Goal: Task Accomplishment & Management: Complete application form

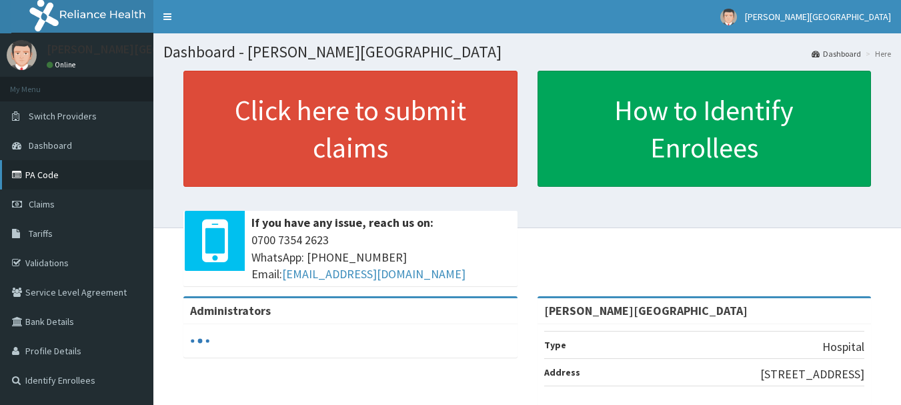
click at [47, 177] on link "PA Code" at bounding box center [76, 174] width 153 height 29
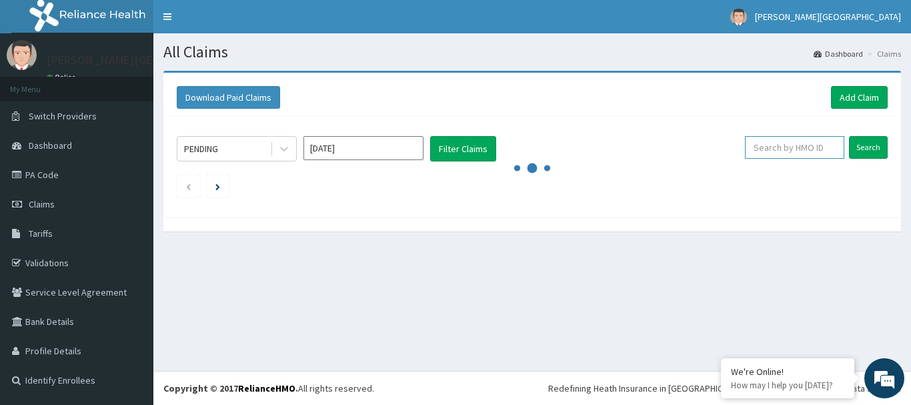
click at [784, 147] on input "text" at bounding box center [794, 147] width 99 height 23
paste input "CHL/11510/B"
type input "CHL/11510/B"
click at [872, 147] on input "Search" at bounding box center [868, 147] width 39 height 23
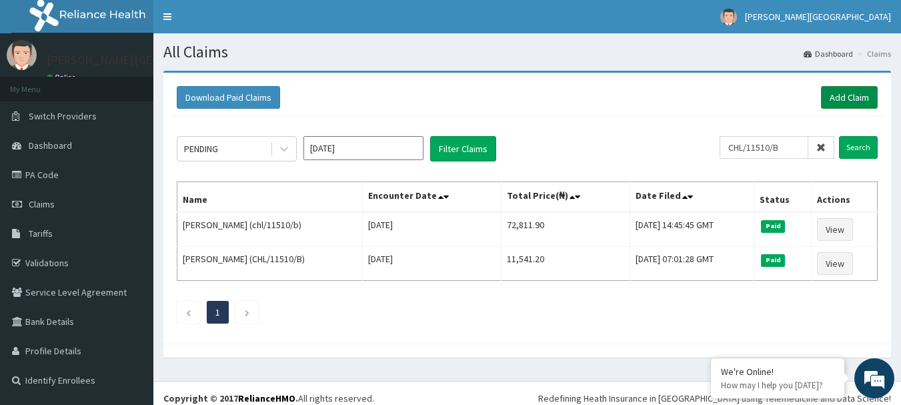
click at [853, 99] on link "Add Claim" at bounding box center [849, 97] width 57 height 23
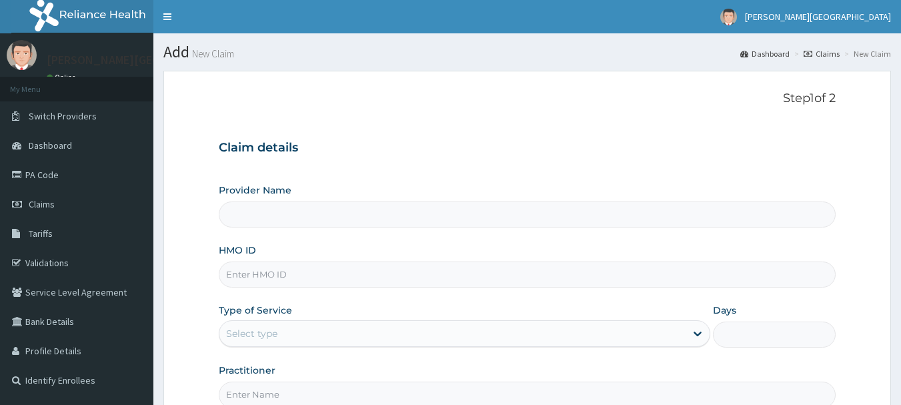
scroll to position [53, 0]
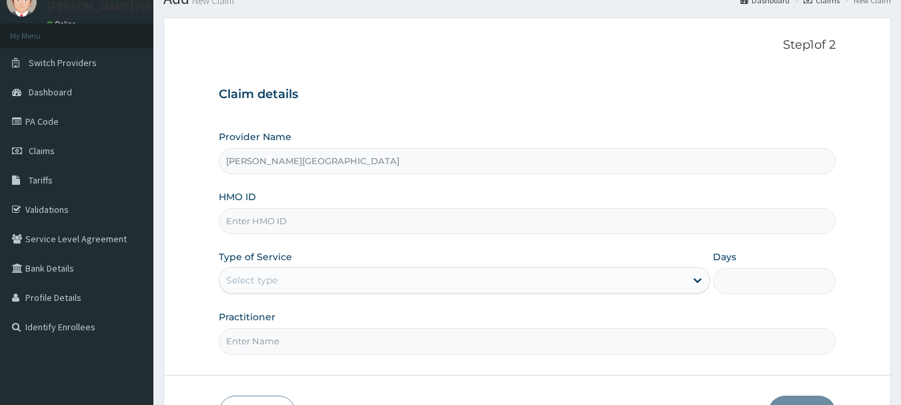
type input "Mother Teresa Medical Centre"
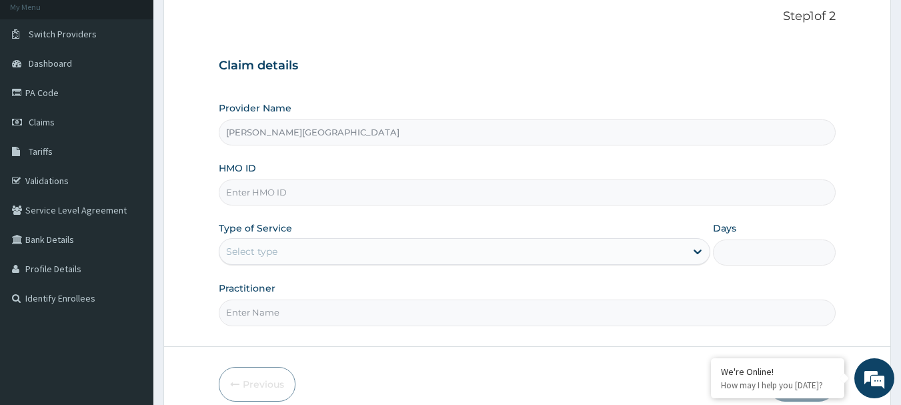
scroll to position [107, 0]
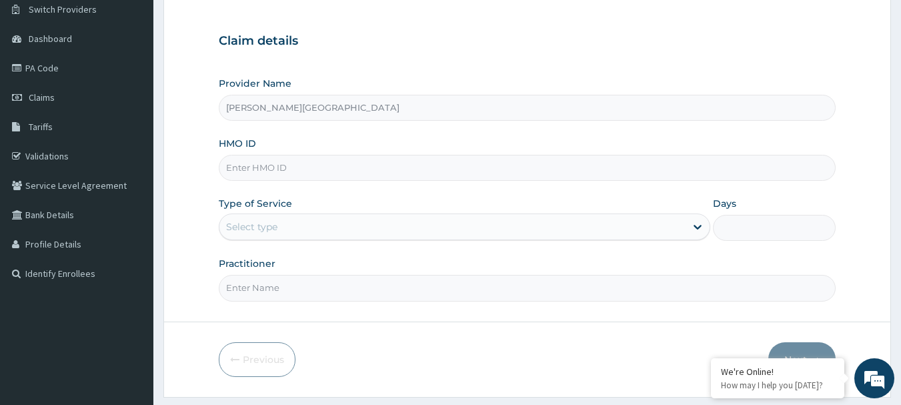
click at [378, 165] on input "HMO ID" at bounding box center [528, 168] width 618 height 26
paste input "CHL/11510/B"
type input "CHL/11510/B"
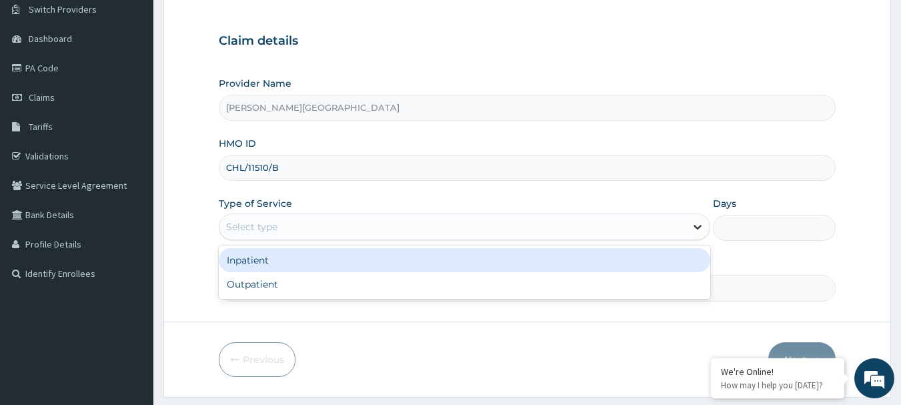
click at [698, 229] on icon at bounding box center [698, 227] width 8 height 5
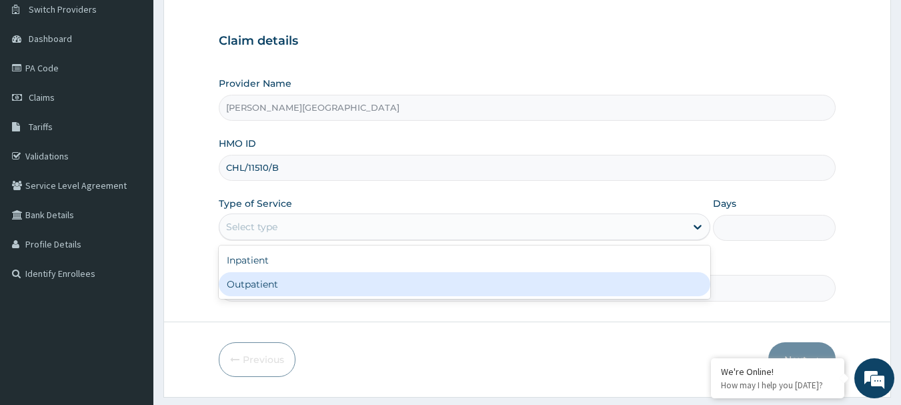
click at [566, 288] on div "Outpatient" at bounding box center [464, 284] width 491 height 24
type input "1"
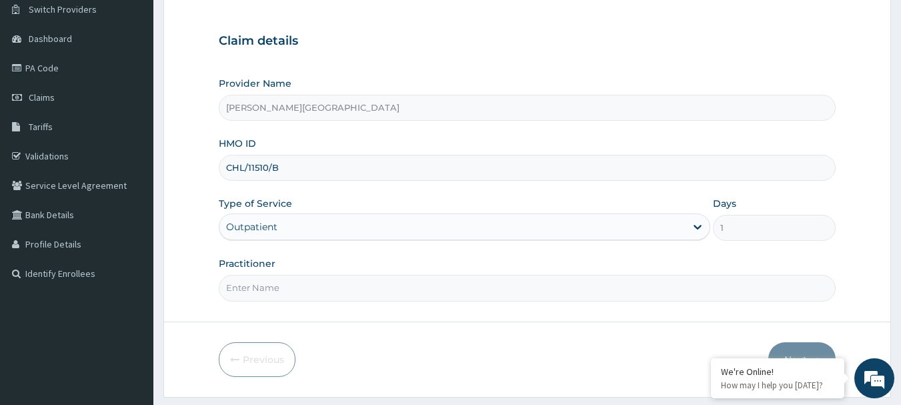
click at [558, 284] on input "Practitioner" at bounding box center [528, 288] width 618 height 26
type input "d"
type input "DR ALAKEDE"
click at [818, 350] on button "Next" at bounding box center [801, 359] width 67 height 35
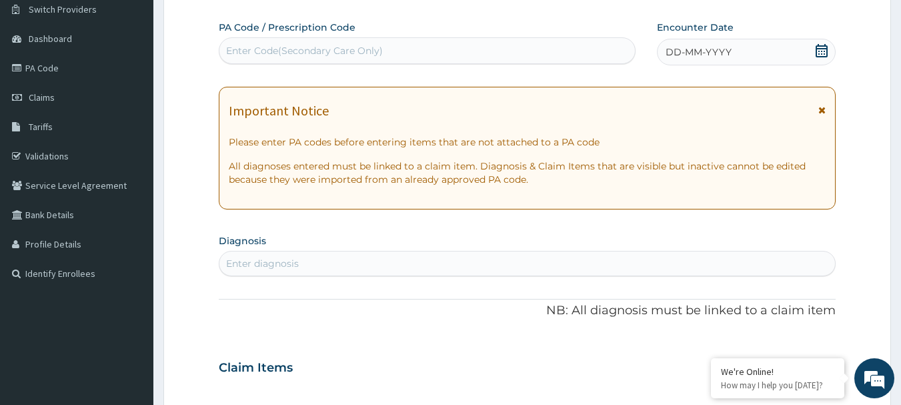
click at [294, 45] on div "Enter Code(Secondary Care Only)" at bounding box center [304, 50] width 157 height 13
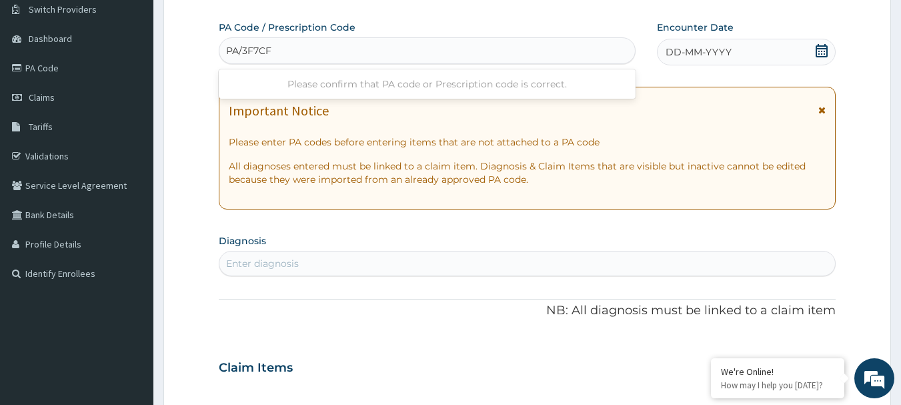
type input "PA/3F7CF6"
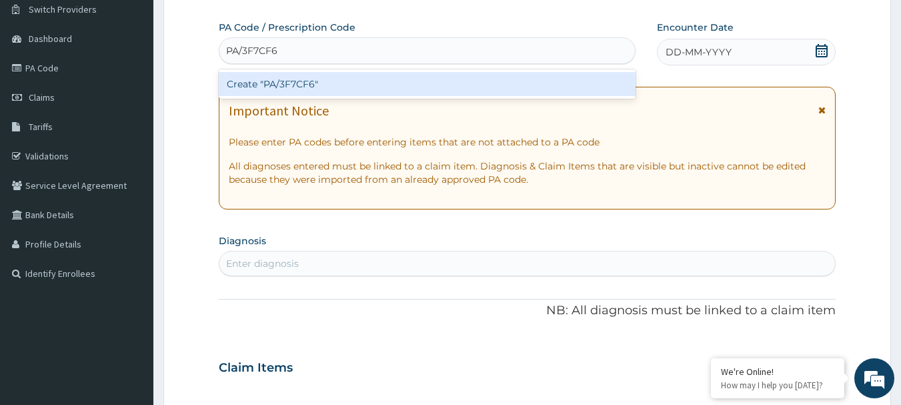
click at [285, 81] on div "Create "PA/3F7CF6"" at bounding box center [427, 84] width 417 height 24
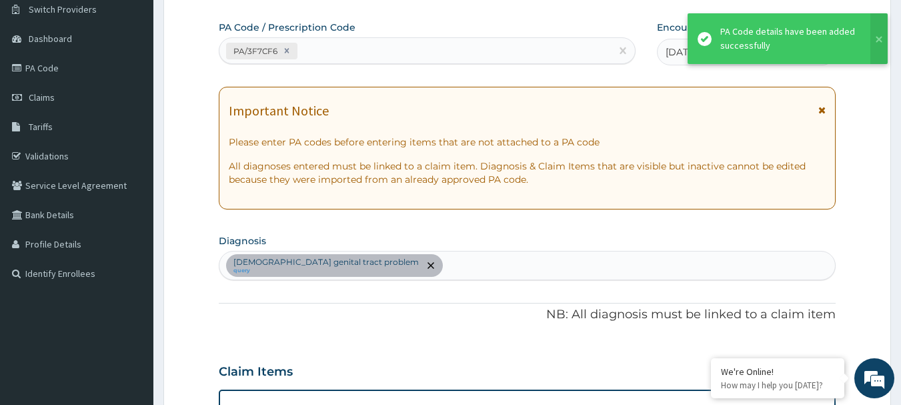
scroll to position [356, 0]
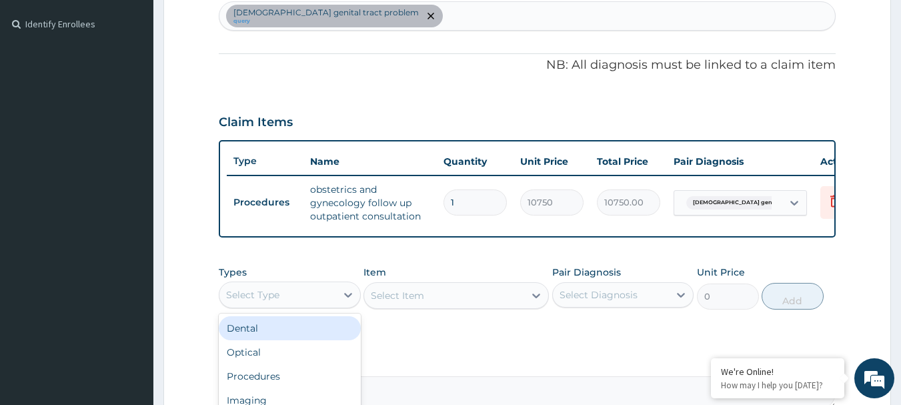
click at [281, 305] on div "Select Type" at bounding box center [277, 294] width 117 height 21
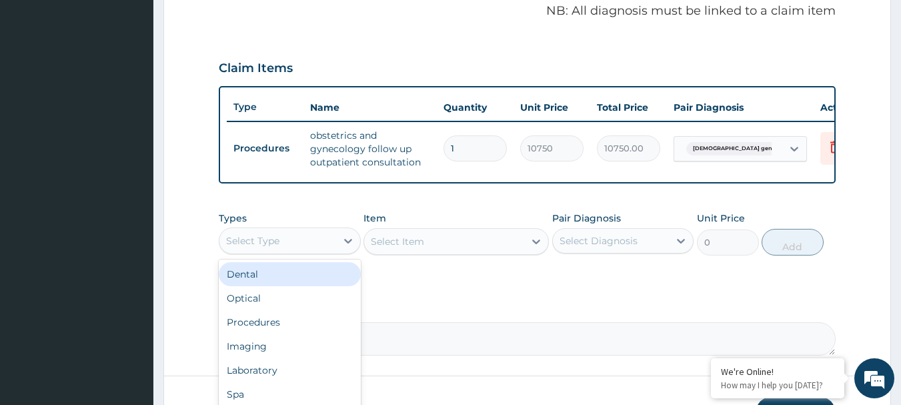
scroll to position [436, 0]
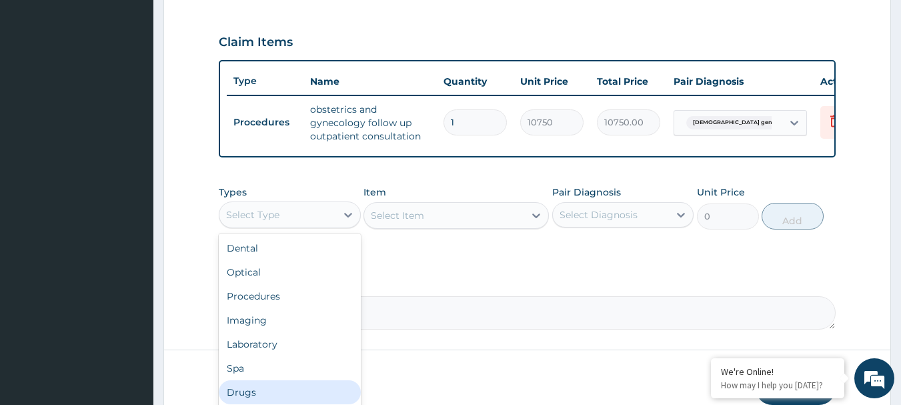
click at [323, 394] on div "Drugs" at bounding box center [290, 392] width 142 height 24
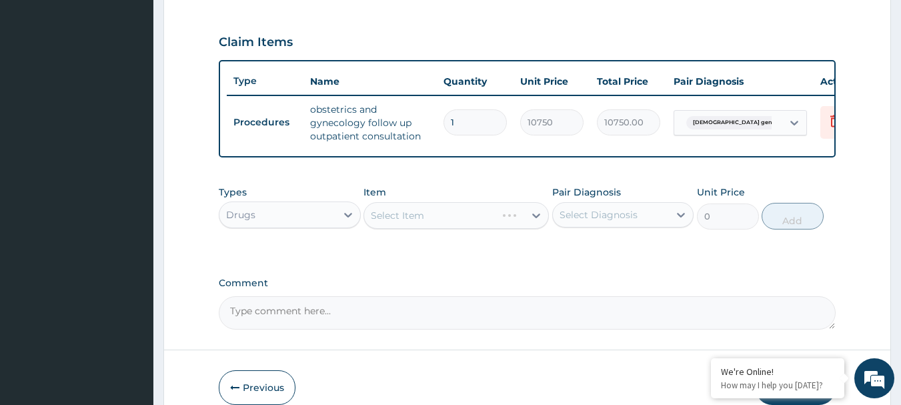
click at [447, 224] on div "Select Item" at bounding box center [455, 215] width 185 height 27
click at [419, 222] on div "Select Item" at bounding box center [397, 215] width 53 height 13
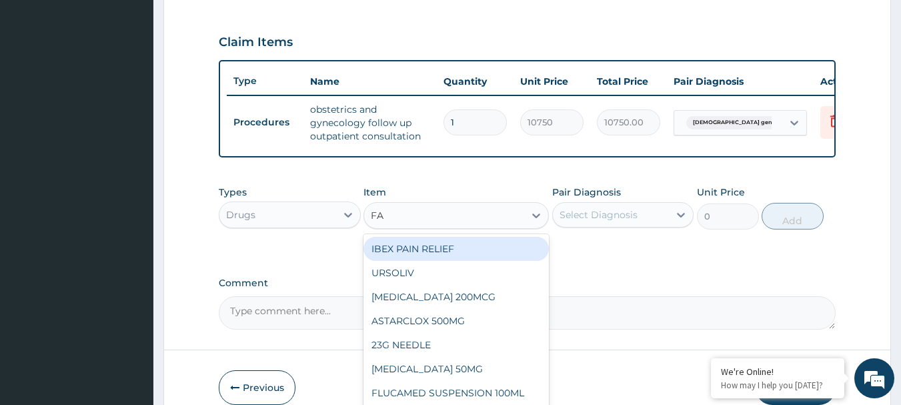
type input "FAN"
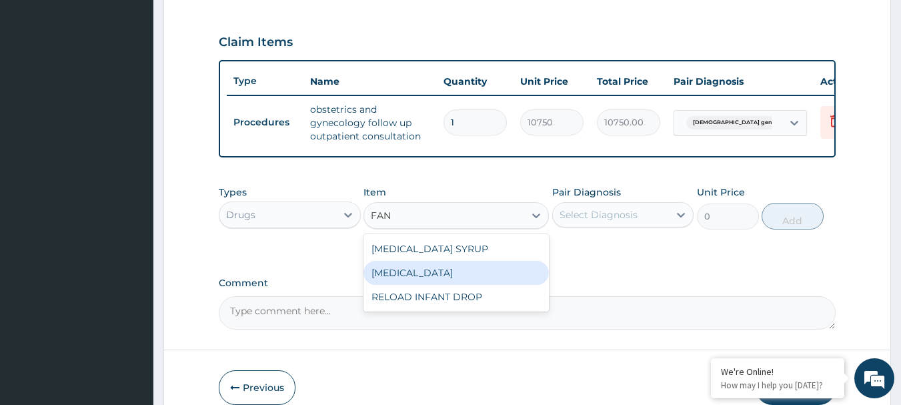
click at [421, 284] on div "FANSIDAR" at bounding box center [455, 273] width 185 height 24
type input "212.85000000000002"
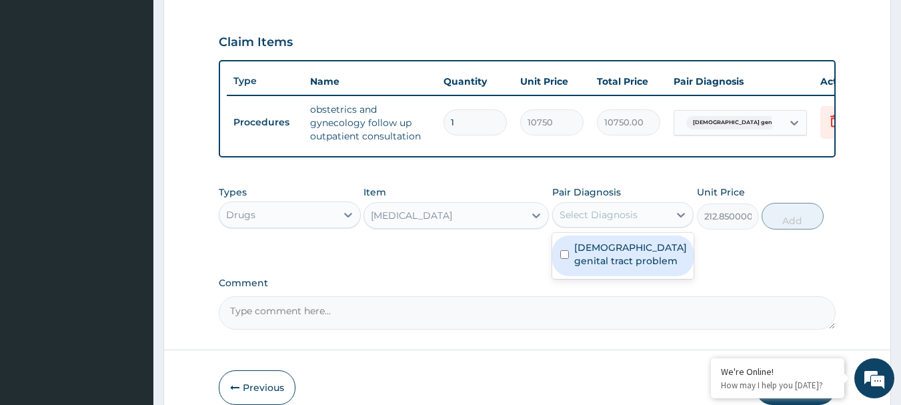
click at [588, 221] on div "Select Diagnosis" at bounding box center [599, 214] width 78 height 13
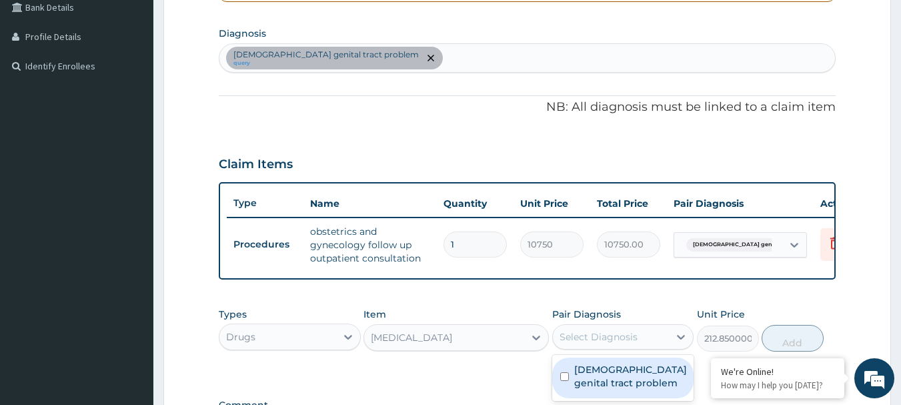
scroll to position [303, 0]
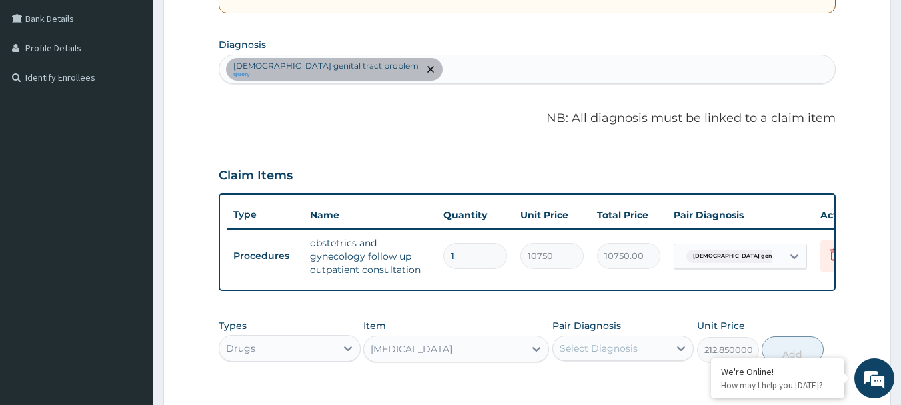
click at [428, 70] on div "Female genital tract problem query" at bounding box center [527, 69] width 616 height 28
type input "MALARIA"
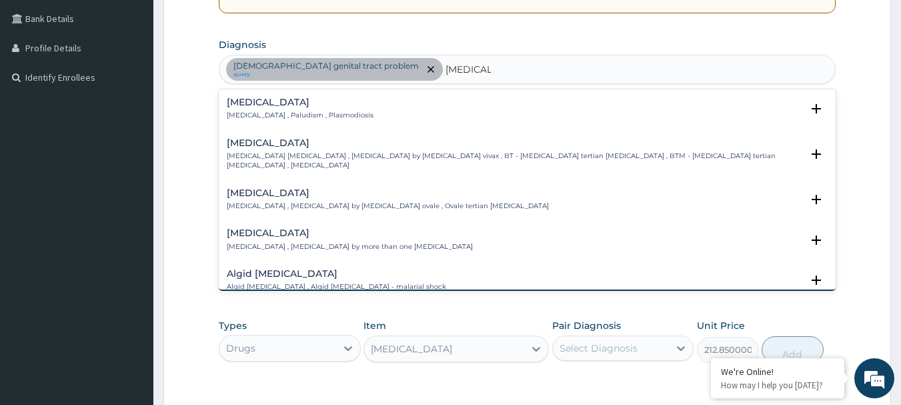
click at [261, 106] on h4 "Malaria" at bounding box center [300, 102] width 147 height 10
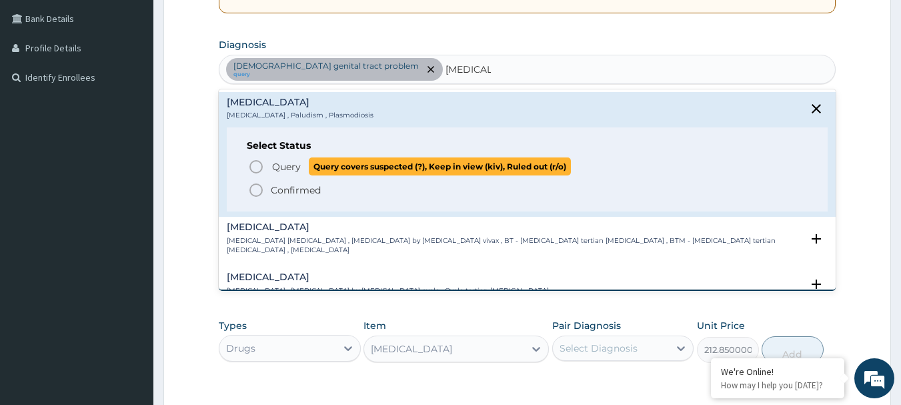
click at [258, 164] on icon "status option query" at bounding box center [256, 167] width 16 height 16
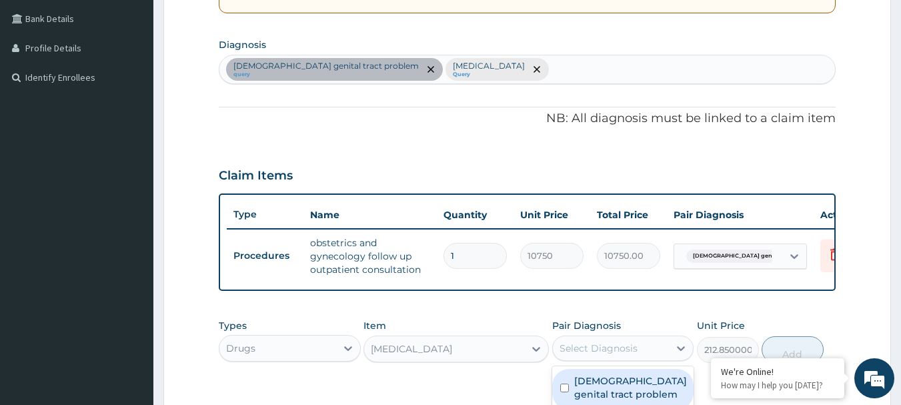
click at [596, 355] on div "Select Diagnosis" at bounding box center [599, 347] width 78 height 13
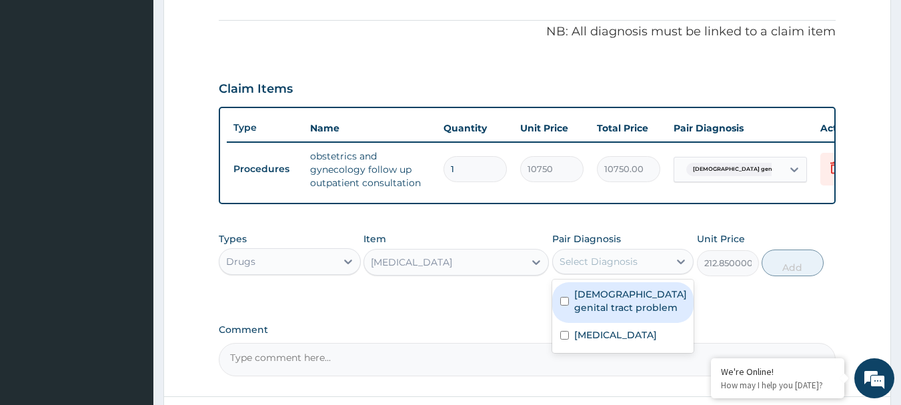
scroll to position [409, 0]
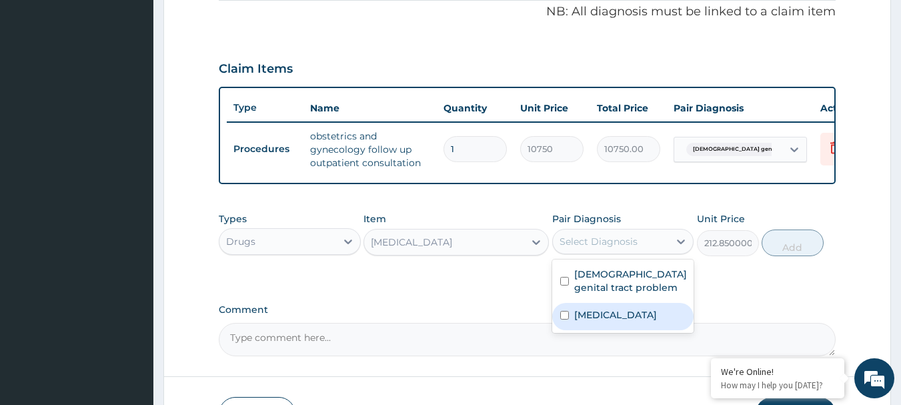
click at [589, 330] on div "Malaria" at bounding box center [623, 316] width 142 height 27
checkbox input "true"
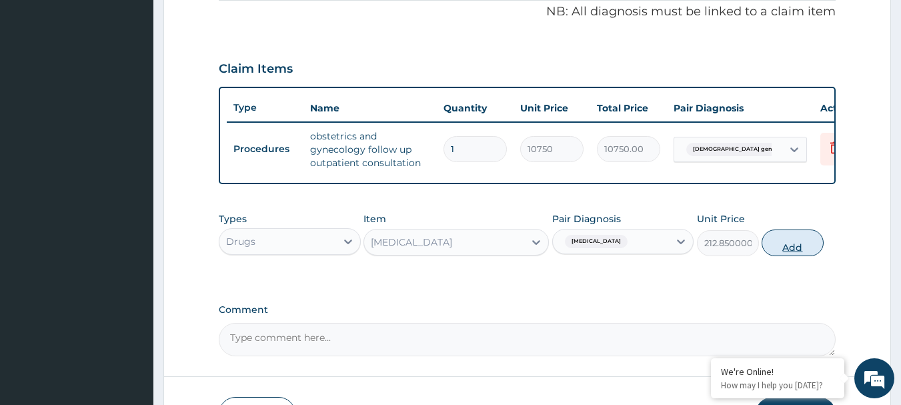
click at [792, 256] on button "Add" at bounding box center [793, 242] width 62 height 27
type input "0"
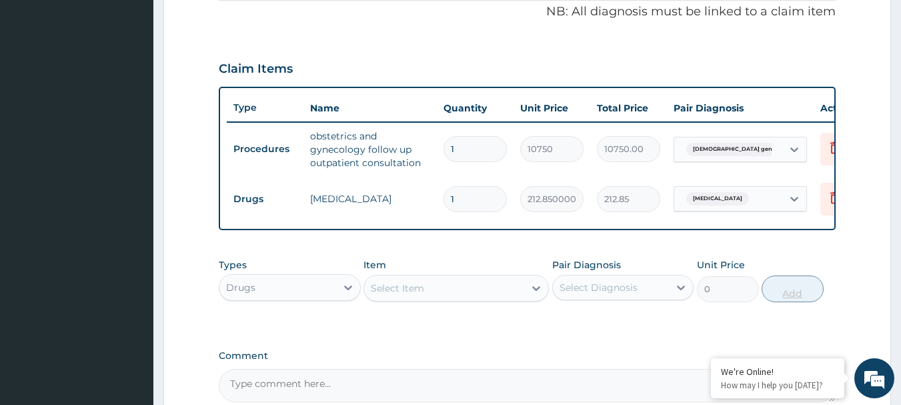
type input "0.00"
type input "3"
type input "638.55"
type input "3"
click at [349, 294] on icon at bounding box center [347, 287] width 13 height 13
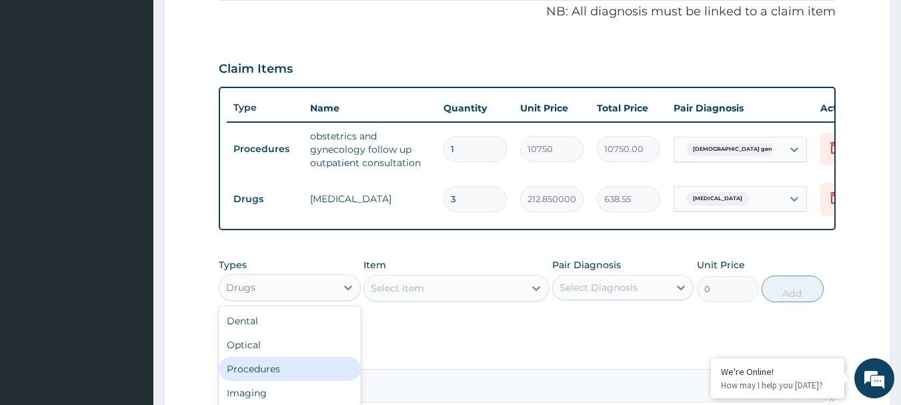
click at [254, 373] on div "Procedures" at bounding box center [290, 369] width 142 height 24
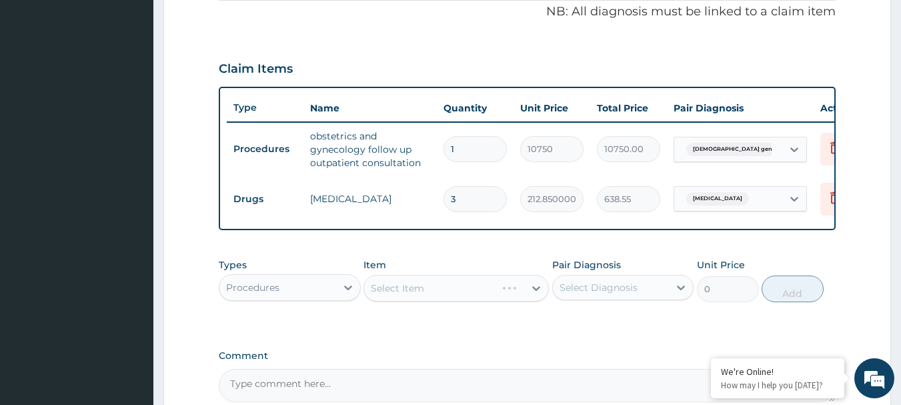
click at [425, 300] on div "Select Item" at bounding box center [455, 288] width 185 height 27
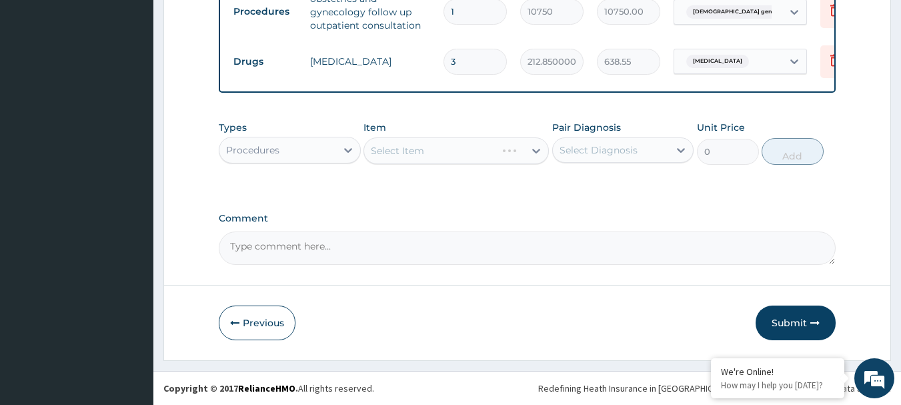
scroll to position [557, 0]
click at [401, 156] on div "Select Item" at bounding box center [455, 150] width 185 height 27
click at [401, 145] on div "Select Item" at bounding box center [455, 150] width 185 height 27
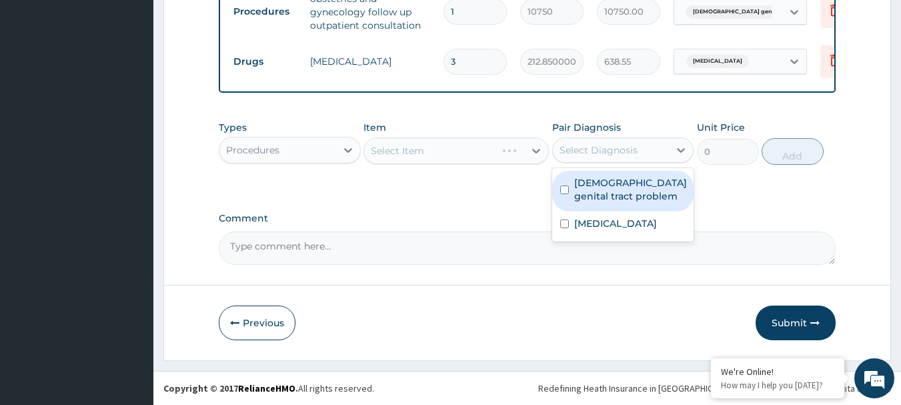
click at [611, 149] on div "Select Diagnosis" at bounding box center [599, 149] width 78 height 13
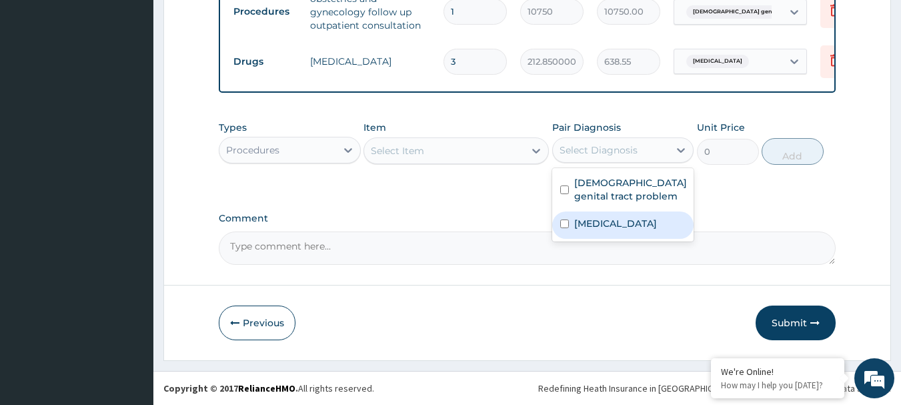
click at [621, 221] on div "Malaria" at bounding box center [623, 224] width 142 height 27
checkbox input "true"
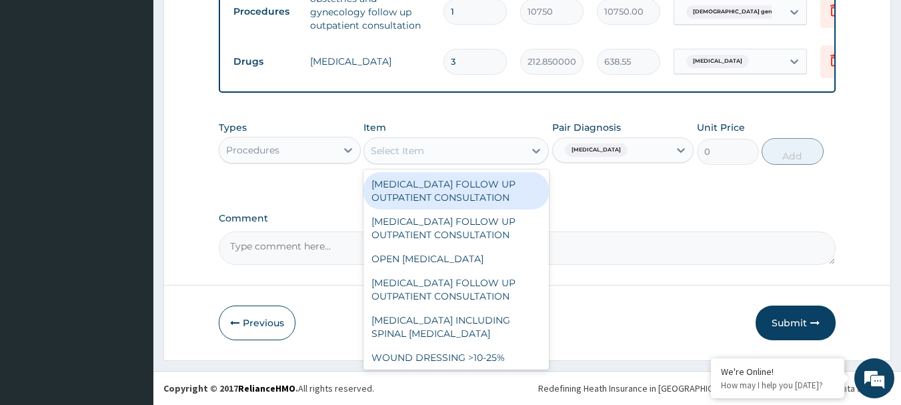
click at [464, 149] on div "Select Item" at bounding box center [444, 150] width 160 height 21
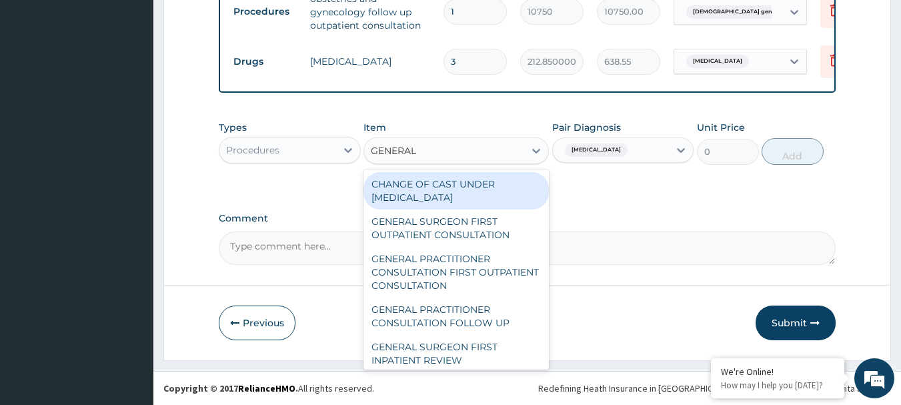
type input "GENERAL P"
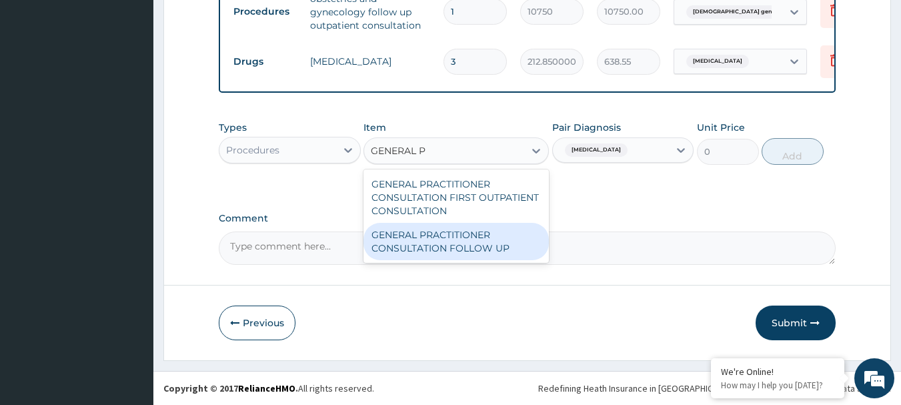
click at [444, 239] on div "GENERAL PRACTITIONER CONSULTATION FOLLOW UP" at bounding box center [455, 241] width 185 height 37
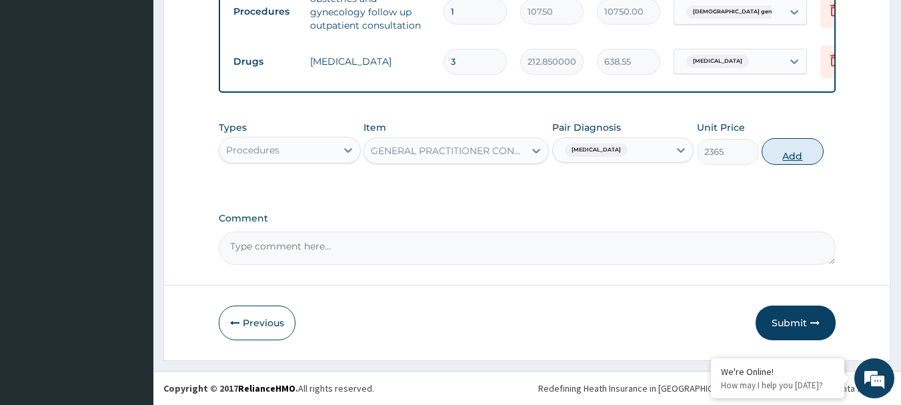
click at [798, 153] on button "Add" at bounding box center [793, 151] width 62 height 27
type input "0"
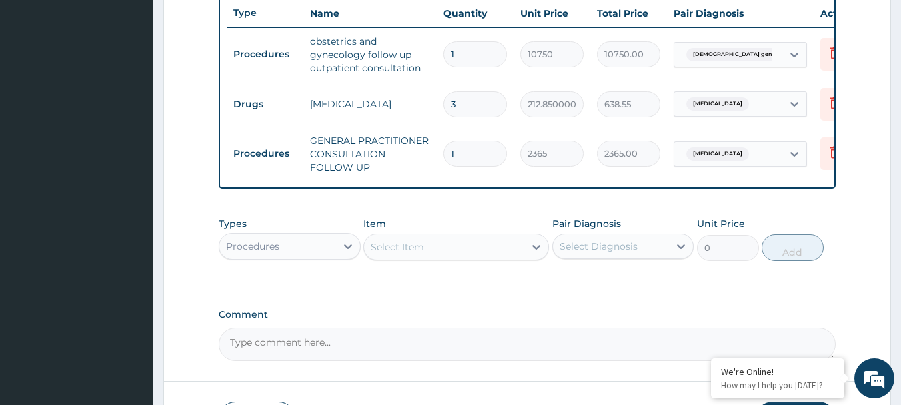
scroll to position [503, 0]
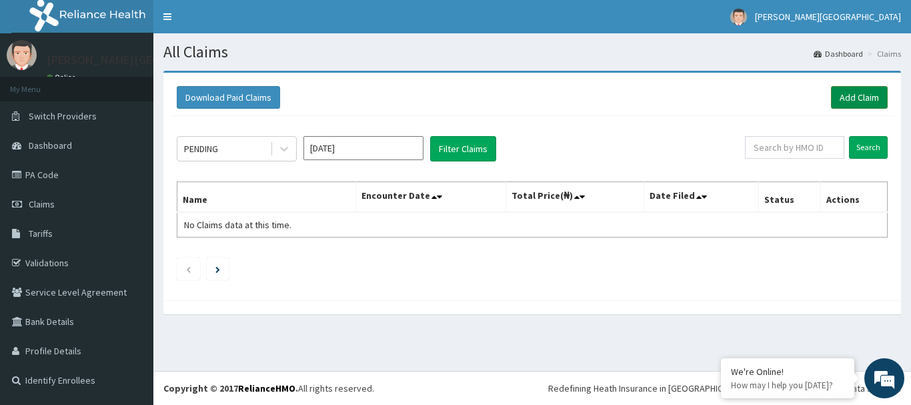
click at [862, 96] on link "Add Claim" at bounding box center [859, 97] width 57 height 23
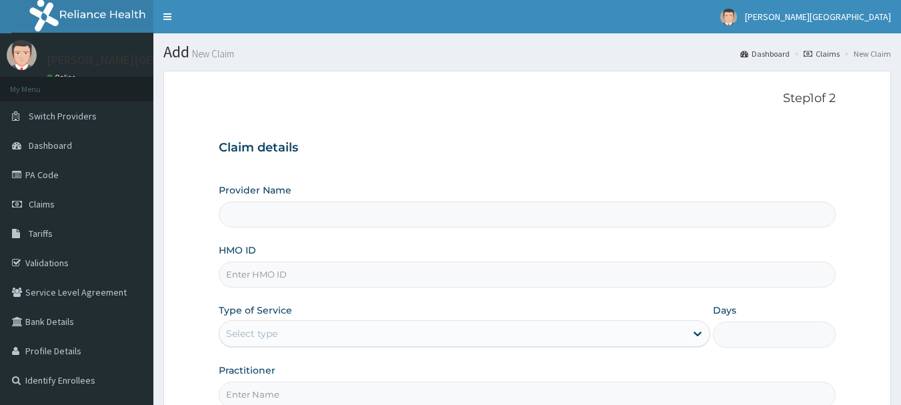
type input "[PERSON_NAME][GEOGRAPHIC_DATA]"
click at [317, 278] on input "HMO ID" at bounding box center [528, 274] width 618 height 26
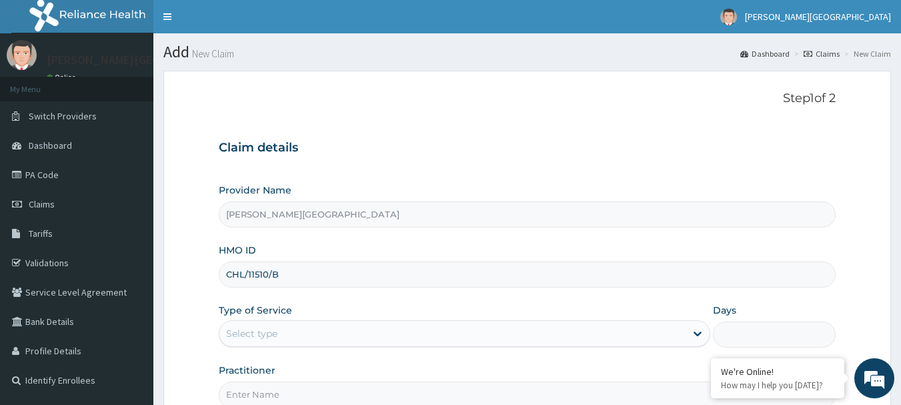
type input "CHL/11510/B"
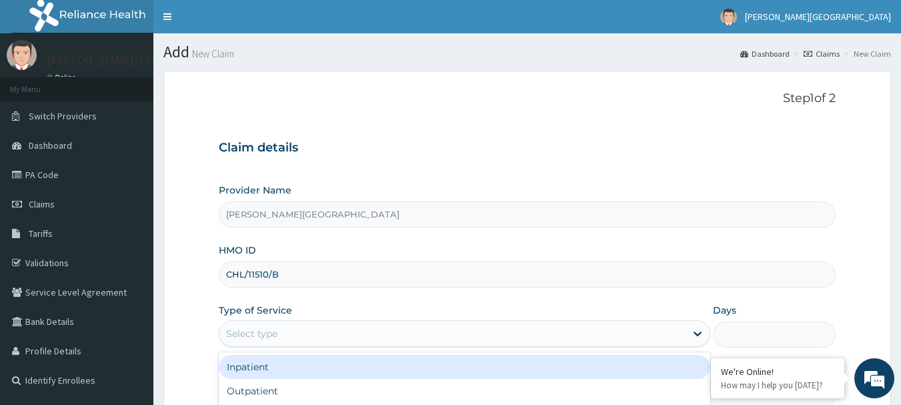
click at [311, 330] on div "Select type" at bounding box center [452, 333] width 466 height 21
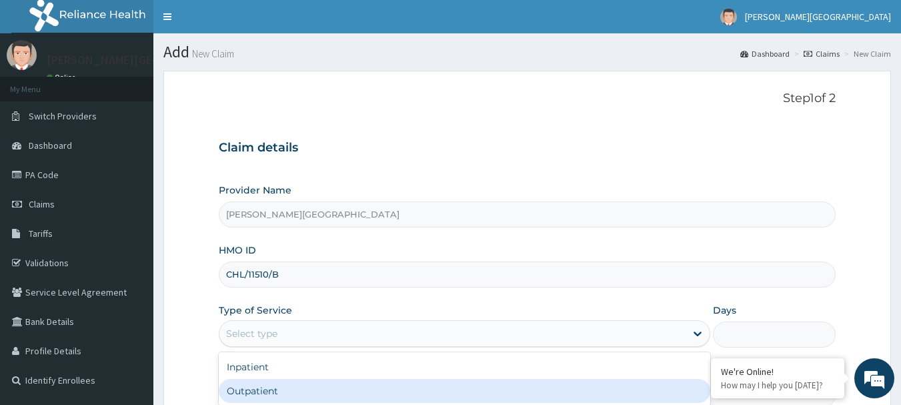
click at [309, 399] on div "Outpatient" at bounding box center [464, 391] width 491 height 24
type input "1"
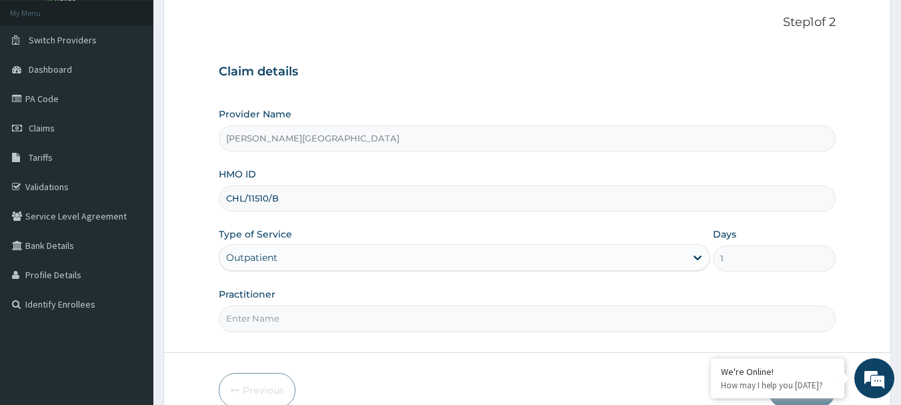
scroll to position [107, 0]
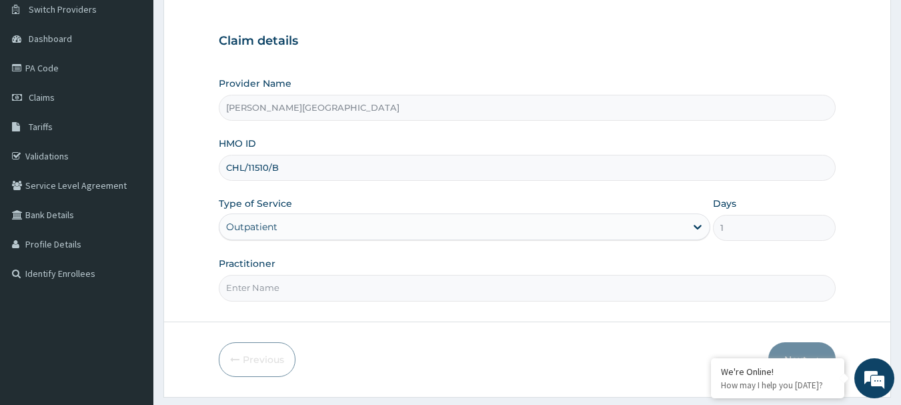
click at [413, 286] on input "Practitioner" at bounding box center [528, 288] width 618 height 26
type input "DR ALAKEDE"
click at [822, 351] on button "Next" at bounding box center [801, 359] width 67 height 35
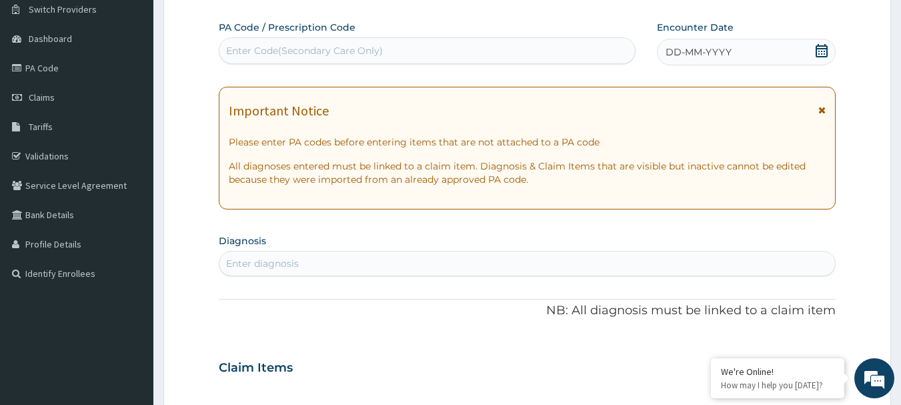
click at [391, 44] on div "Enter Code(Secondary Care Only)" at bounding box center [427, 50] width 416 height 21
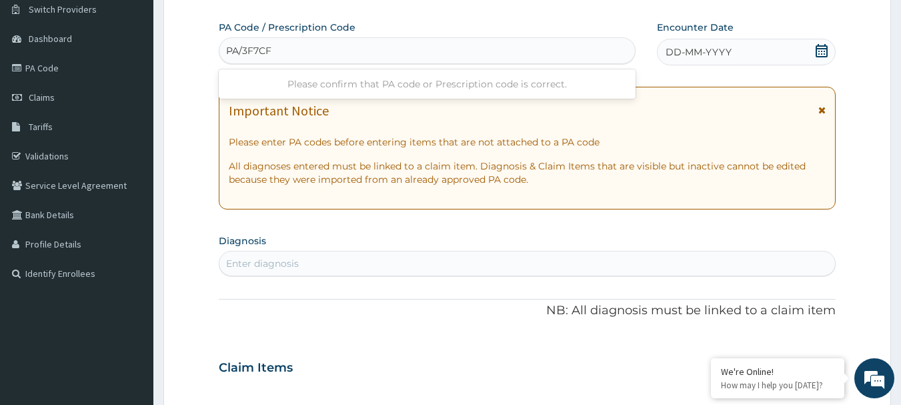
type input "PA/3F7CF6"
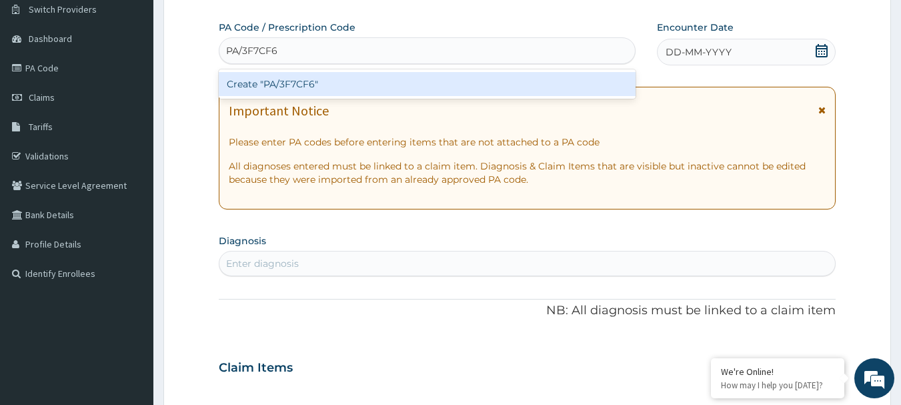
click at [282, 88] on div "Create "PA/3F7CF6"" at bounding box center [427, 84] width 417 height 24
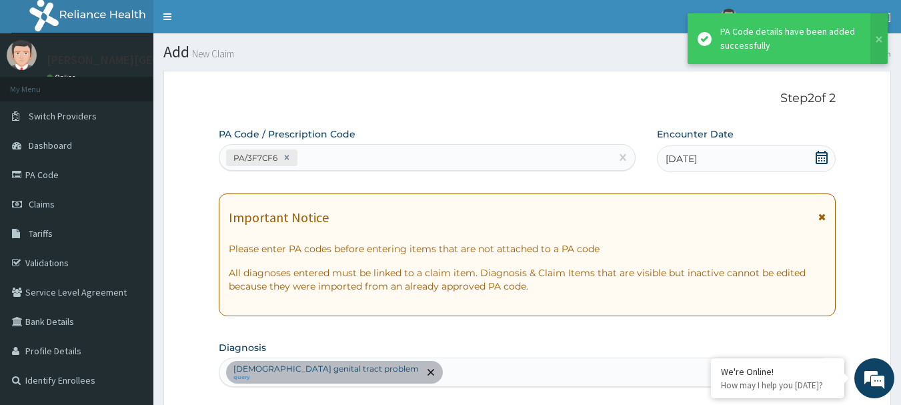
scroll to position [356, 0]
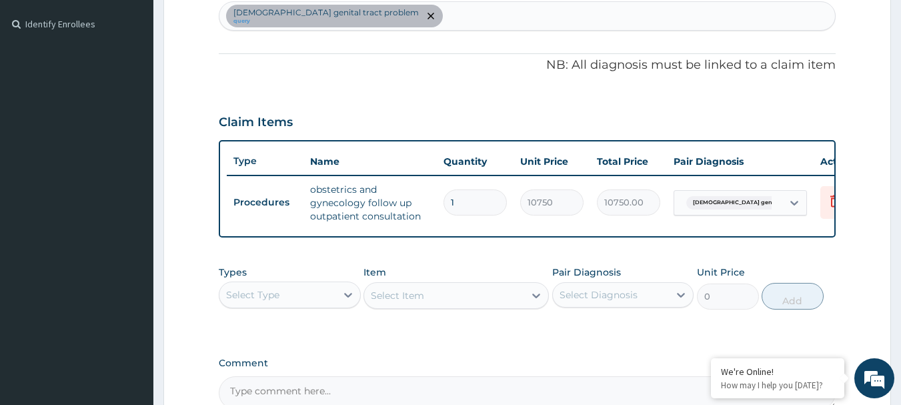
click at [415, 5] on div "Female genital tract problem query" at bounding box center [527, 16] width 616 height 28
type input "MALARIA"
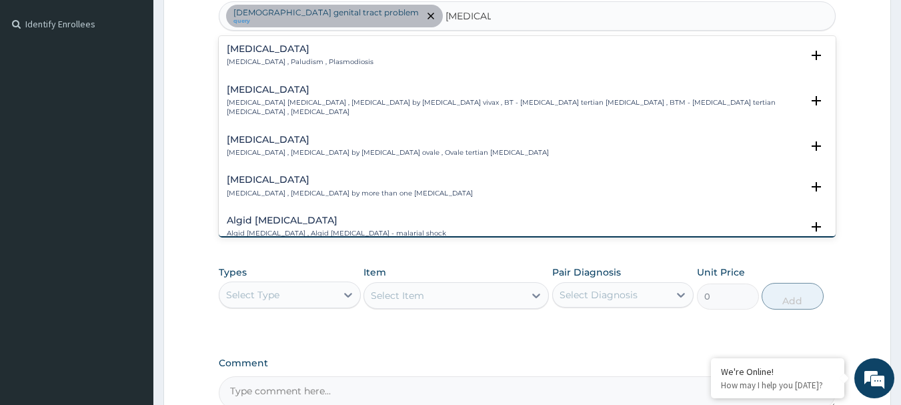
click at [275, 52] on h4 "Malaria" at bounding box center [300, 49] width 147 height 10
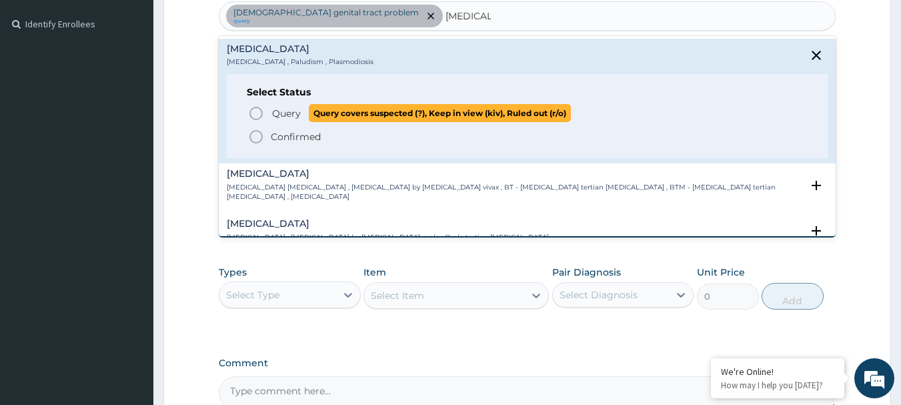
click at [256, 109] on icon "status option query" at bounding box center [256, 113] width 16 height 16
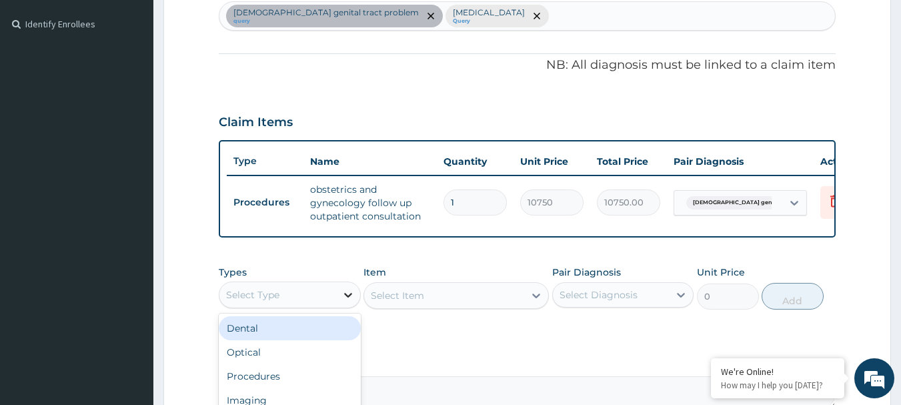
click at [345, 297] on icon at bounding box center [348, 295] width 8 height 5
type input "DRU"
click at [290, 335] on div "Drugs" at bounding box center [290, 328] width 142 height 24
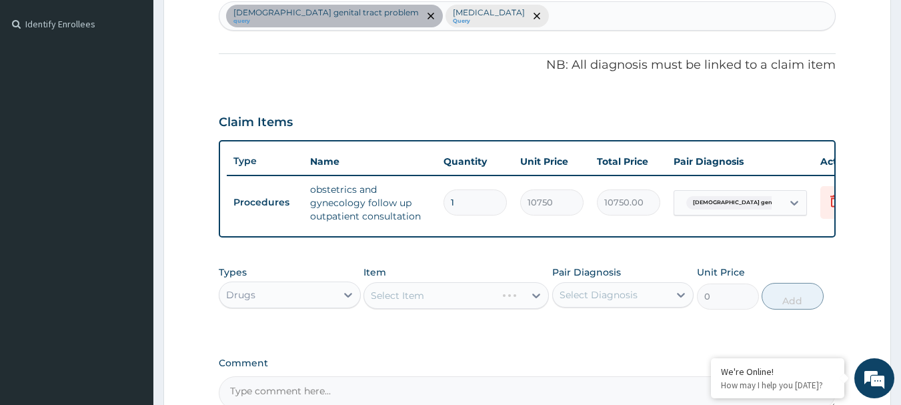
click at [443, 309] on div "Select Item" at bounding box center [455, 295] width 185 height 27
click at [594, 301] on div "Select Diagnosis" at bounding box center [599, 294] width 78 height 13
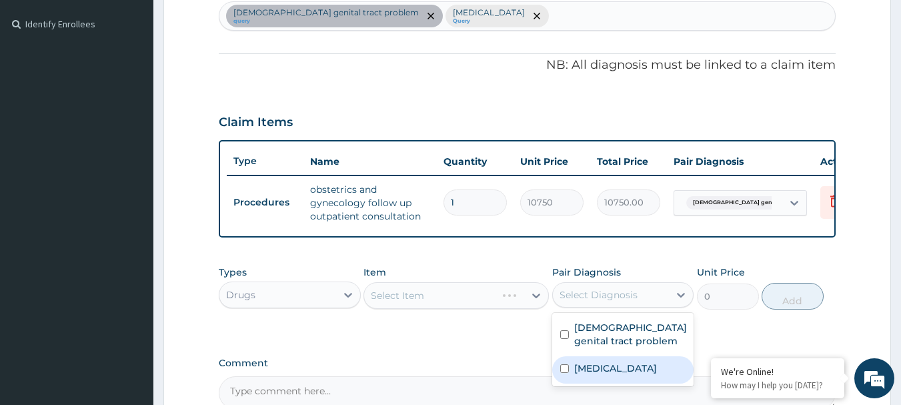
click at [620, 373] on div "Malaria" at bounding box center [623, 369] width 142 height 27
checkbox input "true"
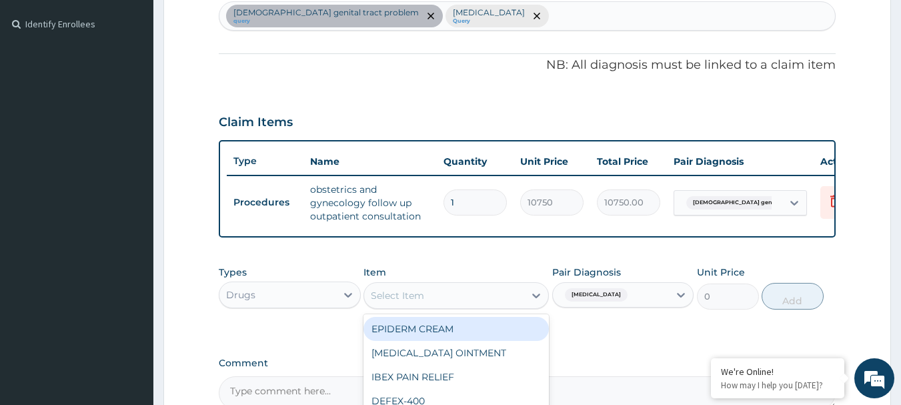
click at [467, 306] on div "Select Item" at bounding box center [444, 295] width 160 height 21
type input "FANSID"
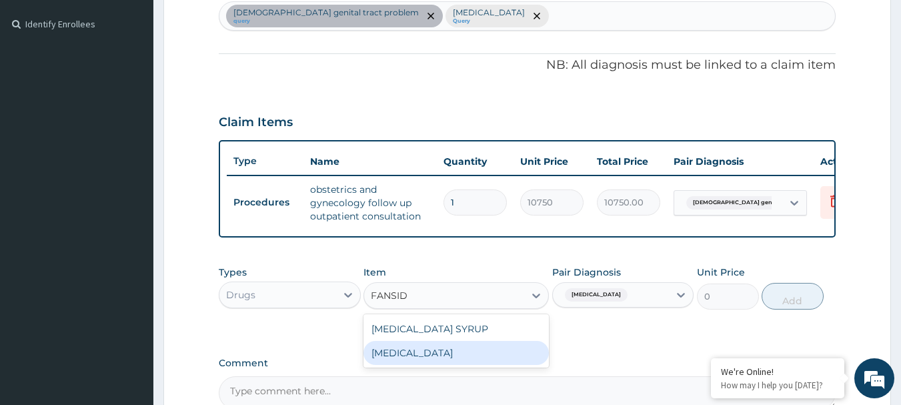
click at [461, 365] on div "FANSIDAR" at bounding box center [455, 353] width 185 height 24
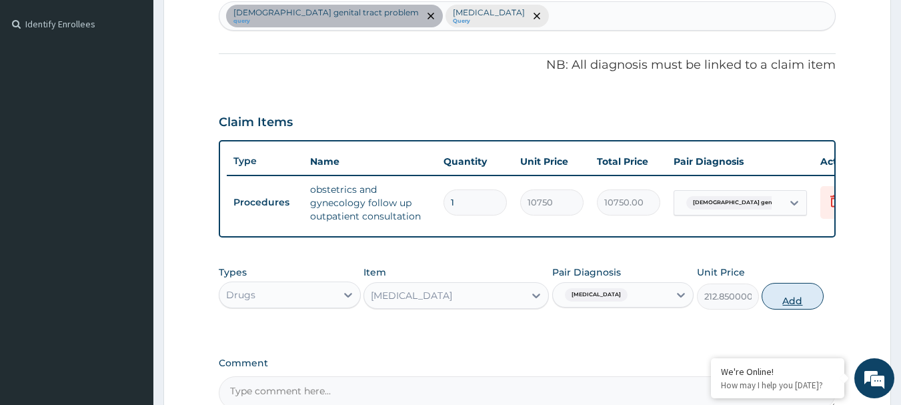
click at [796, 309] on button "Add" at bounding box center [793, 296] width 62 height 27
type input "0"
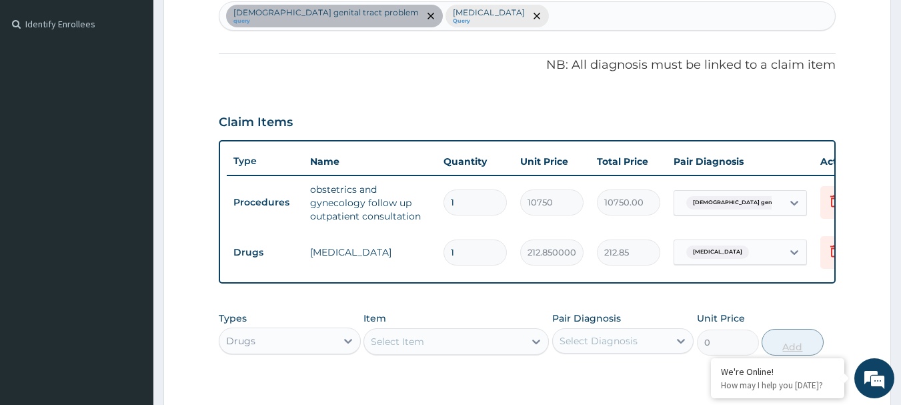
type input "0.00"
type input "3"
type input "638.55"
type input "3"
click at [327, 351] on div "Drugs" at bounding box center [277, 340] width 117 height 21
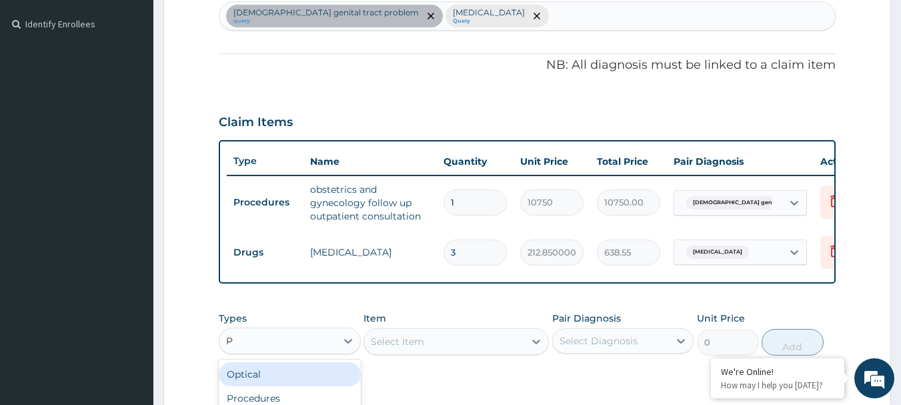
type input "PR"
click at [279, 386] on div "Procedures" at bounding box center [290, 374] width 142 height 24
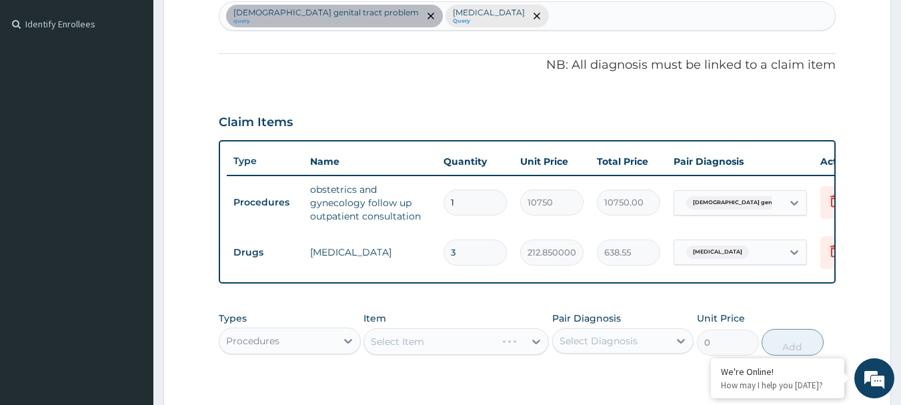
click at [425, 353] on div "Select Item" at bounding box center [455, 341] width 185 height 27
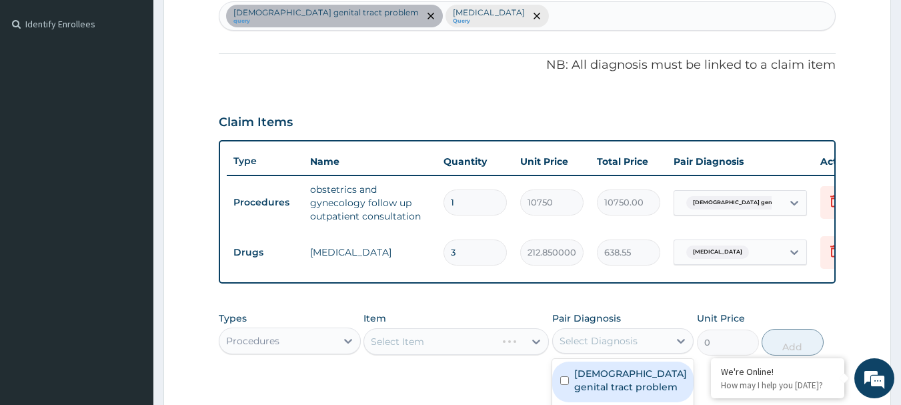
click at [596, 351] on div "Select Diagnosis" at bounding box center [611, 340] width 117 height 21
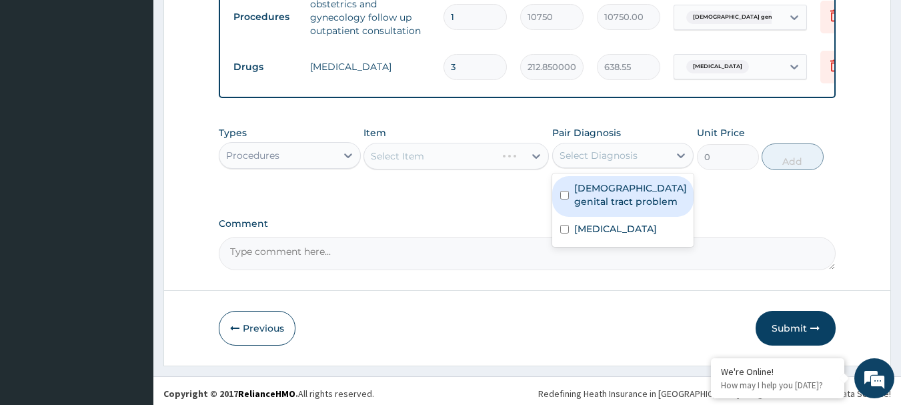
scroll to position [557, 0]
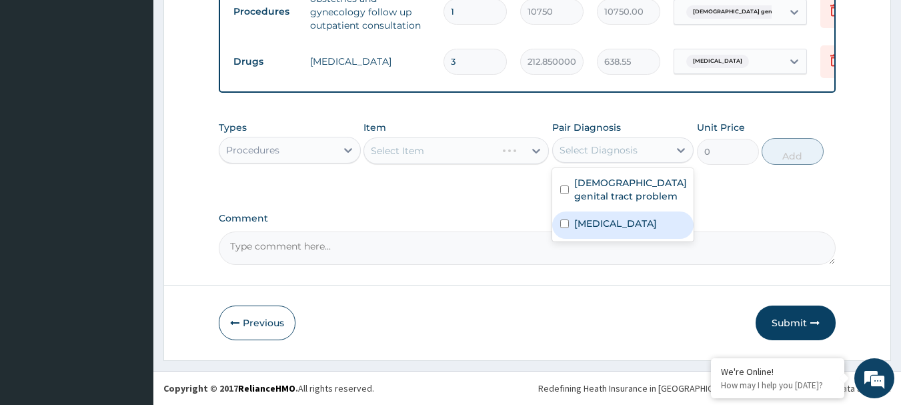
click at [564, 223] on input "checkbox" at bounding box center [564, 223] width 9 height 9
checkbox input "true"
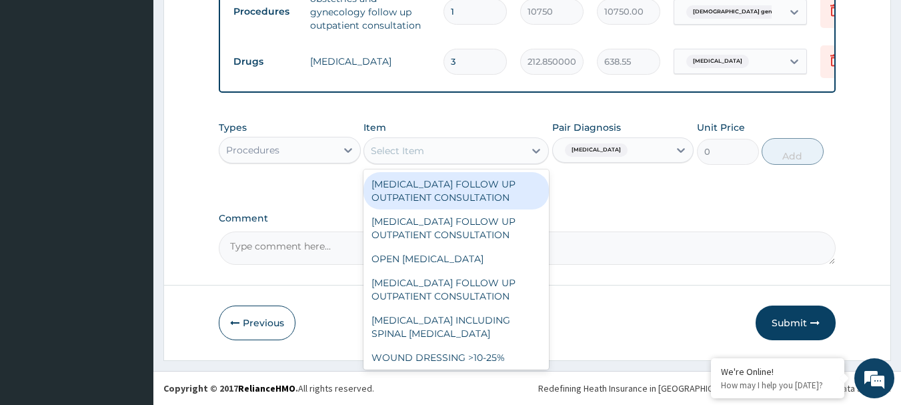
click at [429, 153] on div "Select Item" at bounding box center [444, 150] width 160 height 21
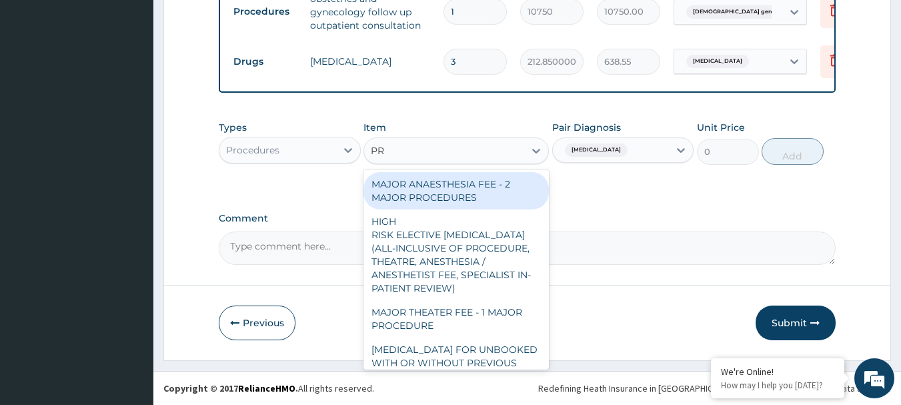
type input "P"
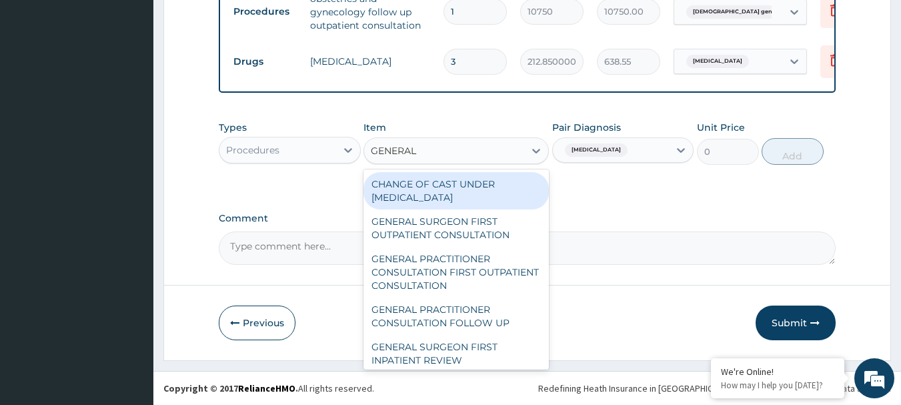
type input "GENERAL P"
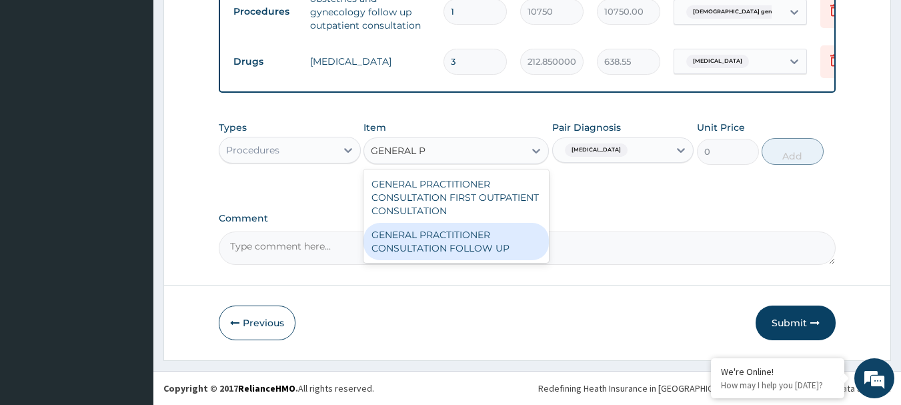
click at [486, 246] on div "GENERAL PRACTITIONER CONSULTATION FOLLOW UP" at bounding box center [455, 241] width 185 height 37
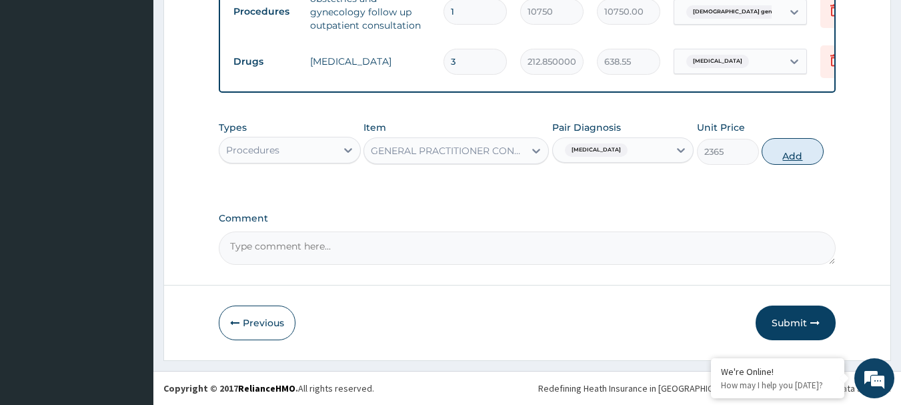
click at [777, 147] on button "Add" at bounding box center [793, 151] width 62 height 27
type input "0"
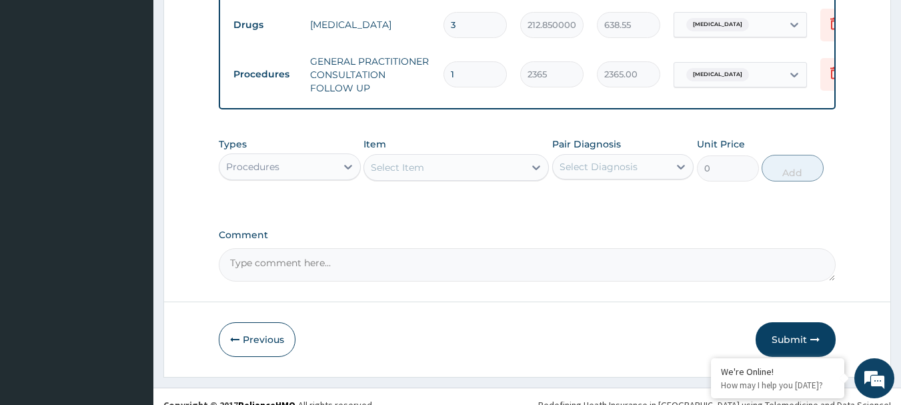
scroll to position [610, 0]
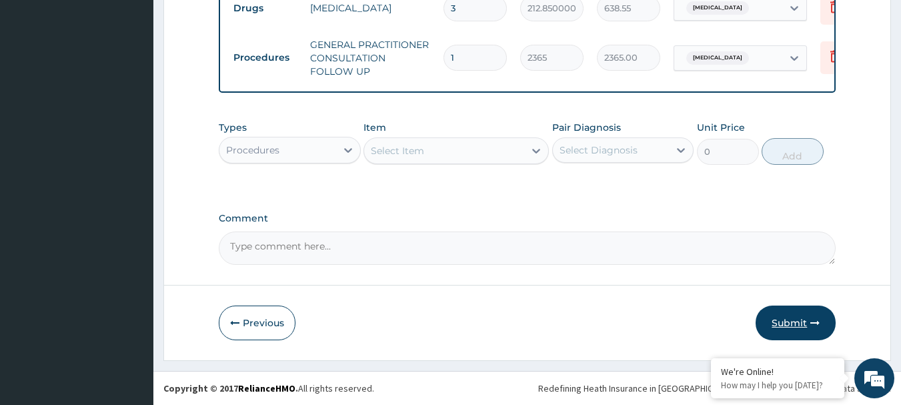
click at [803, 321] on button "Submit" at bounding box center [796, 322] width 80 height 35
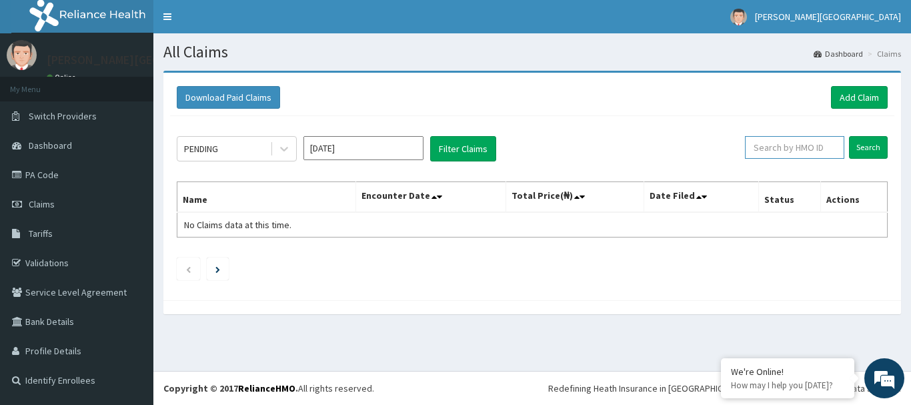
click at [778, 147] on input "text" at bounding box center [794, 147] width 99 height 23
type input "CHL/11510/B"
click at [864, 145] on input "Search" at bounding box center [868, 147] width 39 height 23
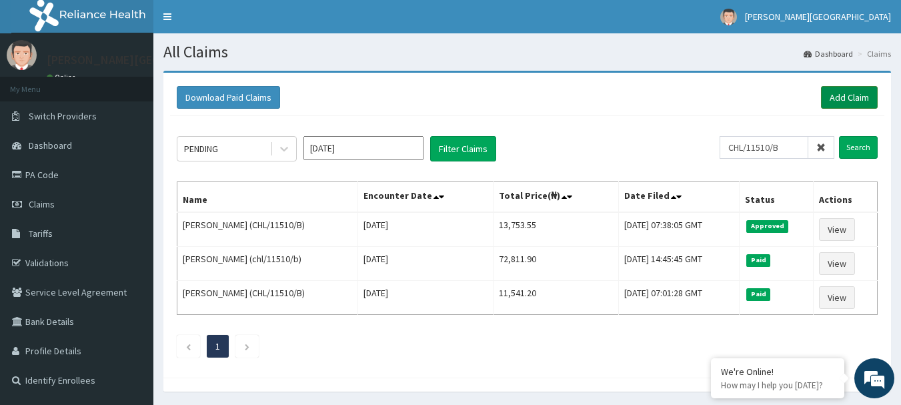
click at [854, 94] on link "Add Claim" at bounding box center [849, 97] width 57 height 23
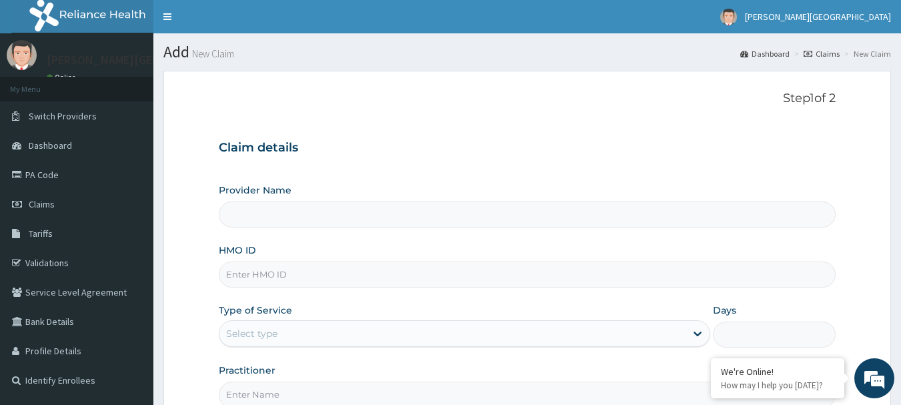
type input "[PERSON_NAME][GEOGRAPHIC_DATA]"
click at [295, 274] on input "HMO ID" at bounding box center [528, 274] width 618 height 26
type input "ret/46406/a"
click at [285, 335] on div "Select type" at bounding box center [452, 333] width 466 height 21
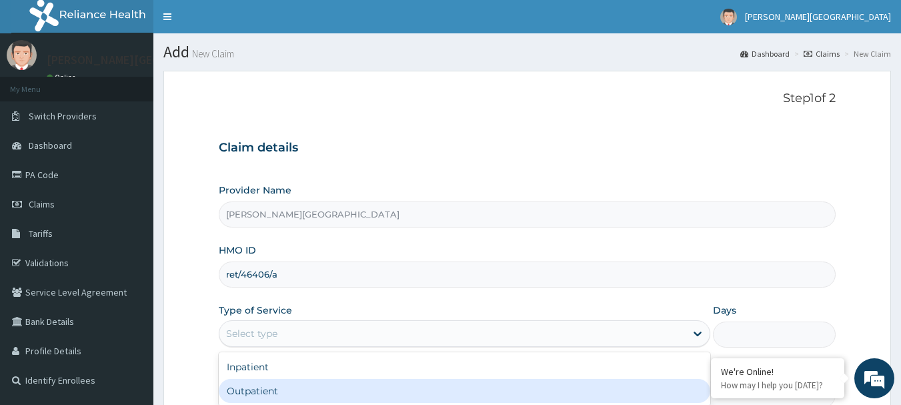
click at [282, 389] on div "Outpatient" at bounding box center [464, 391] width 491 height 24
type input "1"
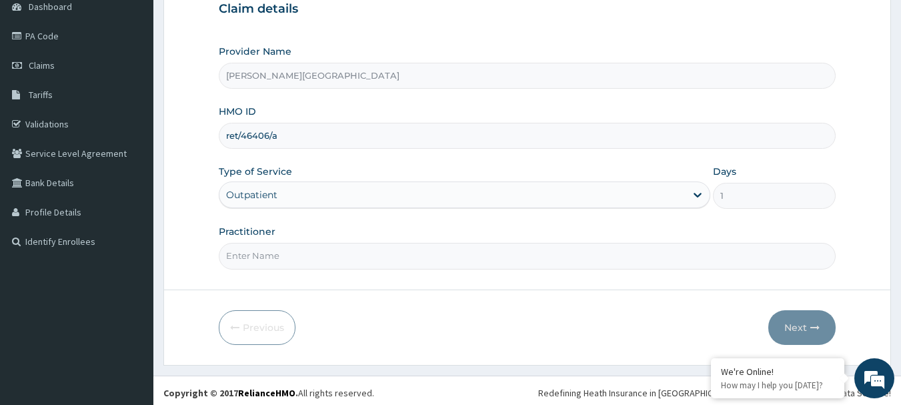
scroll to position [143, 0]
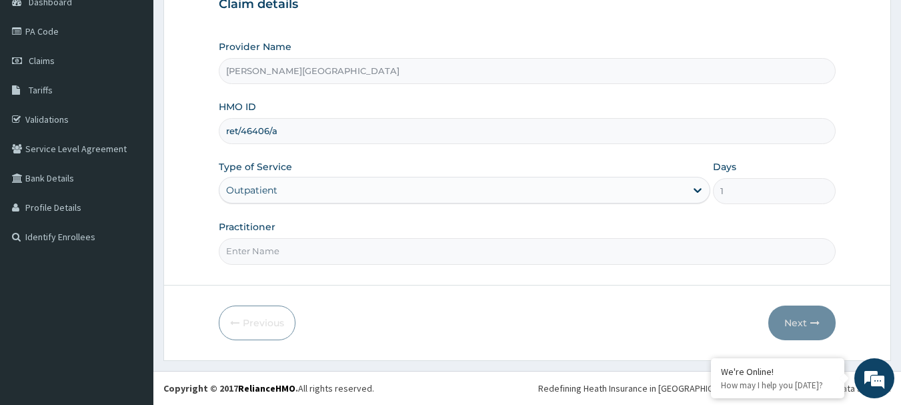
click at [305, 250] on input "Practitioner" at bounding box center [528, 251] width 618 height 26
type input "d"
type input "DR GIDEON"
click at [798, 321] on button "Next" at bounding box center [801, 322] width 67 height 35
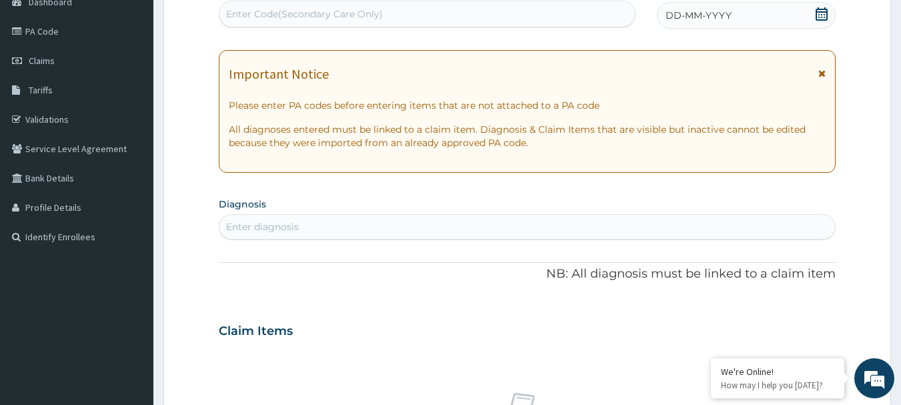
click at [439, 14] on div "Enter Code(Secondary Care Only)" at bounding box center [427, 13] width 416 height 21
paste input "PA/FFFD6C"
type input "PA/FFFD6C"
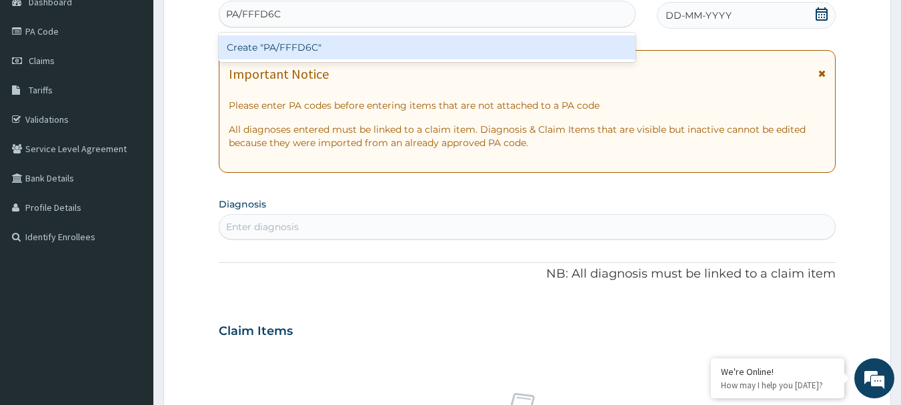
click at [287, 45] on div "Create "PA/FFFD6C"" at bounding box center [427, 47] width 417 height 24
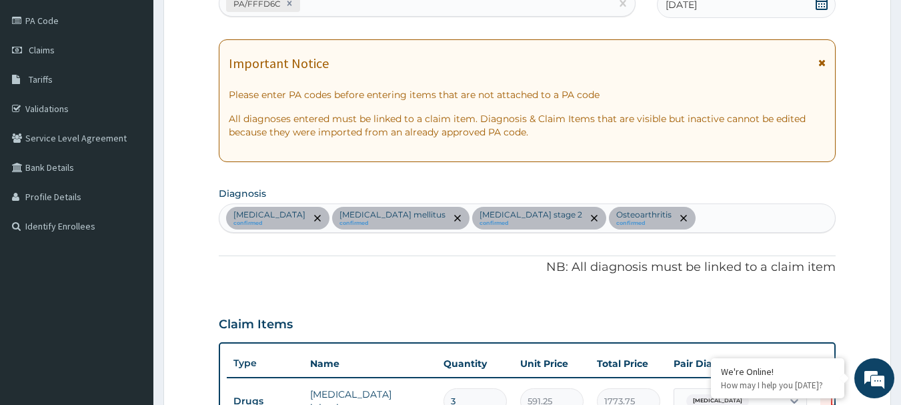
scroll to position [127, 0]
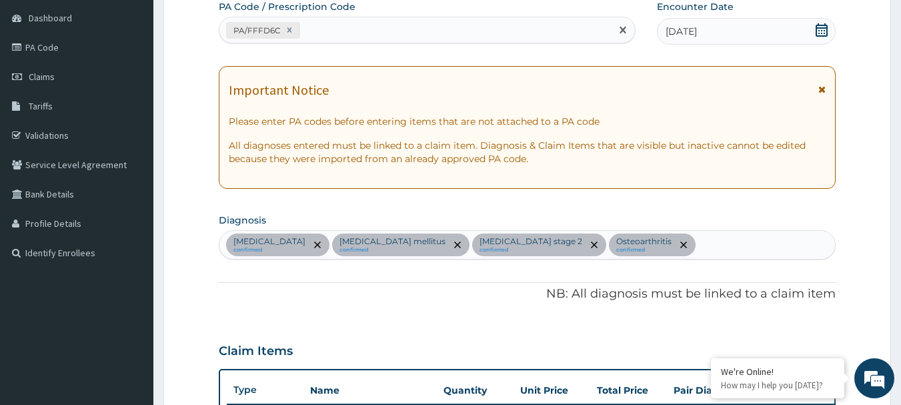
click at [345, 36] on div "PA/FFFD6C" at bounding box center [415, 30] width 392 height 22
drag, startPoint x: 345, startPoint y: 36, endPoint x: 311, endPoint y: 31, distance: 33.8
click at [311, 31] on div "PA/FFFD6C" at bounding box center [415, 30] width 392 height 22
paste input "PA/415881"
type input "PA/415881"
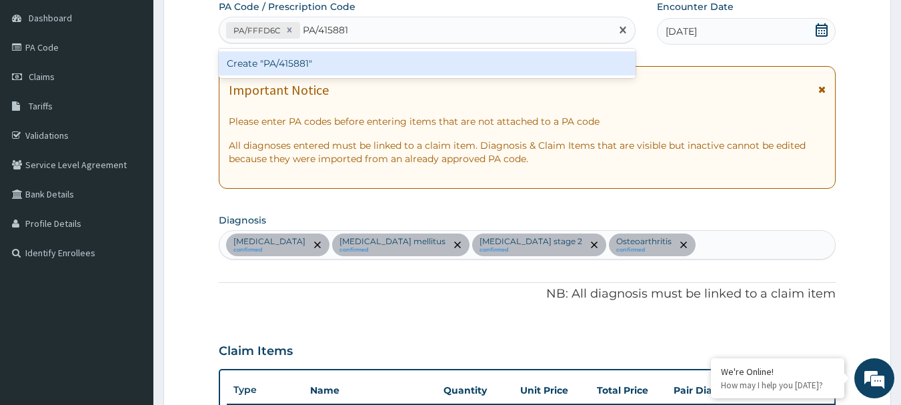
click at [300, 63] on div "Create "PA/415881"" at bounding box center [427, 63] width 417 height 24
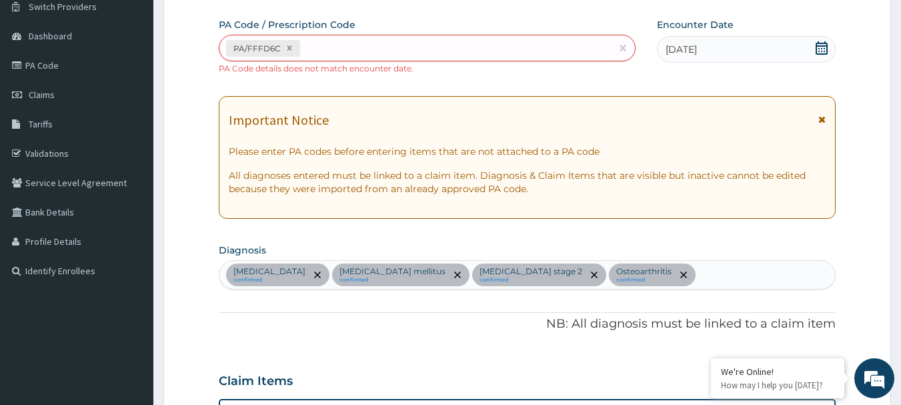
scroll to position [111, 0]
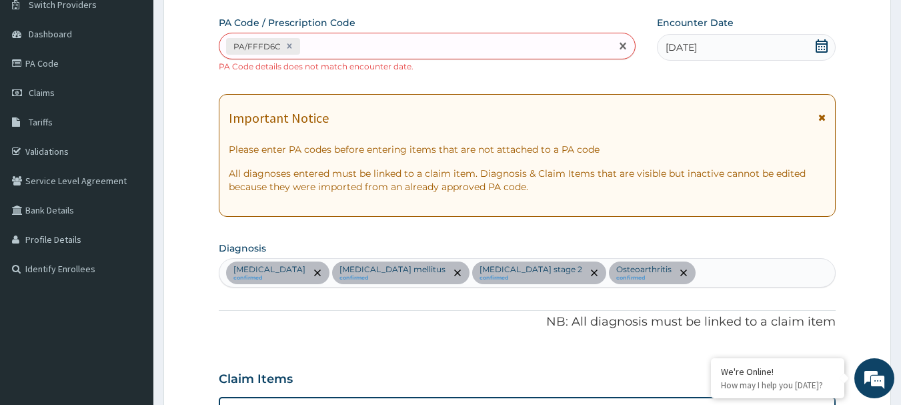
click at [381, 41] on div "PA/FFFD6C" at bounding box center [415, 46] width 392 height 22
paste input "PA/415881"
type input "PA/415881"
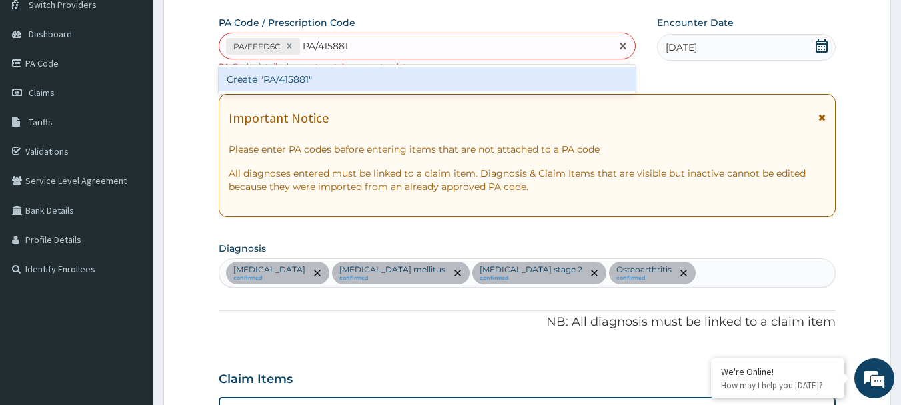
click at [291, 80] on div "Create "PA/415881"" at bounding box center [427, 79] width 417 height 24
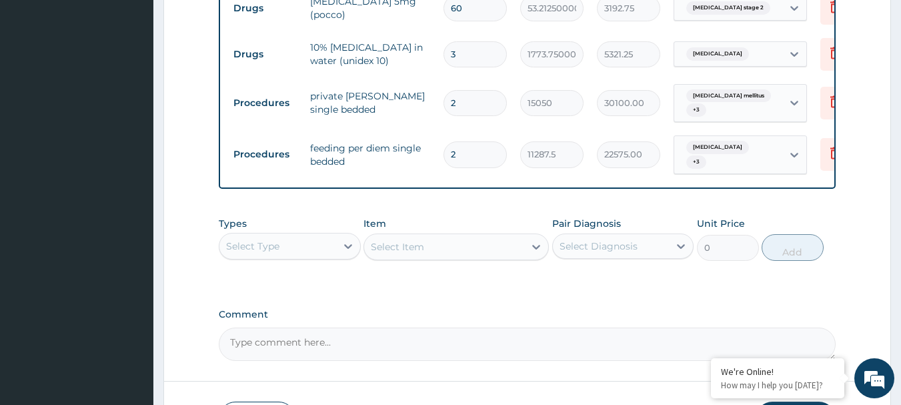
scroll to position [752, 0]
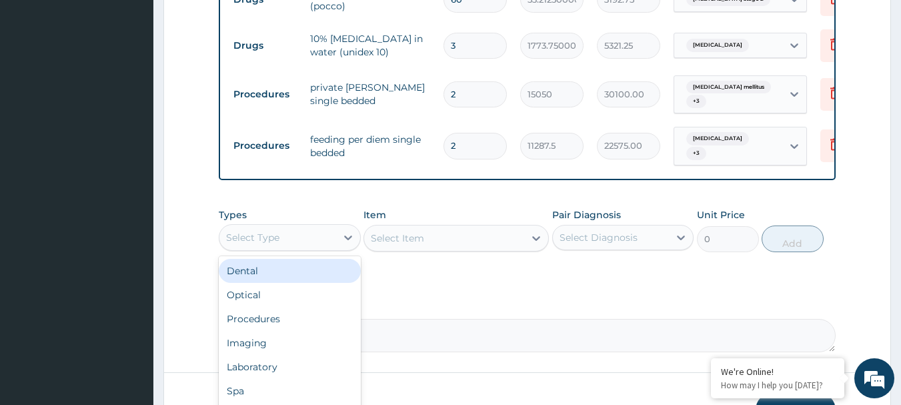
click at [279, 247] on div "Select Type" at bounding box center [277, 237] width 117 height 21
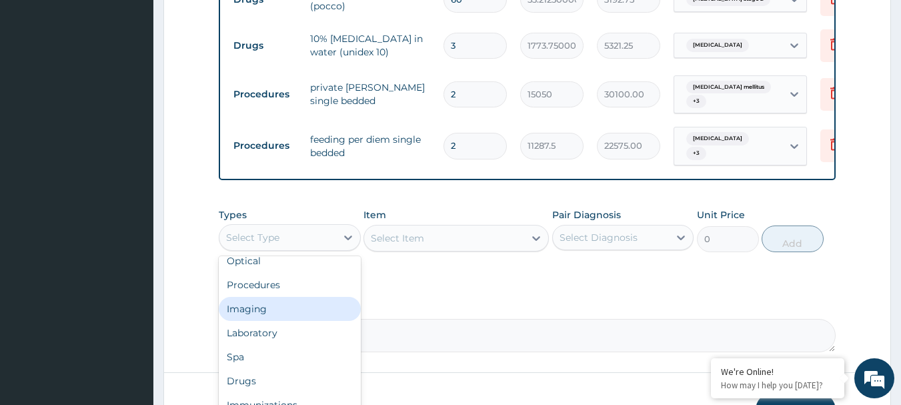
scroll to position [45, 0]
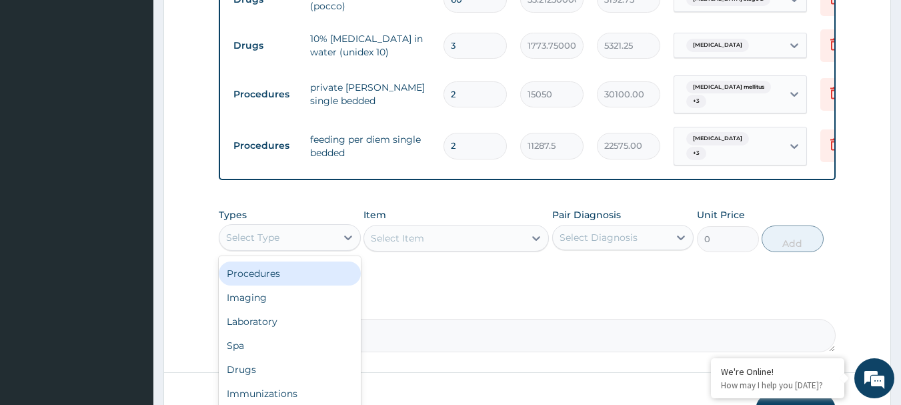
click at [273, 275] on div "Procedures" at bounding box center [290, 273] width 142 height 24
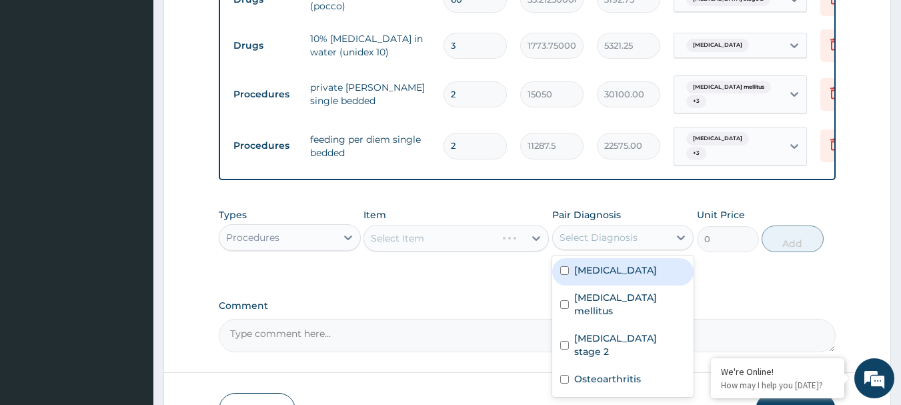
click at [608, 244] on div "Select Diagnosis" at bounding box center [599, 237] width 78 height 13
click at [609, 272] on div "Malaria" at bounding box center [623, 271] width 142 height 27
checkbox input "true"
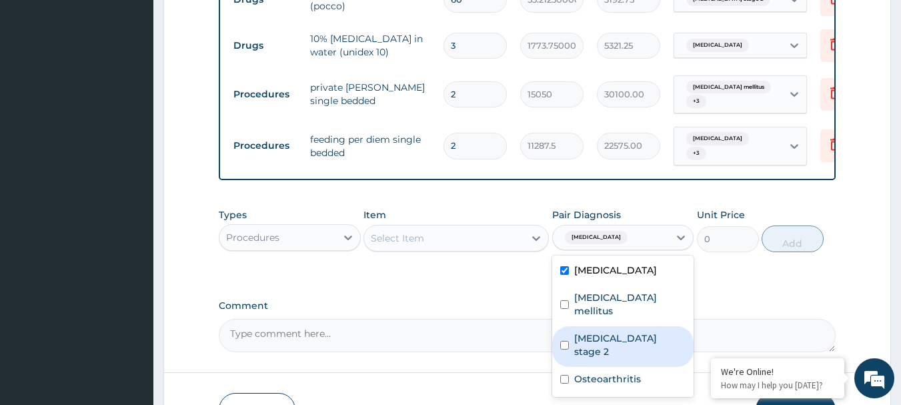
click at [449, 237] on div "Select Item" at bounding box center [444, 237] width 160 height 21
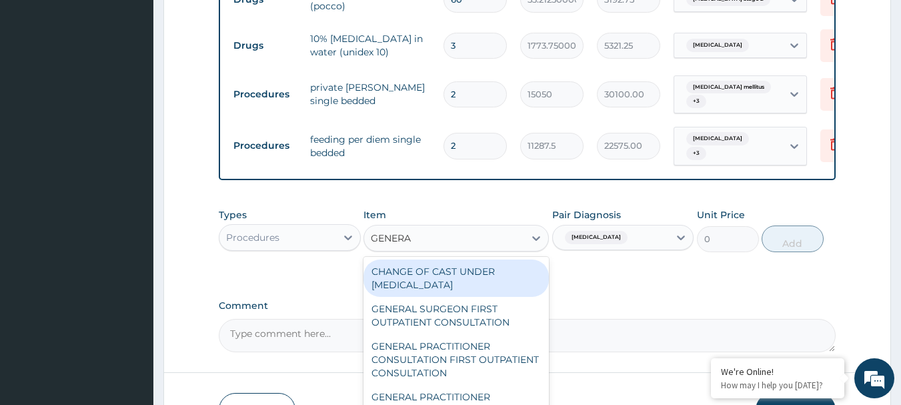
type input "GENERAL"
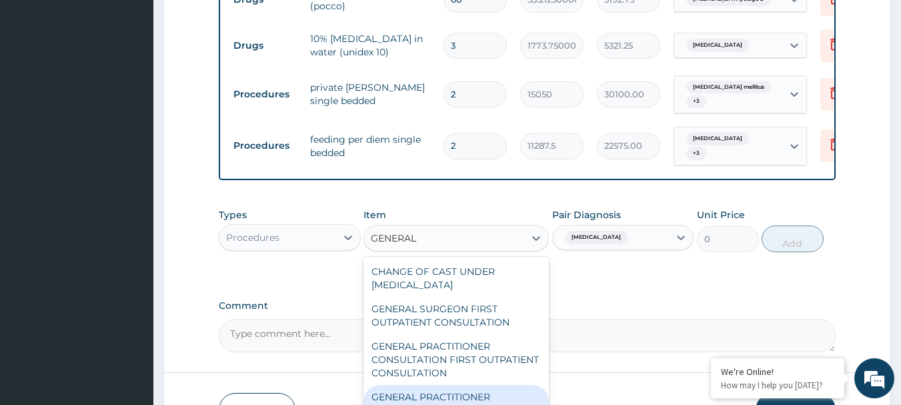
click at [484, 398] on div "GENERAL PRACTITIONER CONSULTATION FOLLOW UP" at bounding box center [455, 403] width 185 height 37
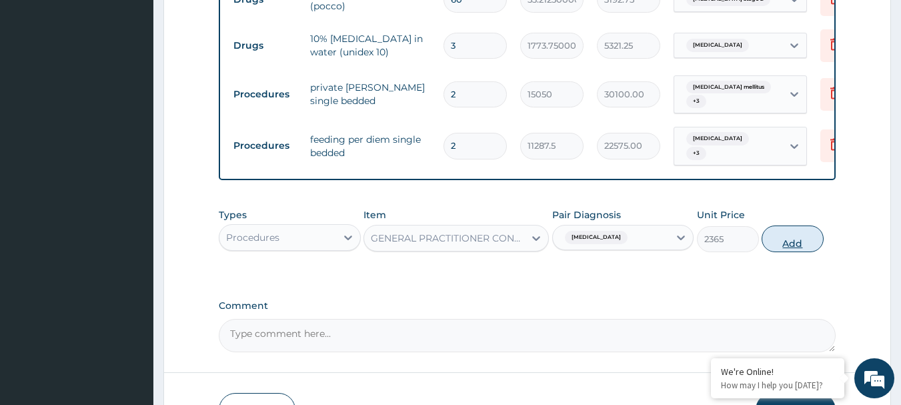
click at [792, 249] on button "Add" at bounding box center [793, 238] width 62 height 27
type input "0"
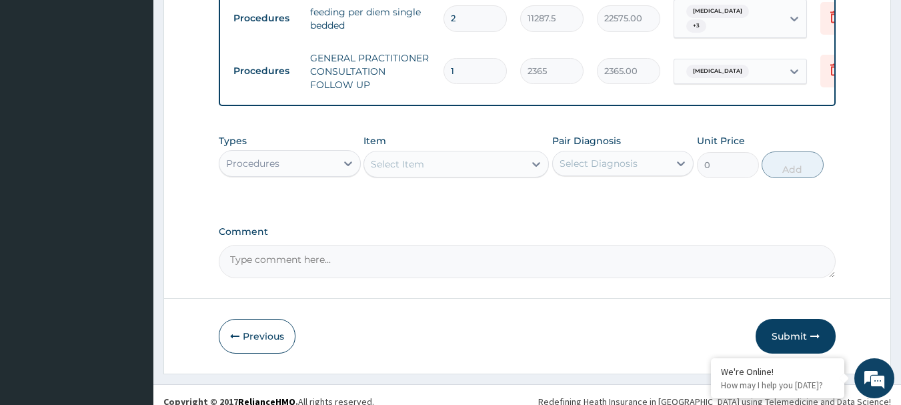
scroll to position [896, 0]
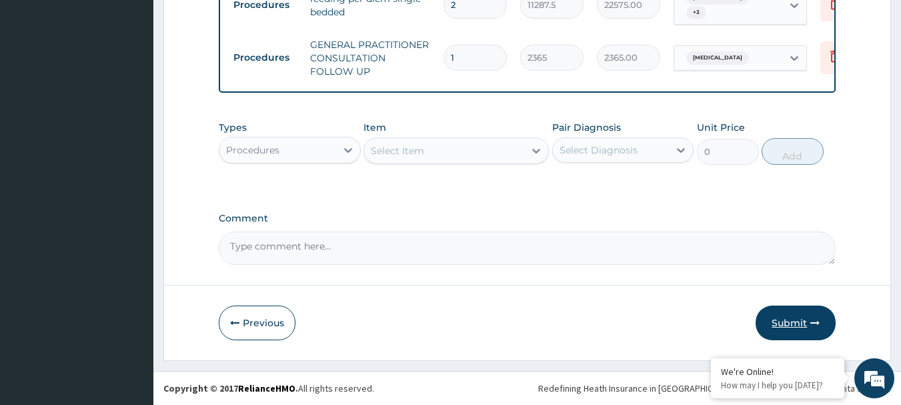
click at [796, 323] on button "Submit" at bounding box center [796, 322] width 80 height 35
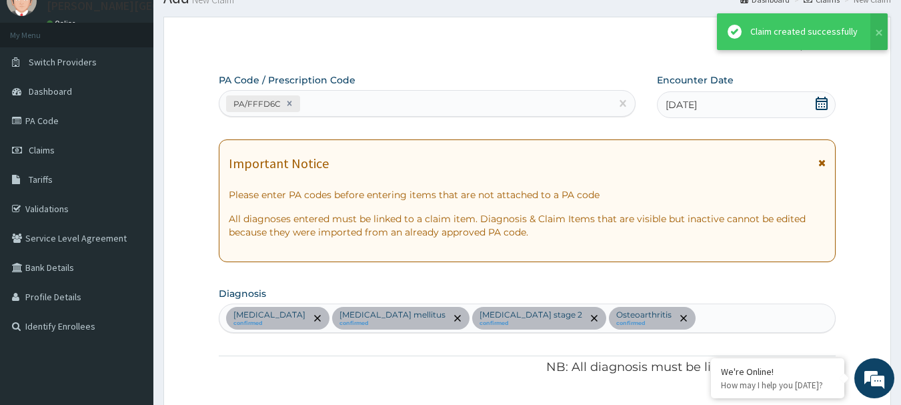
scroll to position [884, 0]
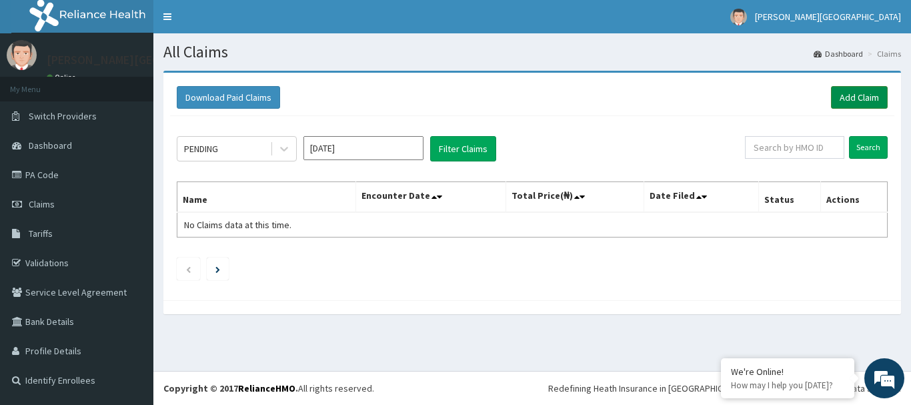
click at [863, 95] on link "Add Claim" at bounding box center [859, 97] width 57 height 23
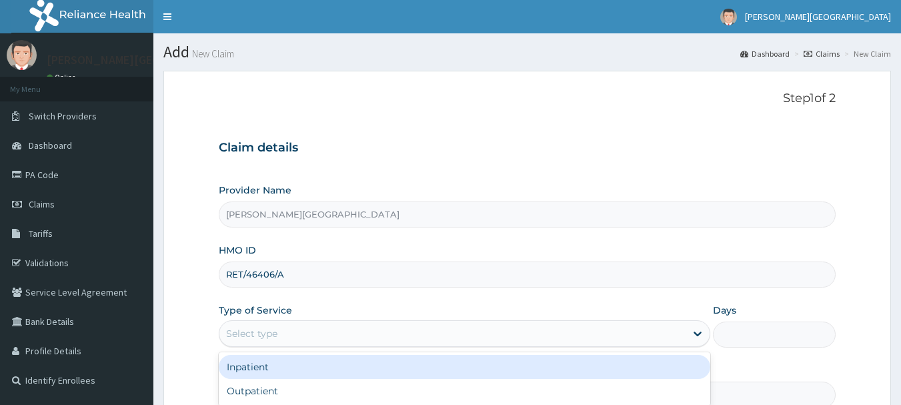
click at [323, 333] on div "Select type" at bounding box center [452, 333] width 466 height 21
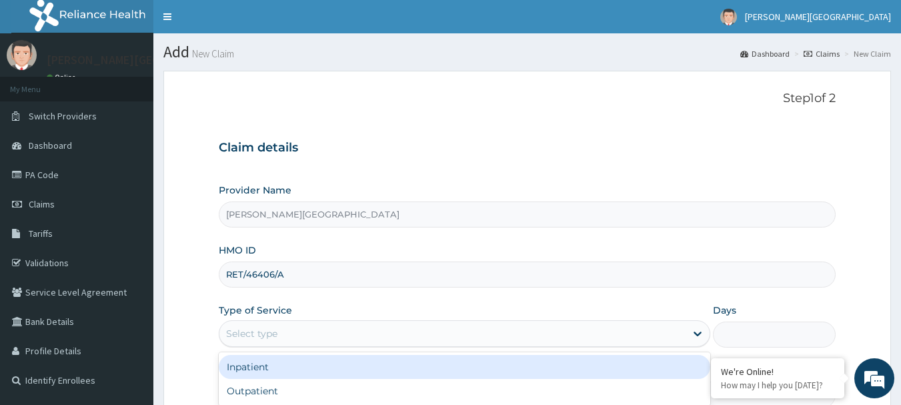
click at [290, 361] on div "Inpatient" at bounding box center [464, 367] width 491 height 24
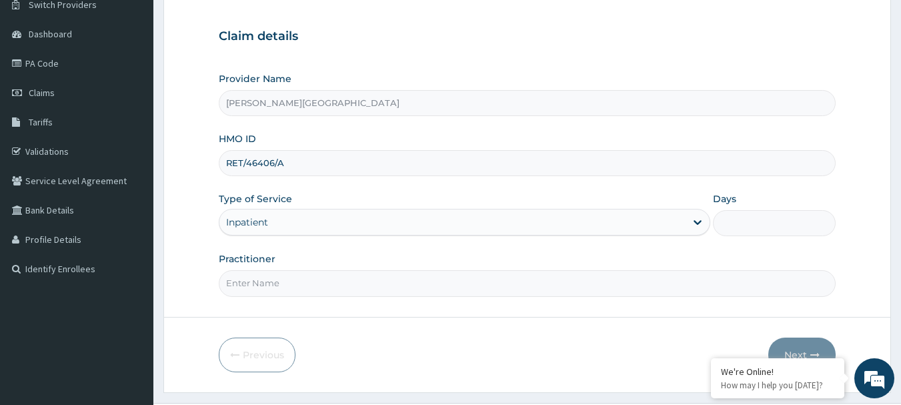
click at [682, 289] on input "Practitioner" at bounding box center [528, 283] width 618 height 26
type input "[PERSON_NAME]"
click at [742, 219] on input "Days" at bounding box center [774, 223] width 123 height 26
type input "2"
click at [791, 345] on button "Next" at bounding box center [801, 354] width 67 height 35
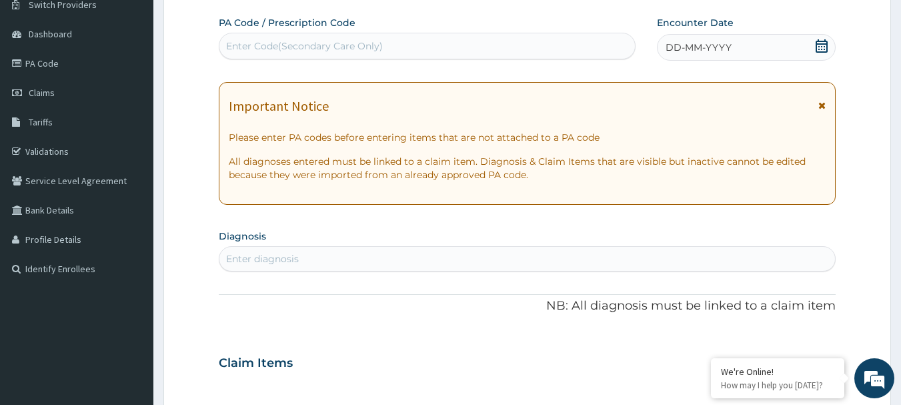
click at [536, 43] on div "Enter Code(Secondary Care Only)" at bounding box center [427, 45] width 416 height 21
paste input "THERE IS ASSOCIATED FEVER, GENERALISED BODY WEAKNESS, ABDOMINAL PAIN AND FREQUE…"
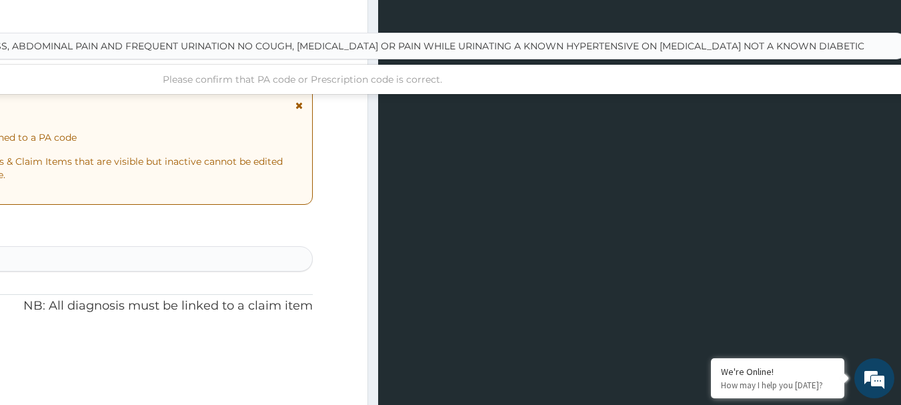
type input "THERE IS ASSOCIATED FEVER, GENERALISED BODY WEAKNESS, ABDOMINAL PAIN AND FREQUE…"
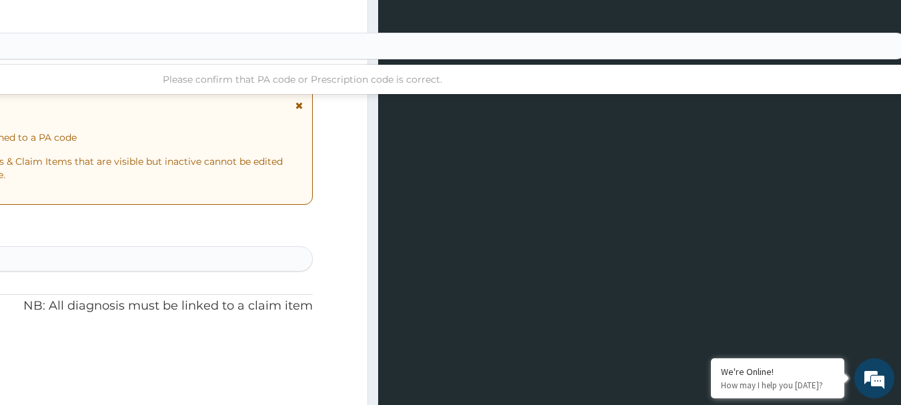
scroll to position [0, 0]
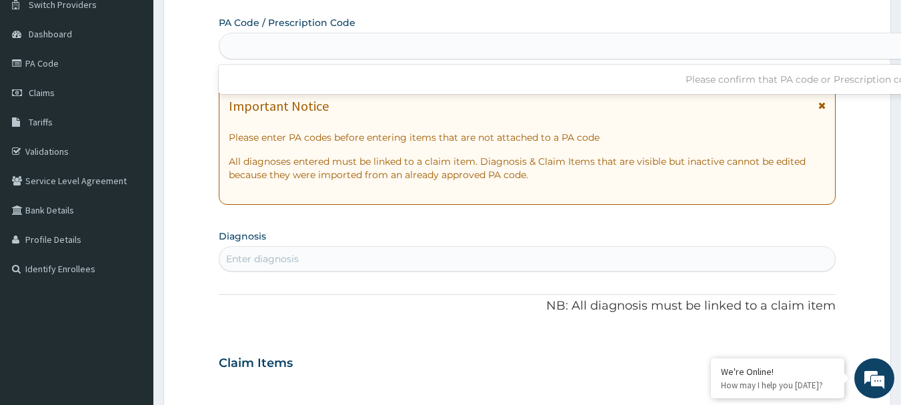
click at [335, 179] on form "Step 2 of 2 PA Code / Prescription Code Use Up and Down to choose options, pres…" at bounding box center [527, 380] width 728 height 843
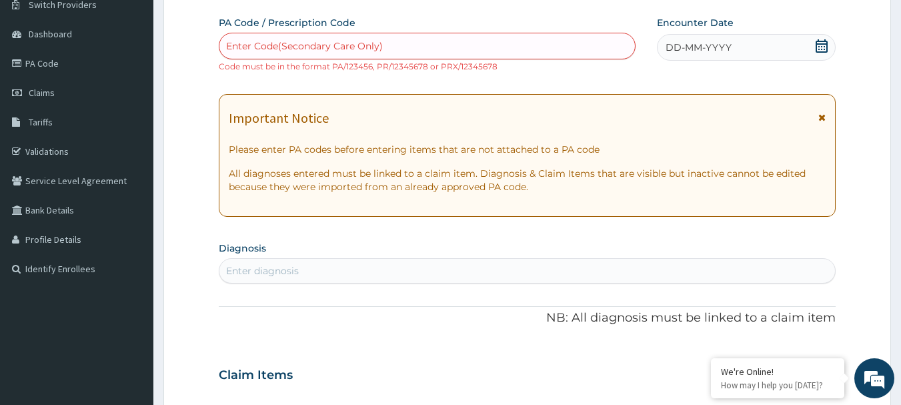
click at [499, 47] on div "Enter Code(Secondary Care Only)" at bounding box center [427, 45] width 416 height 21
click at [237, 43] on div "Enter Code(Secondary Care Only)" at bounding box center [304, 45] width 157 height 13
paste input "PA/415881"
type input "PA/415881"
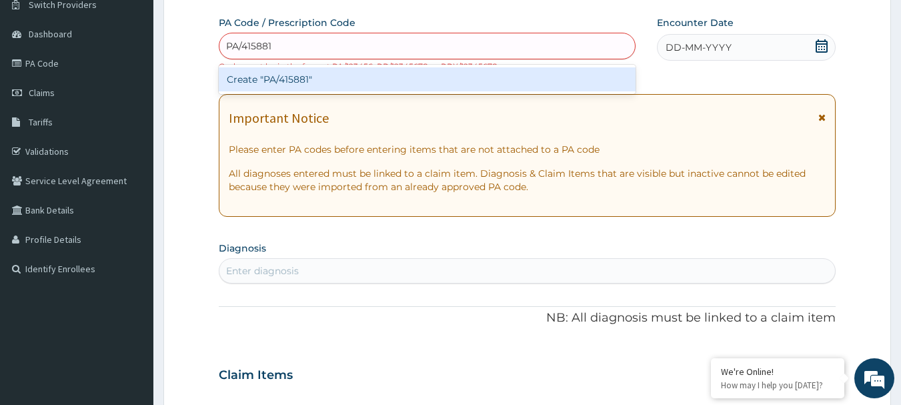
click at [283, 83] on div "Create "PA/415881"" at bounding box center [427, 79] width 417 height 24
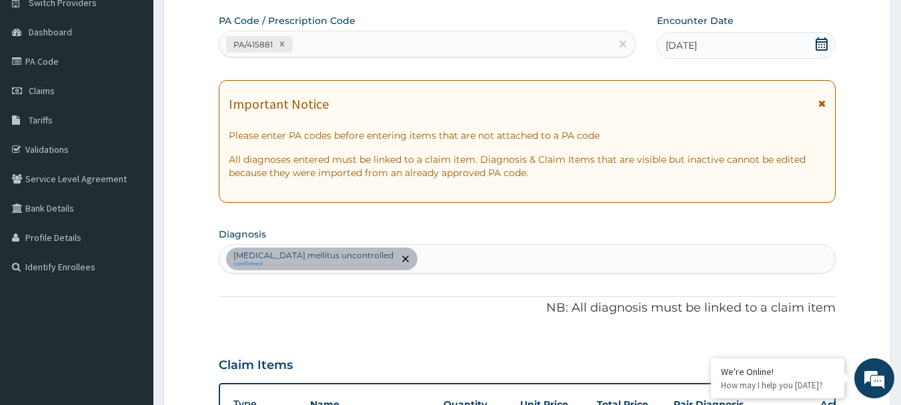
scroll to position [113, 0]
click at [427, 46] on div "PA/415881" at bounding box center [415, 45] width 392 height 22
drag, startPoint x: 427, startPoint y: 46, endPoint x: 350, endPoint y: 55, distance: 77.9
click at [350, 55] on div "PA/415881" at bounding box center [415, 45] width 392 height 22
paste input "PA/C25C5F"
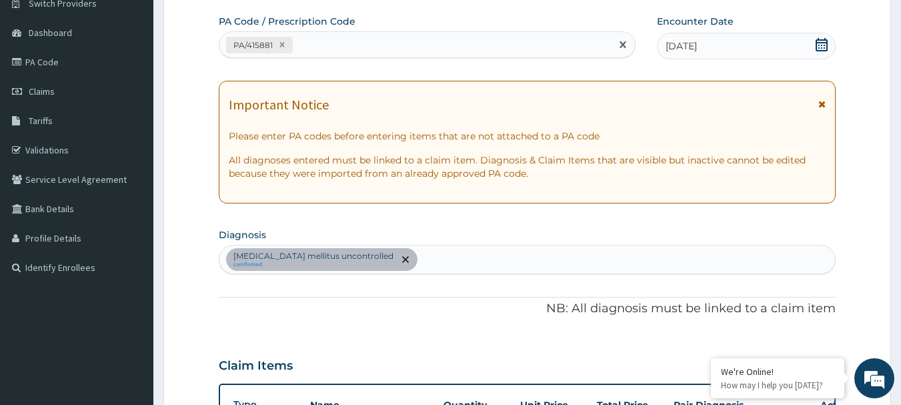
type input "PA/C25C5F"
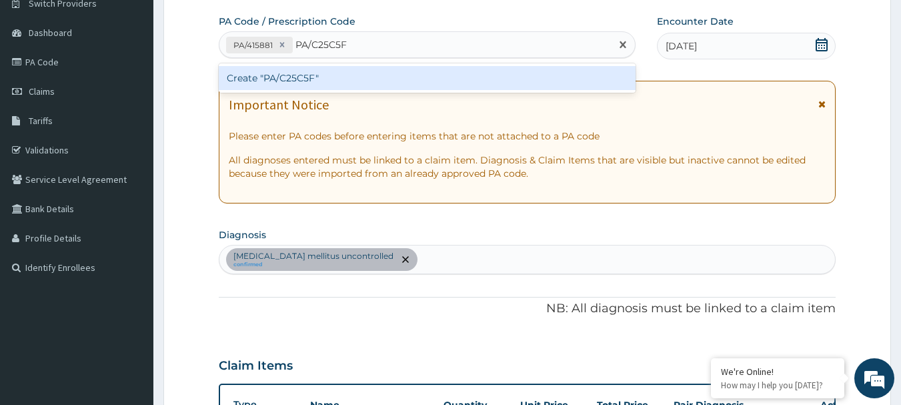
click at [298, 78] on div "Create "PA/C25C5F"" at bounding box center [427, 78] width 417 height 24
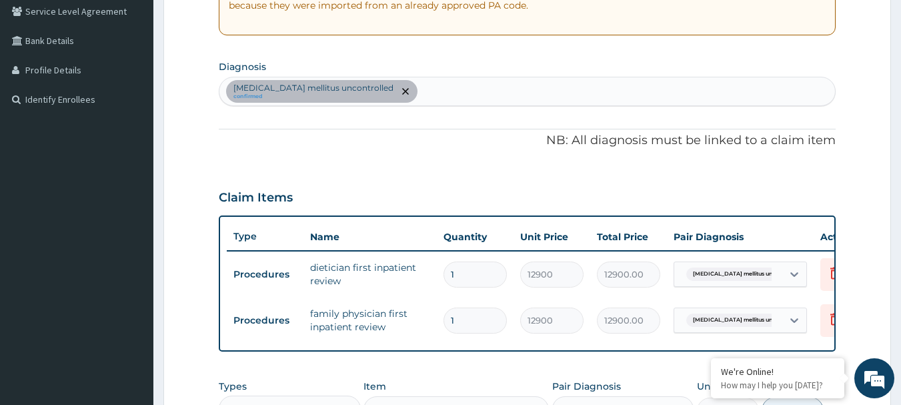
scroll to position [275, 0]
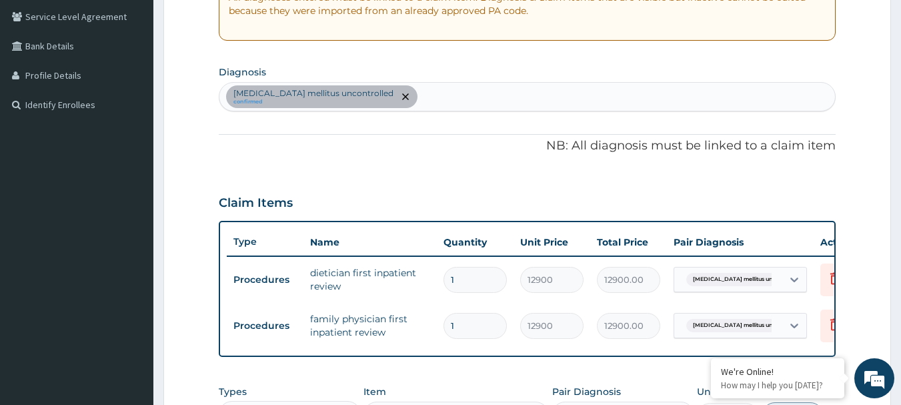
click at [489, 87] on div "Type II diabetes mellitus uncontrolled confirmed" at bounding box center [527, 97] width 616 height 28
type input "MALARIA"
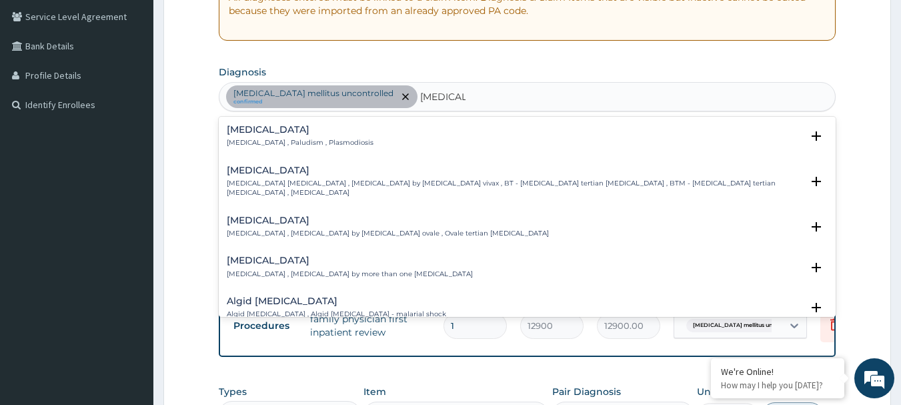
click at [252, 136] on div "Malaria Malaria , Paludism , Plasmodiosis" at bounding box center [300, 136] width 147 height 23
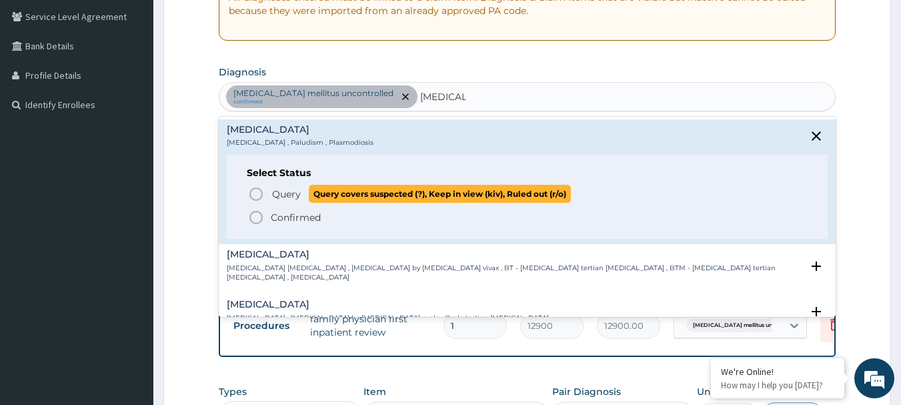
click at [253, 190] on icon "status option query" at bounding box center [256, 194] width 16 height 16
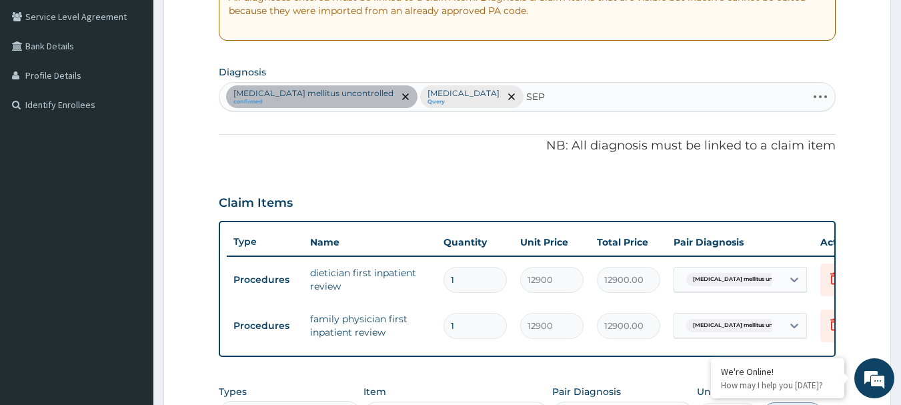
type input "SEPS"
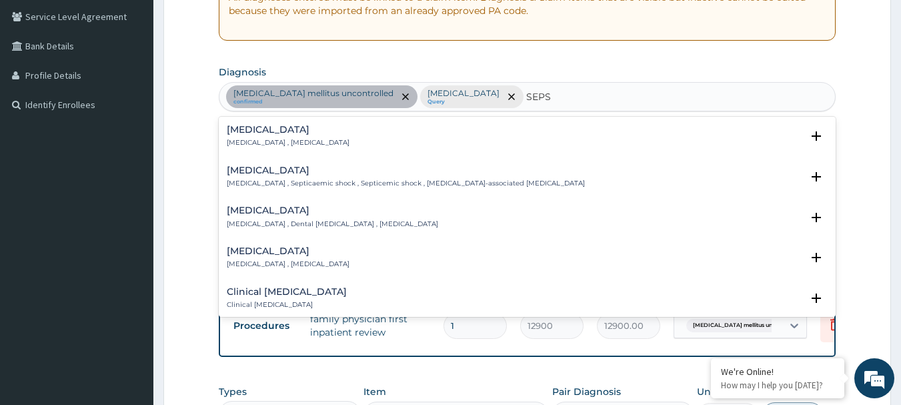
click at [242, 135] on h4 "[MEDICAL_DATA]" at bounding box center [288, 130] width 123 height 10
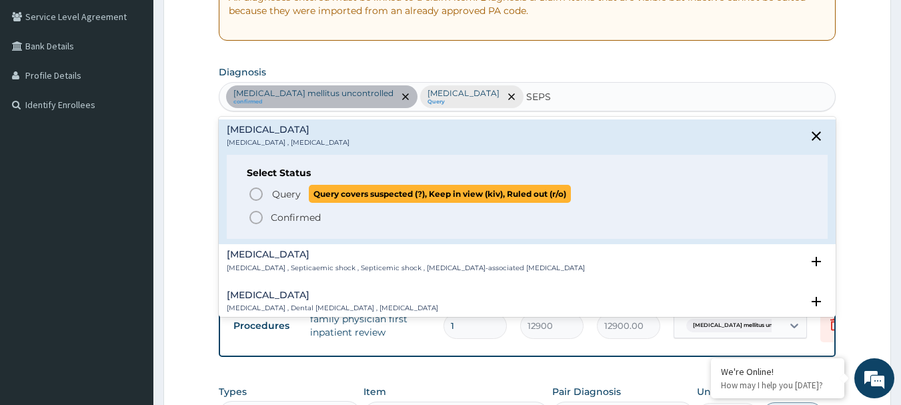
click at [258, 196] on icon "status option query" at bounding box center [256, 194] width 16 height 16
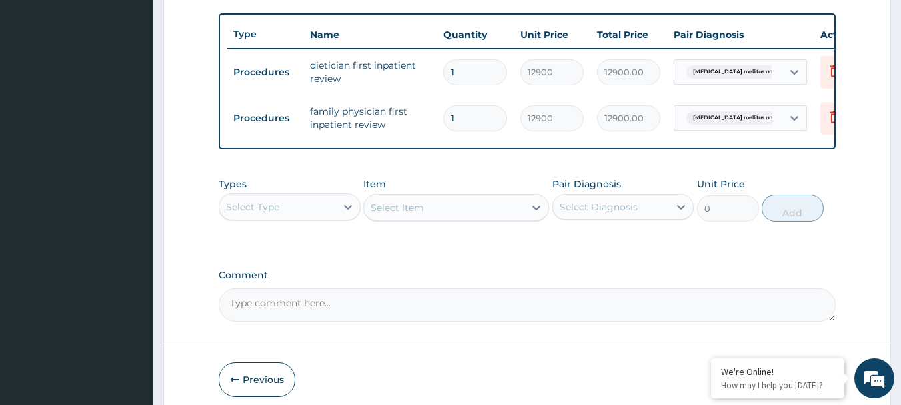
scroll to position [499, 0]
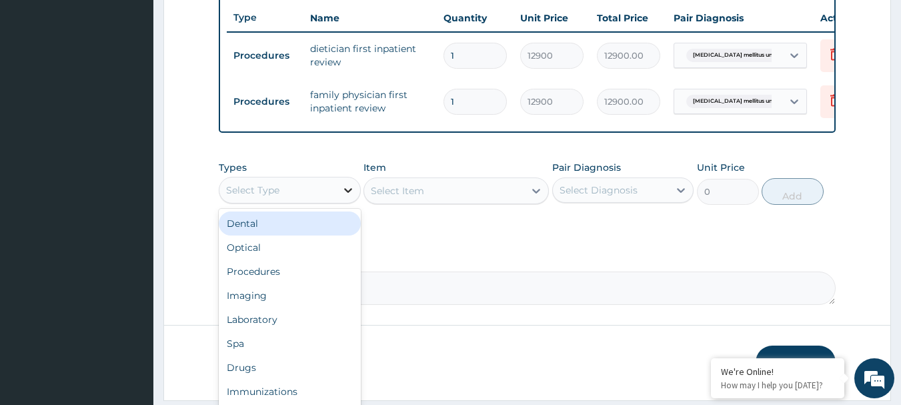
click at [343, 197] on icon at bounding box center [347, 189] width 13 height 13
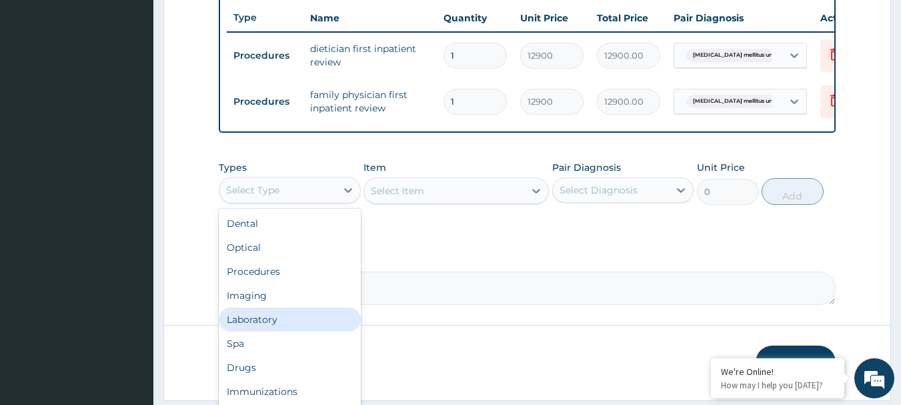
click at [323, 321] on div "Laboratory" at bounding box center [290, 319] width 142 height 24
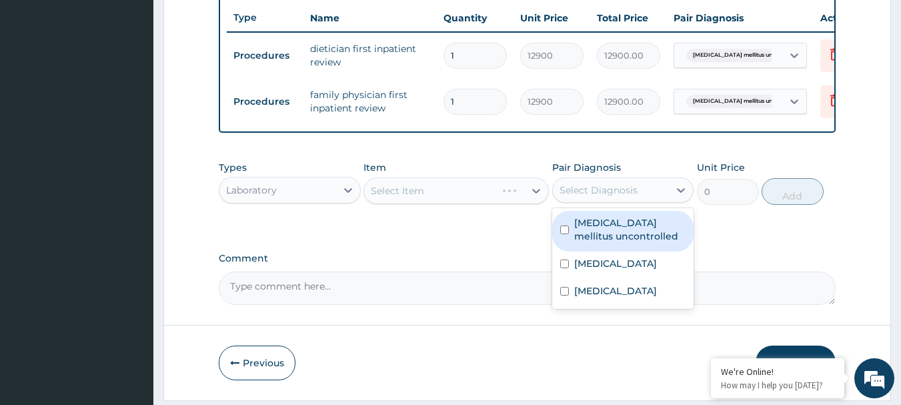
click at [588, 197] on div "Select Diagnosis" at bounding box center [599, 189] width 78 height 13
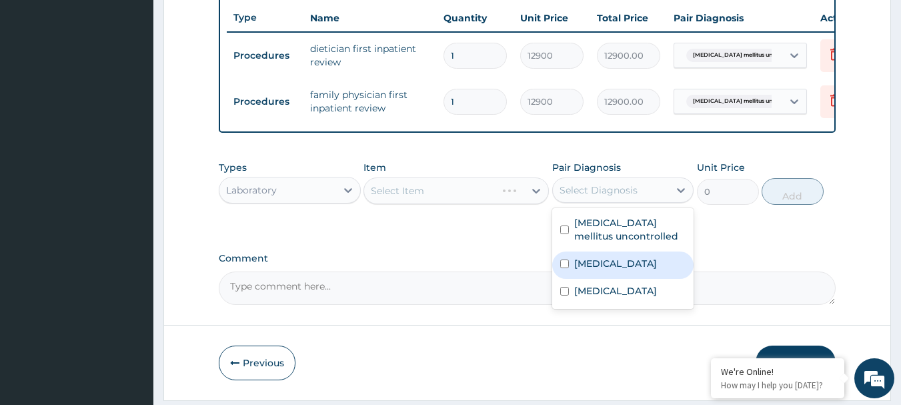
click at [598, 279] on div "Malaria" at bounding box center [623, 264] width 142 height 27
checkbox input "true"
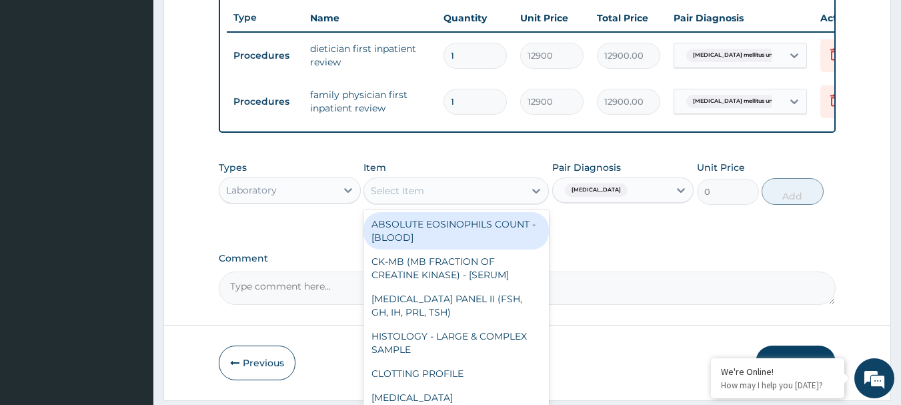
click at [455, 201] on div "Select Item" at bounding box center [444, 190] width 160 height 21
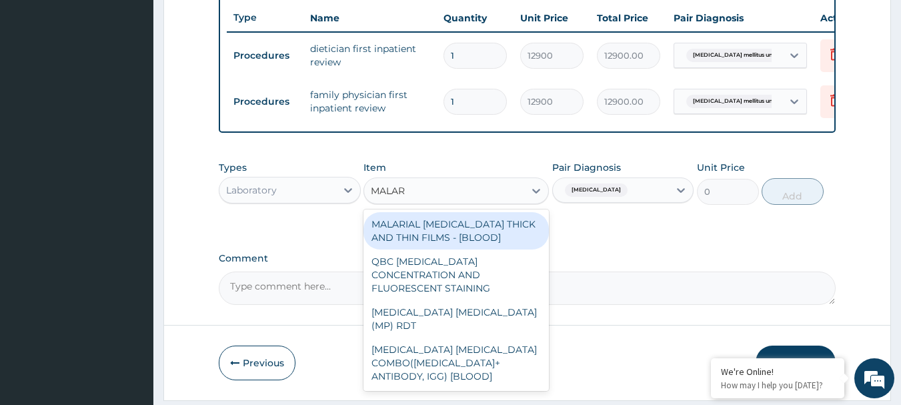
type input "MALARI"
click at [434, 243] on div "MALARIAL PARASITE THICK AND THIN FILMS - [BLOOD]" at bounding box center [455, 230] width 185 height 37
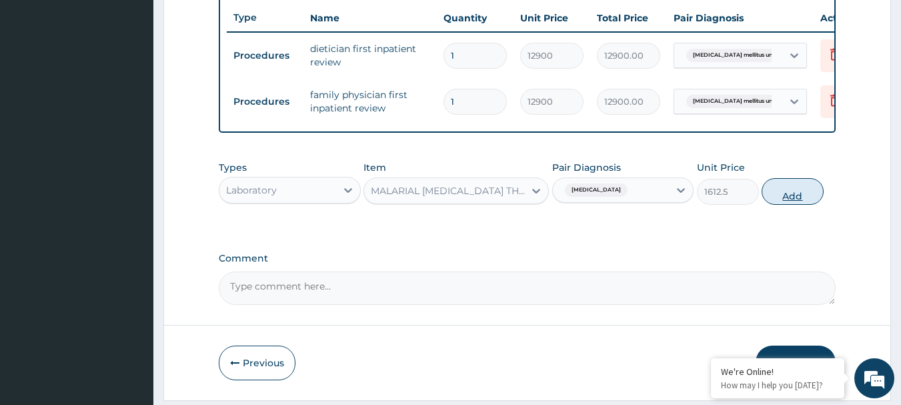
click at [796, 199] on button "Add" at bounding box center [793, 191] width 62 height 27
type input "0"
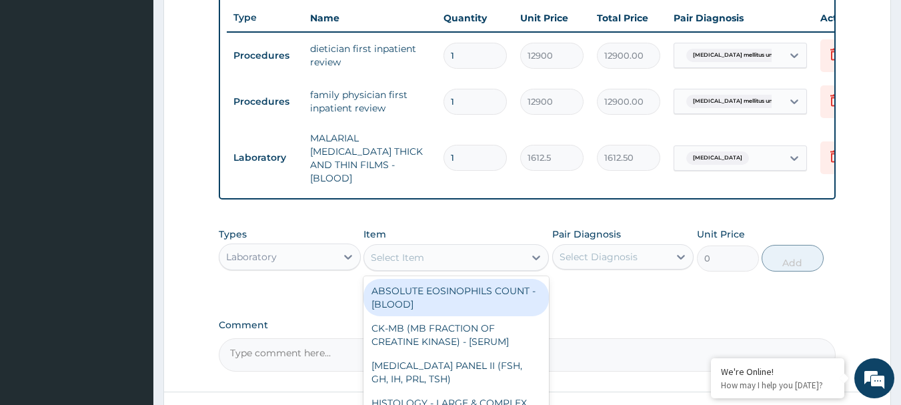
click at [439, 262] on div "Select Item" at bounding box center [444, 257] width 160 height 21
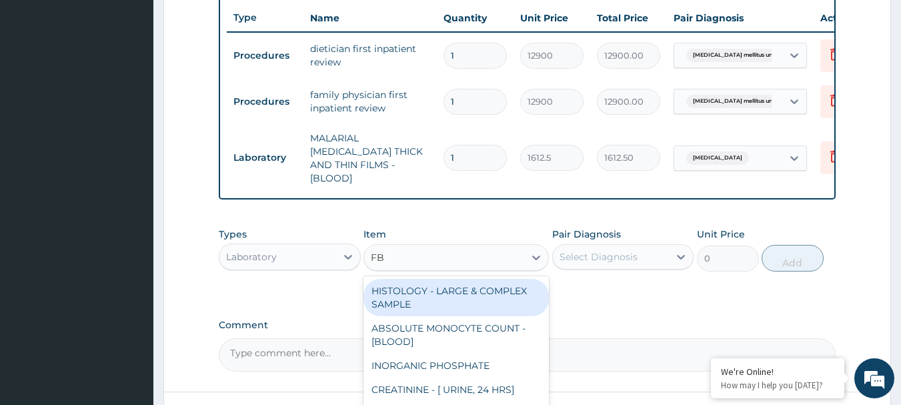
type input "FBC"
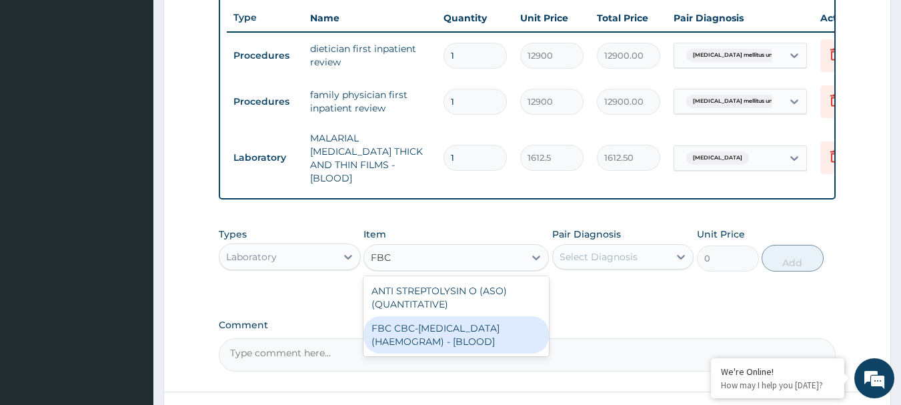
click at [445, 326] on div "FBC CBC-[MEDICAL_DATA] (HAEMOGRAM) - [BLOOD]" at bounding box center [455, 334] width 185 height 37
type input "4300"
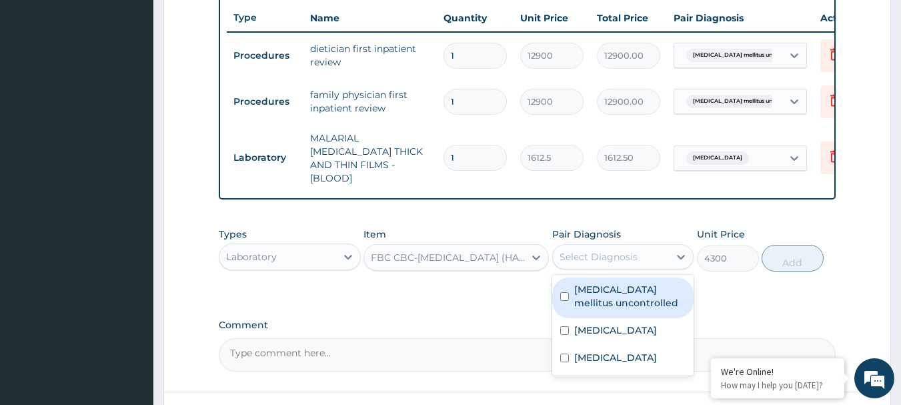
click at [615, 252] on div "Select Diagnosis" at bounding box center [599, 256] width 78 height 13
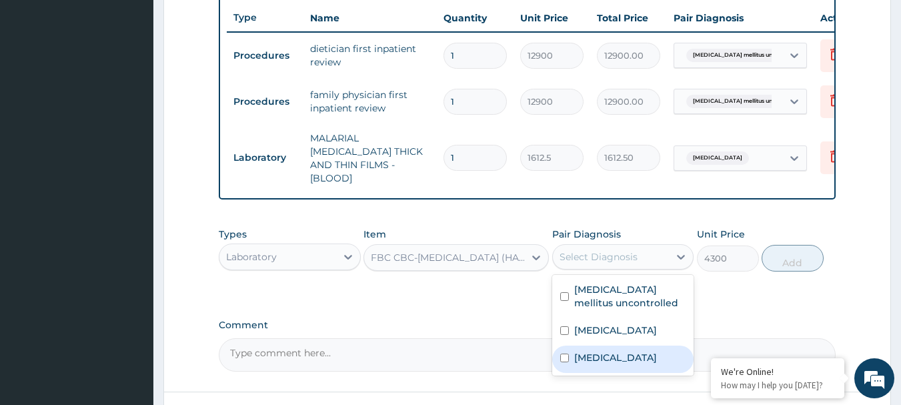
click at [626, 357] on div "[MEDICAL_DATA]" at bounding box center [623, 358] width 142 height 27
checkbox input "true"
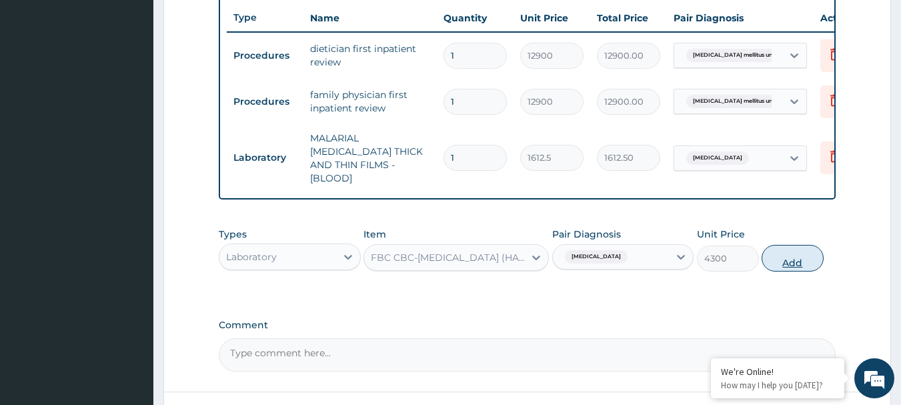
click at [798, 252] on button "Add" at bounding box center [793, 258] width 62 height 27
type input "0"
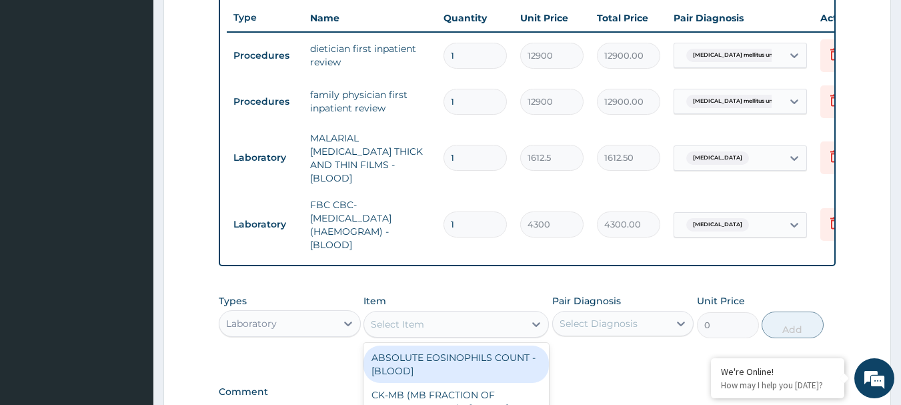
click at [396, 327] on div "Select Item" at bounding box center [444, 323] width 160 height 21
type input "FBS"
click at [517, 359] on div "BLOOD SUGAR (FBS + 2HPP GLUCOSE) - [PLASMA]" at bounding box center [455, 363] width 185 height 37
type input "1290"
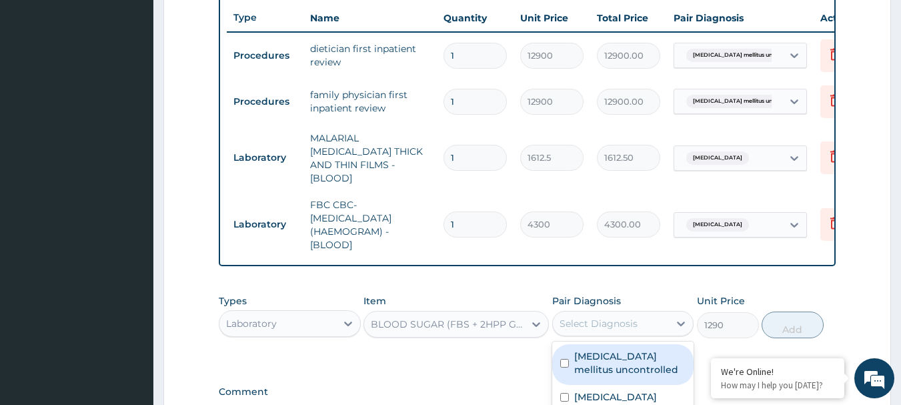
click at [644, 316] on div "Select Diagnosis" at bounding box center [611, 323] width 117 height 21
click at [636, 357] on label "Type II diabetes mellitus uncontrolled" at bounding box center [630, 362] width 112 height 27
checkbox input "true"
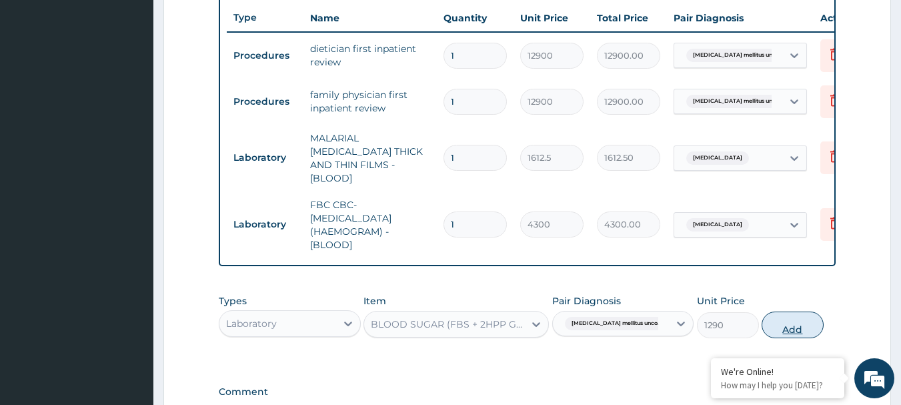
click at [780, 323] on button "Add" at bounding box center [793, 324] width 62 height 27
type input "0"
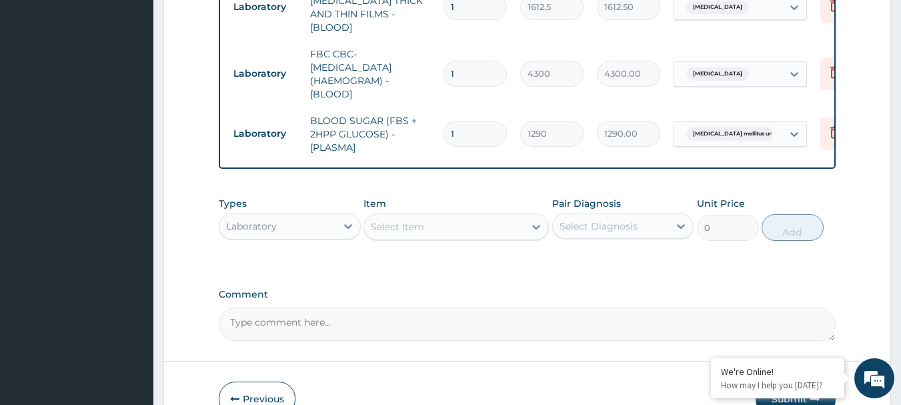
scroll to position [660, 0]
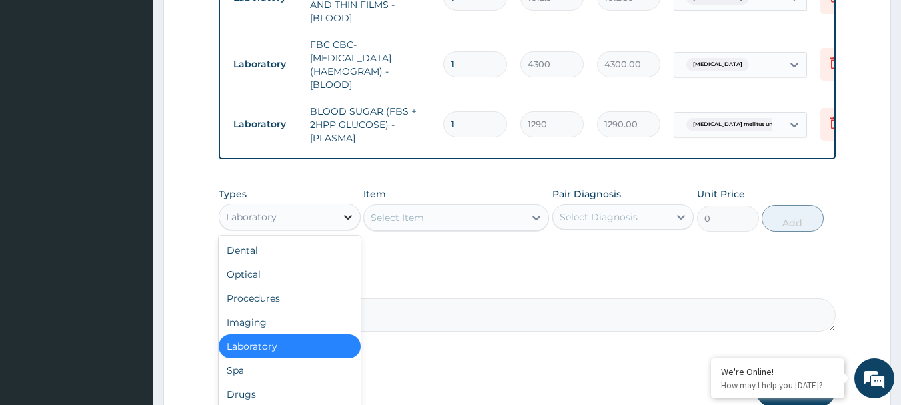
click at [342, 212] on icon at bounding box center [347, 216] width 13 height 13
click at [299, 392] on div "Drugs" at bounding box center [290, 394] width 142 height 24
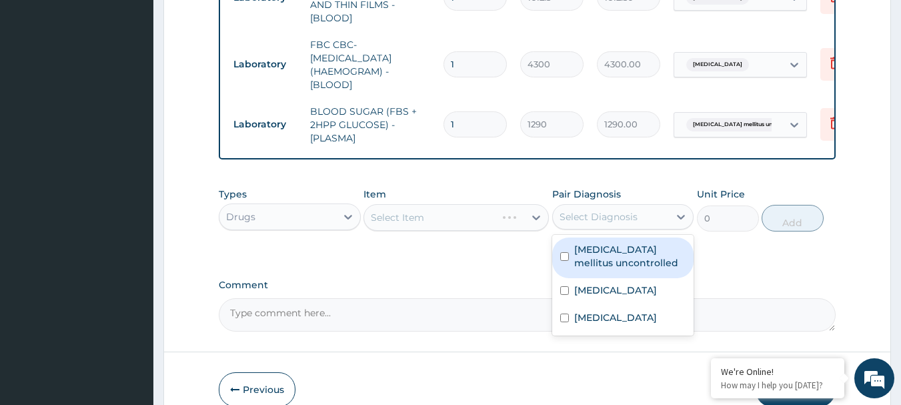
click at [572, 219] on div "Select Diagnosis" at bounding box center [599, 216] width 78 height 13
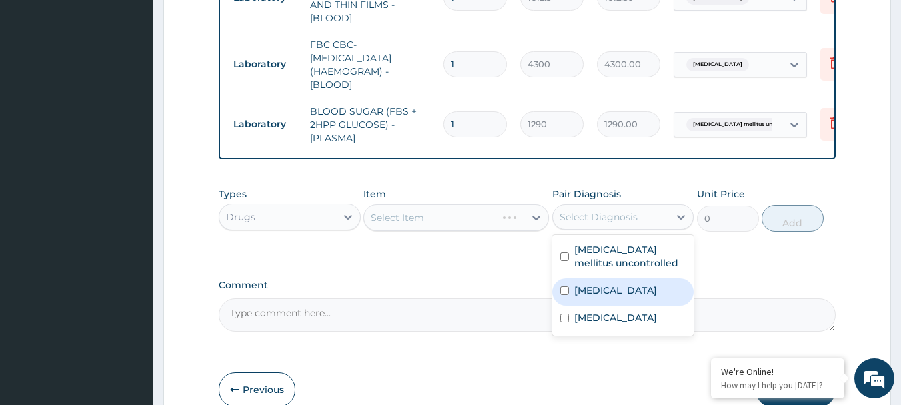
click at [577, 286] on label "[MEDICAL_DATA]" at bounding box center [615, 289] width 83 height 13
checkbox input "true"
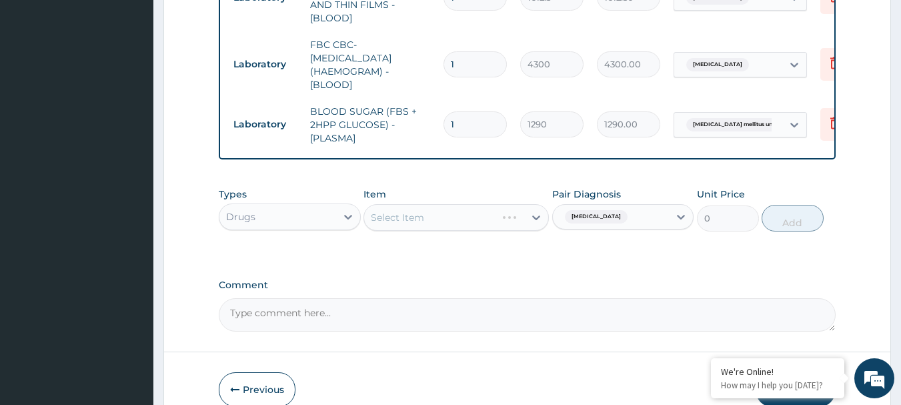
click at [449, 217] on div "Select Item" at bounding box center [455, 217] width 185 height 27
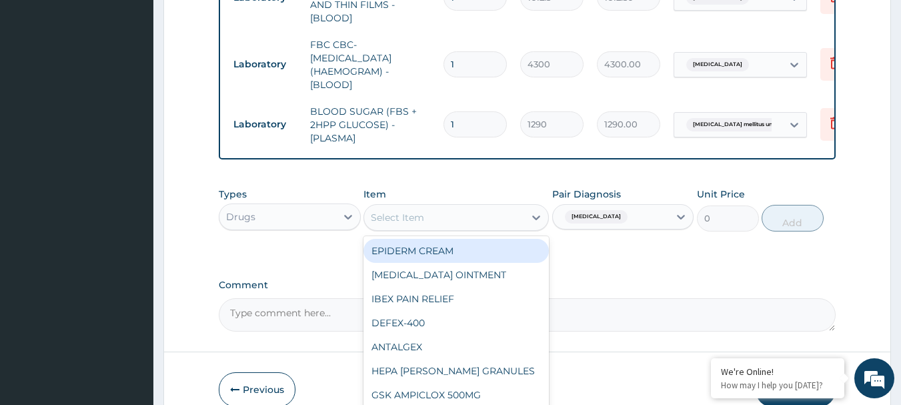
click at [461, 213] on div "Select Item" at bounding box center [444, 217] width 160 height 21
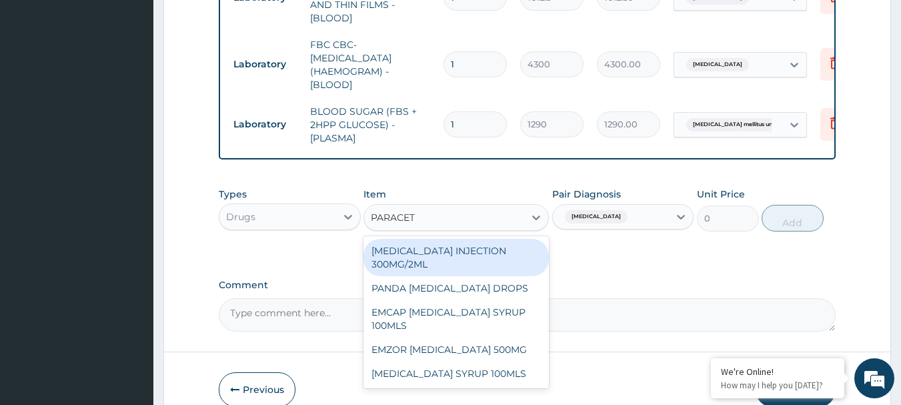
type input "PARACETA"
click at [472, 248] on div "[MEDICAL_DATA] INJECTION 300MG/2ML" at bounding box center [455, 257] width 185 height 37
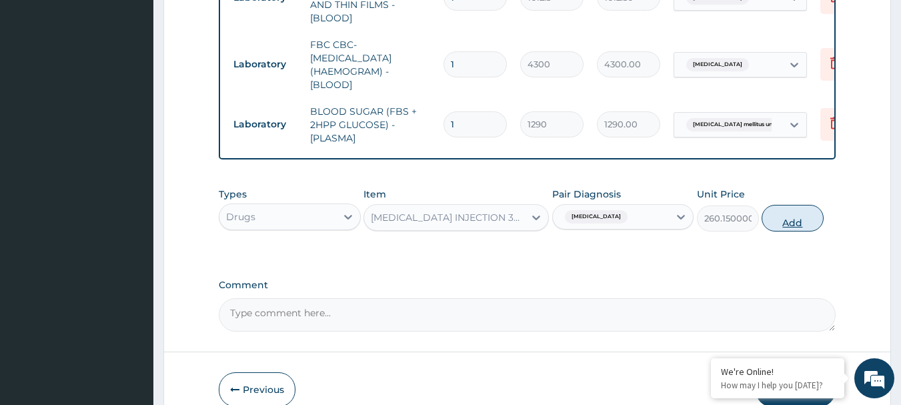
click at [793, 215] on button "Add" at bounding box center [793, 218] width 62 height 27
type input "0"
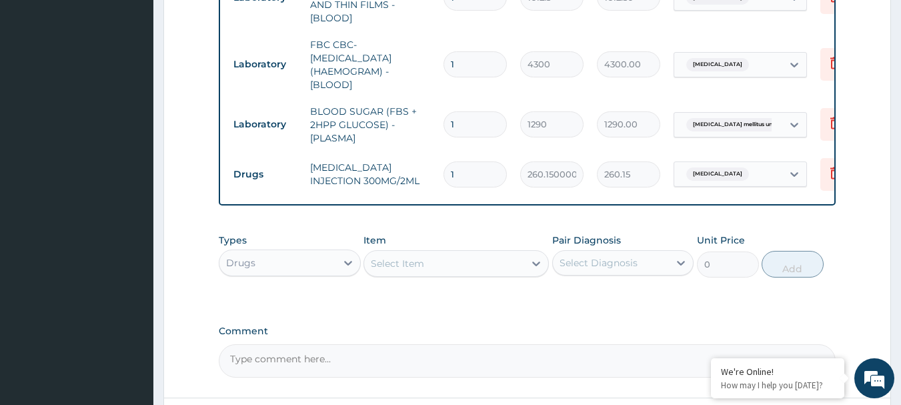
type input "12"
type input "3121.80"
type input "12"
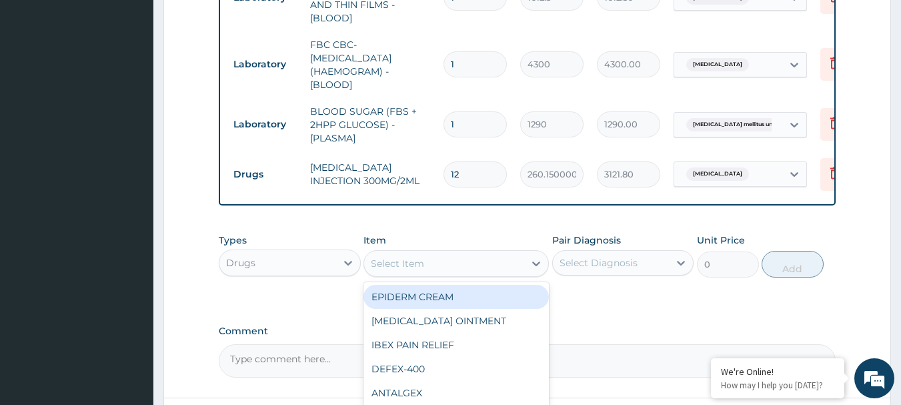
click at [431, 267] on div "Select Item" at bounding box center [444, 263] width 160 height 21
type input "LONART"
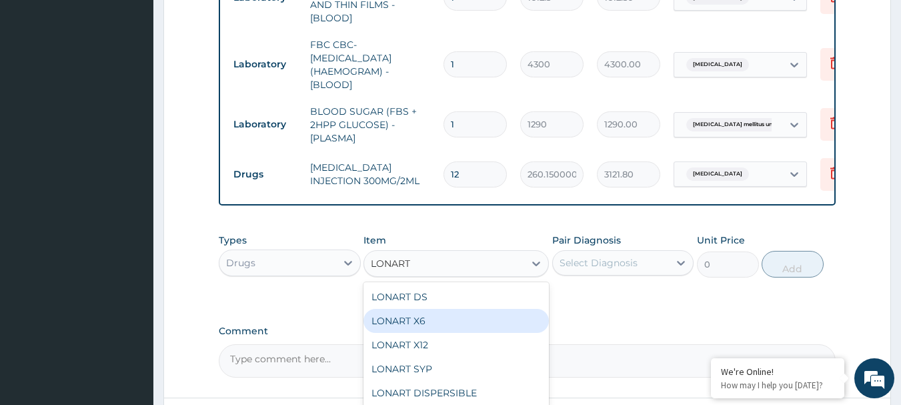
click at [441, 316] on div "LONART X6" at bounding box center [455, 321] width 185 height 24
type input "473.00000000000006"
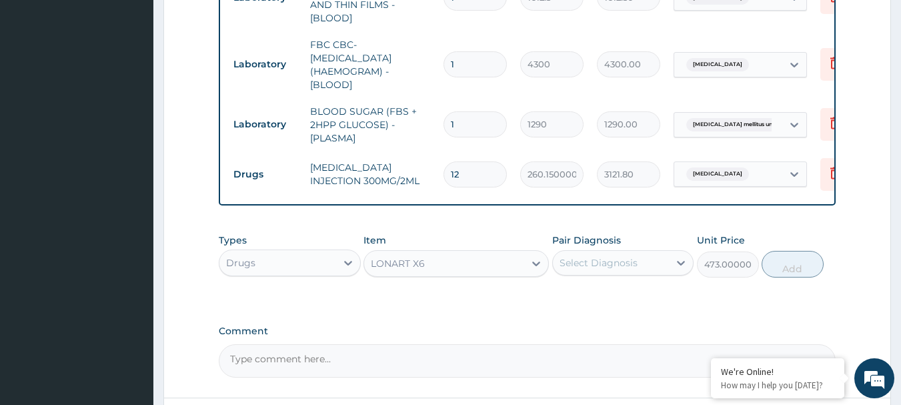
click at [659, 262] on div "Select Diagnosis" at bounding box center [611, 262] width 117 height 21
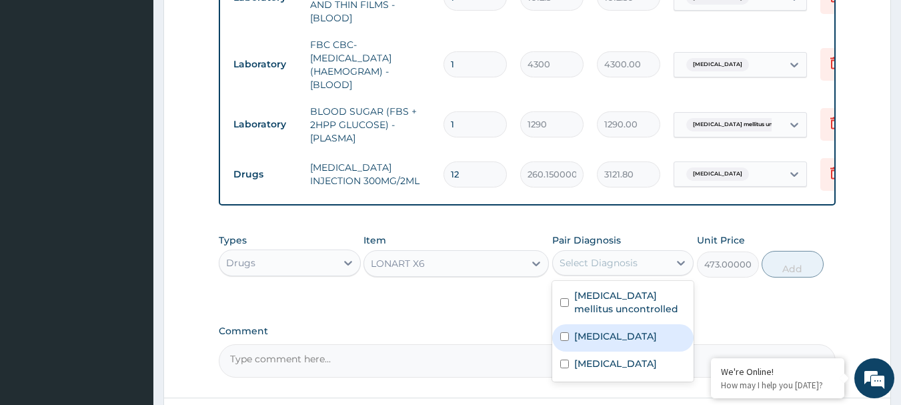
click at [633, 329] on div "[MEDICAL_DATA]" at bounding box center [623, 337] width 142 height 27
checkbox input "true"
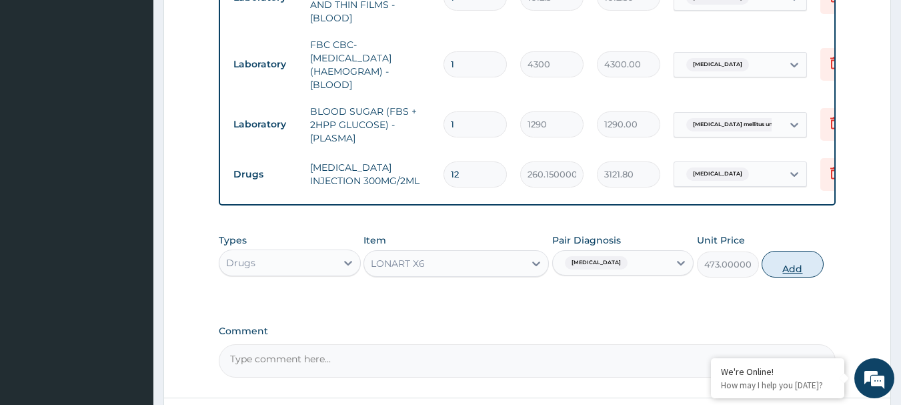
click at [784, 267] on button "Add" at bounding box center [793, 264] width 62 height 27
type input "0"
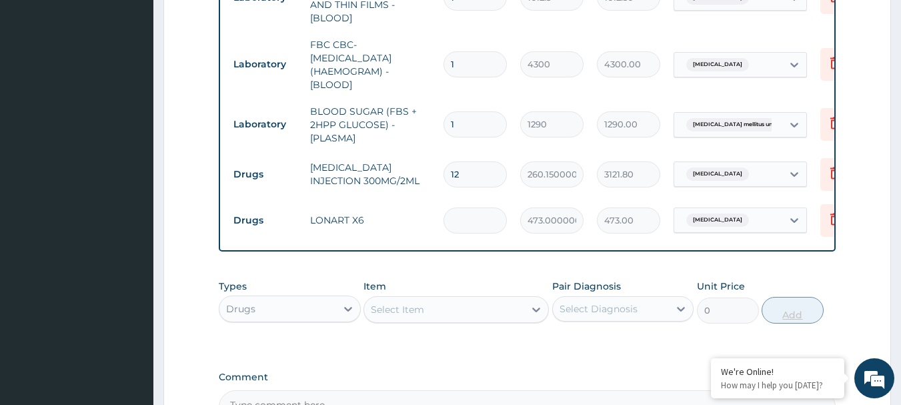
type input "0.00"
type input "6"
type input "2838.00"
type input "6"
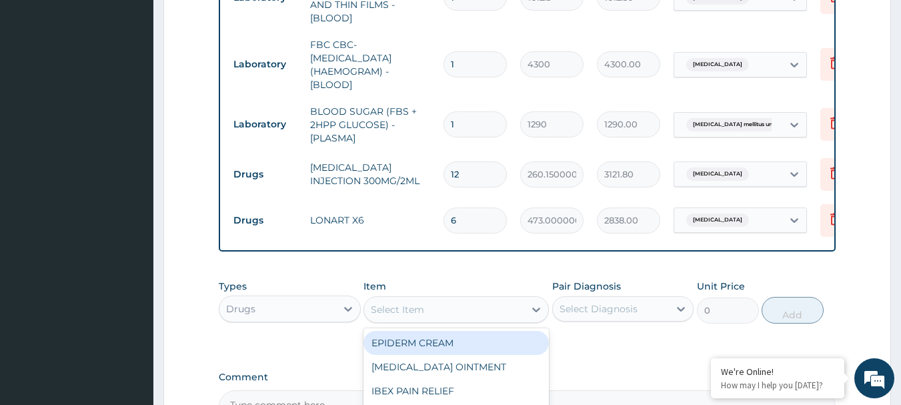
click at [469, 306] on div "Select Item" at bounding box center [444, 309] width 160 height 21
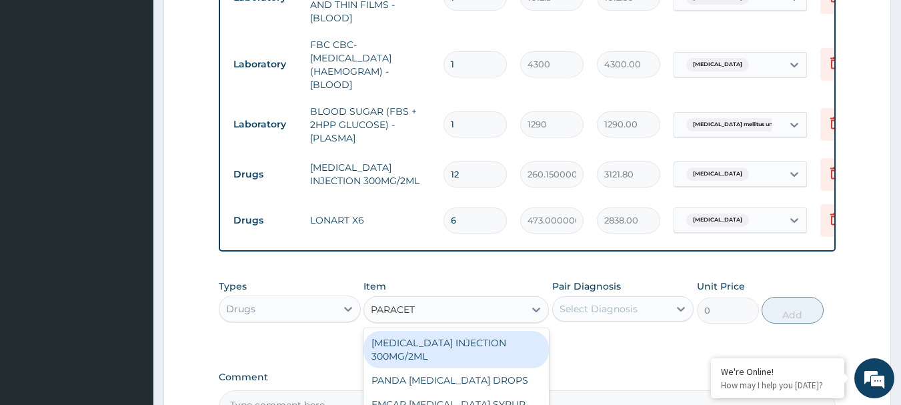
type input "PARACETA"
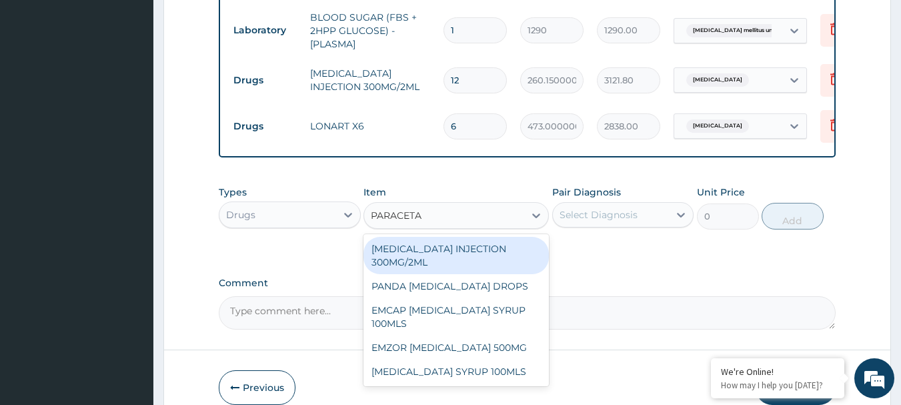
scroll to position [766, 0]
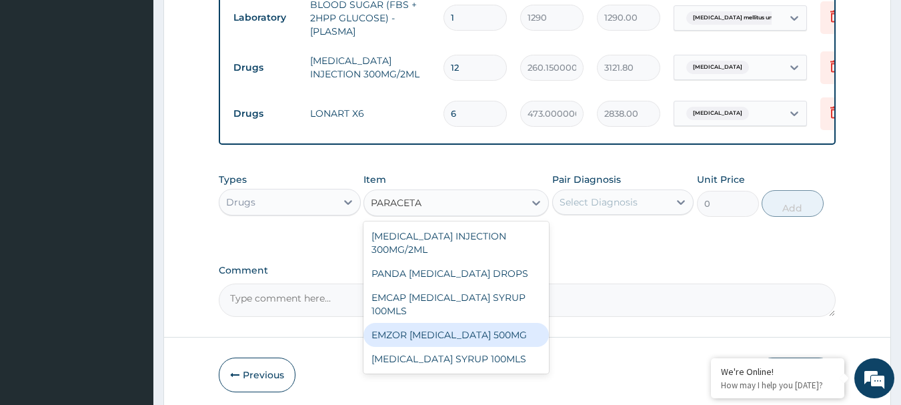
click at [403, 325] on div "EMZOR [MEDICAL_DATA] 500MG" at bounding box center [455, 335] width 185 height 24
type input "23.65"
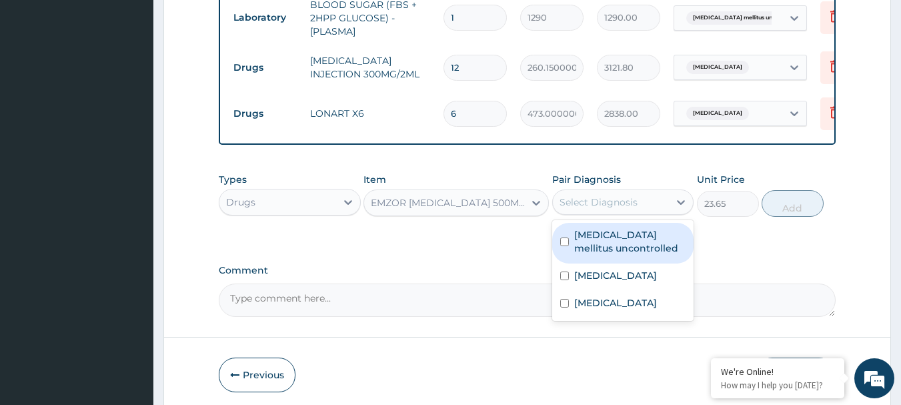
click at [612, 204] on div "Select Diagnosis" at bounding box center [599, 201] width 78 height 13
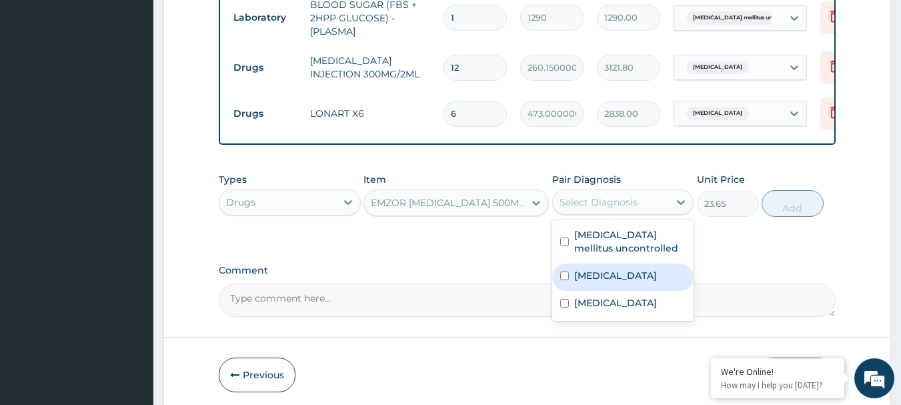
click at [638, 269] on div "[MEDICAL_DATA]" at bounding box center [623, 276] width 142 height 27
checkbox input "true"
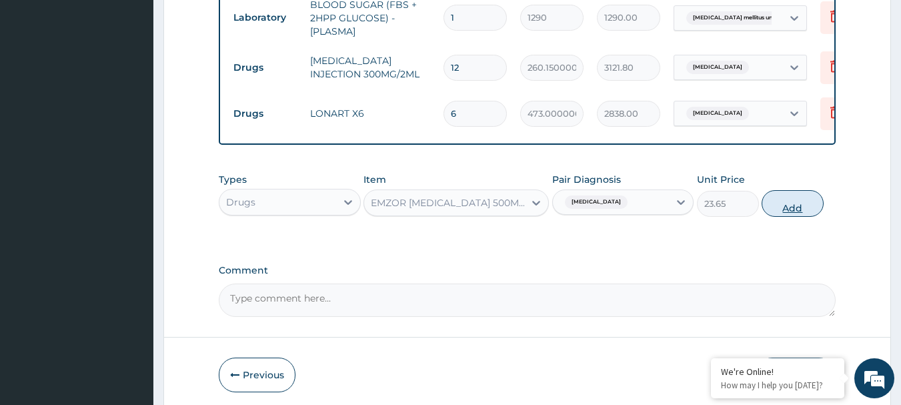
click at [794, 193] on button "Add" at bounding box center [793, 203] width 62 height 27
type input "0"
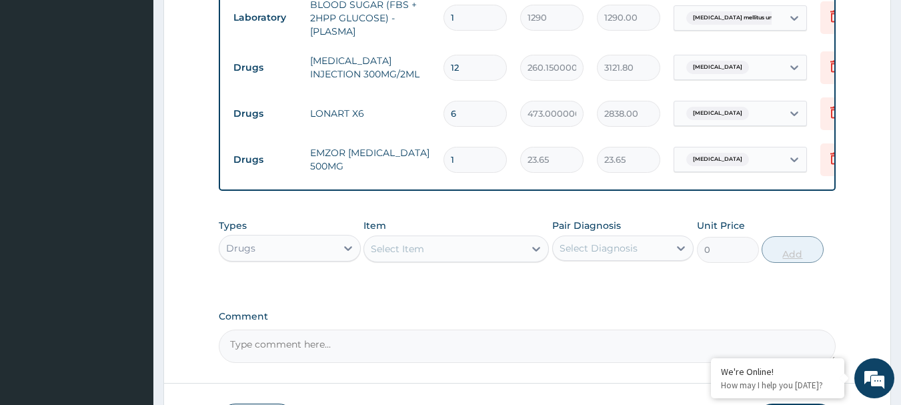
type input "18"
type input "425.70"
type input "18"
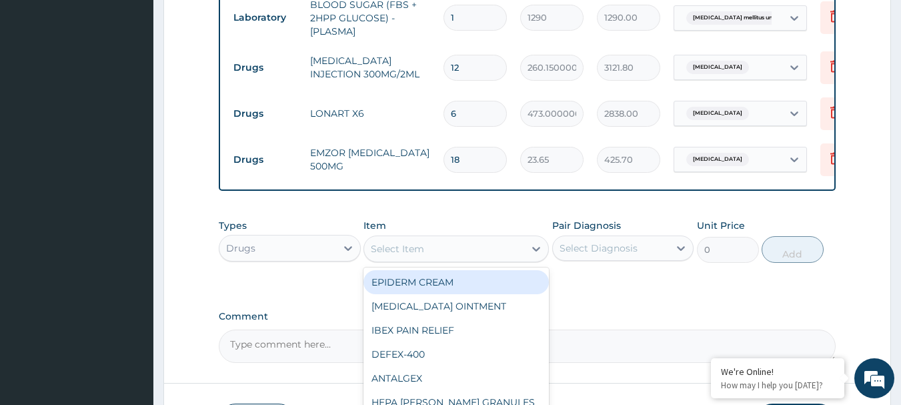
click at [403, 244] on div "Select Item" at bounding box center [397, 248] width 53 height 13
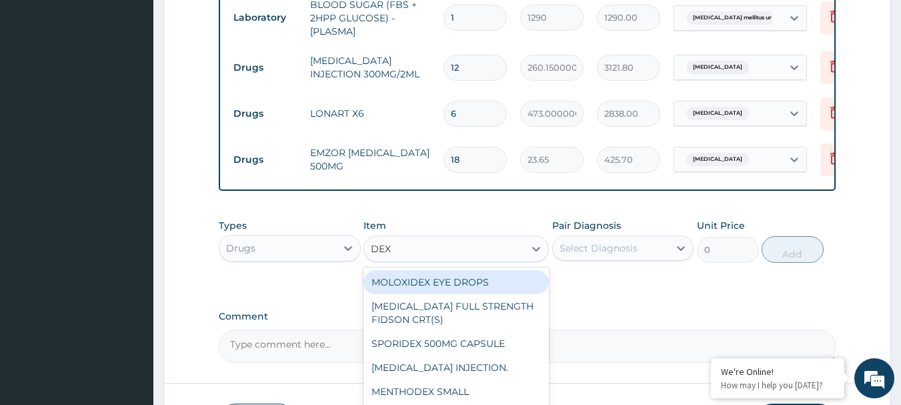
type input "DEXT"
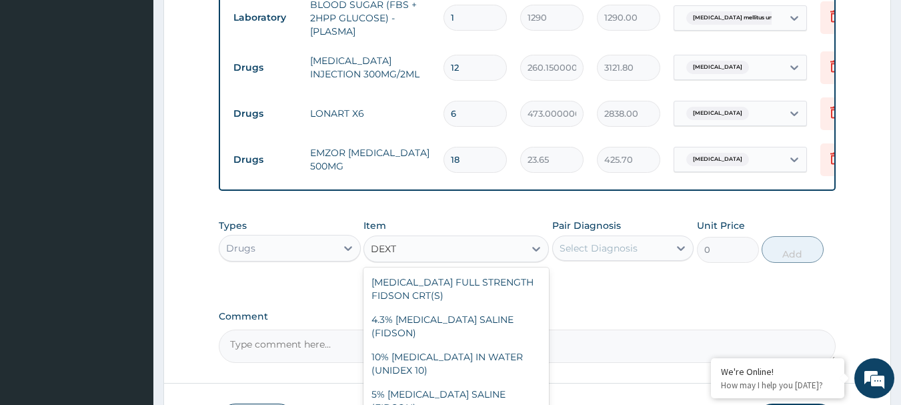
type input "1773.7500000000002"
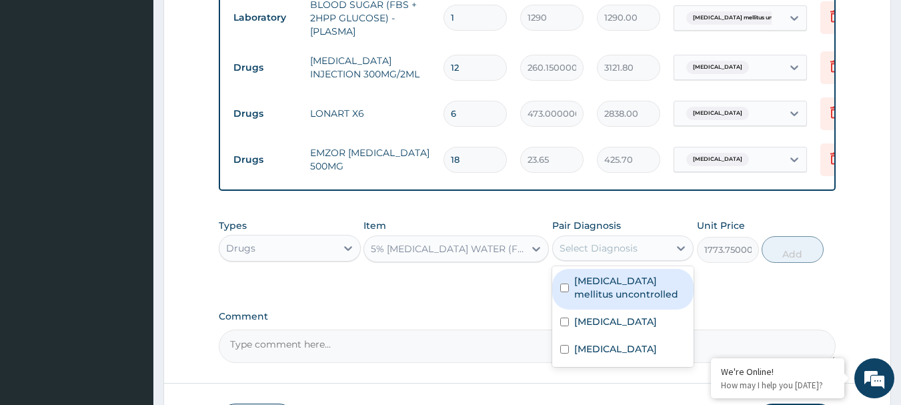
click at [616, 241] on div "Select Diagnosis" at bounding box center [599, 247] width 78 height 13
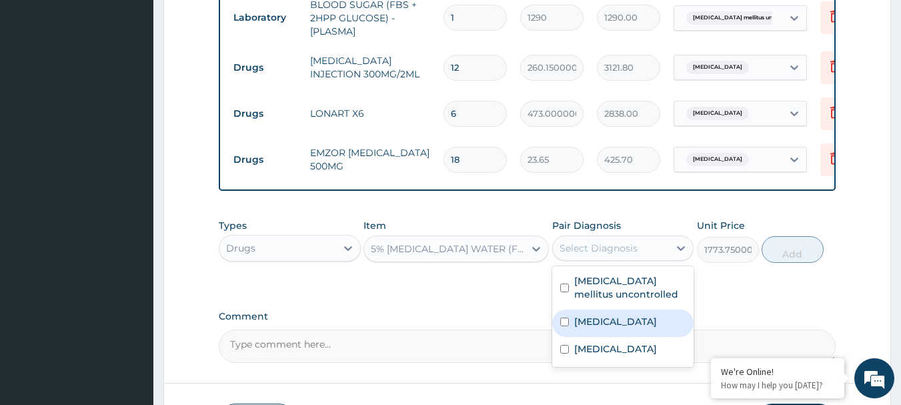
click at [656, 326] on div "[MEDICAL_DATA]" at bounding box center [623, 322] width 142 height 27
checkbox input "true"
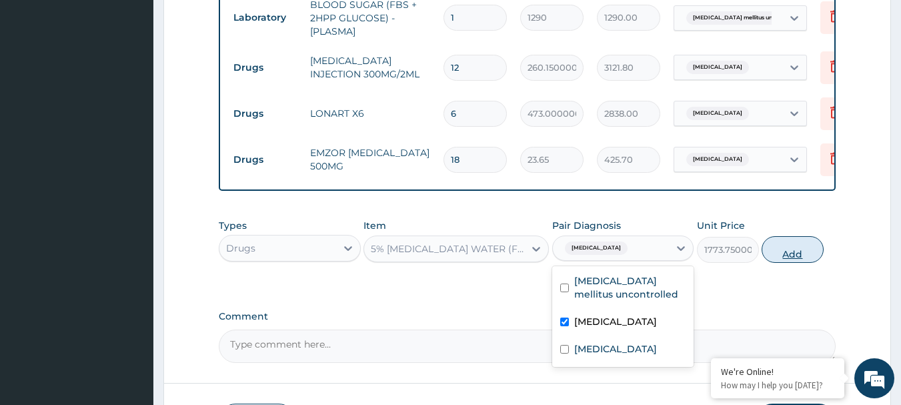
click at [792, 249] on button "Add" at bounding box center [793, 249] width 62 height 27
type input "0"
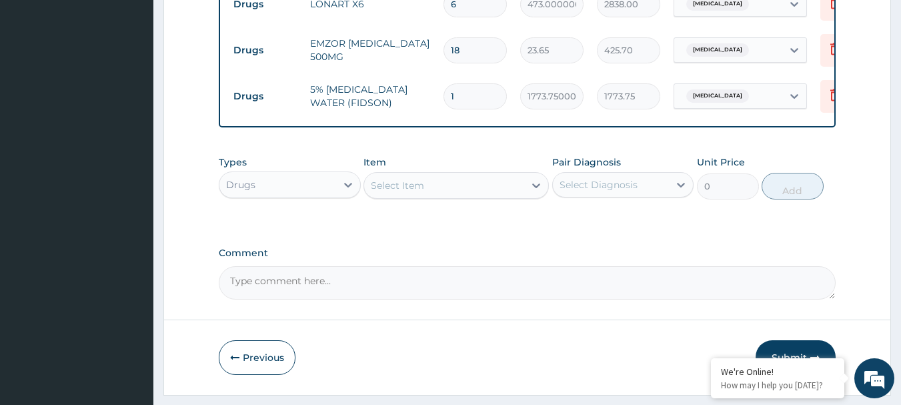
scroll to position [907, 0]
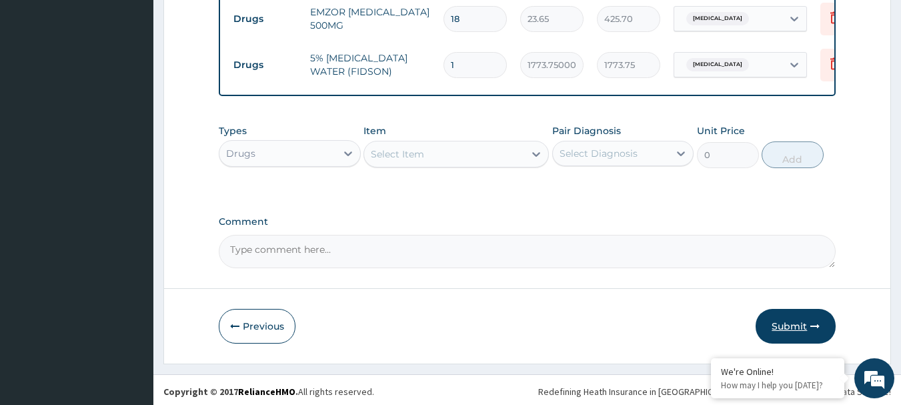
click at [805, 317] on button "Submit" at bounding box center [796, 326] width 80 height 35
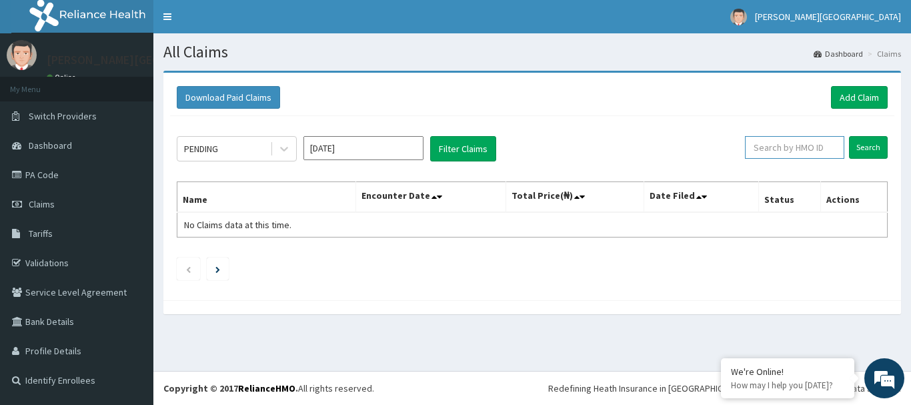
click at [788, 151] on input "text" at bounding box center [794, 147] width 99 height 23
type input "RET/46406/A"
click at [860, 149] on input "Search" at bounding box center [868, 147] width 39 height 23
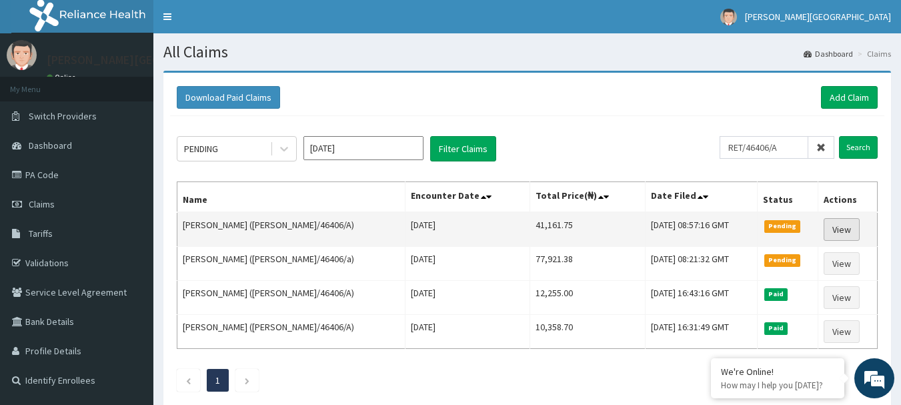
click at [833, 223] on link "View" at bounding box center [842, 229] width 36 height 23
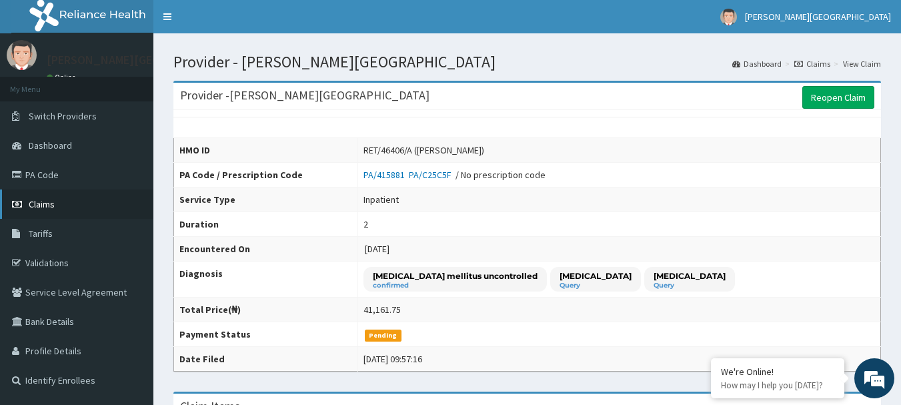
click at [44, 205] on span "Claims" at bounding box center [42, 204] width 26 height 12
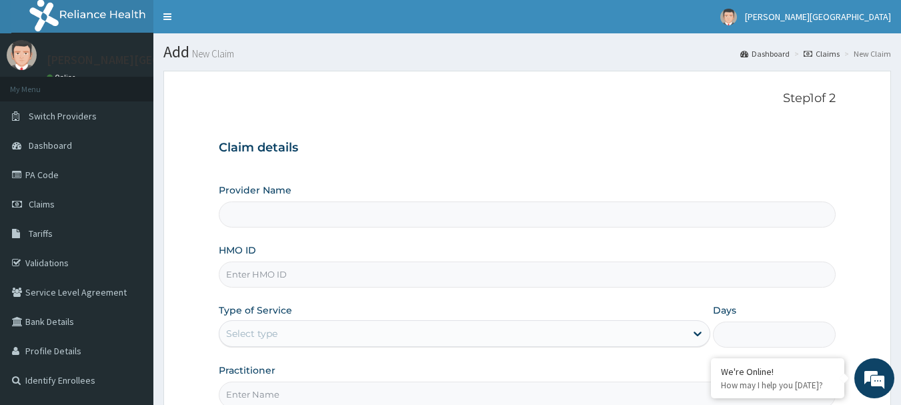
type input "[PERSON_NAME][GEOGRAPHIC_DATA]"
click at [313, 283] on input "HMO ID" at bounding box center [528, 274] width 618 height 26
type input "POR/10007/A"
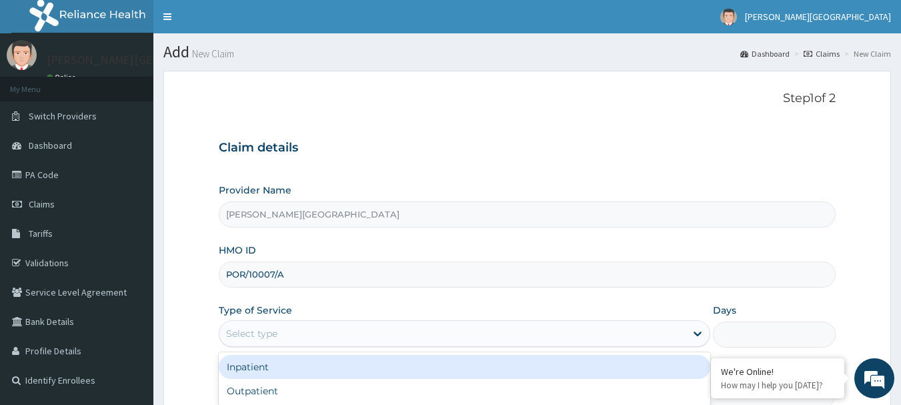
click at [269, 336] on div "Select type" at bounding box center [251, 333] width 51 height 13
click at [280, 372] on div "Inpatient" at bounding box center [464, 367] width 491 height 24
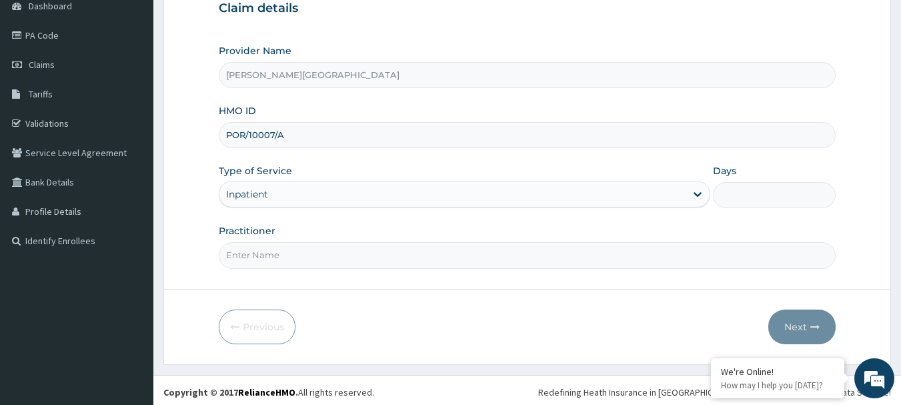
scroll to position [143, 0]
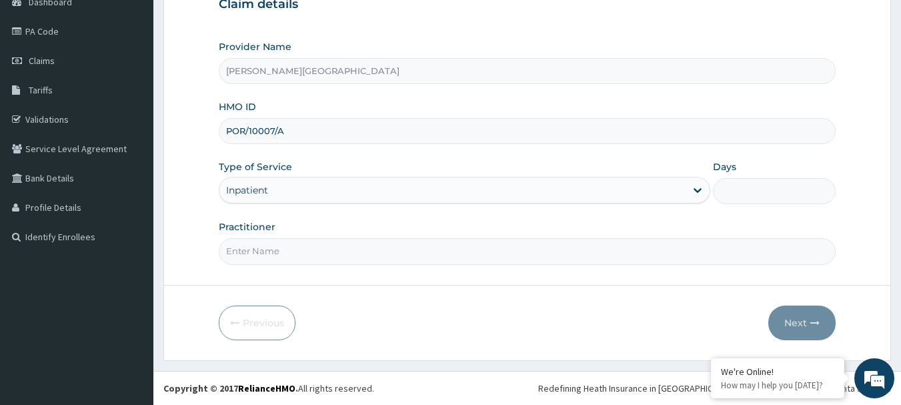
click at [786, 187] on input "Days" at bounding box center [774, 191] width 123 height 26
type input "2"
click at [588, 255] on input "Practitioner" at bounding box center [528, 251] width 618 height 26
type input "[PERSON_NAME]"
click at [807, 325] on button "Next" at bounding box center [801, 322] width 67 height 35
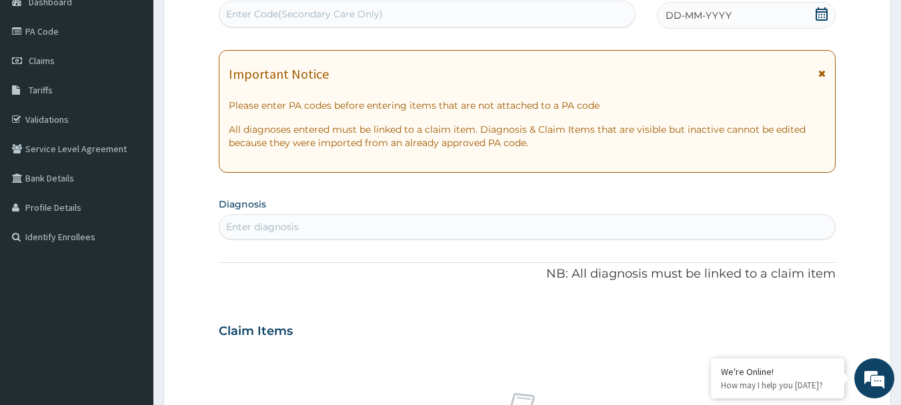
click at [374, 16] on div "Enter Code(Secondary Care Only)" at bounding box center [304, 13] width 157 height 13
paste input "PA/E7798D"
type input "PA/E7798D"
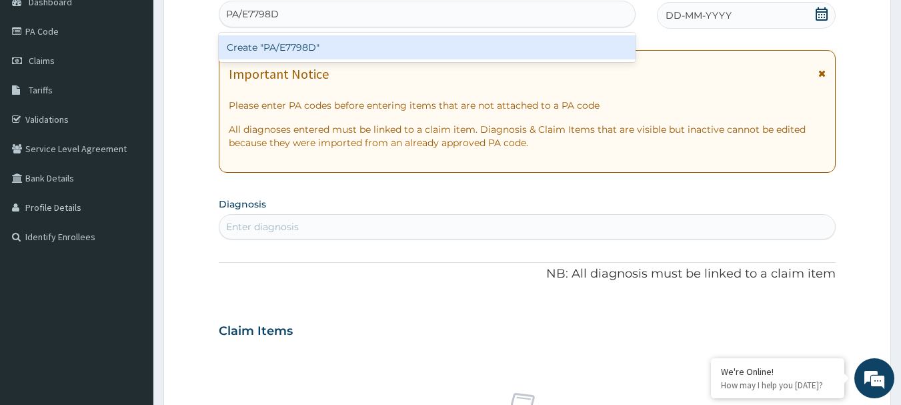
click at [277, 43] on div "Create "PA/E7798D"" at bounding box center [427, 47] width 417 height 24
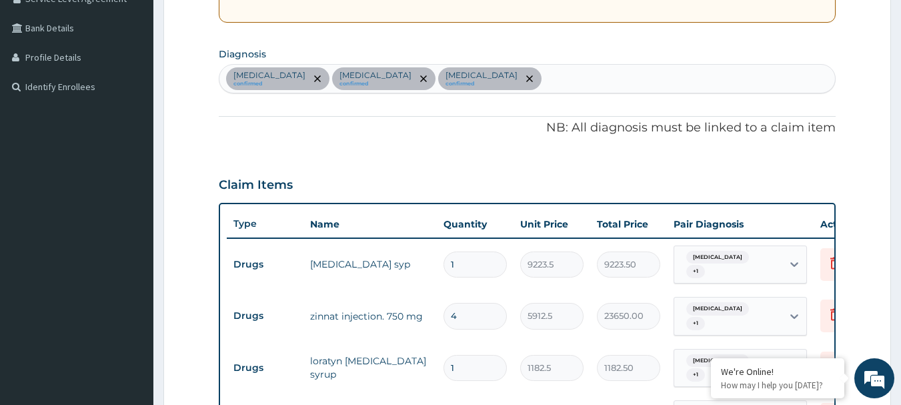
scroll to position [280, 0]
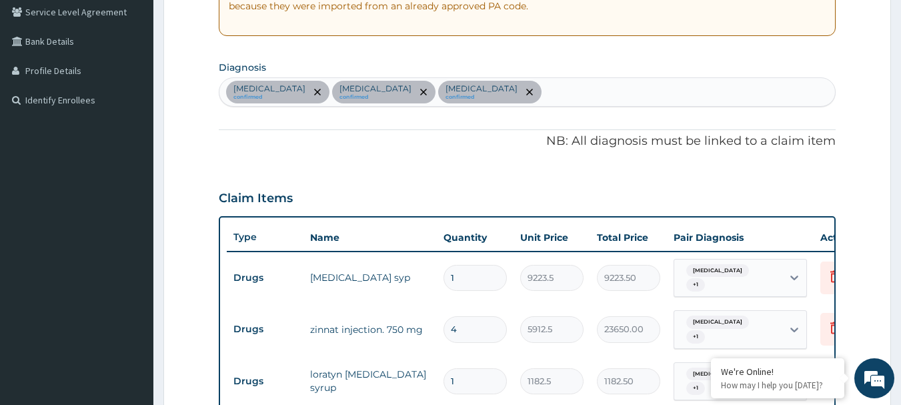
click at [554, 89] on div "[MEDICAL_DATA] confirmed [MEDICAL_DATA] confirmed [MEDICAL_DATA] confirmed" at bounding box center [527, 92] width 616 height 28
type input "[MEDICAL_DATA]"
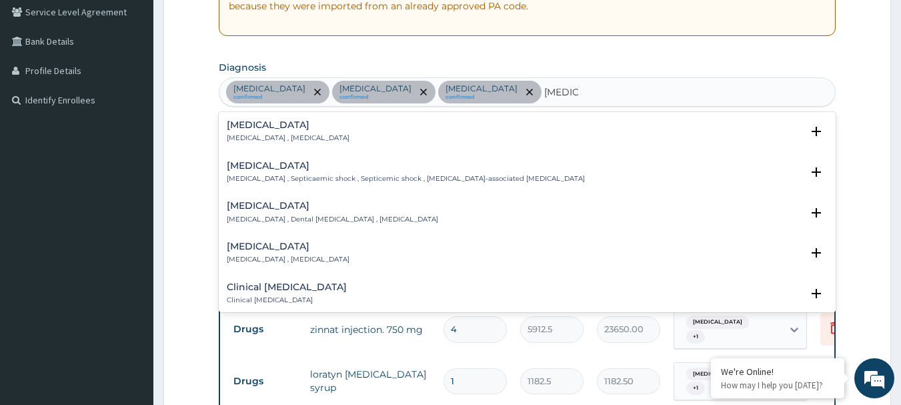
click at [268, 146] on div "[MEDICAL_DATA] [MEDICAL_DATA] , [MEDICAL_DATA] Select Status Query Query covers…" at bounding box center [528, 135] width 602 height 30
click at [243, 130] on h4 "[MEDICAL_DATA]" at bounding box center [288, 125] width 123 height 10
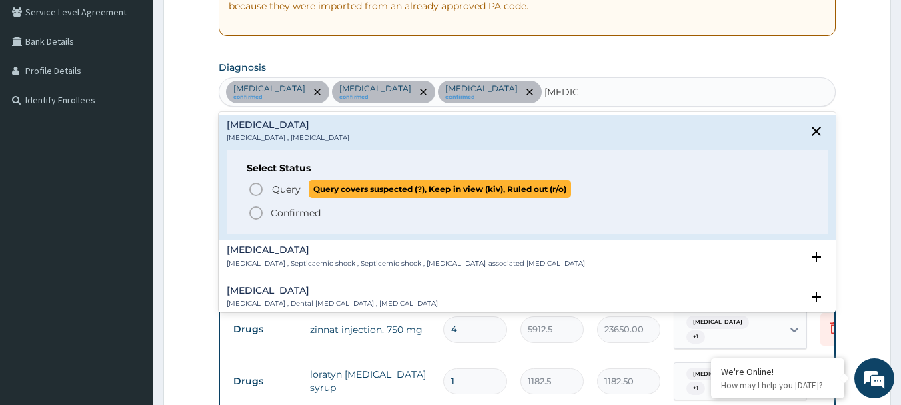
click at [254, 190] on icon "status option query" at bounding box center [256, 189] width 16 height 16
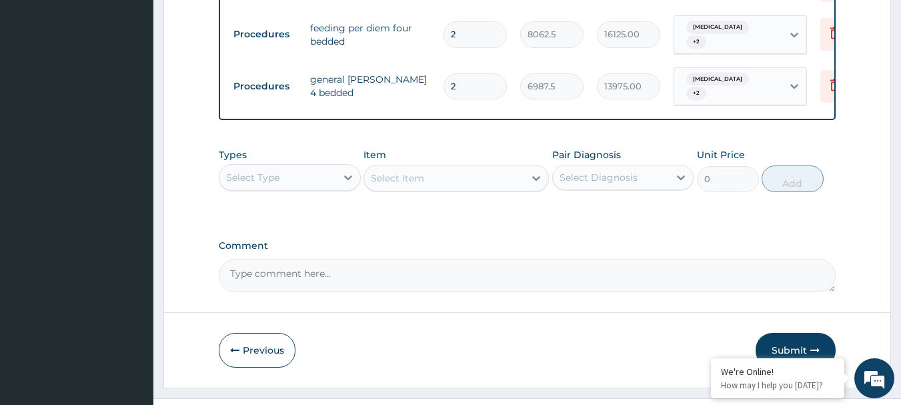
scroll to position [831, 0]
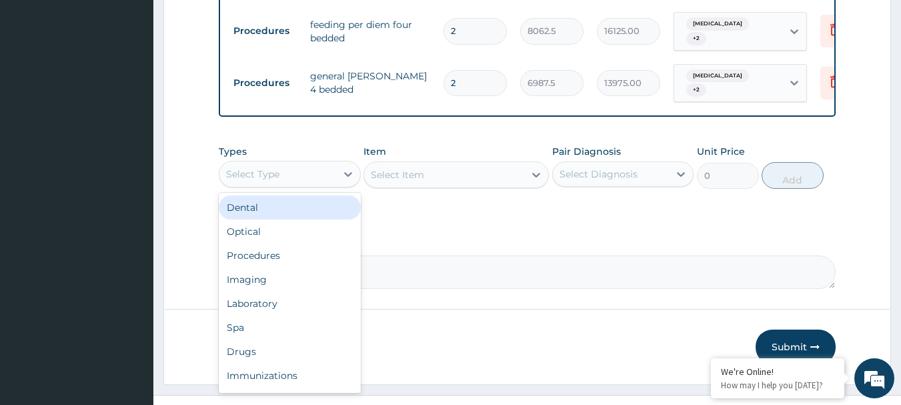
click at [297, 163] on div "Select Type" at bounding box center [277, 173] width 117 height 21
type input "DR"
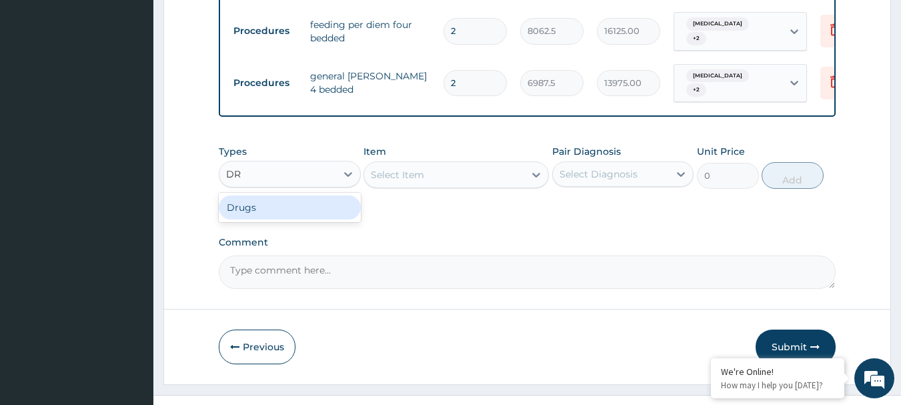
click at [326, 195] on div "Drugs" at bounding box center [290, 207] width 142 height 24
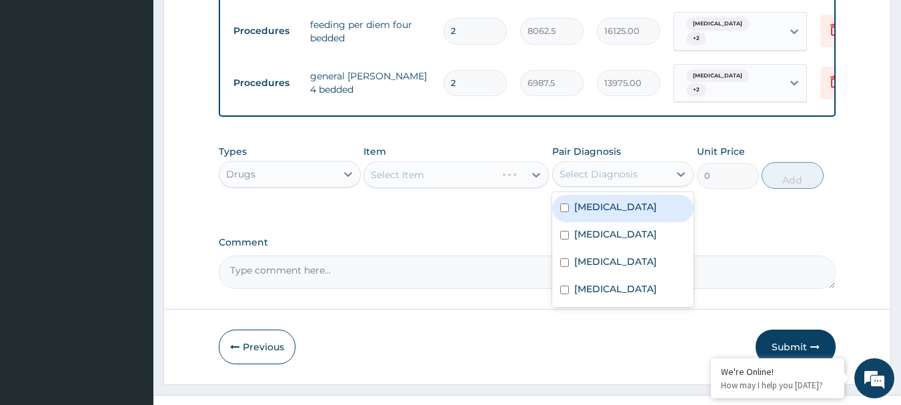
click at [612, 167] on div "Select Diagnosis" at bounding box center [599, 173] width 78 height 13
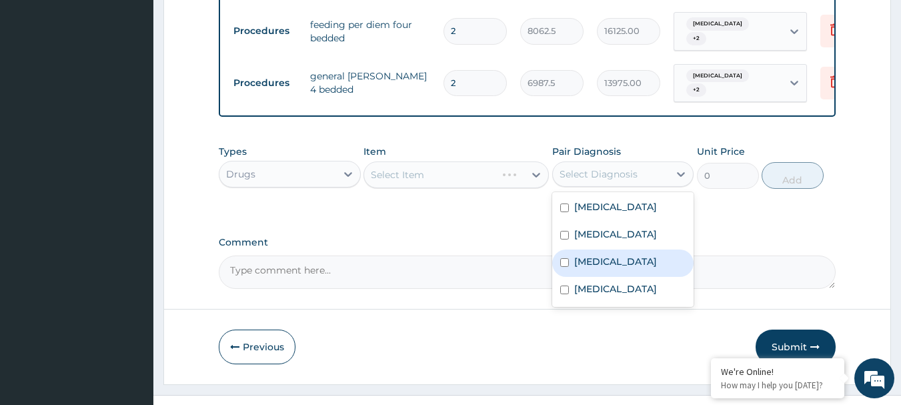
click at [593, 255] on label "[MEDICAL_DATA]" at bounding box center [615, 261] width 83 height 13
checkbox input "true"
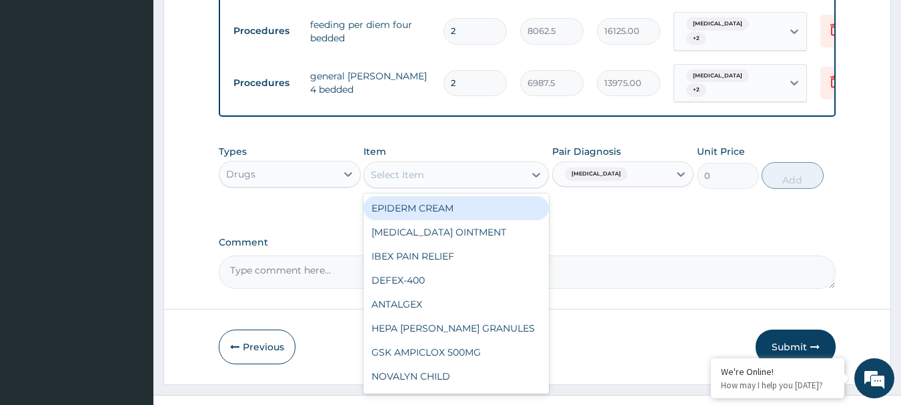
click at [415, 168] on div "Select Item" at bounding box center [397, 174] width 53 height 13
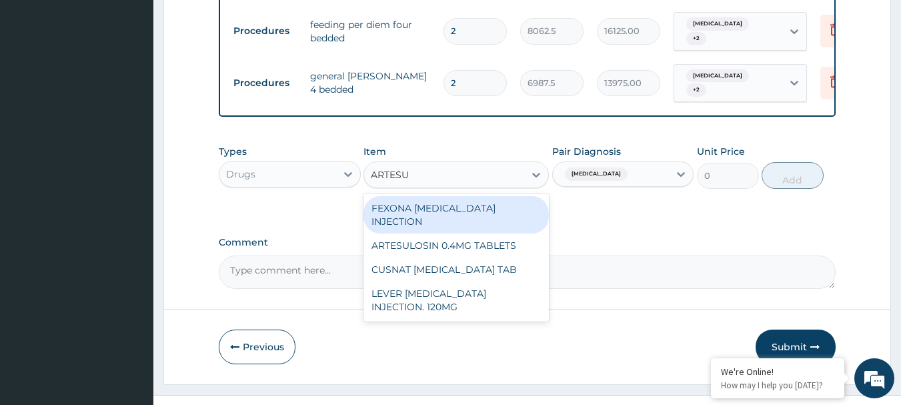
type input "ARTESUN"
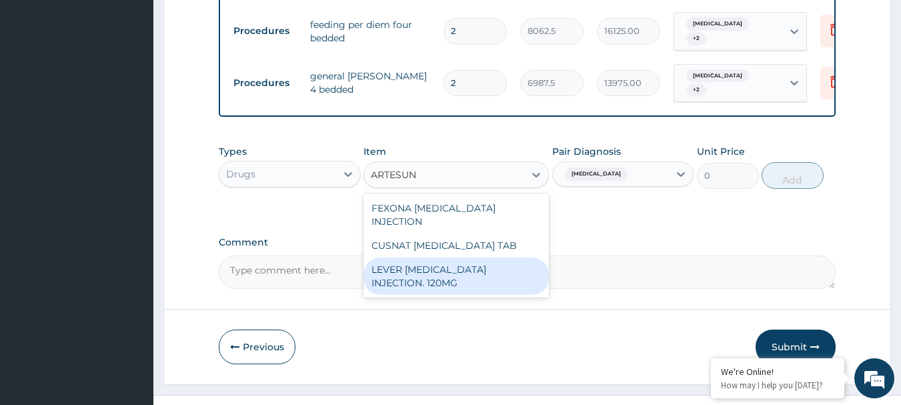
click at [459, 257] on div "LEVER [MEDICAL_DATA] INJECTION. 120MG" at bounding box center [455, 275] width 185 height 37
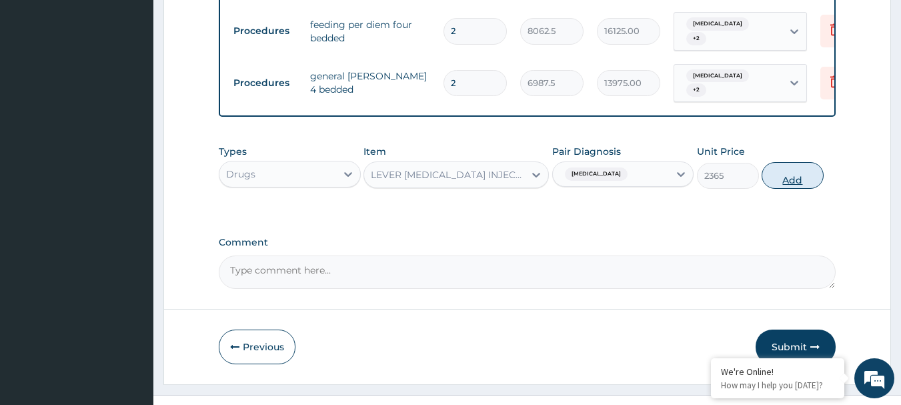
click at [782, 162] on button "Add" at bounding box center [793, 175] width 62 height 27
type input "0"
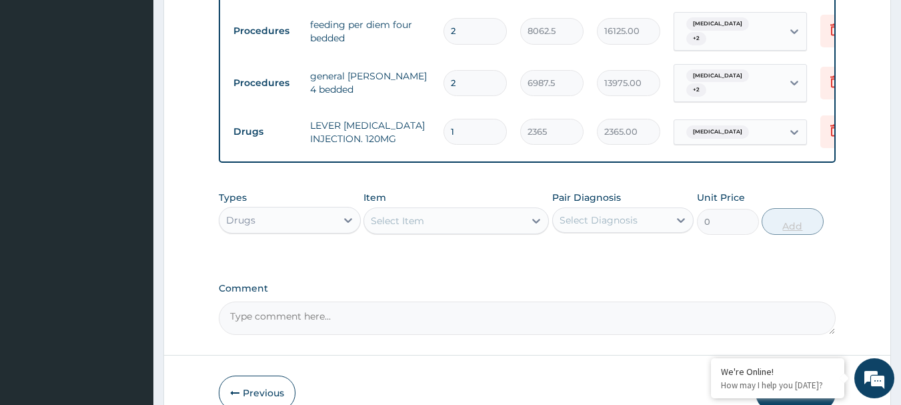
type input "0.00"
type input "3"
type input "7095.00"
type input "3"
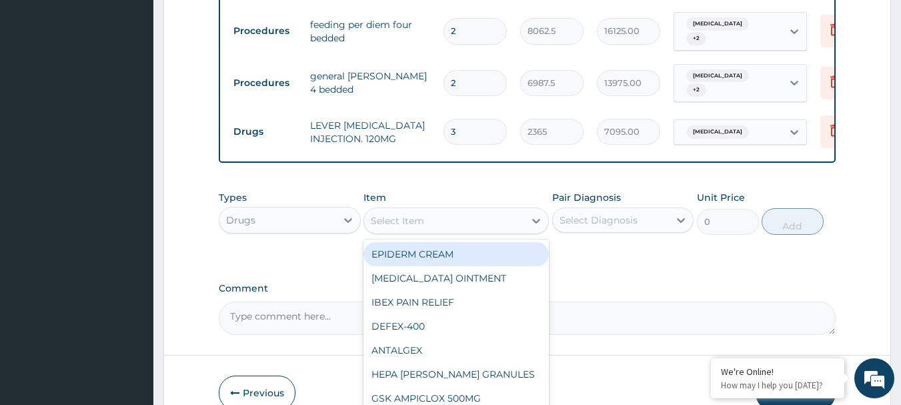
click at [457, 210] on div "Select Item" at bounding box center [444, 220] width 160 height 21
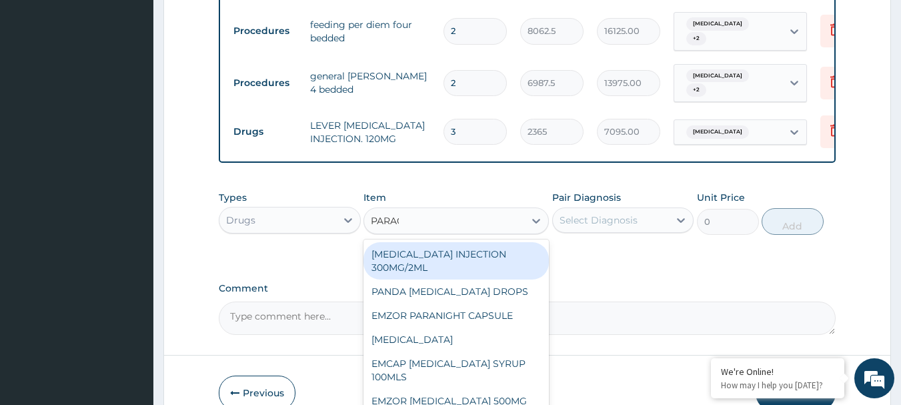
type input "PARACE"
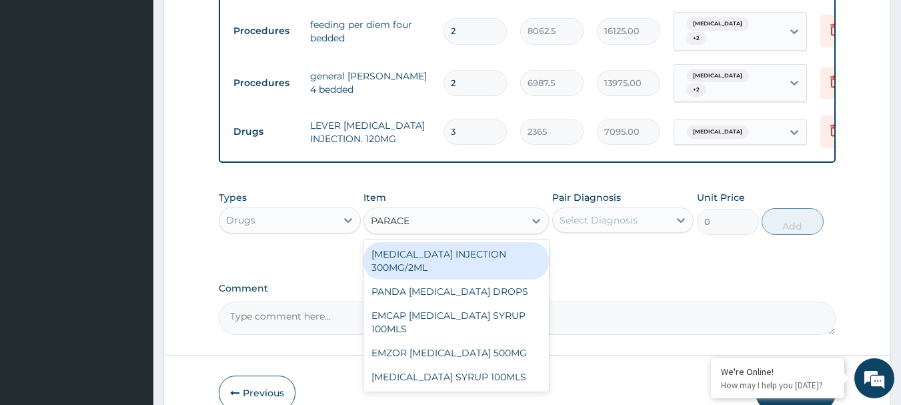
click at [460, 242] on div "[MEDICAL_DATA] INJECTION 300MG/2ML" at bounding box center [455, 260] width 185 height 37
type input "260.15000000000003"
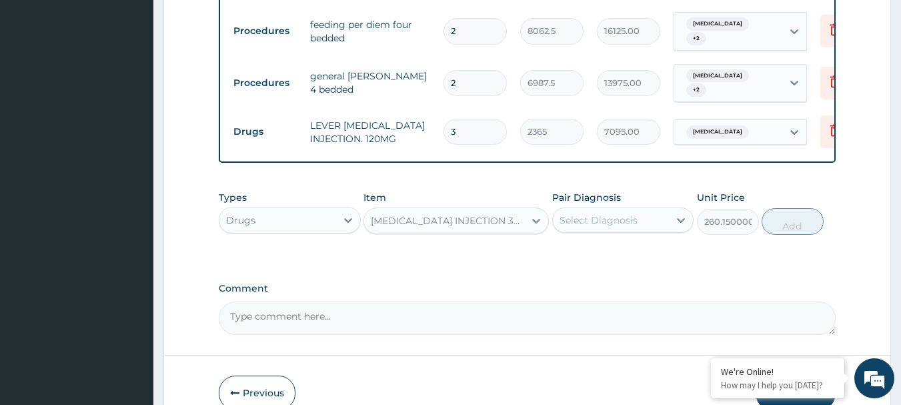
click at [603, 207] on div "Select Diagnosis" at bounding box center [623, 219] width 142 height 25
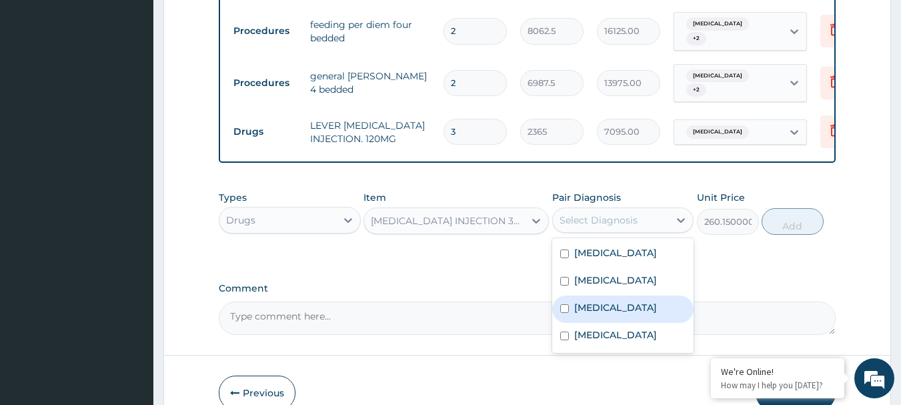
click at [616, 297] on div "[MEDICAL_DATA]" at bounding box center [623, 308] width 142 height 27
checkbox input "true"
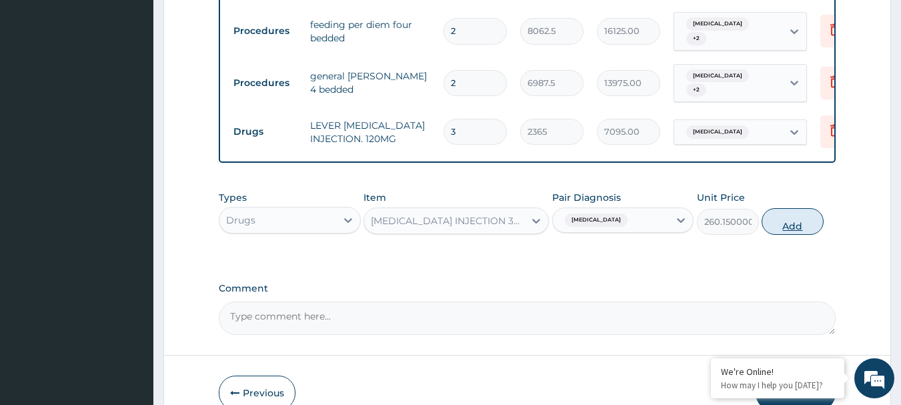
click at [793, 208] on button "Add" at bounding box center [793, 221] width 62 height 27
type input "0"
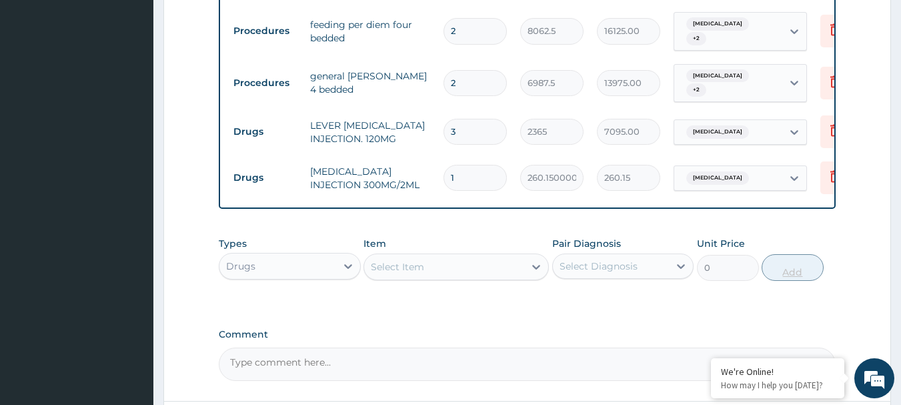
type input "0.00"
type input "4"
type input "1040.60"
type input "4"
click at [321, 255] on div "Drugs" at bounding box center [277, 265] width 117 height 21
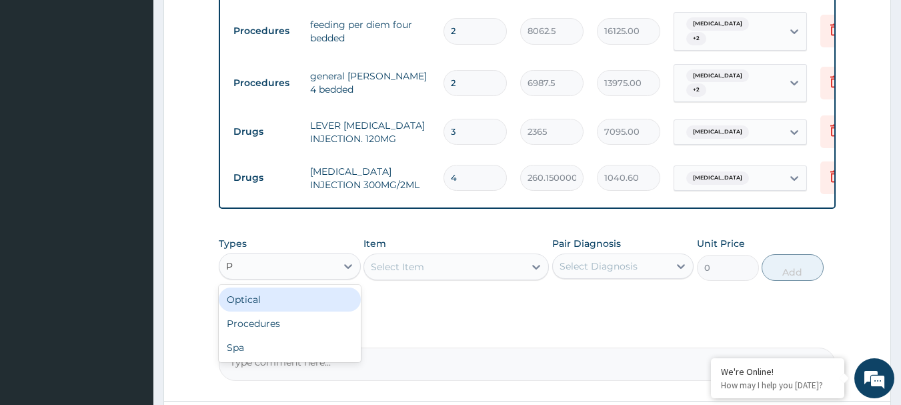
type input "PR"
click at [265, 287] on div "Procedures" at bounding box center [290, 299] width 142 height 24
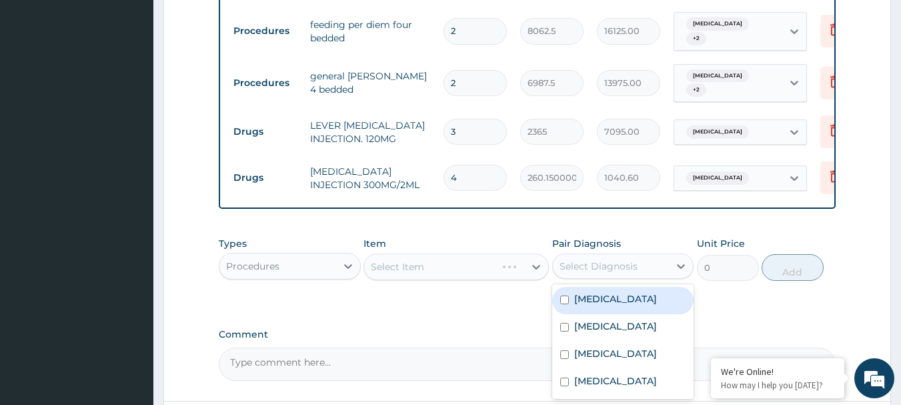
click at [583, 259] on div "Select Diagnosis" at bounding box center [599, 265] width 78 height 13
click at [562, 287] on div "Acute tonsillitis" at bounding box center [623, 300] width 142 height 27
checkbox input "true"
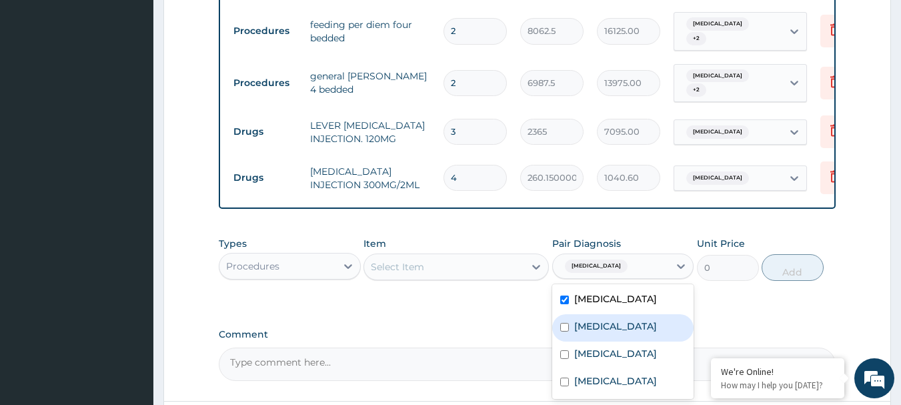
click at [566, 323] on input "checkbox" at bounding box center [564, 327] width 9 height 9
checkbox input "true"
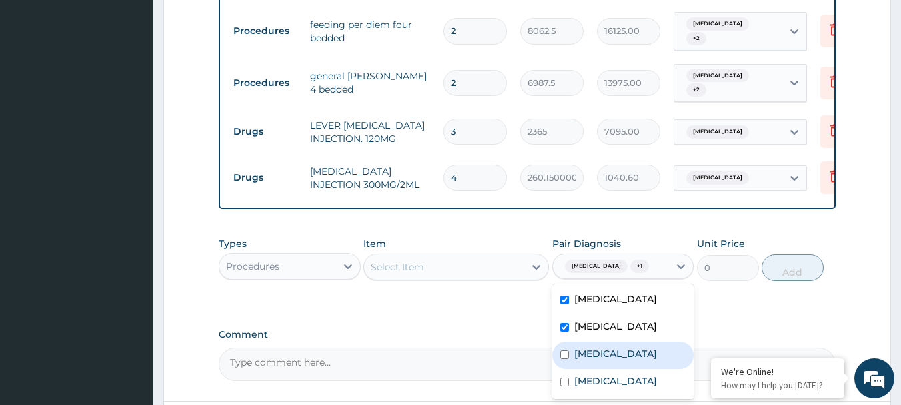
click at [564, 353] on div "[MEDICAL_DATA]" at bounding box center [623, 354] width 142 height 27
checkbox input "true"
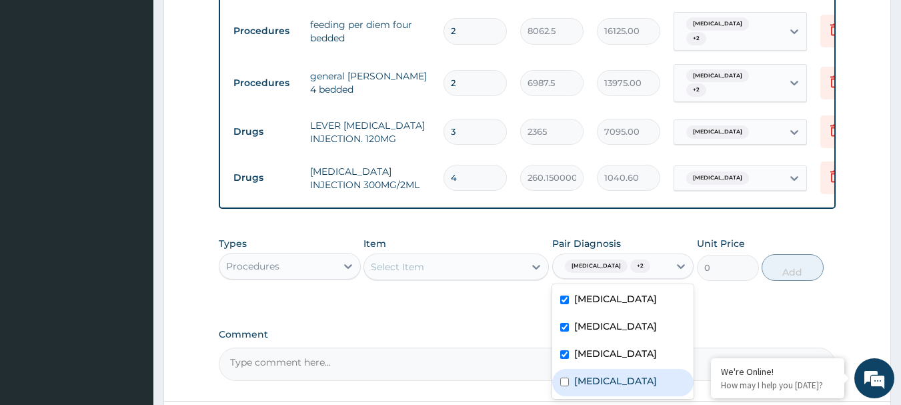
click at [560, 377] on input "checkbox" at bounding box center [564, 381] width 9 height 9
checkbox input "true"
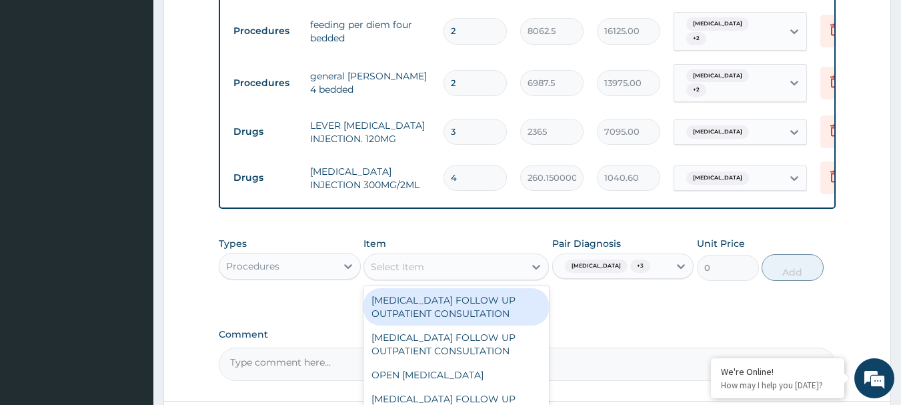
click at [433, 256] on div "Select Item" at bounding box center [444, 266] width 160 height 21
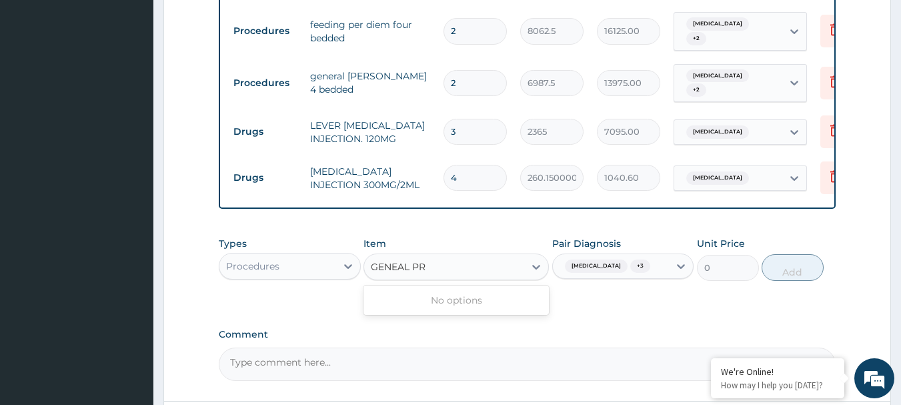
click at [396, 260] on input "GENEAL PR" at bounding box center [399, 266] width 57 height 13
type input "GENERAL PR"
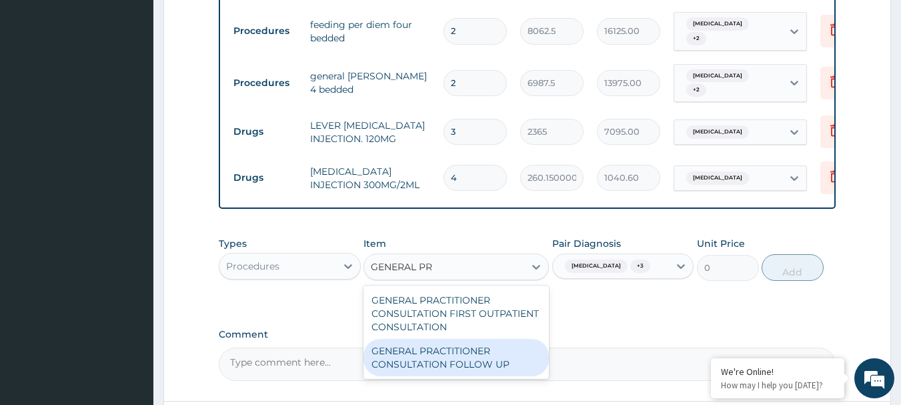
click at [447, 339] on div "GENERAL PRACTITIONER CONSULTATION FOLLOW UP" at bounding box center [455, 357] width 185 height 37
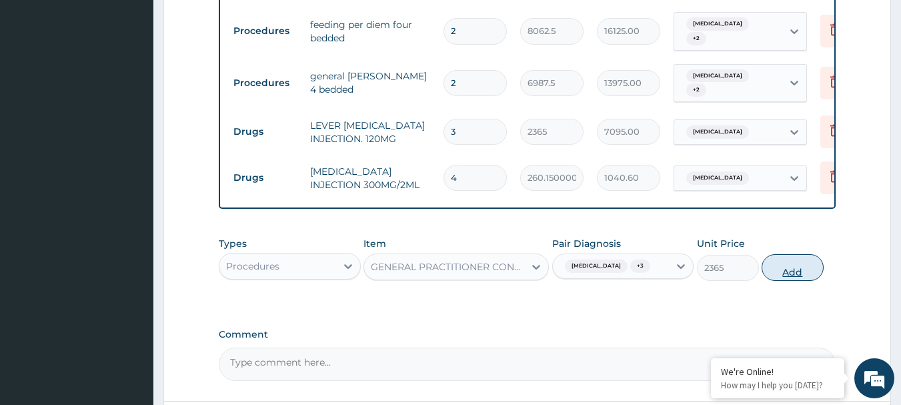
click at [792, 254] on button "Add" at bounding box center [793, 267] width 62 height 27
type input "0"
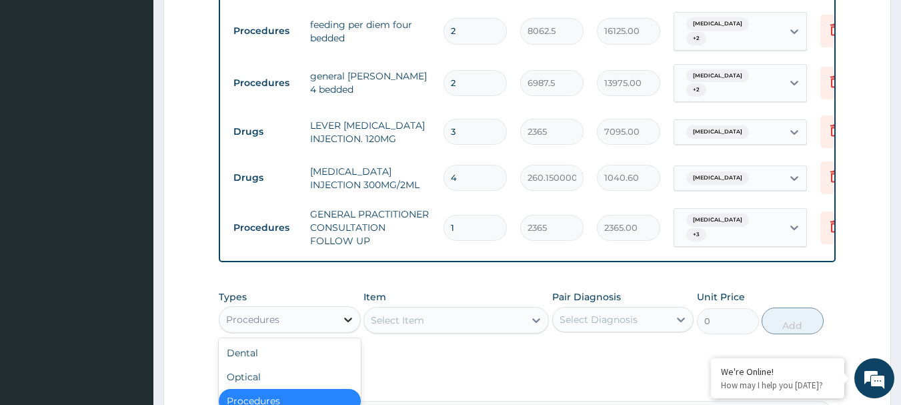
click at [347, 313] on icon at bounding box center [347, 319] width 13 height 13
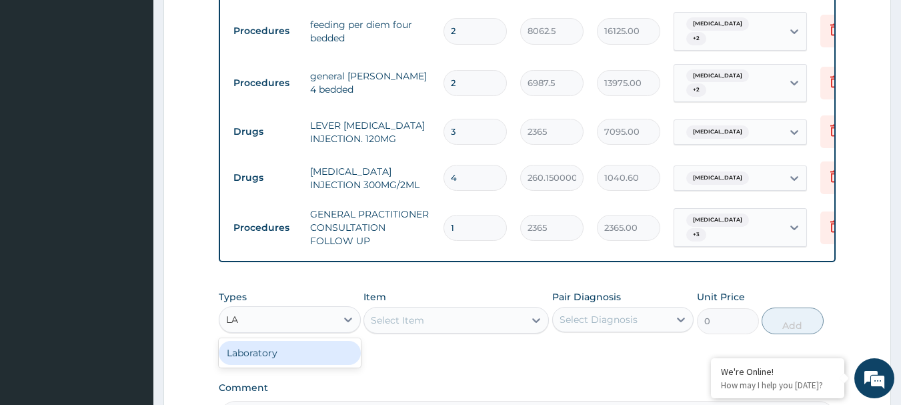
type input "LAB"
click at [278, 341] on div "Laboratory" at bounding box center [290, 353] width 142 height 24
click at [427, 307] on div "Select Item" at bounding box center [455, 320] width 185 height 27
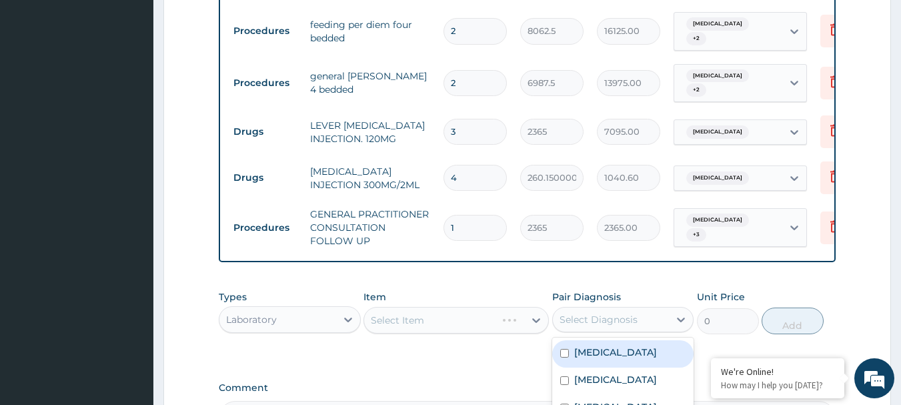
click at [581, 313] on div "Select Diagnosis" at bounding box center [599, 319] width 78 height 13
click at [597, 400] on label "Malaria" at bounding box center [615, 406] width 83 height 13
checkbox input "true"
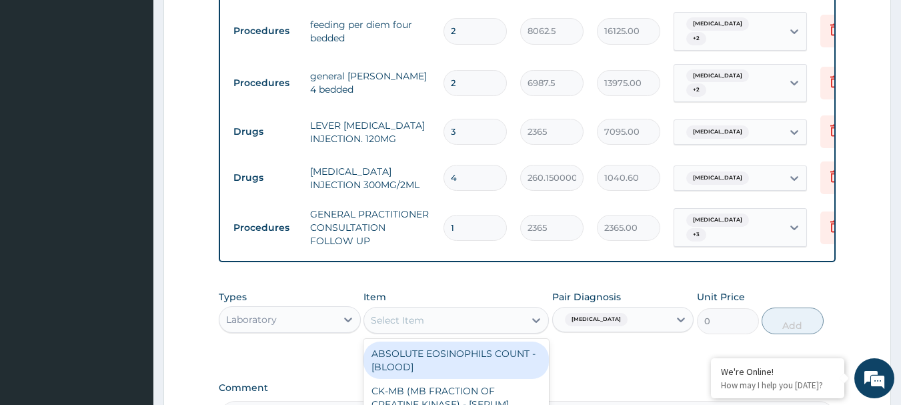
click at [448, 309] on div "Select Item" at bounding box center [444, 319] width 160 height 21
type input "PARASI"
click at [455, 341] on div "MALARIAL PARASITE THICK AND THIN FILMS - [BLOOD]" at bounding box center [455, 359] width 185 height 37
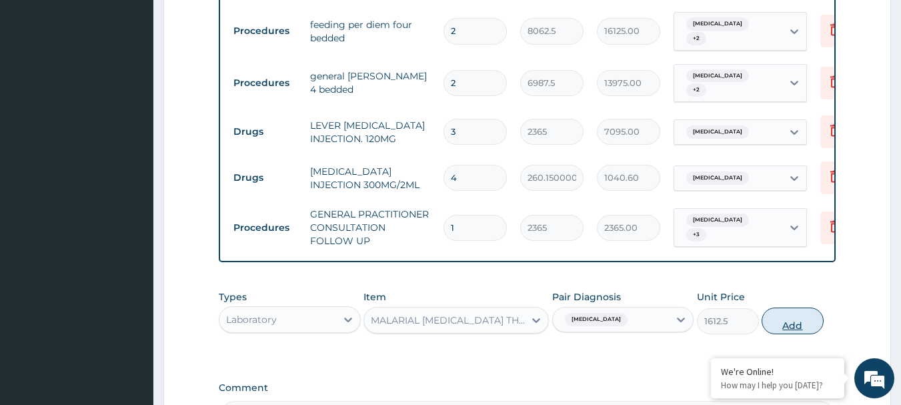
click at [780, 307] on button "Add" at bounding box center [793, 320] width 62 height 27
type input "0"
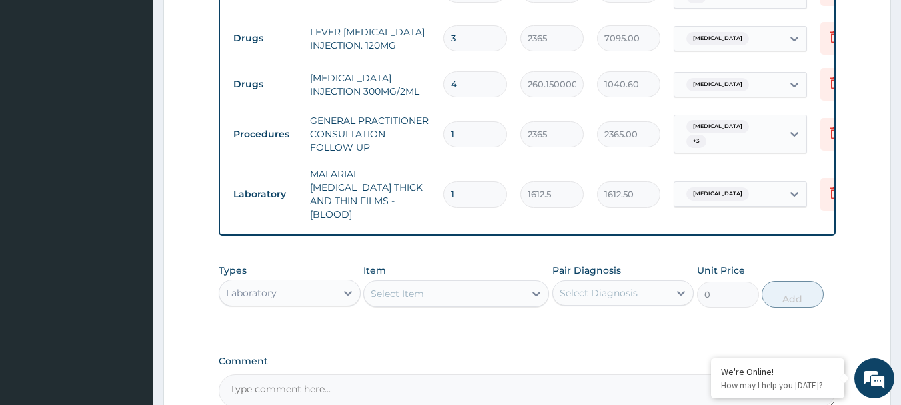
scroll to position [938, 0]
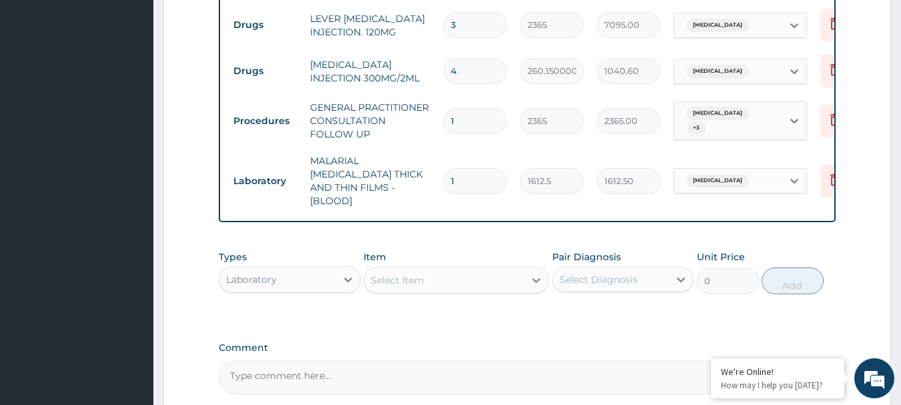
click at [435, 250] on div "Item Select Item" at bounding box center [455, 272] width 185 height 44
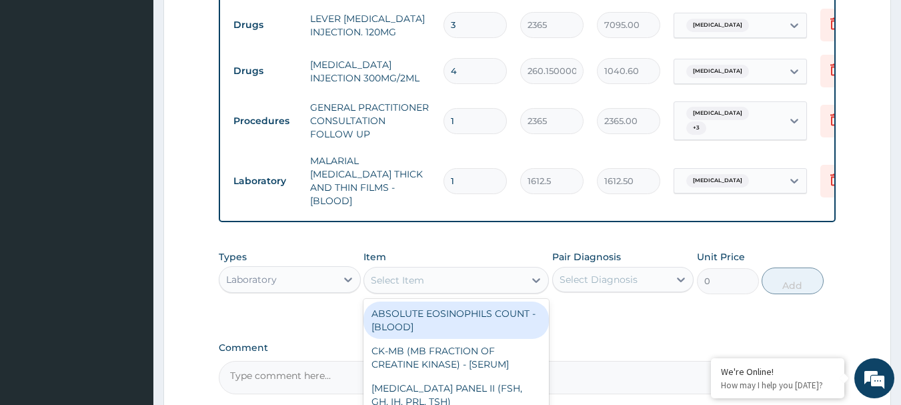
click at [436, 269] on div "Select Item" at bounding box center [444, 279] width 160 height 21
type input "FBC"
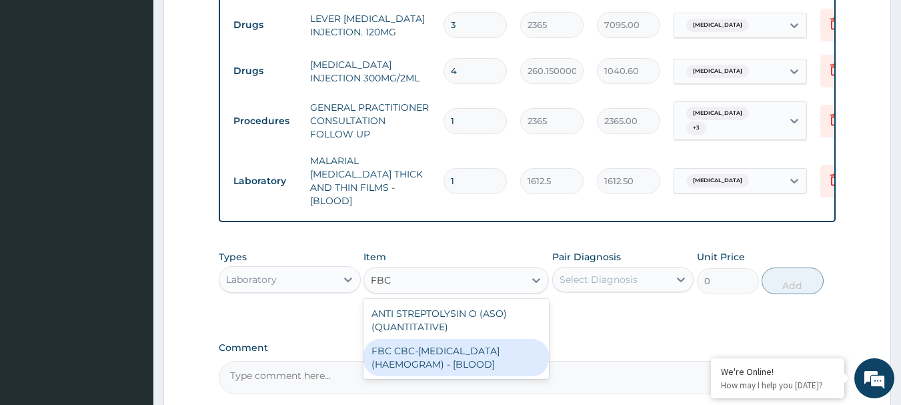
click at [453, 339] on div "FBC CBC-COMPLETE BLOOD COUNT (HAEMOGRAM) - [BLOOD]" at bounding box center [455, 357] width 185 height 37
type input "4300"
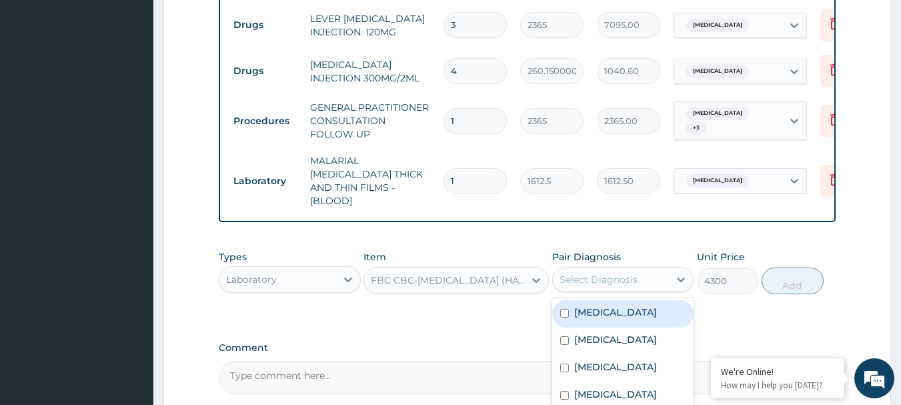
click at [594, 273] on div "Select Diagnosis" at bounding box center [599, 279] width 78 height 13
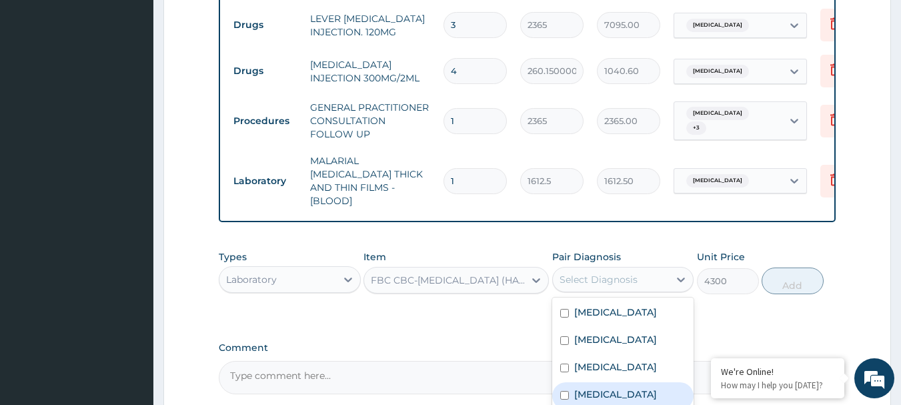
click at [566, 391] on input "checkbox" at bounding box center [564, 395] width 9 height 9
checkbox input "true"
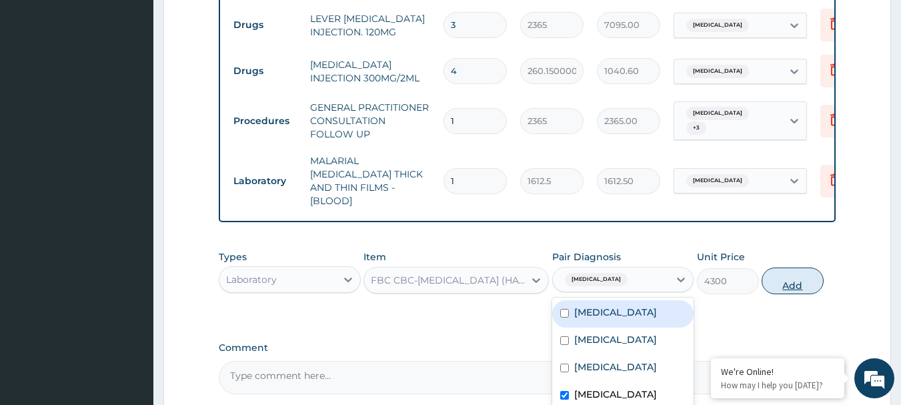
click at [786, 267] on button "Add" at bounding box center [793, 280] width 62 height 27
type input "0"
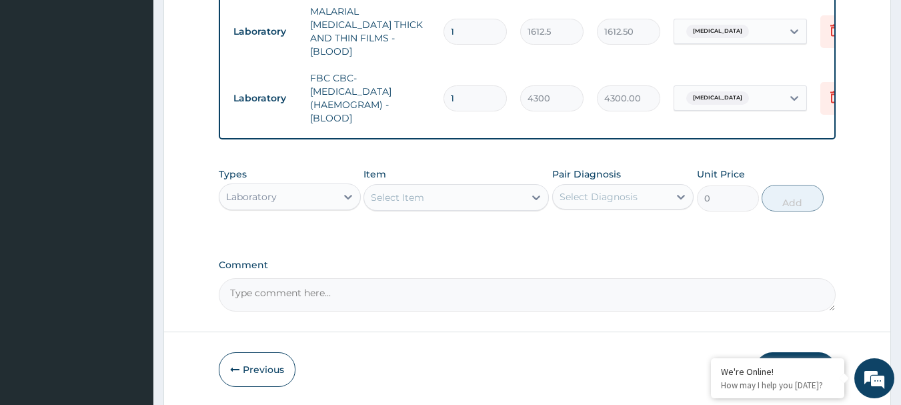
scroll to position [1096, 0]
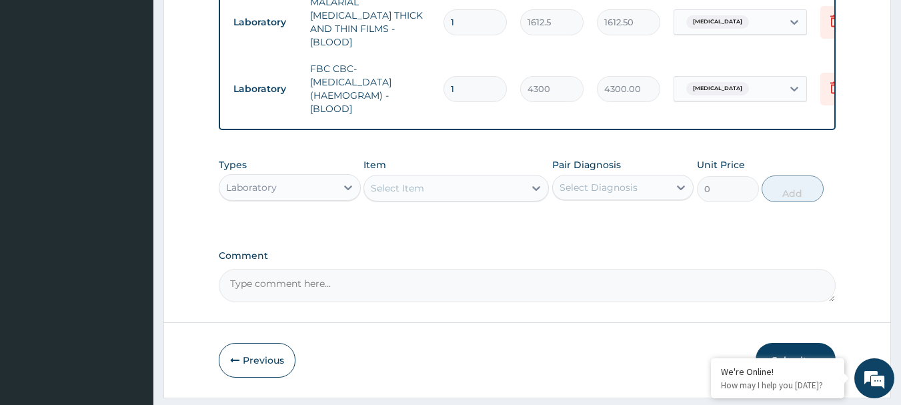
click at [792, 343] on button "Submit" at bounding box center [796, 360] width 80 height 35
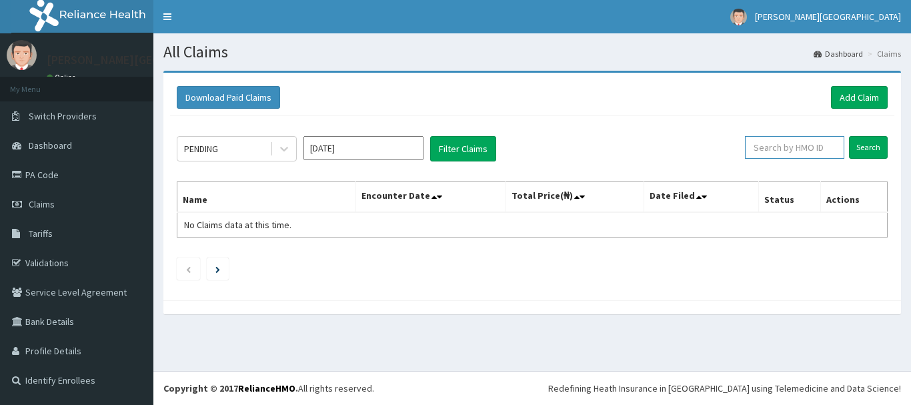
click at [791, 145] on input "text" at bounding box center [794, 147] width 99 height 23
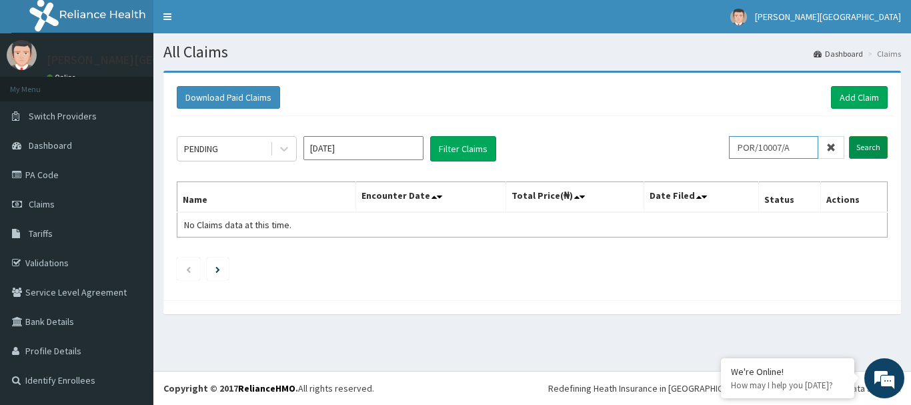
type input "POR/10007/A"
click at [867, 148] on input "Search" at bounding box center [868, 147] width 39 height 23
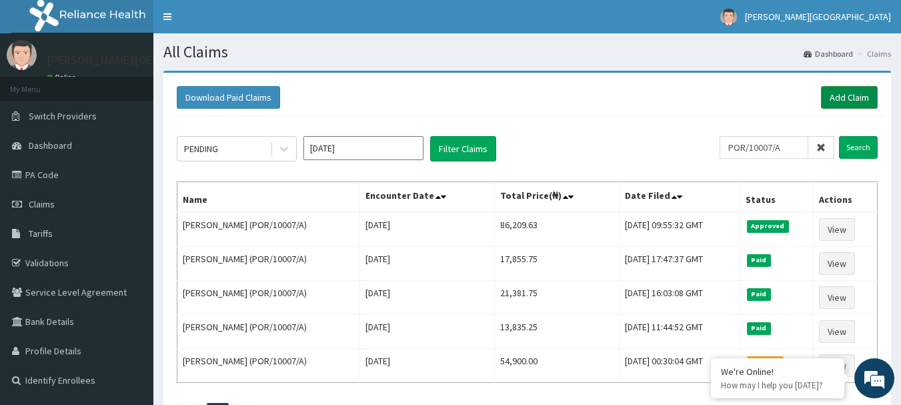
click at [848, 95] on link "Add Claim" at bounding box center [849, 97] width 57 height 23
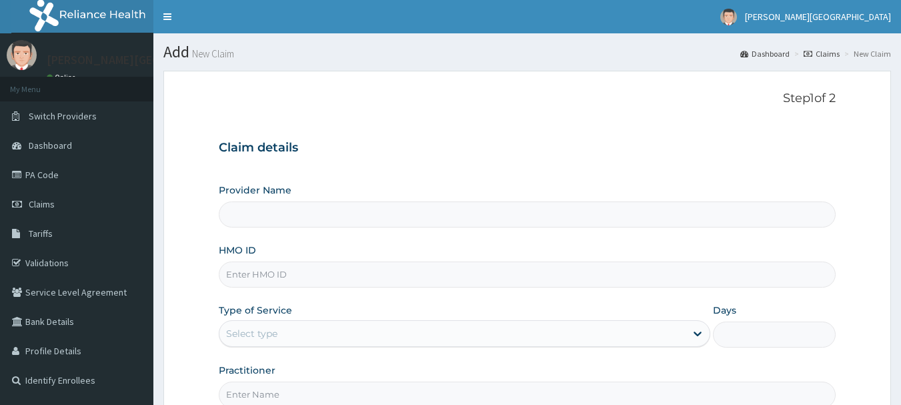
type input "[PERSON_NAME][GEOGRAPHIC_DATA]"
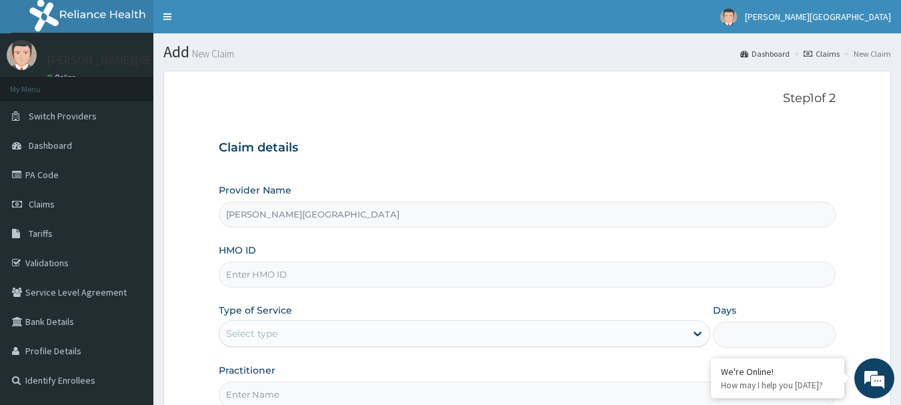
click at [301, 271] on input "HMO ID" at bounding box center [528, 274] width 618 height 26
type input "CDG/10042/B"
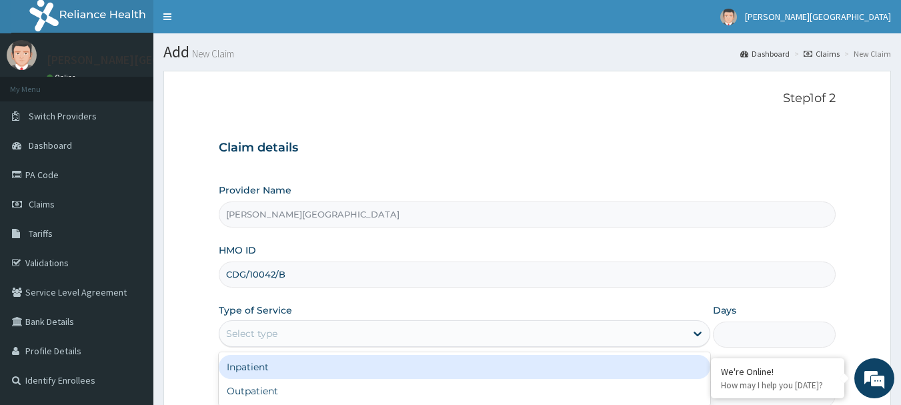
click at [289, 327] on div "Select type" at bounding box center [452, 333] width 466 height 21
click at [302, 365] on div "Inpatient" at bounding box center [464, 367] width 491 height 24
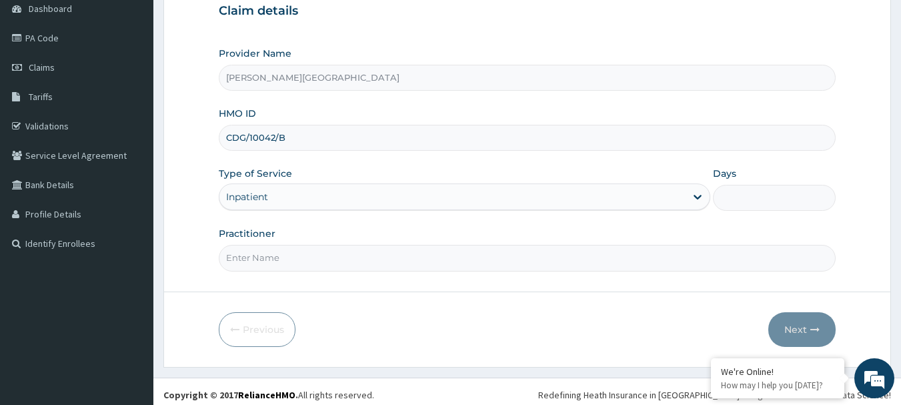
scroll to position [143, 0]
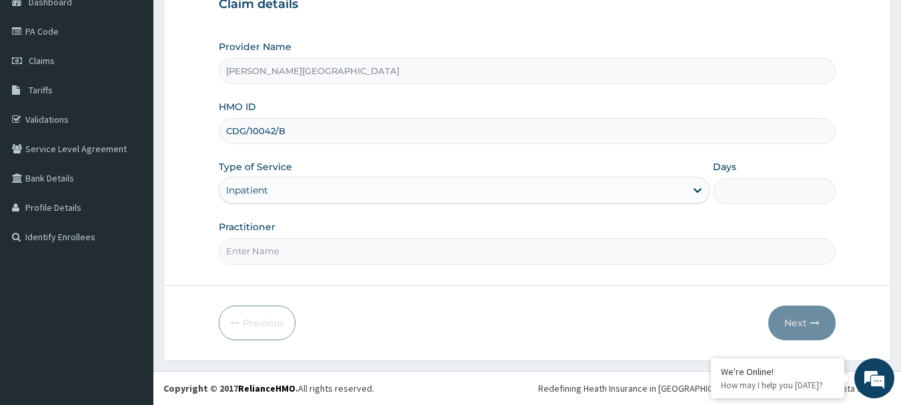
click at [760, 194] on input "Days" at bounding box center [774, 191] width 123 height 26
type input "2"
click at [273, 249] on input "Practitioner" at bounding box center [528, 251] width 618 height 26
type input "DR OPARA"
click at [790, 317] on button "Next" at bounding box center [801, 322] width 67 height 35
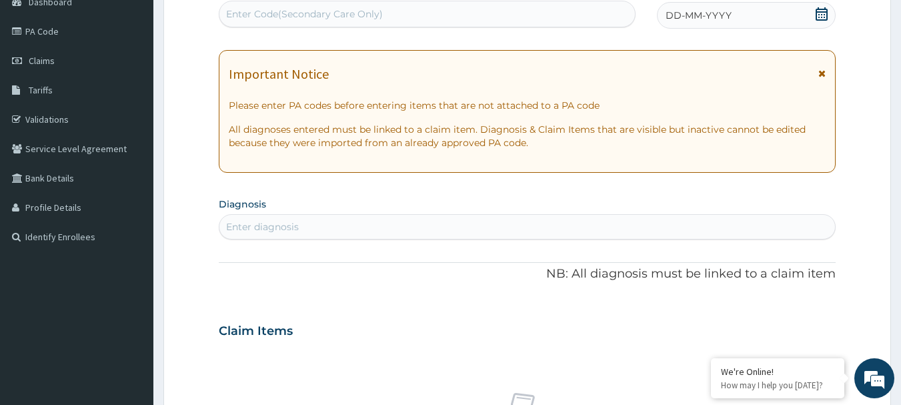
click at [333, 20] on div "Enter Code(Secondary Care Only)" at bounding box center [304, 13] width 157 height 13
drag, startPoint x: 333, startPoint y: 20, endPoint x: 265, endPoint y: 8, distance: 69.1
click at [265, 8] on div "Enter Code(Secondary Care Only)" at bounding box center [304, 13] width 157 height 13
paste input "PA/120FF8"
type input "PA/120FF8"
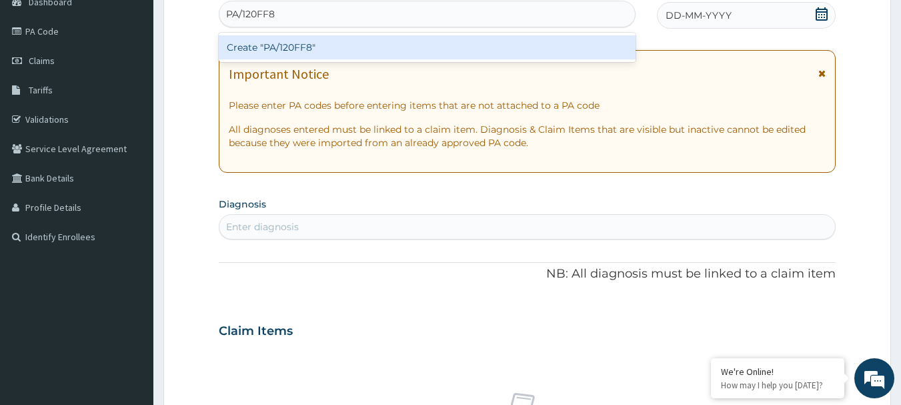
click at [281, 44] on div "Create "PA/120FF8"" at bounding box center [427, 47] width 417 height 24
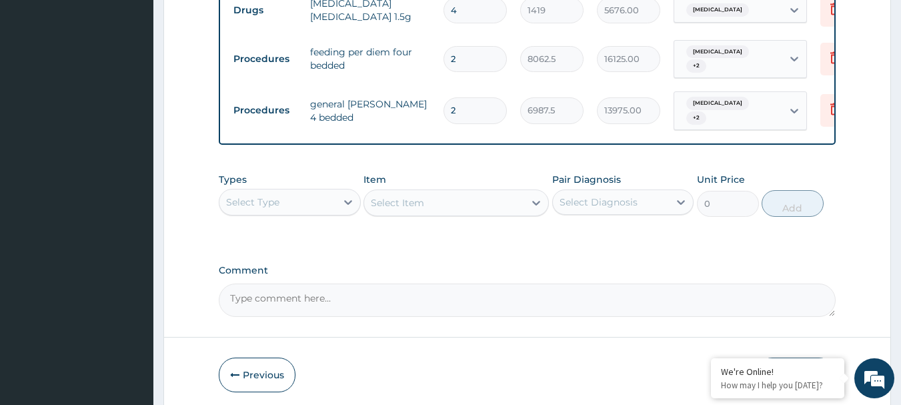
scroll to position [809, 0]
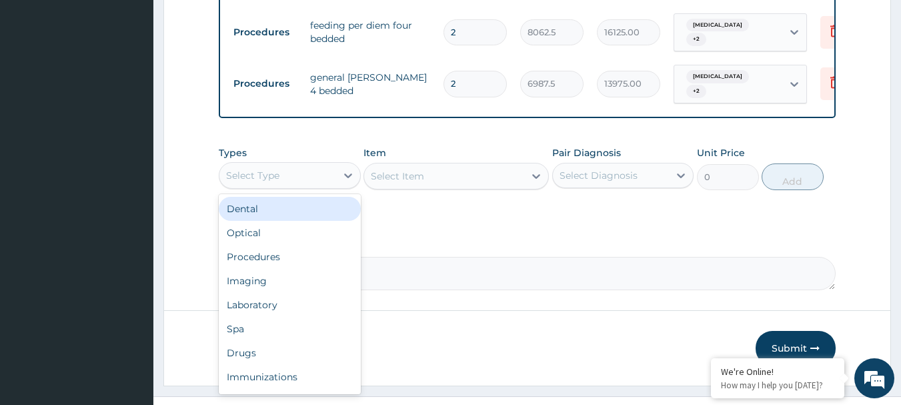
click at [294, 169] on div "Select Type" at bounding box center [277, 175] width 117 height 21
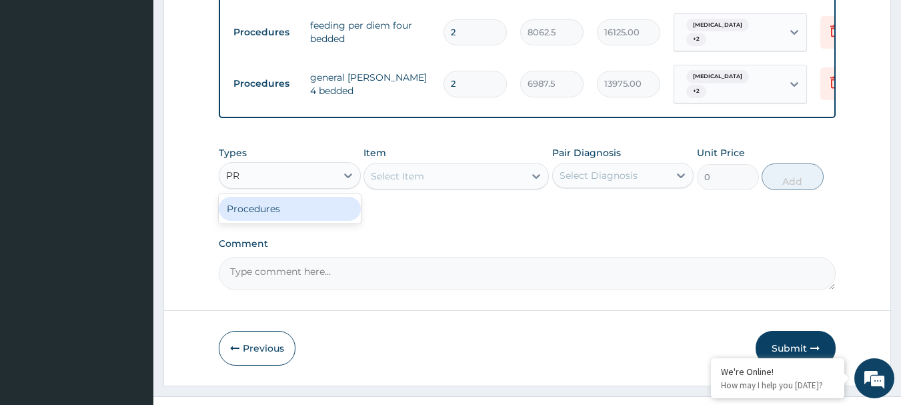
type input "PRO"
click at [291, 197] on div "Procedures" at bounding box center [290, 209] width 142 height 24
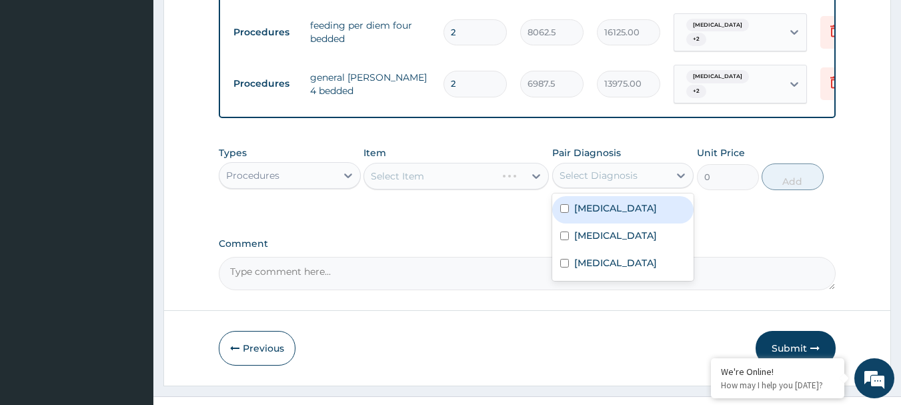
click at [576, 169] on div "Select Diagnosis" at bounding box center [599, 175] width 78 height 13
click at [593, 206] on div "[MEDICAL_DATA]" at bounding box center [623, 209] width 142 height 27
checkbox input "true"
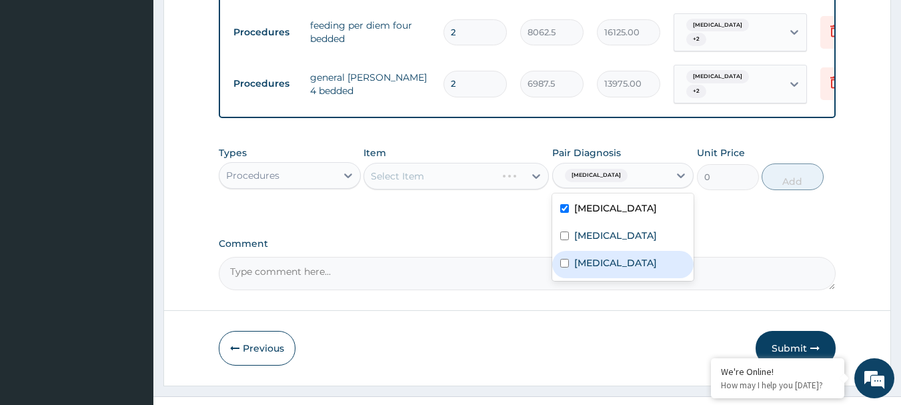
drag, startPoint x: 566, startPoint y: 227, endPoint x: 562, endPoint y: 251, distance: 25.1
click at [562, 251] on div "Malaria Tonsillitis Sepsis" at bounding box center [623, 236] width 142 height 87
click at [562, 259] on input "checkbox" at bounding box center [564, 263] width 9 height 9
checkbox input "true"
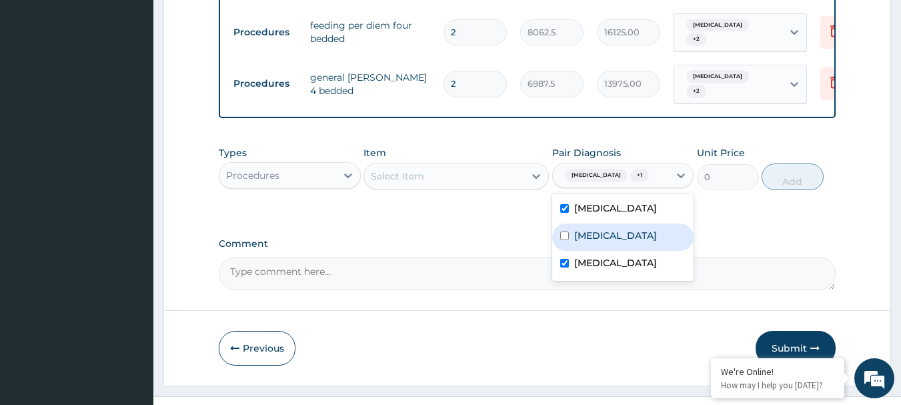
click at [564, 231] on input "checkbox" at bounding box center [564, 235] width 9 height 9
checkbox input "true"
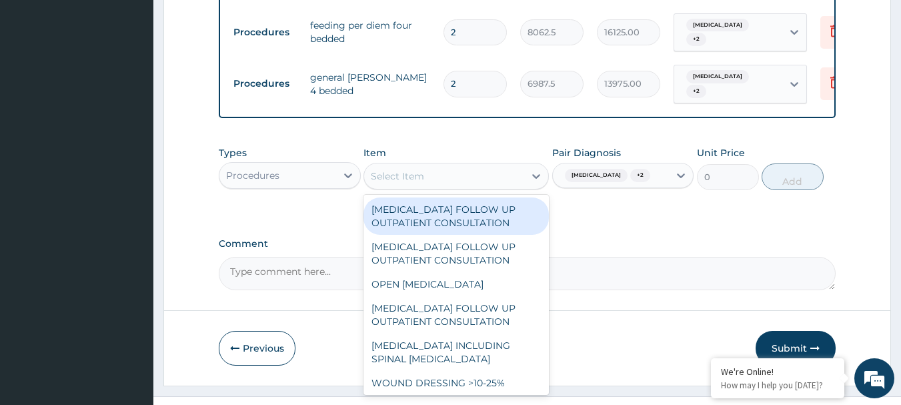
click at [419, 169] on div "Select Item" at bounding box center [397, 175] width 53 height 13
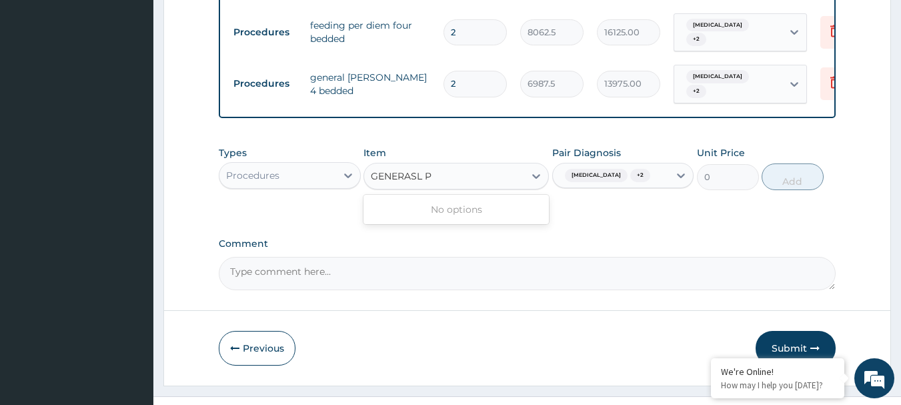
click at [416, 169] on input "GENERASL P" at bounding box center [402, 175] width 63 height 13
type input "GENERAL P"
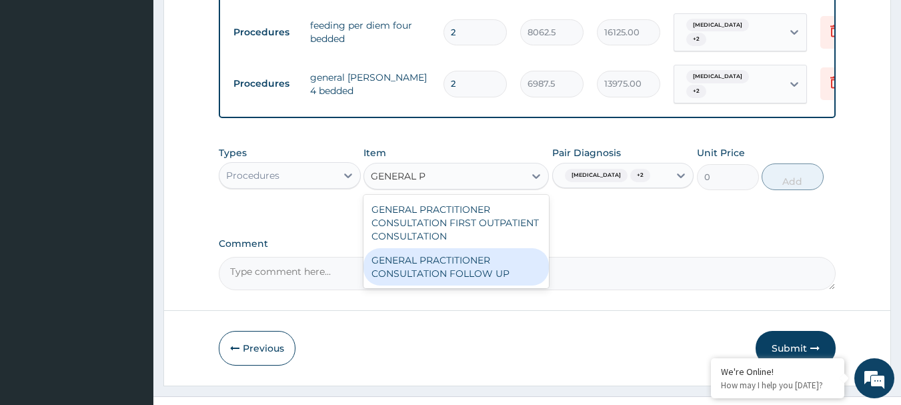
click at [420, 261] on div "GENERAL PRACTITIONER CONSULTATION FOLLOW UP" at bounding box center [455, 266] width 185 height 37
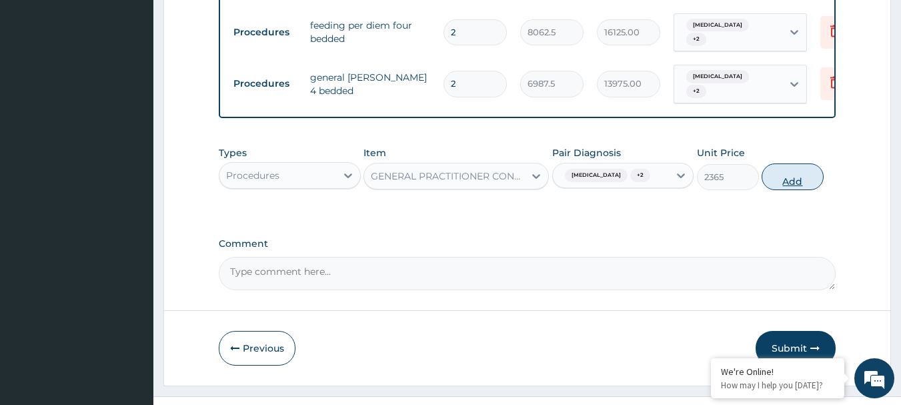
click at [787, 169] on button "Add" at bounding box center [793, 176] width 62 height 27
type input "0"
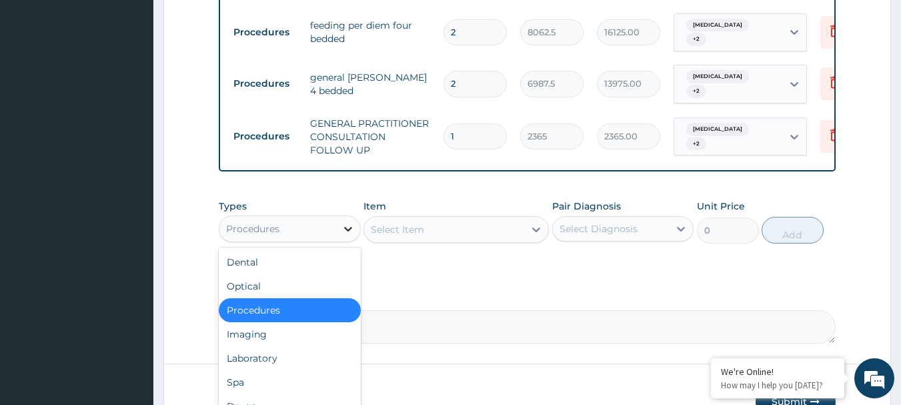
click at [345, 222] on icon at bounding box center [347, 228] width 13 height 13
click at [305, 356] on div "Laboratory" at bounding box center [290, 358] width 142 height 24
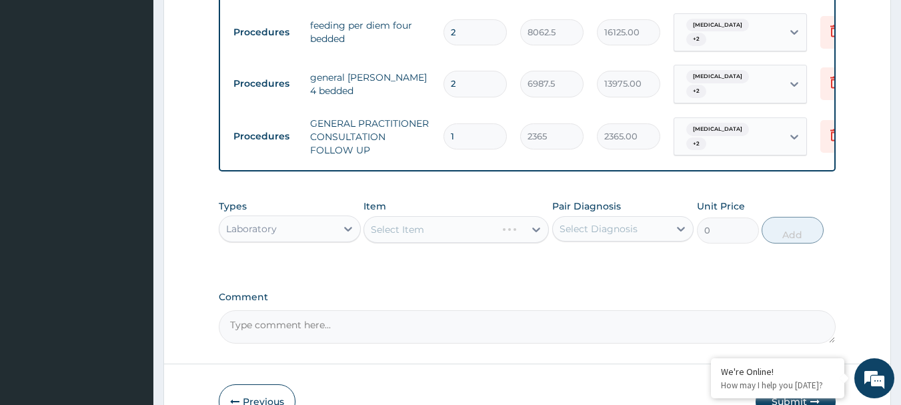
click at [418, 216] on div "Select Item" at bounding box center [455, 229] width 185 height 27
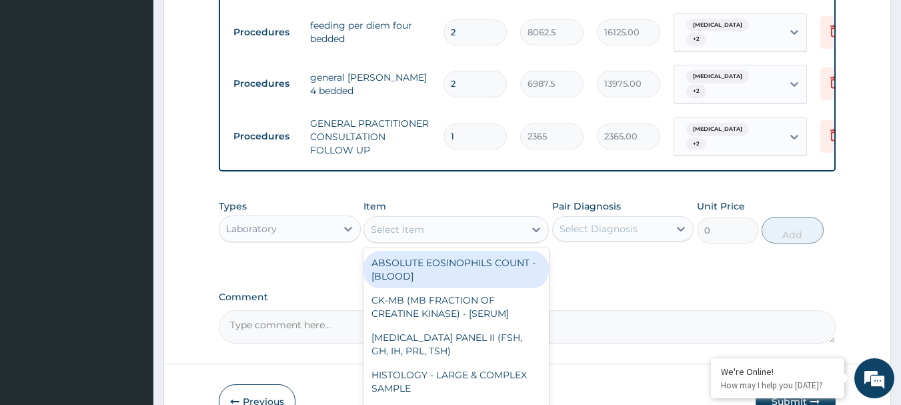
click at [421, 223] on div "Select Item" at bounding box center [397, 229] width 53 height 13
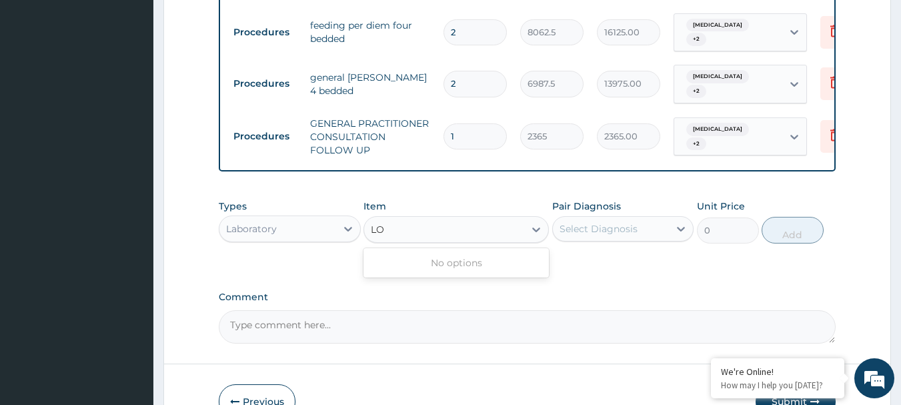
type input "L"
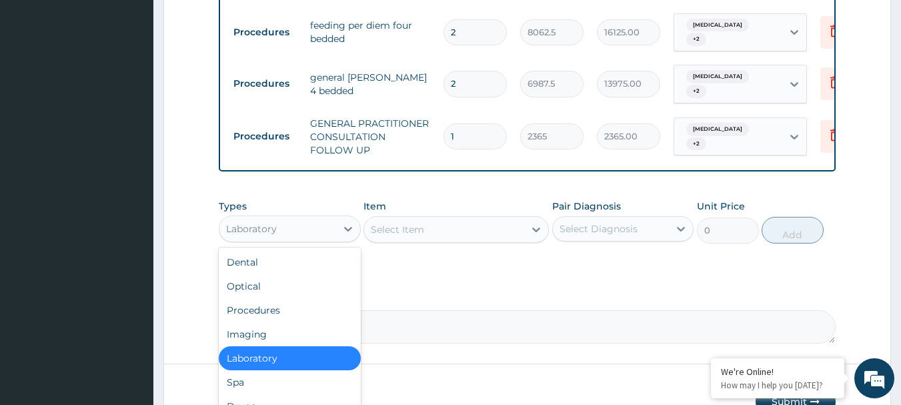
click at [308, 220] on div "Laboratory" at bounding box center [277, 228] width 117 height 21
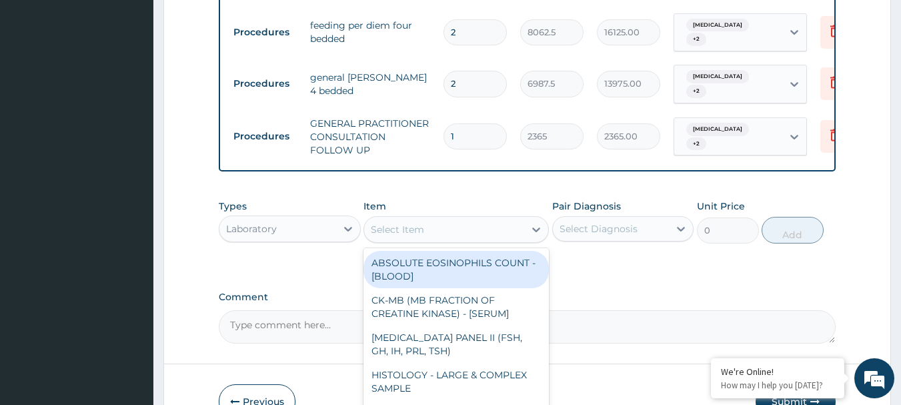
click at [415, 227] on div "Select Item" at bounding box center [397, 229] width 53 height 13
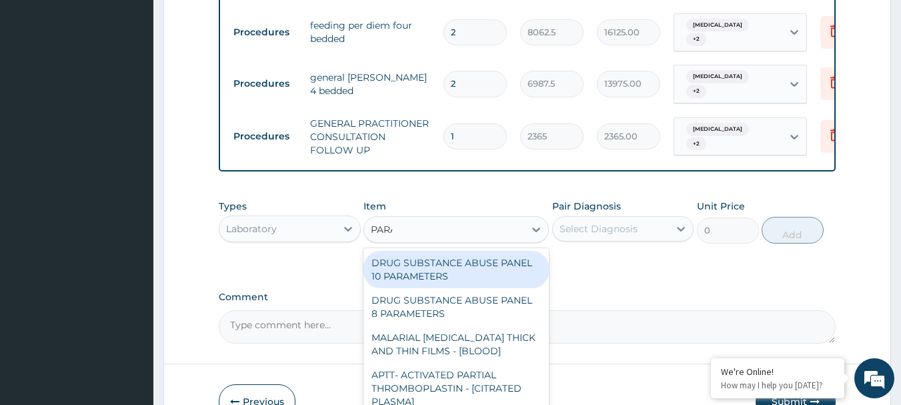
type input "PARAS"
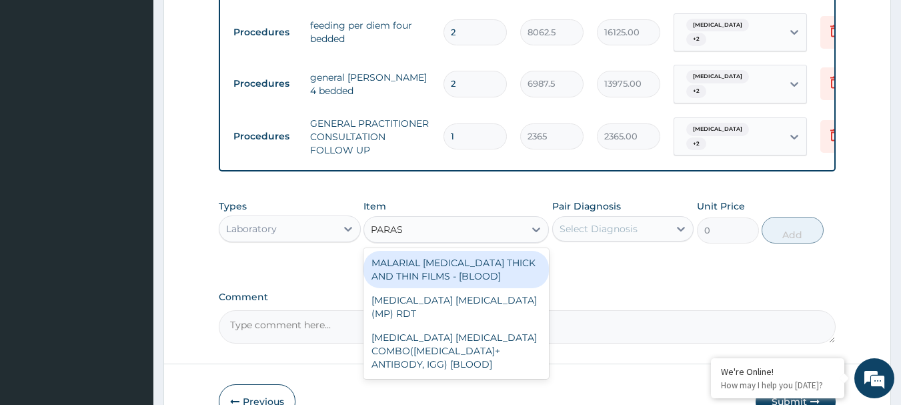
click at [501, 261] on div "MALARIAL PARASITE THICK AND THIN FILMS - [BLOOD]" at bounding box center [455, 269] width 185 height 37
type input "1612.5"
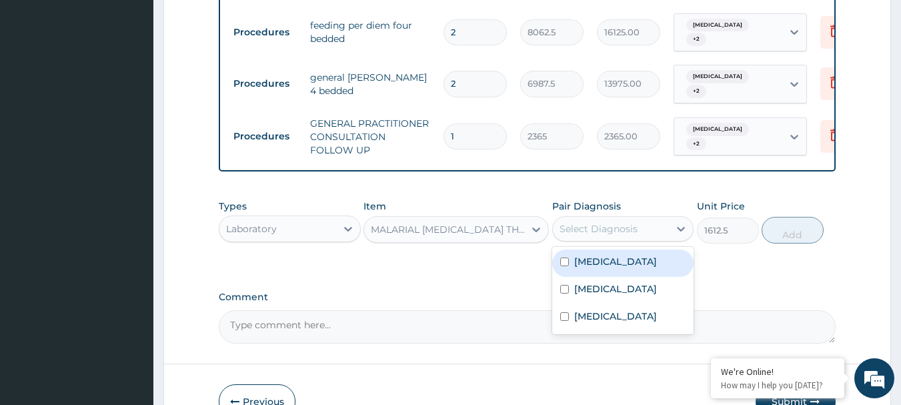
click at [610, 225] on div "Select Diagnosis" at bounding box center [599, 228] width 78 height 13
click at [618, 254] on div "Malaria" at bounding box center [623, 262] width 142 height 27
checkbox input "true"
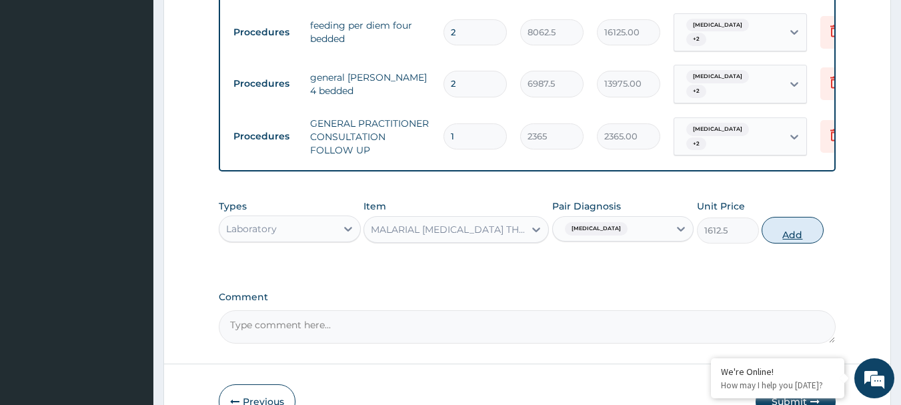
click at [789, 227] on button "Add" at bounding box center [793, 230] width 62 height 27
type input "0"
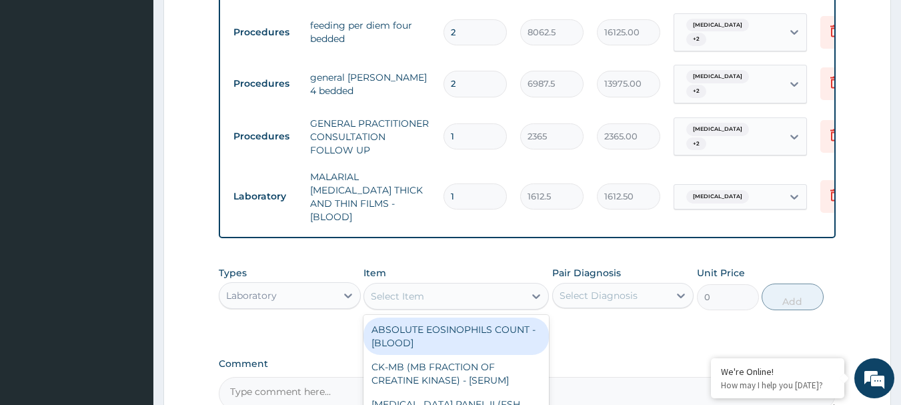
click at [487, 285] on div "Select Item" at bounding box center [444, 295] width 160 height 21
type input "FBC"
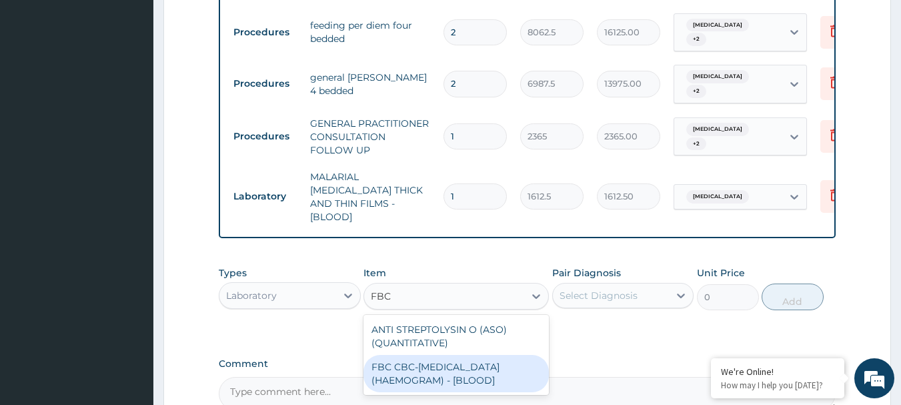
click at [461, 355] on div "FBC CBC-COMPLETE BLOOD COUNT (HAEMOGRAM) - [BLOOD]" at bounding box center [455, 373] width 185 height 37
type input "4300"
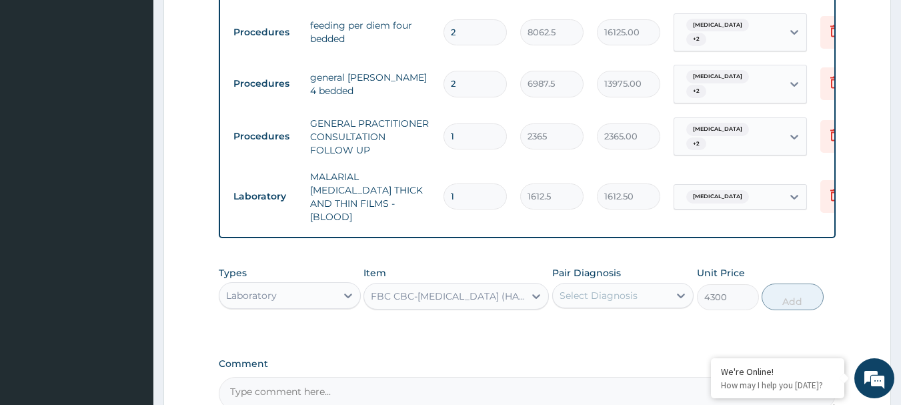
click at [605, 289] on div "Select Diagnosis" at bounding box center [599, 295] width 78 height 13
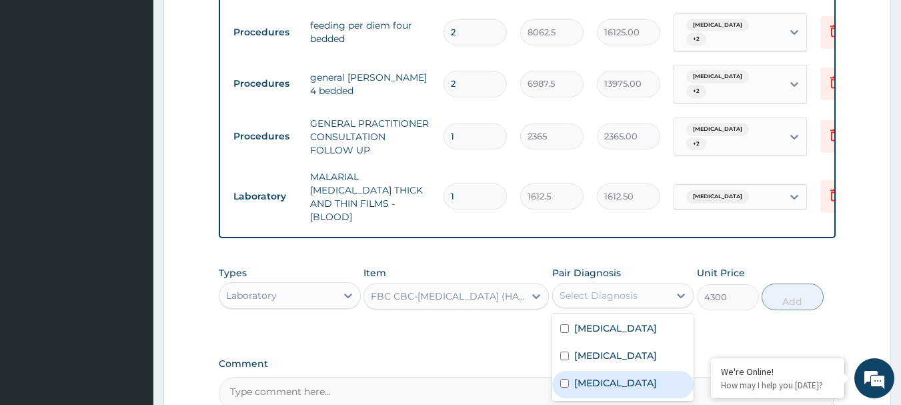
click at [594, 376] on label "Sepsis" at bounding box center [615, 382] width 83 height 13
checkbox input "true"
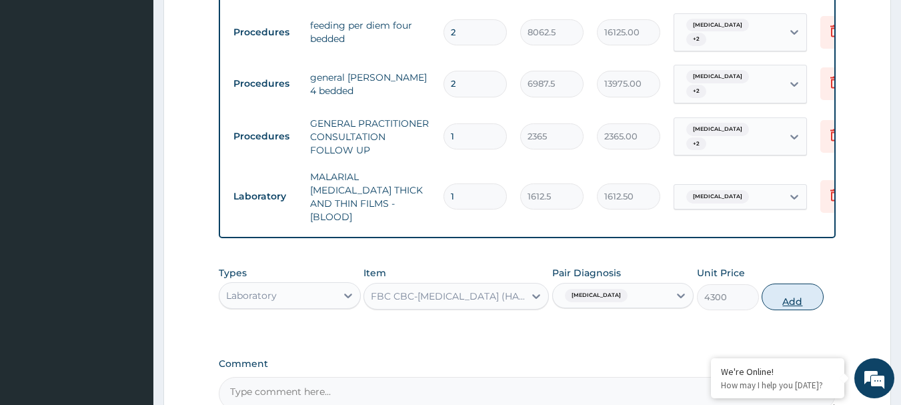
click at [801, 283] on button "Add" at bounding box center [793, 296] width 62 height 27
type input "0"
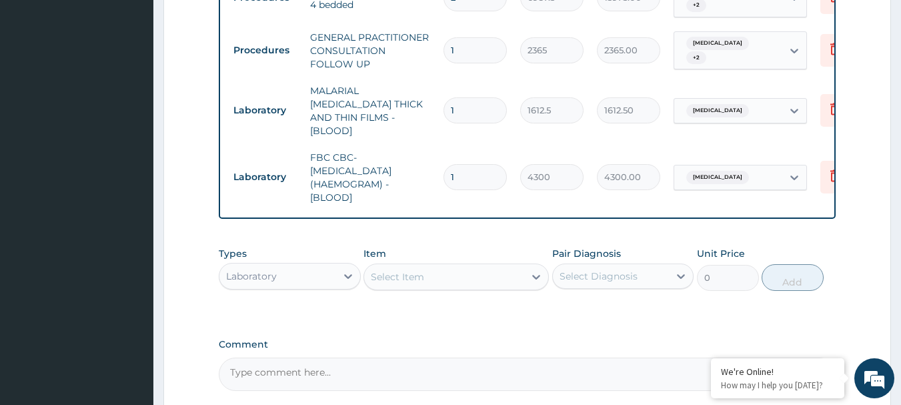
scroll to position [934, 0]
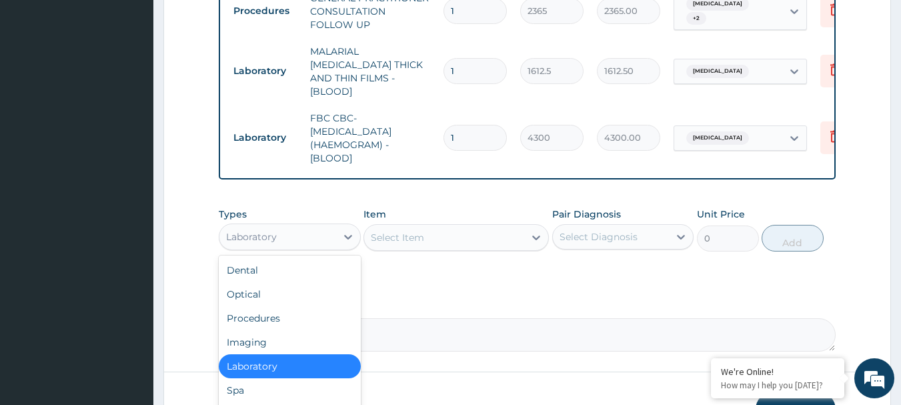
click at [330, 226] on div "Laboratory" at bounding box center [277, 236] width 117 height 21
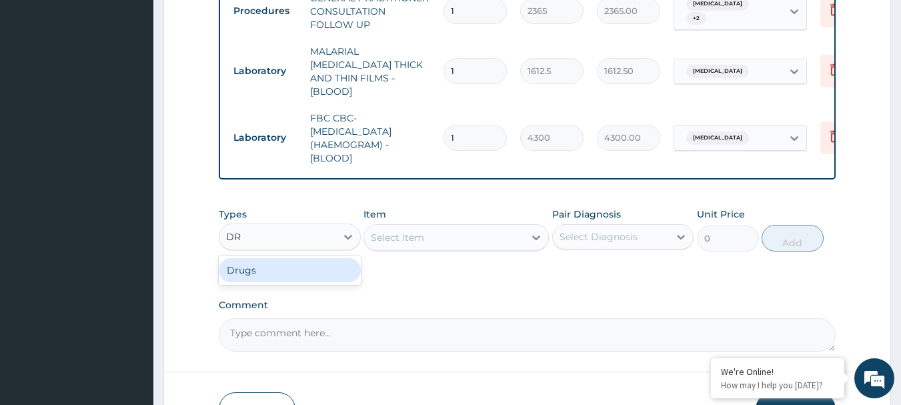
type input "DRU"
click at [281, 258] on div "Drugs" at bounding box center [290, 270] width 142 height 24
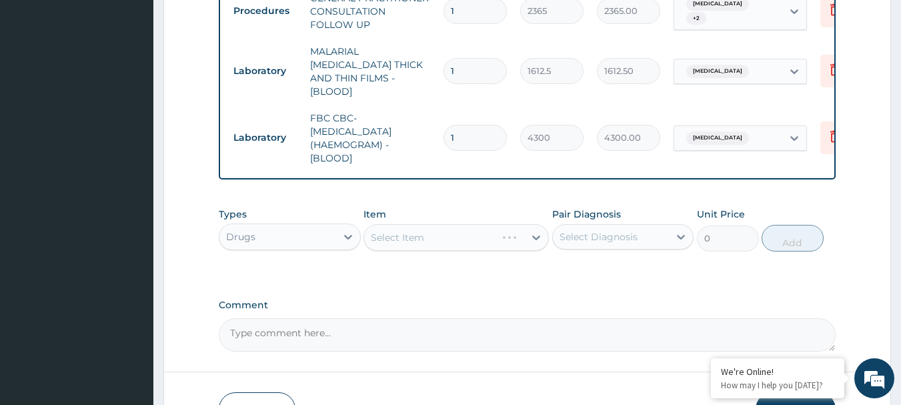
click at [596, 230] on div "Select Diagnosis" at bounding box center [599, 236] width 78 height 13
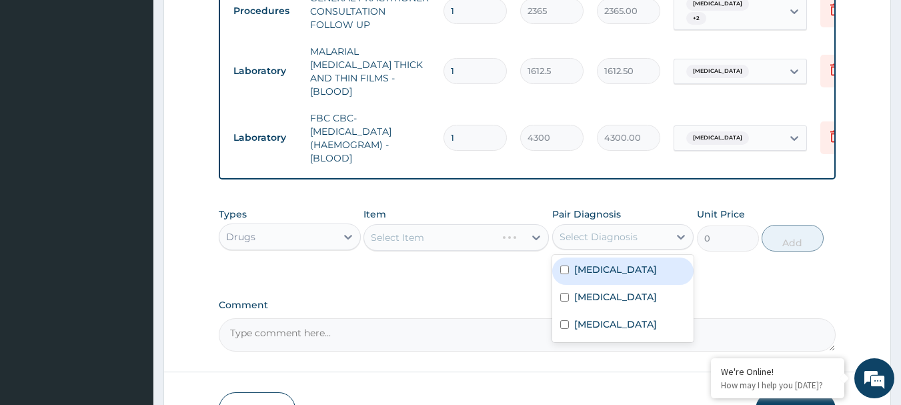
click at [604, 263] on label "Malaria" at bounding box center [615, 269] width 83 height 13
checkbox input "true"
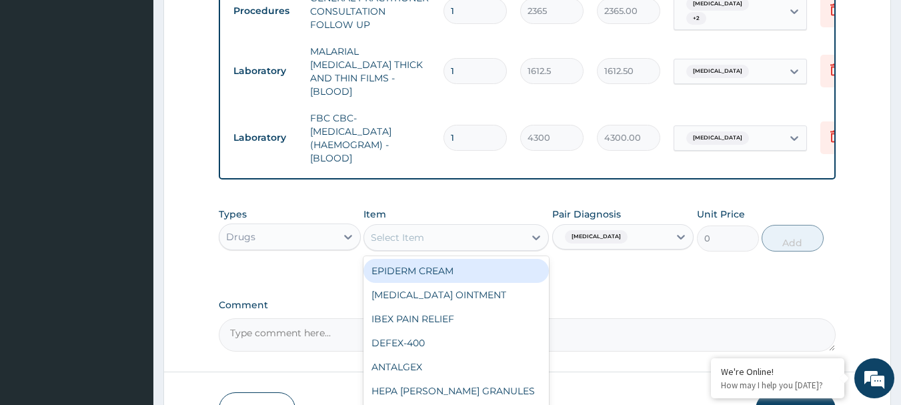
click at [449, 227] on div "Select Item" at bounding box center [444, 237] width 160 height 21
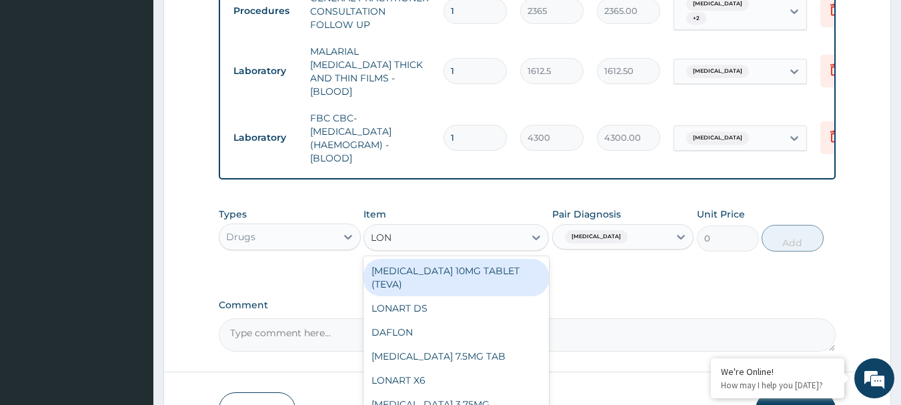
type input "LONA"
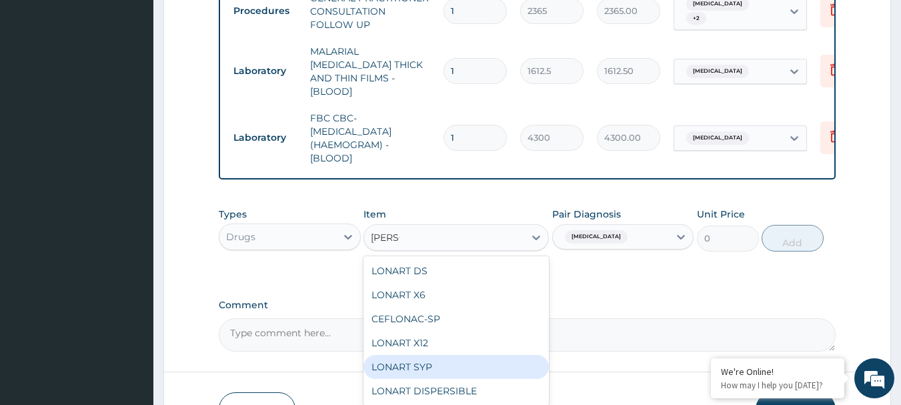
click at [438, 355] on div "LONART SYP" at bounding box center [455, 367] width 185 height 24
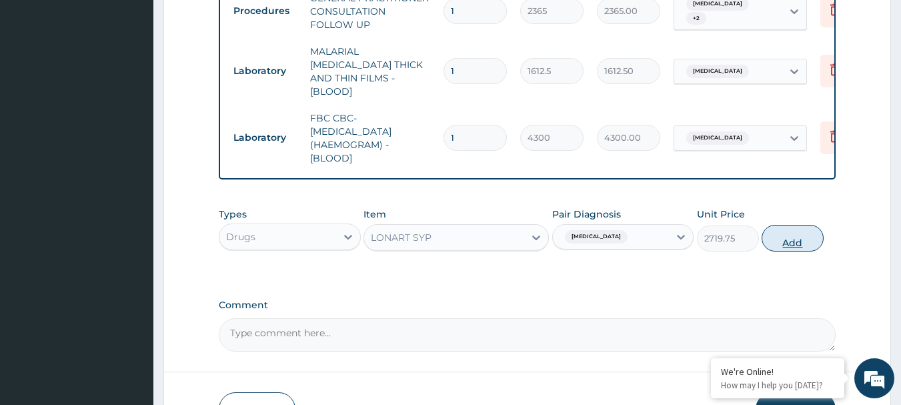
click at [780, 225] on button "Add" at bounding box center [793, 238] width 62 height 27
type input "0"
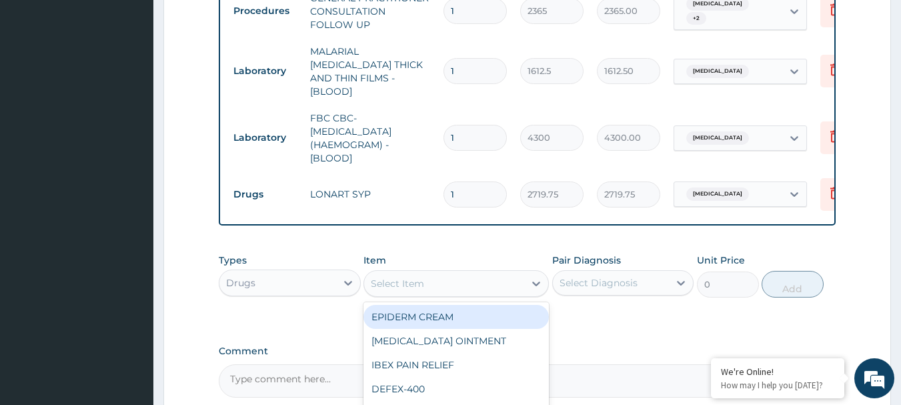
click at [489, 273] on div "Select Item" at bounding box center [444, 283] width 160 height 21
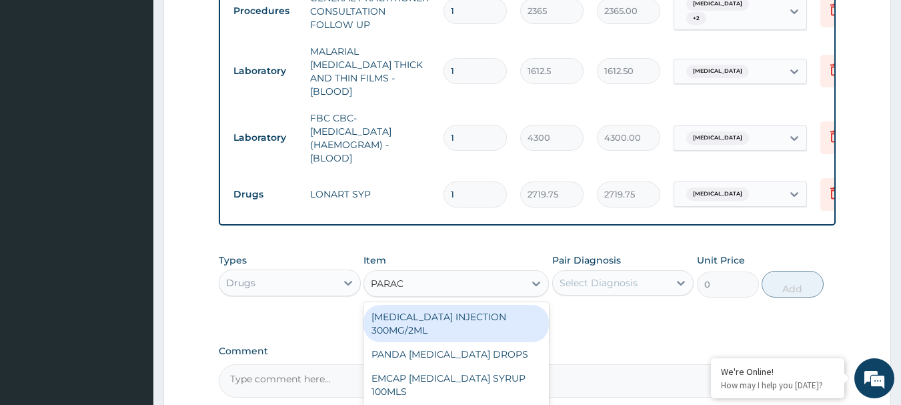
type input "PARACE"
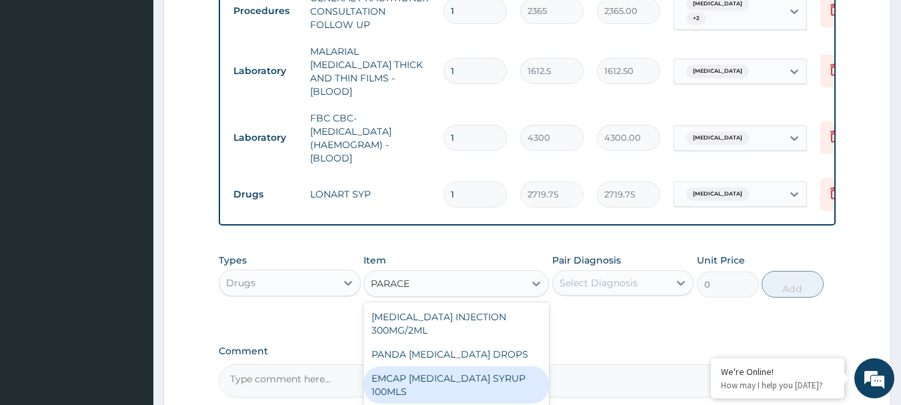
click at [460, 366] on div "EMCAP PARACETAMOL SYRUP 100MLS" at bounding box center [455, 384] width 185 height 37
type input "591.25"
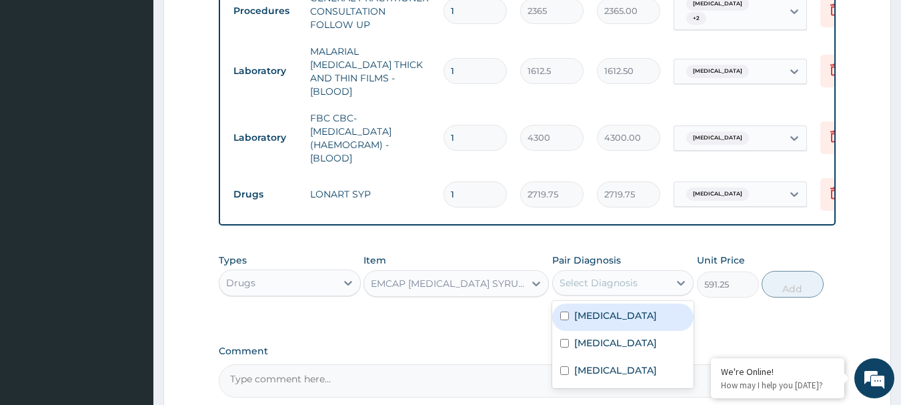
click at [623, 276] on div "Select Diagnosis" at bounding box center [599, 282] width 78 height 13
click at [632, 303] on div "Malaria" at bounding box center [623, 316] width 142 height 27
checkbox input "true"
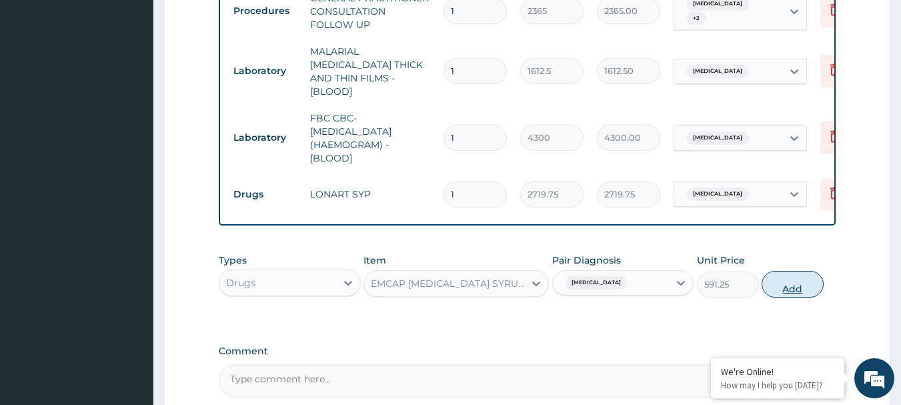
click at [783, 271] on button "Add" at bounding box center [793, 284] width 62 height 27
type input "0"
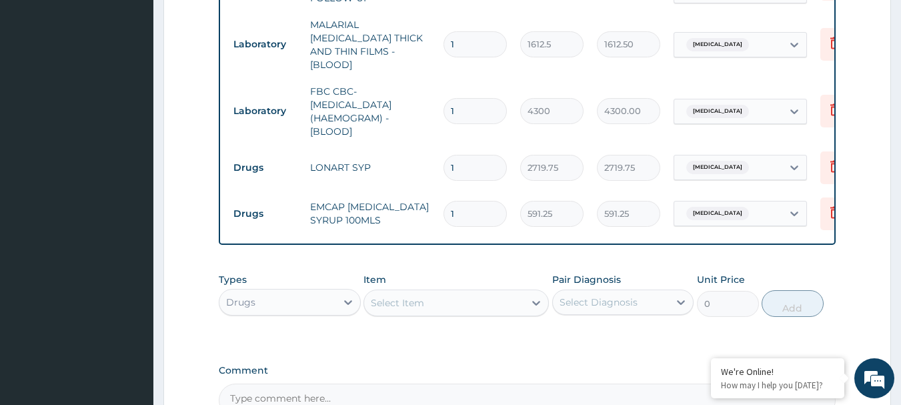
scroll to position [979, 0]
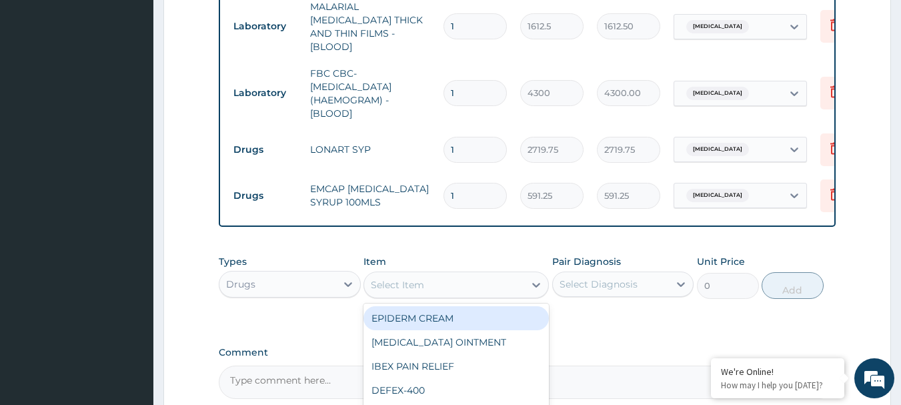
click at [411, 278] on div "Select Item" at bounding box center [397, 284] width 53 height 13
type input "ZINC"
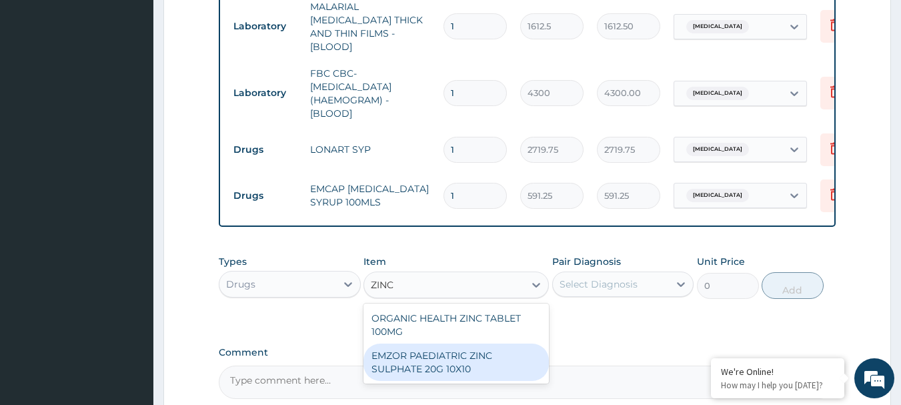
click at [471, 346] on div "EMZOR PAEDIATRIC ZINC SULPHATE 20G 10X10" at bounding box center [455, 361] width 185 height 37
type input "53.212500000000006"
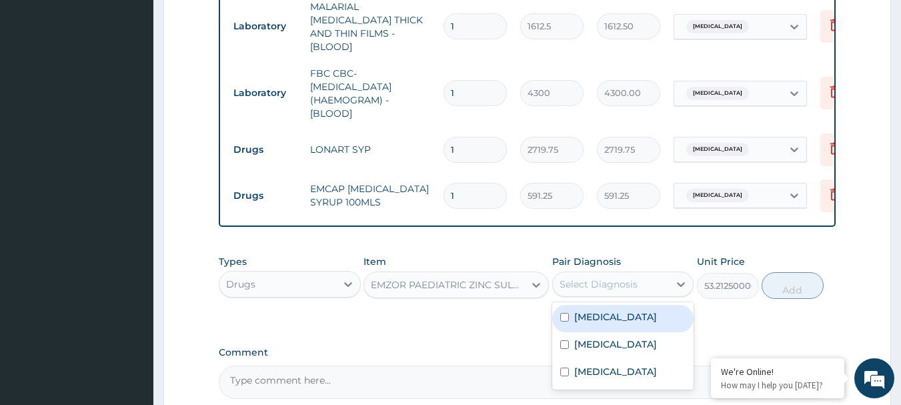
click at [605, 277] on div "Select Diagnosis" at bounding box center [599, 283] width 78 height 13
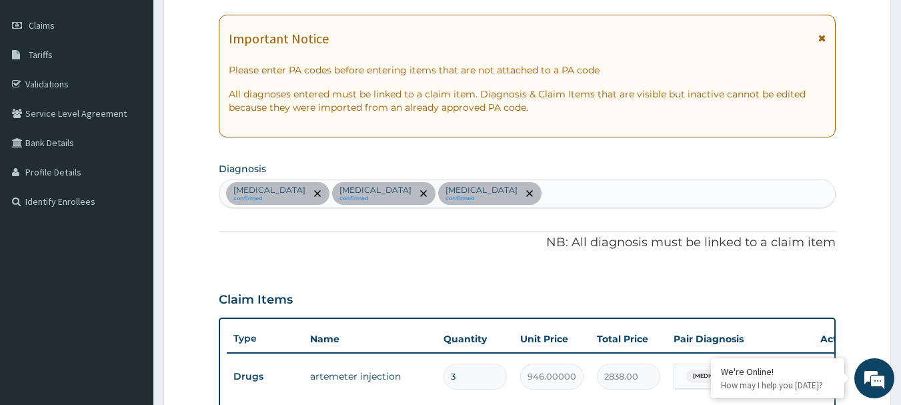
scroll to position [135, 0]
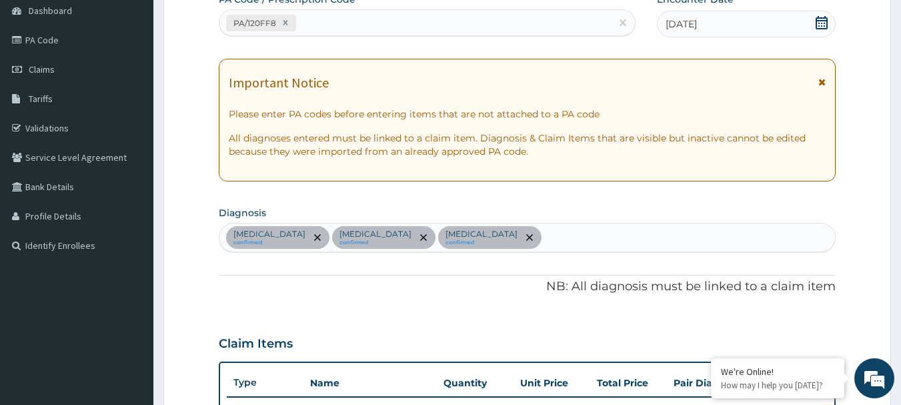
click at [443, 239] on div "Malaria confirmed Tonsillitis confirmed Sepsis confirmed" at bounding box center [527, 237] width 616 height 28
type input "LOOSE STOOL"
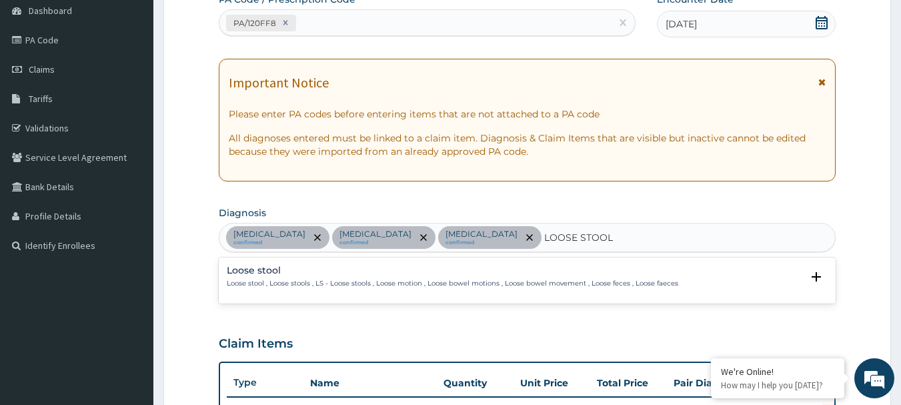
click at [243, 266] on h4 "Loose stool" at bounding box center [452, 270] width 451 height 10
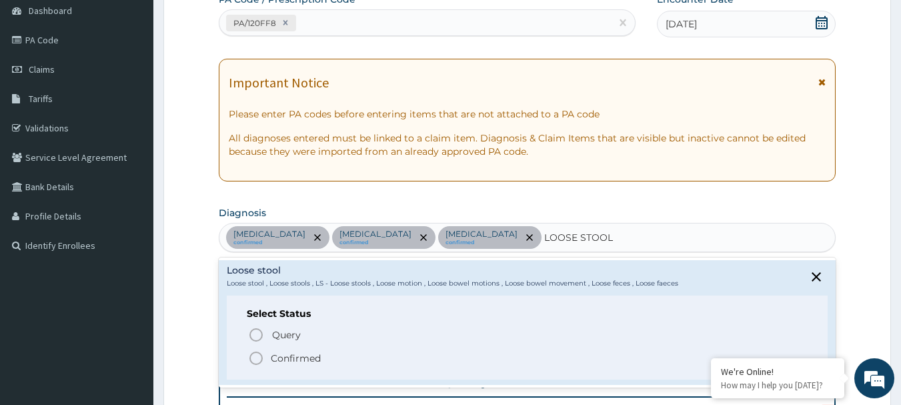
click at [257, 362] on icon "status option filled" at bounding box center [256, 358] width 16 height 16
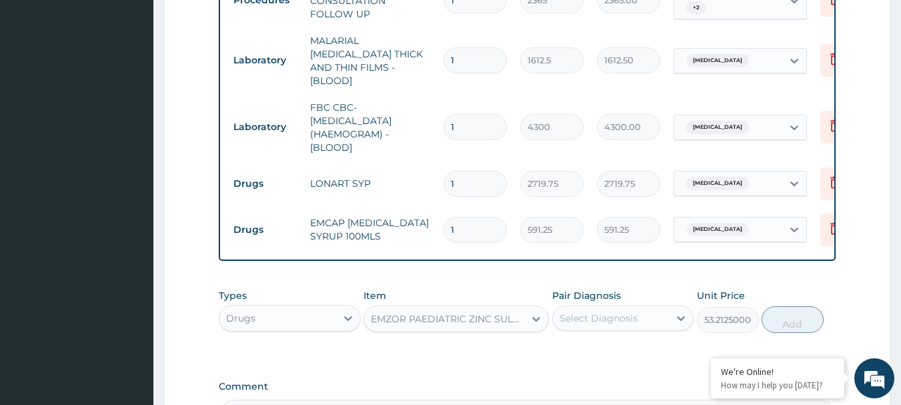
scroll to position [1084, 0]
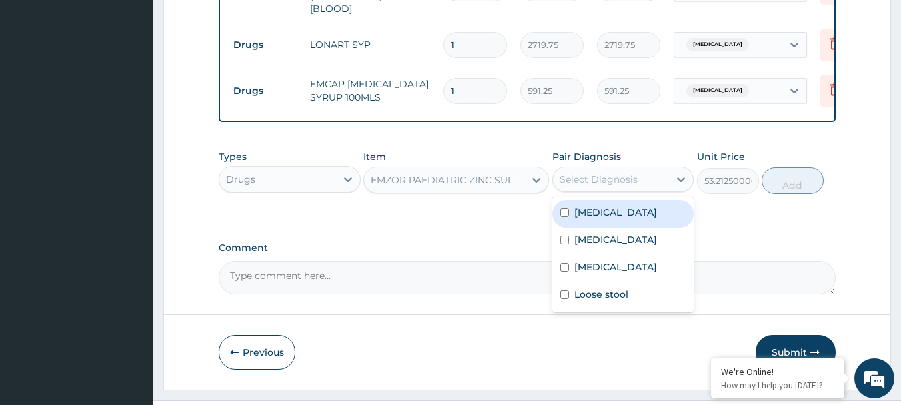
click at [636, 169] on div "Select Diagnosis" at bounding box center [611, 179] width 117 height 21
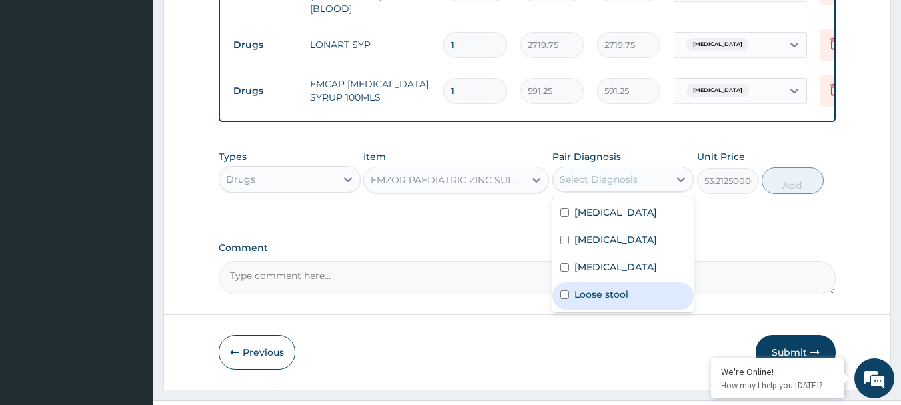
click at [607, 287] on label "Loose stool" at bounding box center [601, 293] width 54 height 13
checkbox input "true"
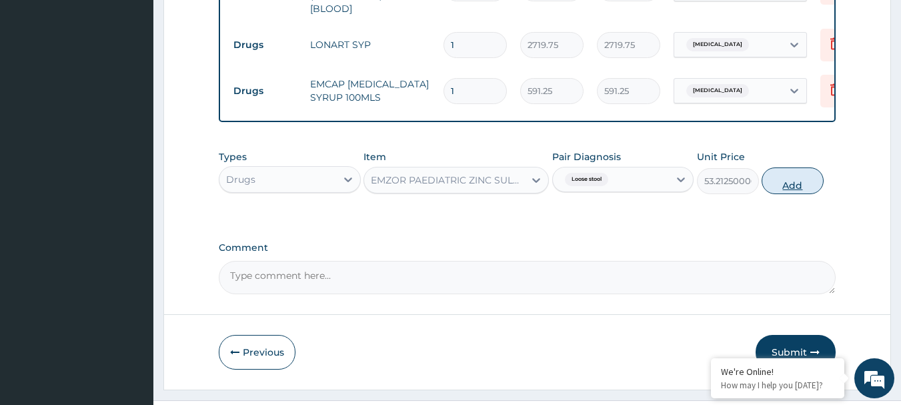
click at [800, 167] on button "Add" at bounding box center [793, 180] width 62 height 27
type input "0"
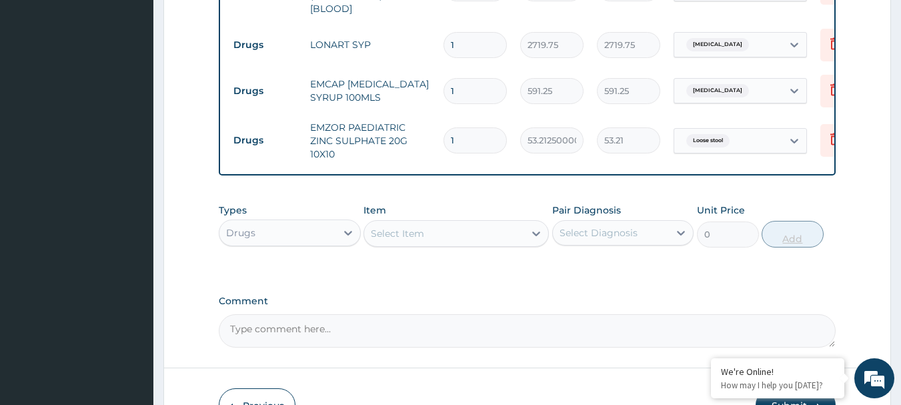
type input "0.00"
type input "7"
type input "372.49"
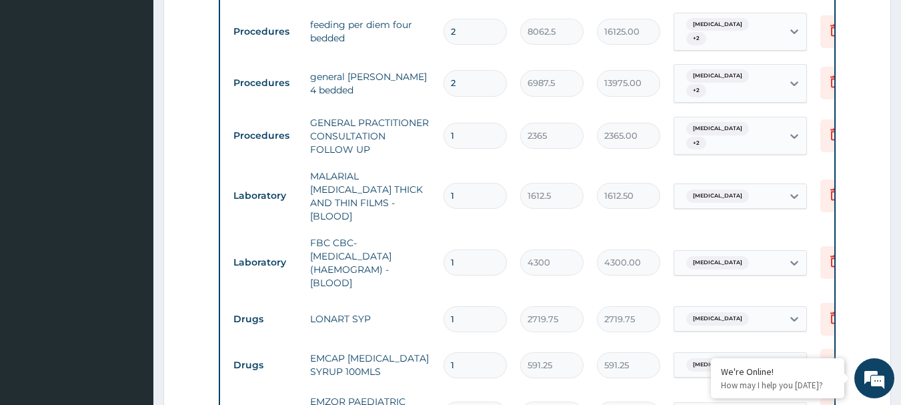
scroll to position [805, 0]
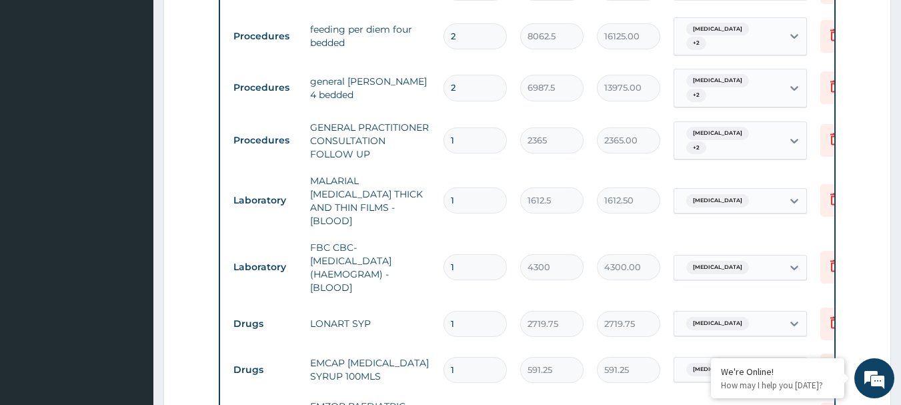
type input "7"
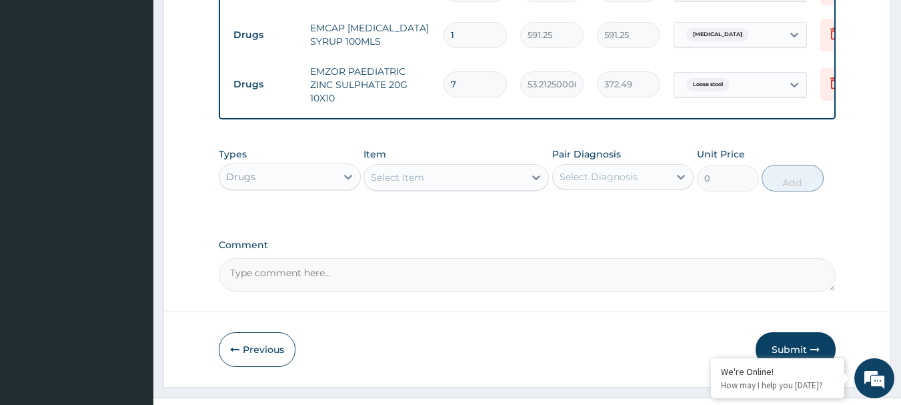
scroll to position [1144, 0]
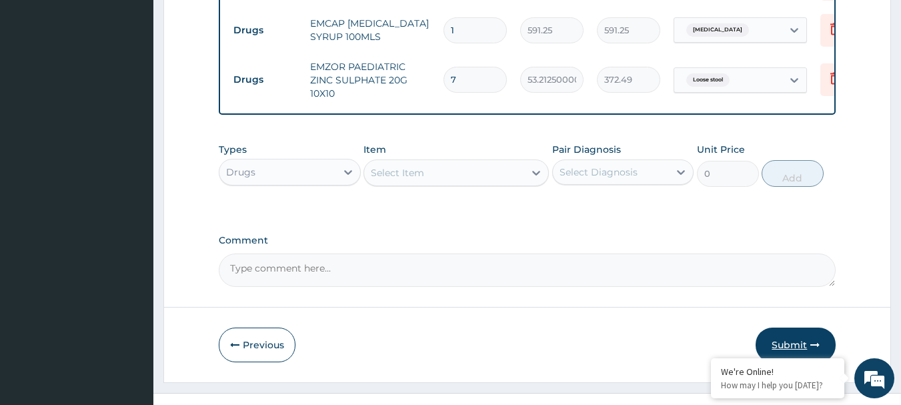
click at [782, 327] on button "Submit" at bounding box center [796, 344] width 80 height 35
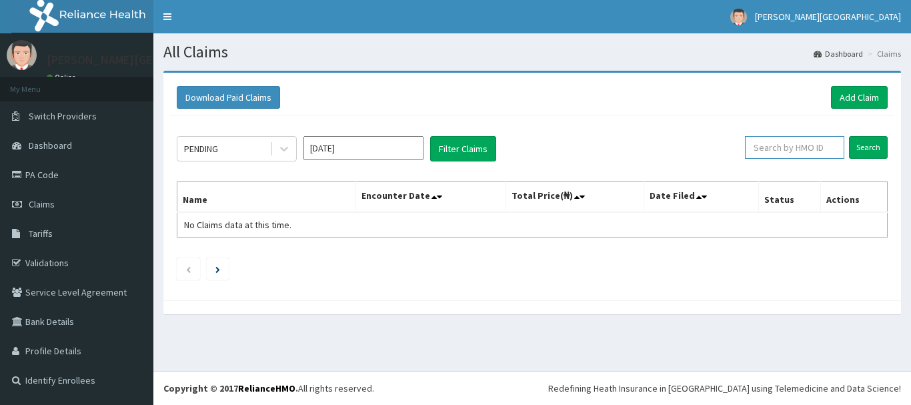
click at [823, 147] on input "text" at bounding box center [794, 147] width 99 height 23
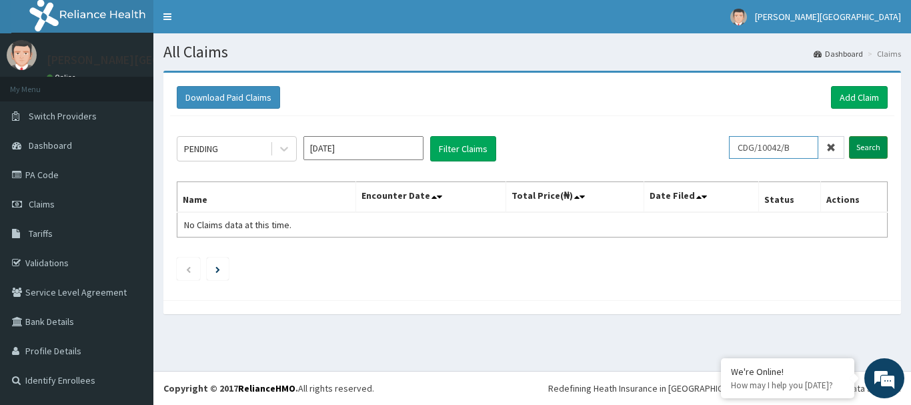
type input "CDG/10042/B"
click at [855, 151] on input "Search" at bounding box center [868, 147] width 39 height 23
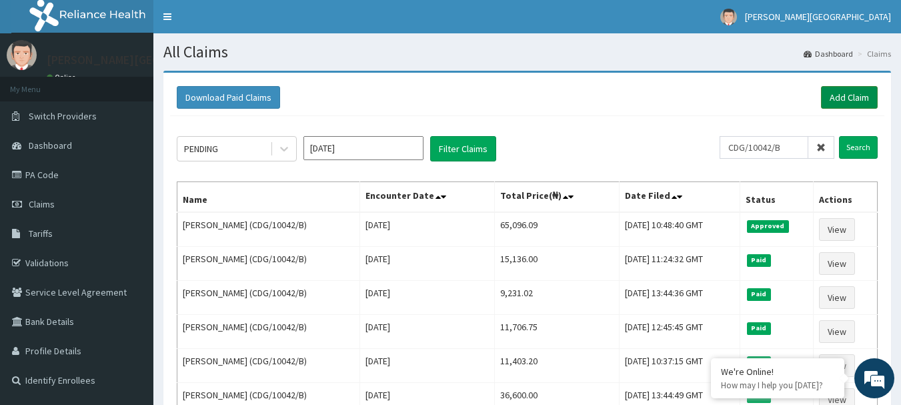
click at [856, 103] on link "Add Claim" at bounding box center [849, 97] width 57 height 23
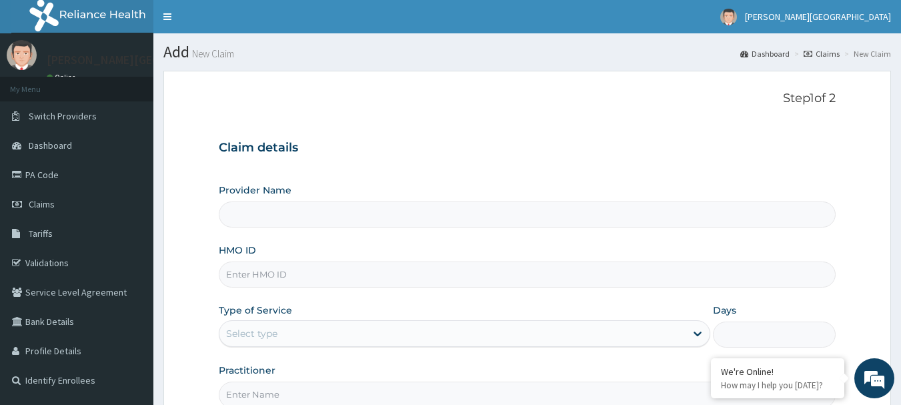
type input "Mother Teresa Medical Centre"
click at [856, 103] on form "Step 1 of 2 Claim details Provider Name Mother Teresa Medical Centre HMO ID Typ…" at bounding box center [527, 287] width 728 height 433
click at [382, 273] on input "HMO ID" at bounding box center [528, 274] width 618 height 26
type input "POR/10002/A"
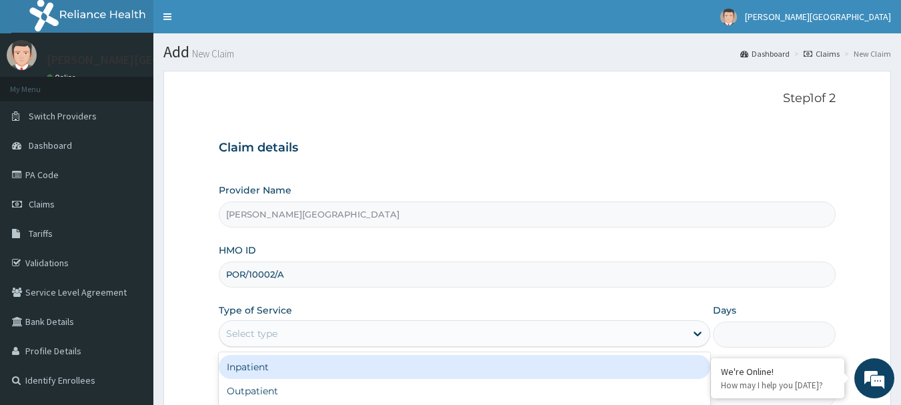
click at [341, 336] on div "Select type" at bounding box center [452, 333] width 466 height 21
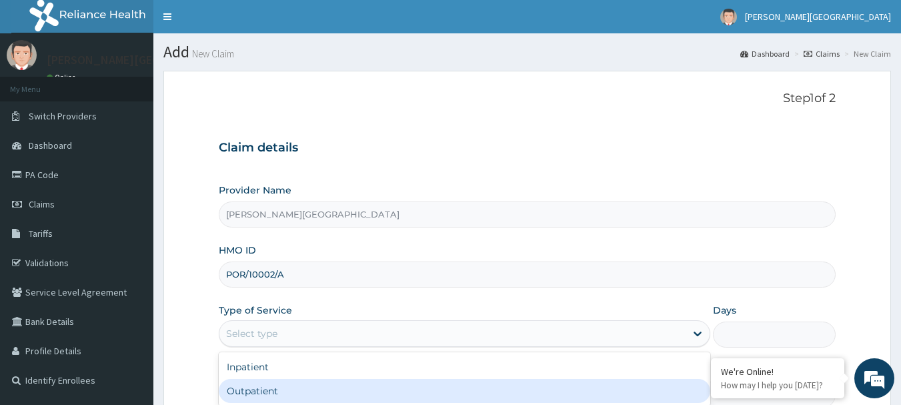
click at [329, 387] on div "Outpatient" at bounding box center [464, 391] width 491 height 24
type input "1"
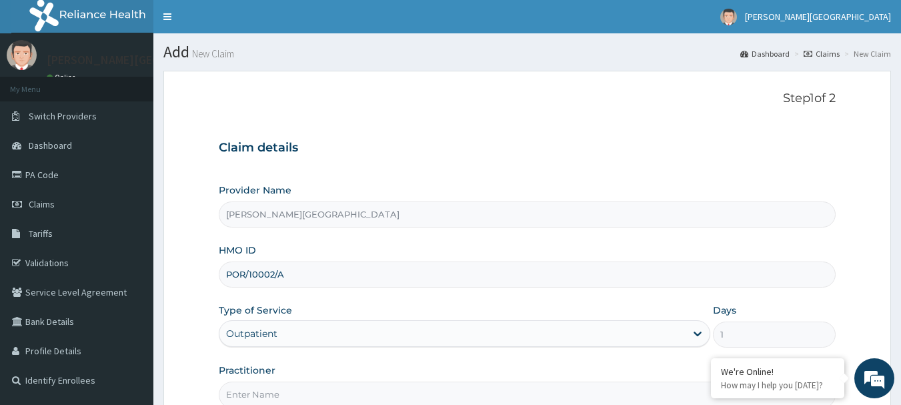
click at [331, 391] on input "Practitioner" at bounding box center [528, 394] width 618 height 26
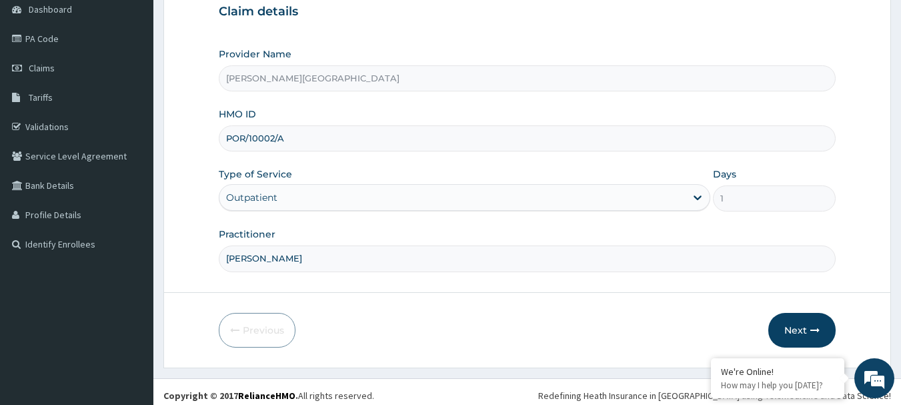
scroll to position [143, 0]
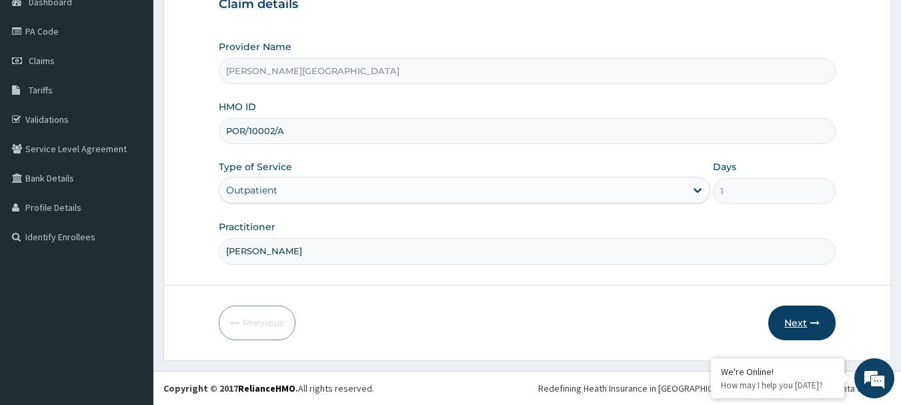
type input "DR OPARA"
click at [800, 308] on button "Next" at bounding box center [801, 322] width 67 height 35
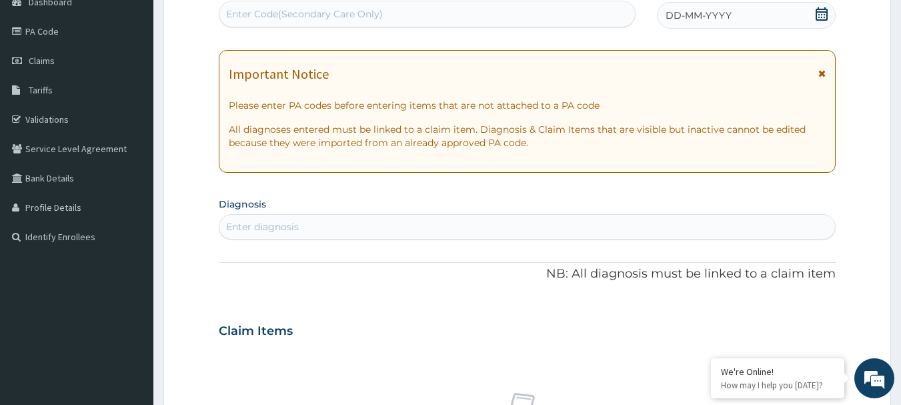
click at [817, 18] on icon at bounding box center [822, 13] width 12 height 13
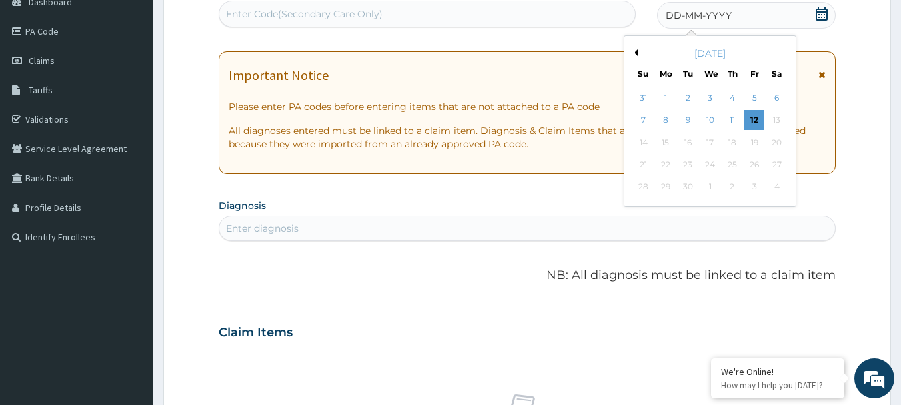
click at [638, 52] on div "September 2025" at bounding box center [710, 53] width 161 height 13
click at [636, 51] on button "Previous Month" at bounding box center [634, 52] width 7 height 7
click at [754, 119] on div "8" at bounding box center [754, 121] width 20 height 20
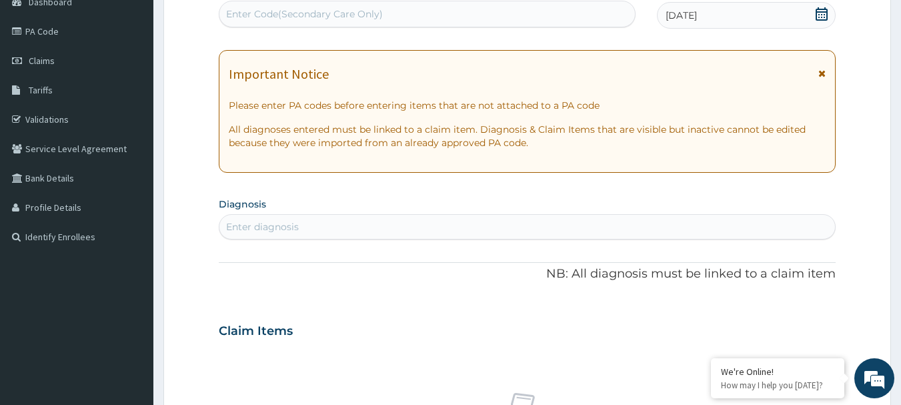
click at [600, 229] on div "Enter diagnosis" at bounding box center [527, 226] width 616 height 21
type input "MALARIA"
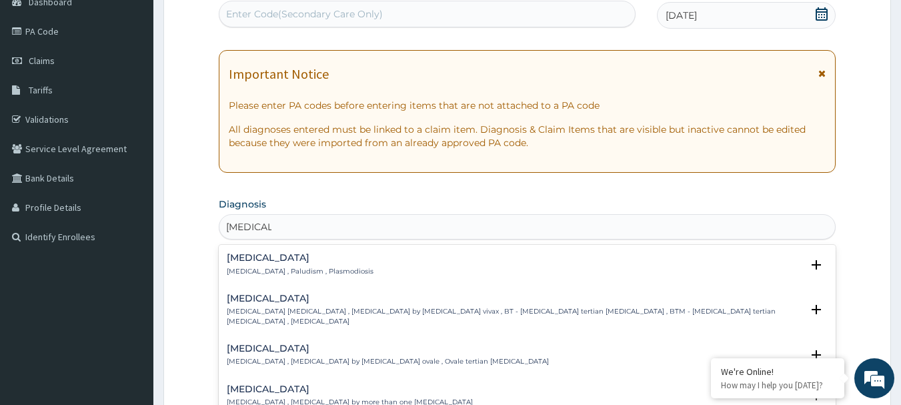
click at [234, 271] on p "Malaria , Paludism , Plasmodiosis" at bounding box center [300, 271] width 147 height 9
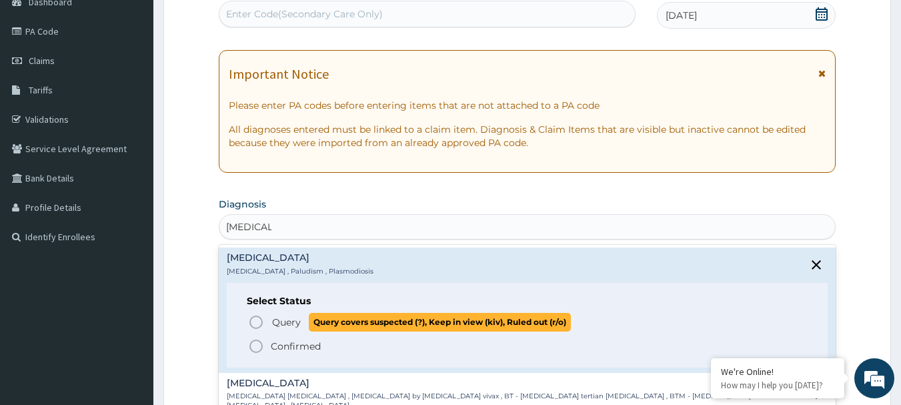
click at [257, 323] on icon "status option query" at bounding box center [256, 322] width 16 height 16
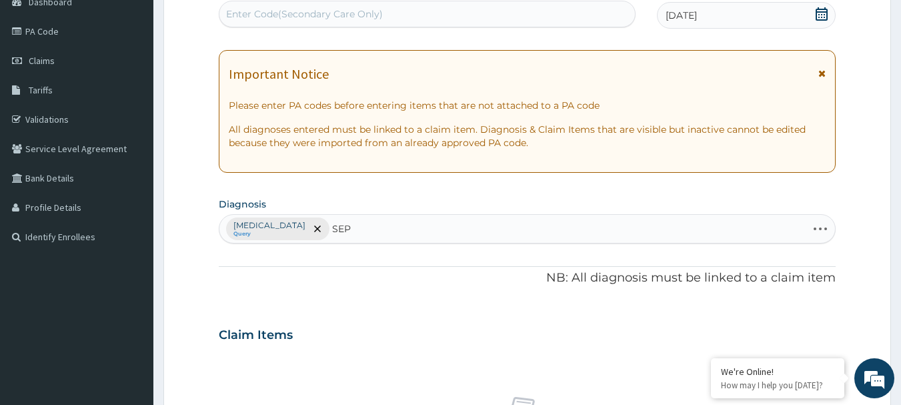
type input "SEPS"
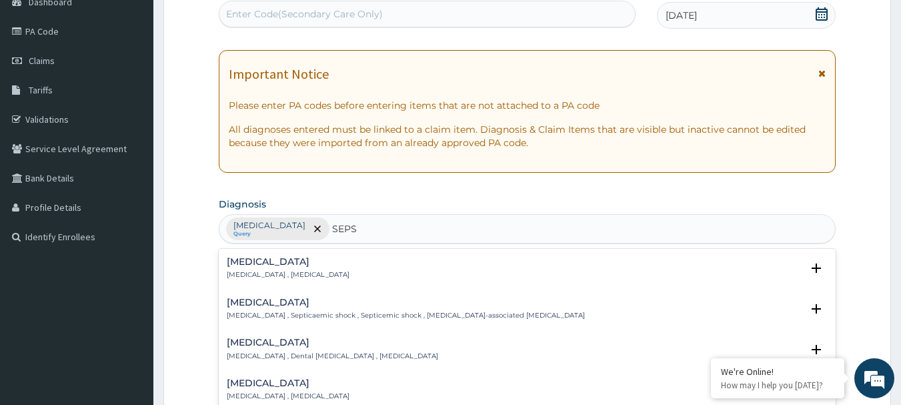
click at [237, 257] on h4 "Sepsis" at bounding box center [288, 262] width 123 height 10
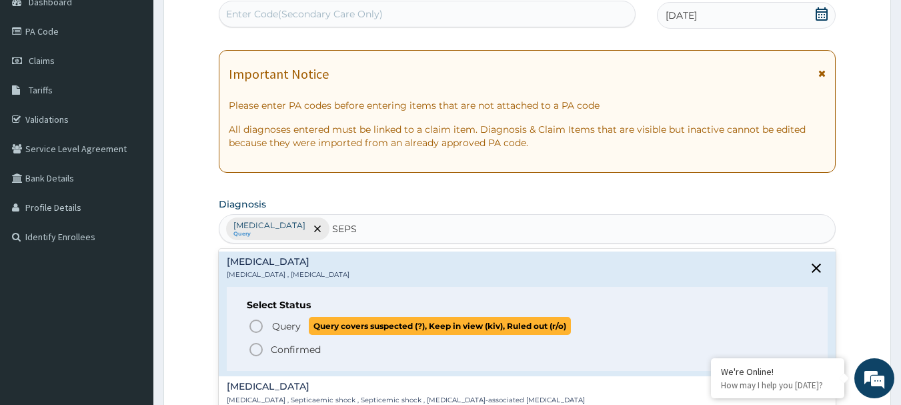
click at [253, 327] on icon "status option query" at bounding box center [256, 326] width 16 height 16
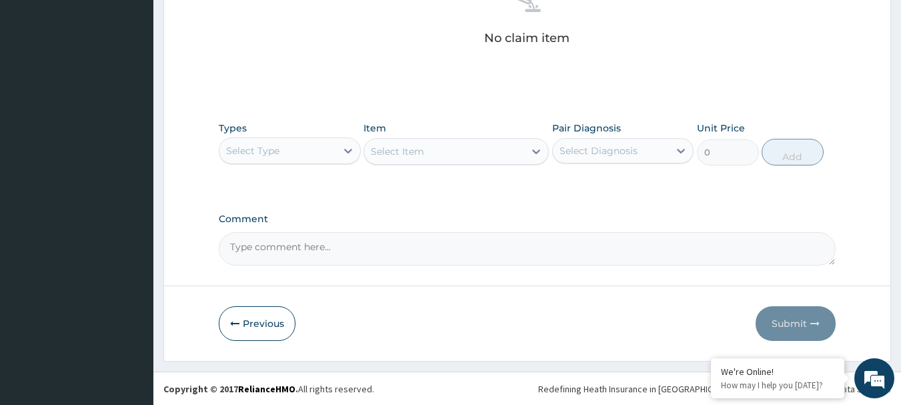
scroll to position [557, 0]
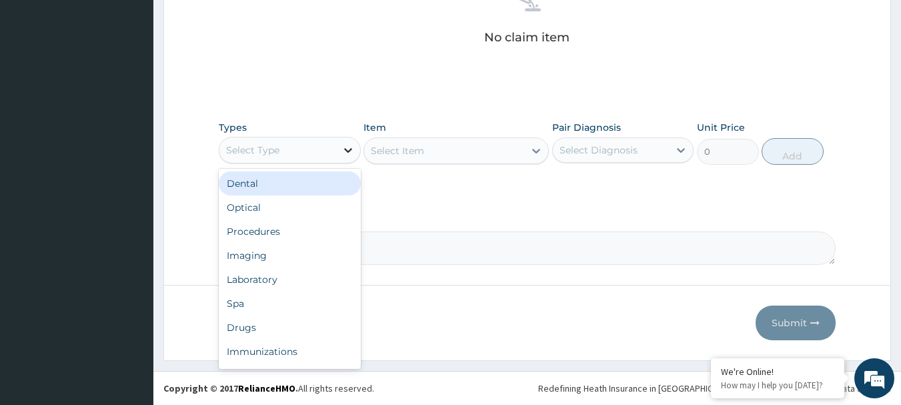
click at [349, 155] on icon at bounding box center [347, 149] width 13 height 13
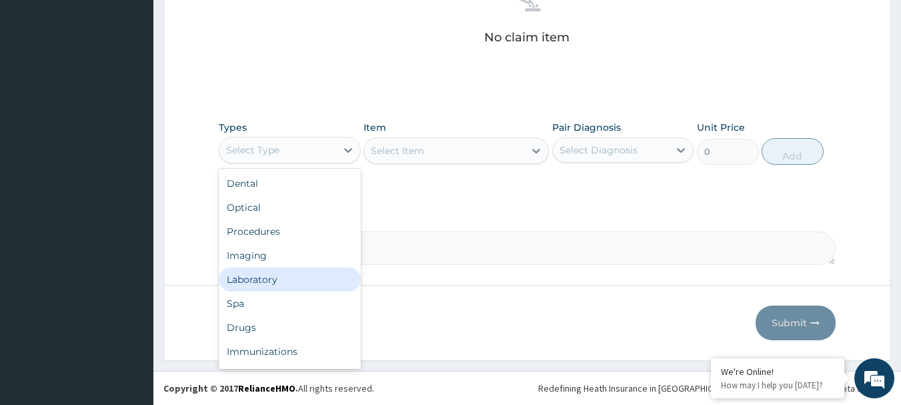
click at [286, 273] on div "Laboratory" at bounding box center [290, 279] width 142 height 24
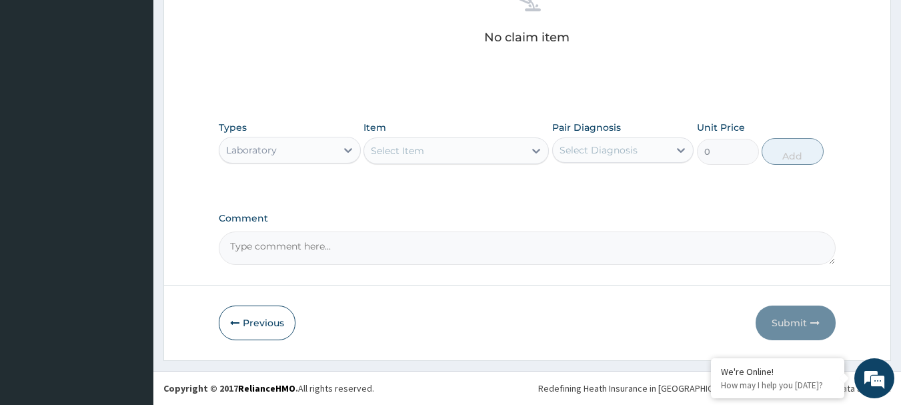
click at [483, 151] on div "Select Item" at bounding box center [444, 150] width 160 height 21
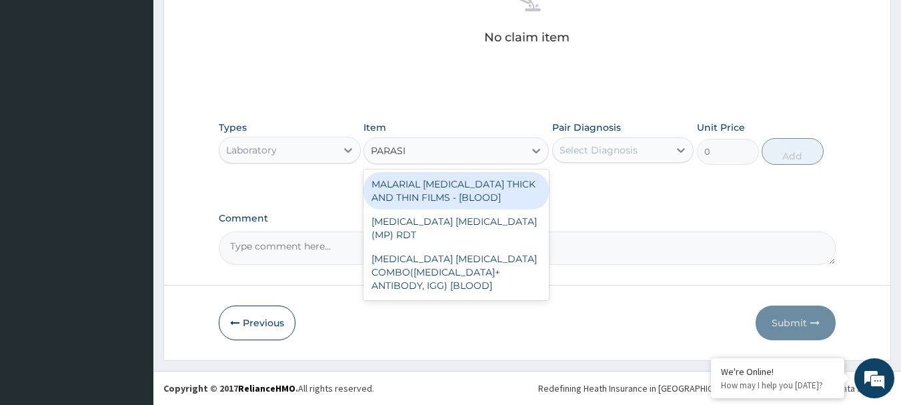
type input "PARASIT"
click at [489, 196] on div "MALARIAL PARASITE THICK AND THIN FILMS - [BLOOD]" at bounding box center [455, 190] width 185 height 37
type input "1612.5"
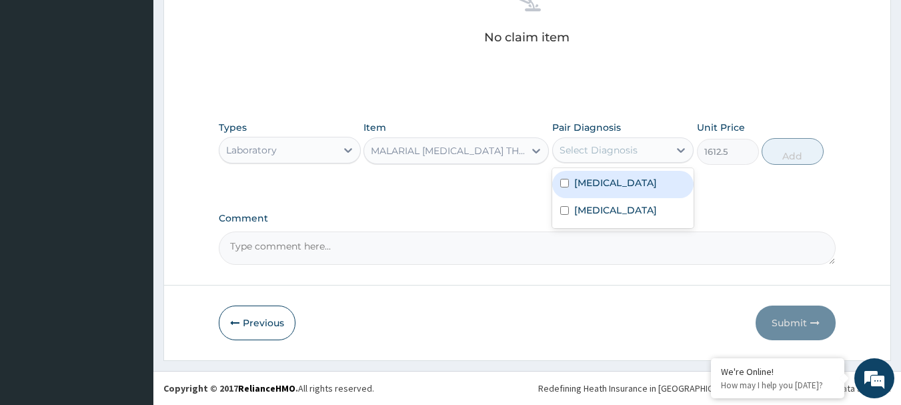
click at [633, 159] on div "Select Diagnosis" at bounding box center [611, 149] width 117 height 21
click at [635, 191] on div "Malaria" at bounding box center [623, 184] width 142 height 27
checkbox input "true"
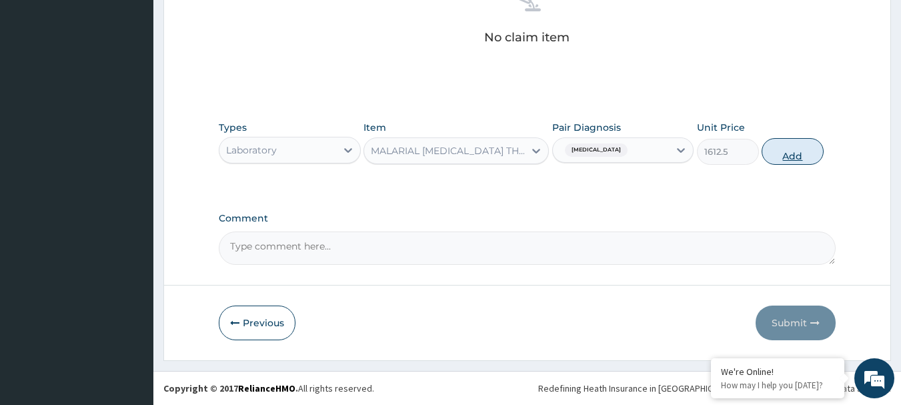
click at [772, 159] on button "Add" at bounding box center [793, 151] width 62 height 27
type input "0"
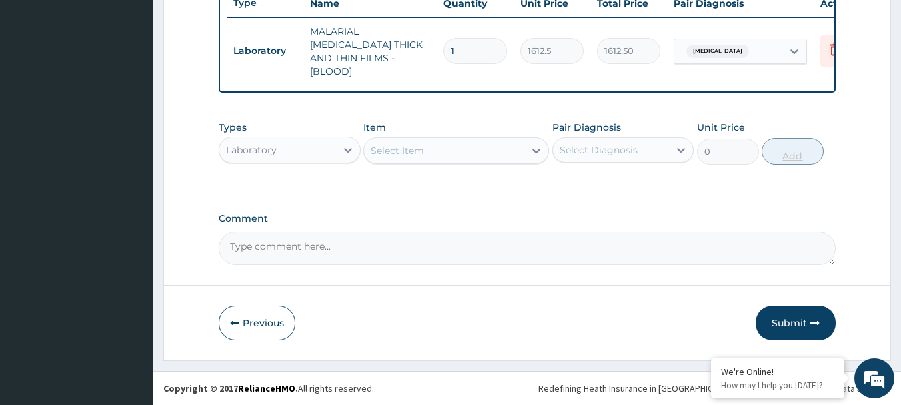
scroll to position [511, 0]
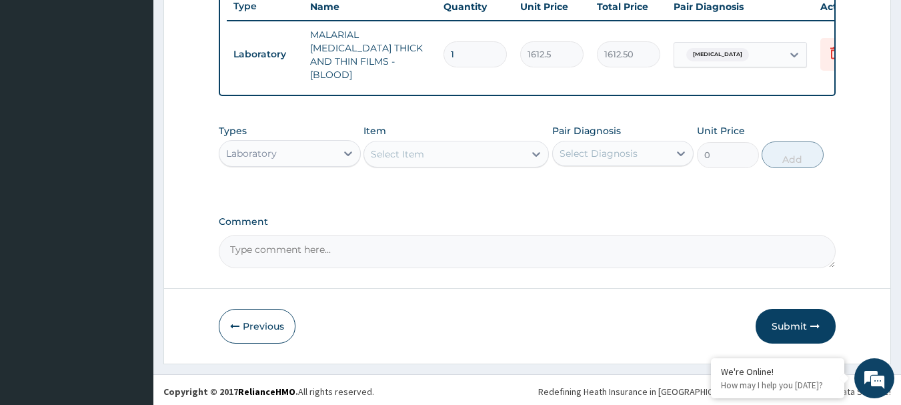
click at [446, 149] on div "Select Item" at bounding box center [444, 153] width 160 height 21
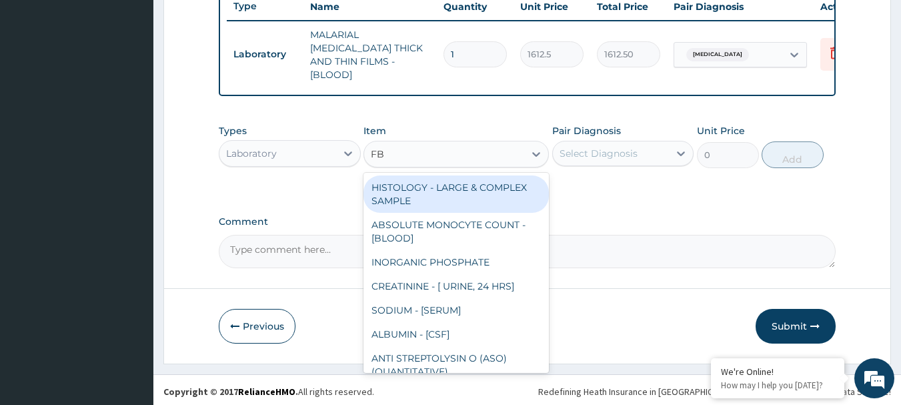
type input "FBC"
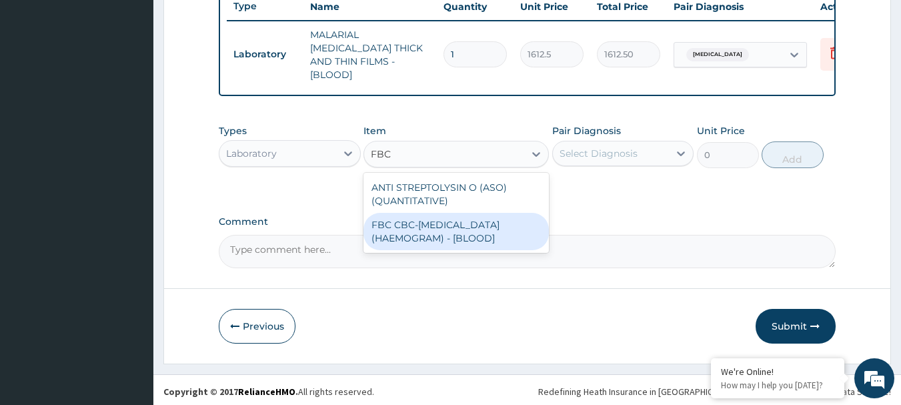
click at [483, 227] on div "FBC CBC-COMPLETE BLOOD COUNT (HAEMOGRAM) - [BLOOD]" at bounding box center [455, 231] width 185 height 37
type input "4300"
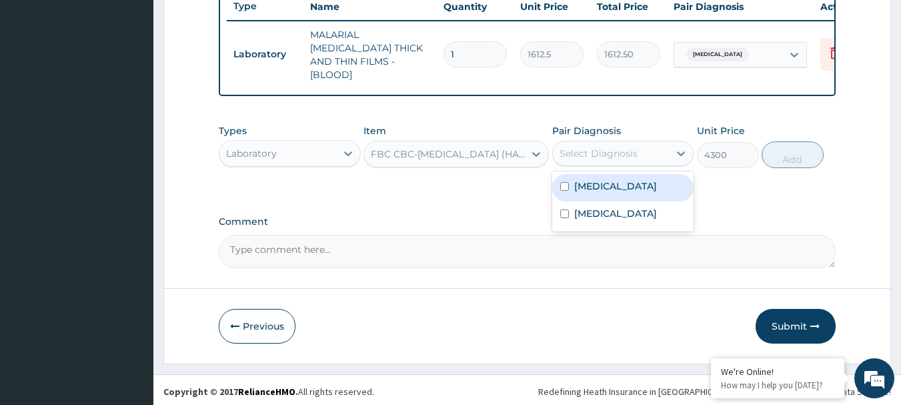
click at [644, 143] on div "Select Diagnosis" at bounding box center [611, 153] width 117 height 21
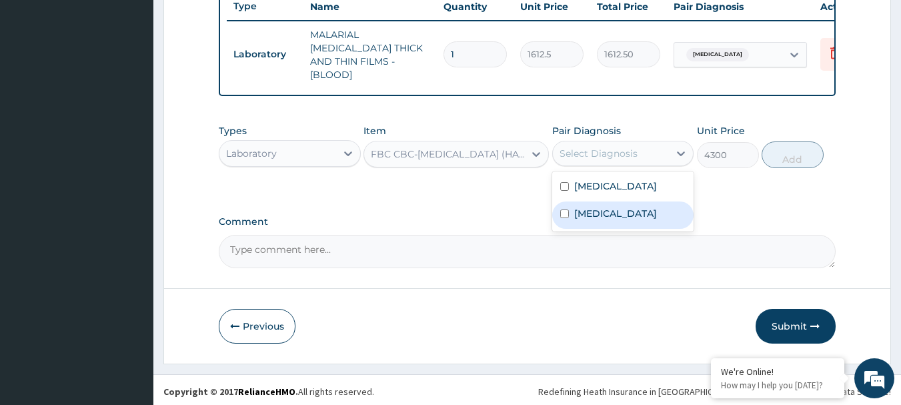
click at [634, 209] on div "Sepsis" at bounding box center [623, 214] width 142 height 27
checkbox input "true"
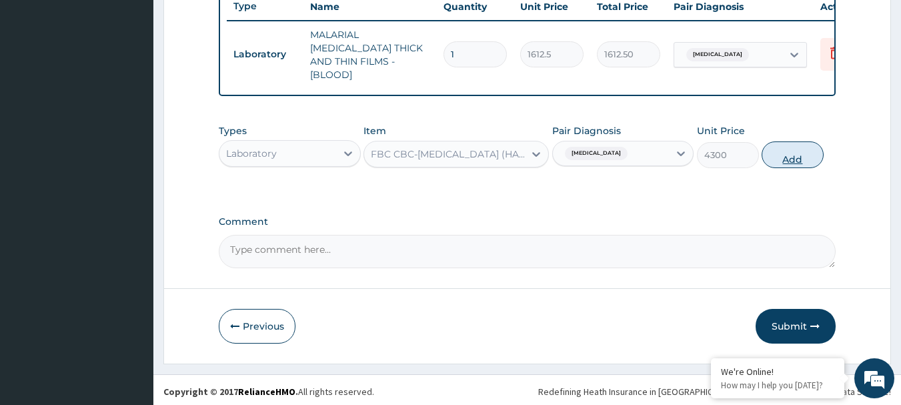
click at [803, 145] on button "Add" at bounding box center [793, 154] width 62 height 27
type input "0"
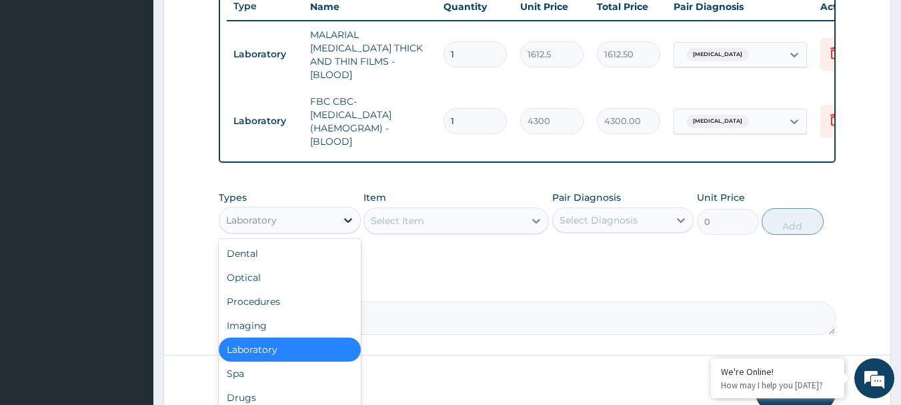
click at [348, 217] on icon at bounding box center [347, 219] width 13 height 13
click at [301, 397] on div "Drugs" at bounding box center [290, 397] width 142 height 24
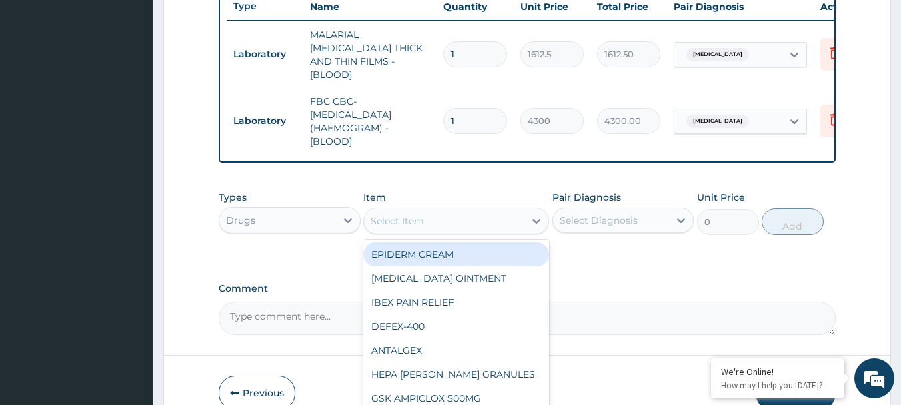
click at [459, 224] on div "Select Item" at bounding box center [444, 220] width 160 height 21
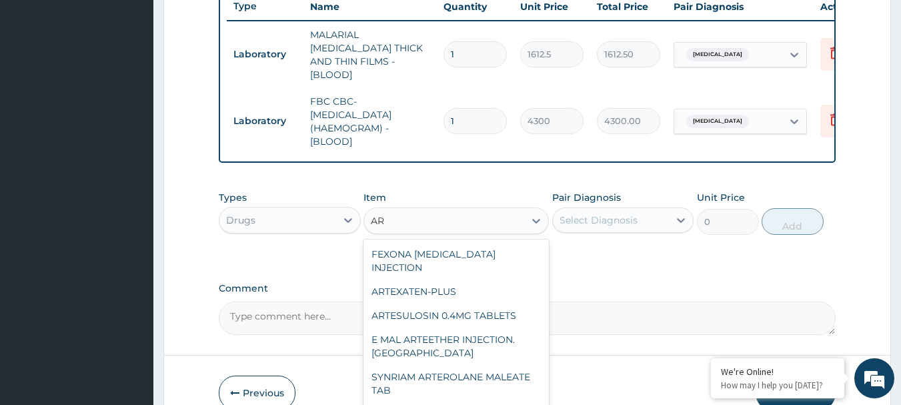
type input "A"
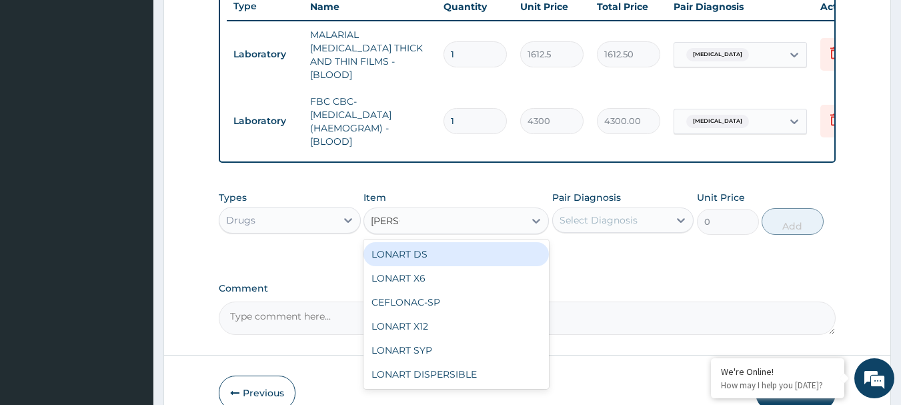
type input "LONAR"
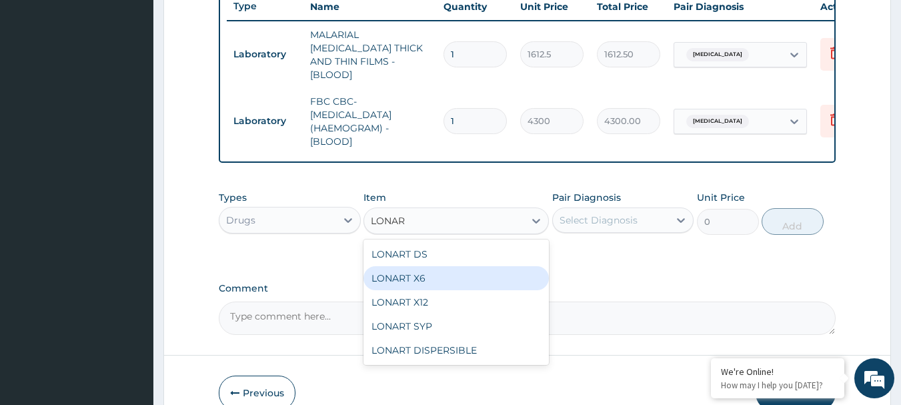
click at [451, 266] on div "LONART X6" at bounding box center [455, 278] width 185 height 24
type input "473.00000000000006"
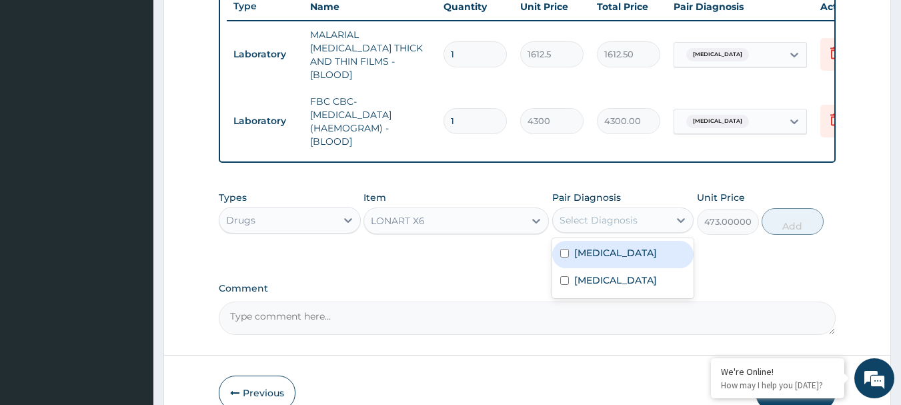
click at [598, 226] on div "Select Diagnosis" at bounding box center [611, 219] width 117 height 21
click at [606, 253] on label "Malaria" at bounding box center [615, 252] width 83 height 13
checkbox input "true"
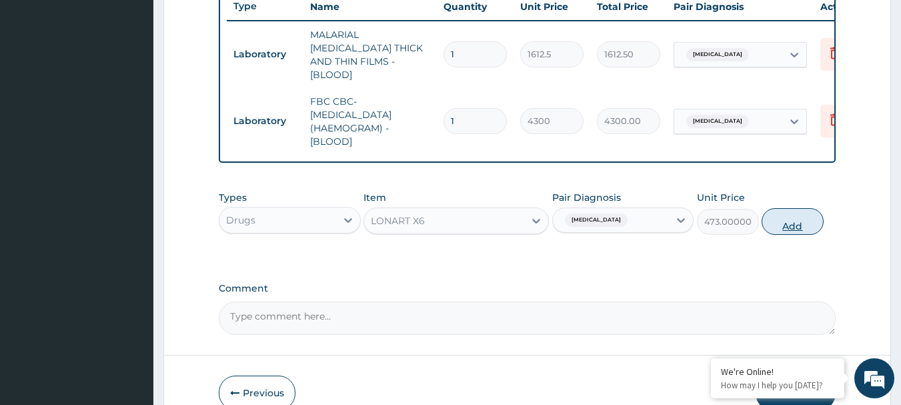
click at [797, 219] on button "Add" at bounding box center [793, 221] width 62 height 27
type input "0"
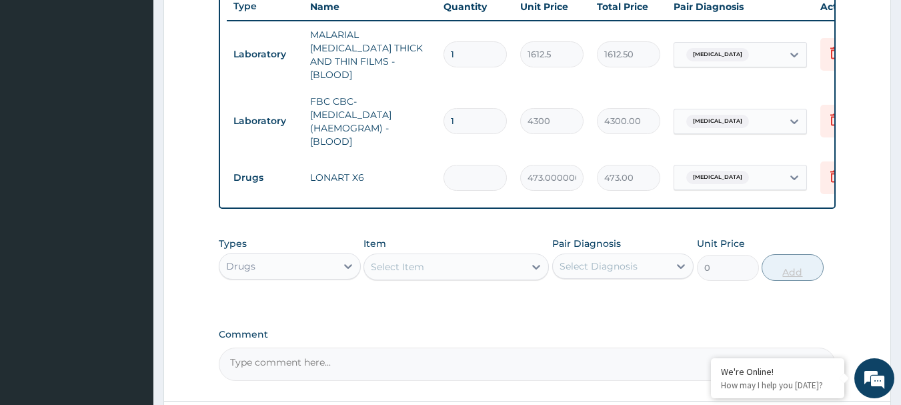
type input "0.00"
type input "6"
type input "2838.00"
type input "6"
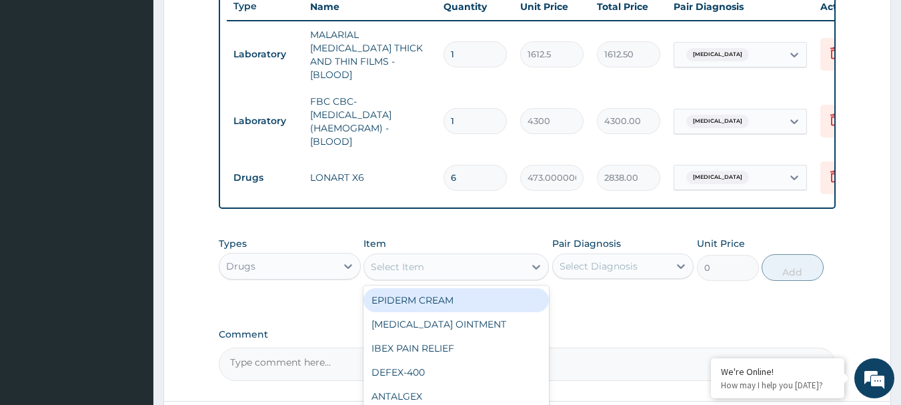
click at [430, 262] on div "Select Item" at bounding box center [444, 266] width 160 height 21
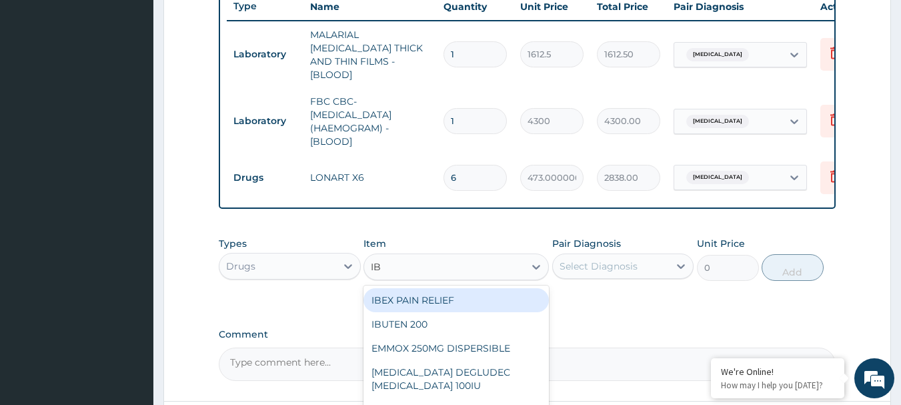
type input "IBU"
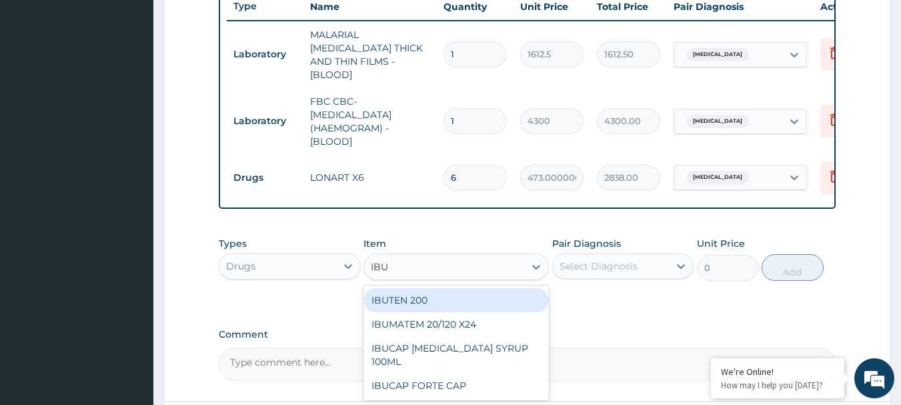
click at [438, 299] on div "IBUTEN 200" at bounding box center [455, 300] width 185 height 24
type input "82.77499999999999"
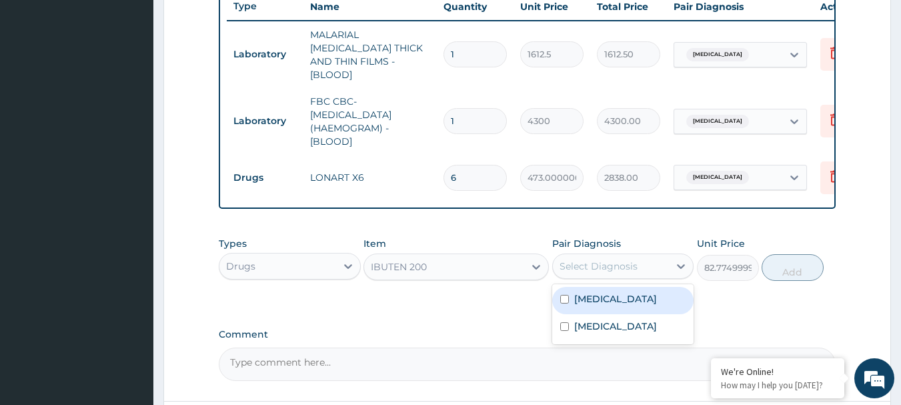
click at [584, 260] on div "Select Diagnosis" at bounding box center [599, 265] width 78 height 13
click at [596, 303] on div "Malaria" at bounding box center [623, 300] width 142 height 27
checkbox input "true"
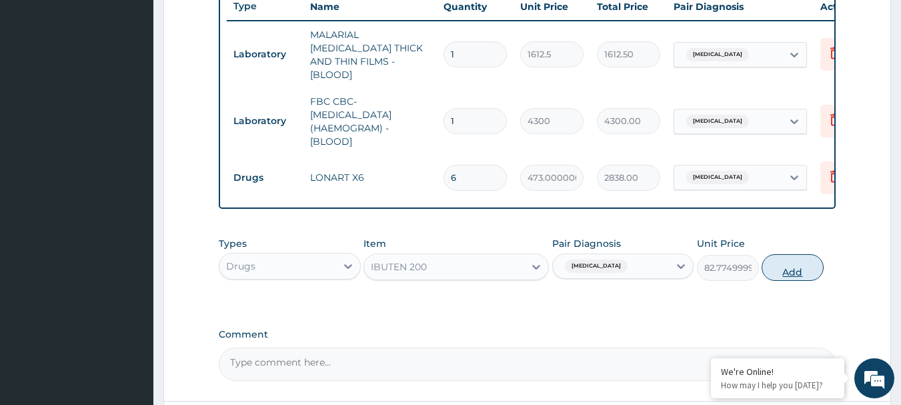
click at [786, 271] on button "Add" at bounding box center [793, 267] width 62 height 27
type input "0"
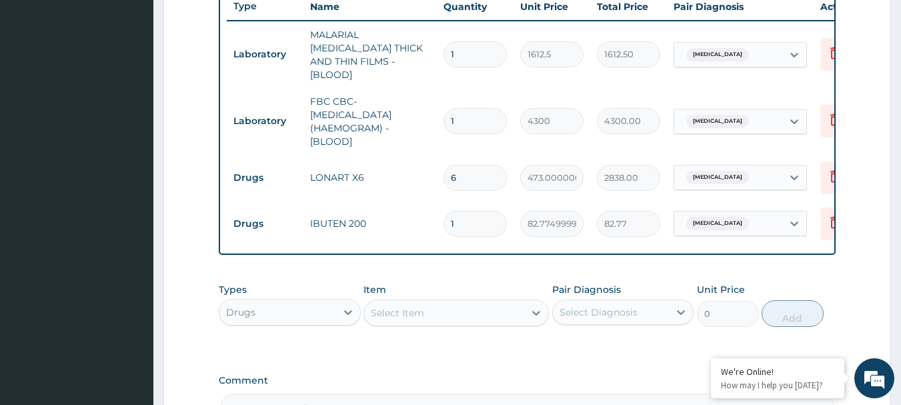
type input "0.00"
type input "3"
type input "248.32"
type input "30"
type input "2483.25"
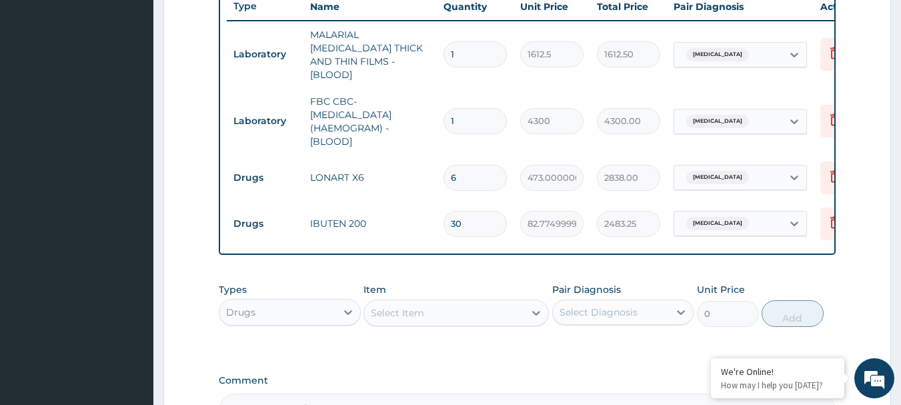
type input "30"
click at [327, 307] on div "Drugs" at bounding box center [277, 311] width 117 height 21
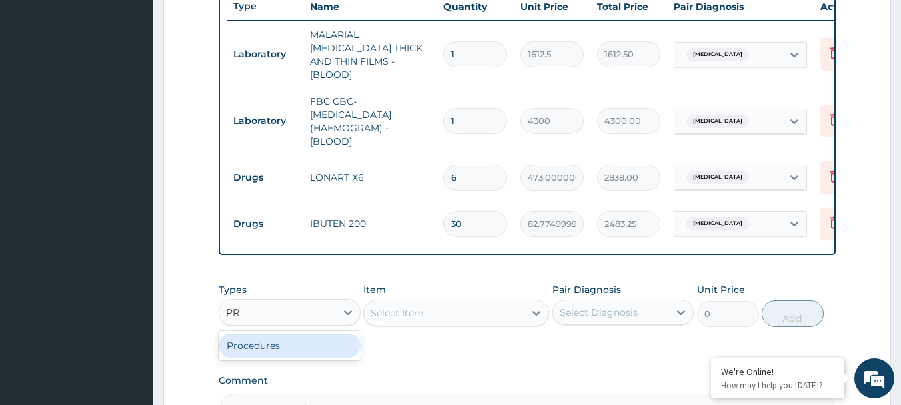
type input "PRO"
click at [294, 340] on div "Procedures" at bounding box center [290, 345] width 142 height 24
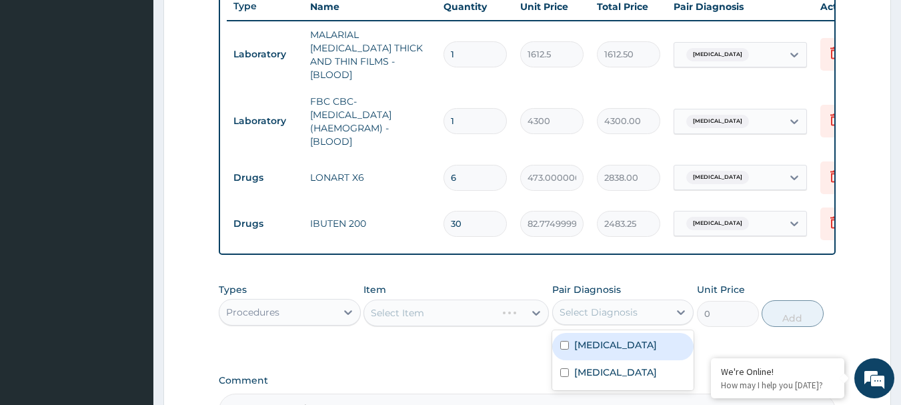
click at [591, 308] on div "Select Diagnosis" at bounding box center [599, 311] width 78 height 13
click at [562, 345] on input "checkbox" at bounding box center [564, 345] width 9 height 9
checkbox input "true"
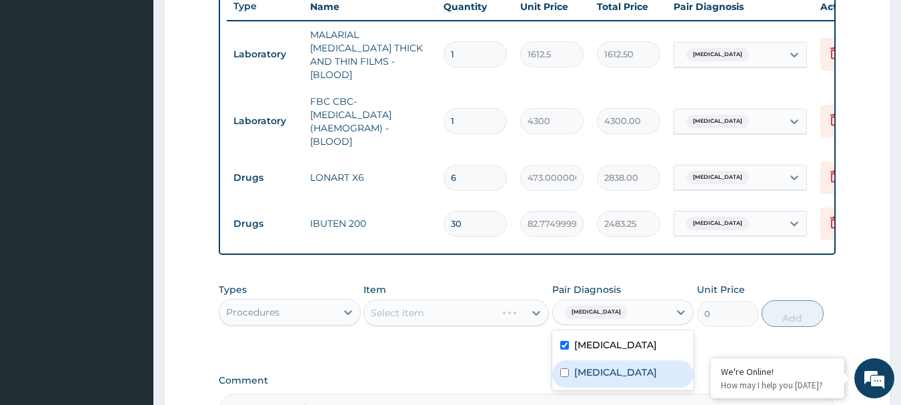
click at [565, 369] on input "checkbox" at bounding box center [564, 372] width 9 height 9
checkbox input "true"
click at [438, 312] on div "Select Item" at bounding box center [444, 312] width 160 height 21
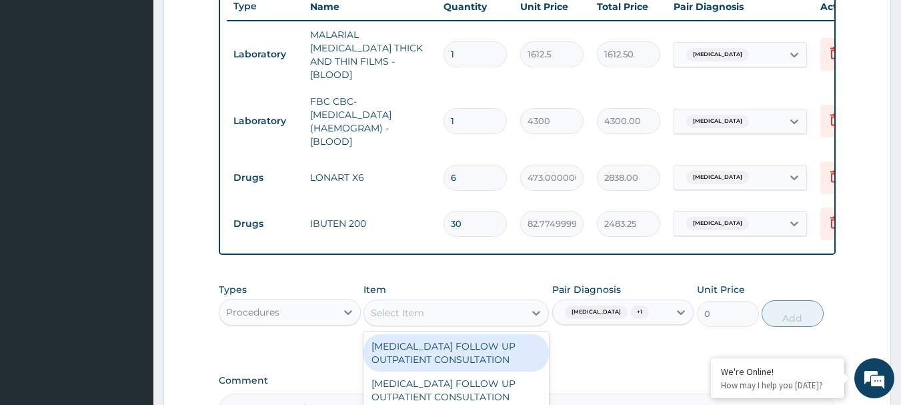
type input "P"
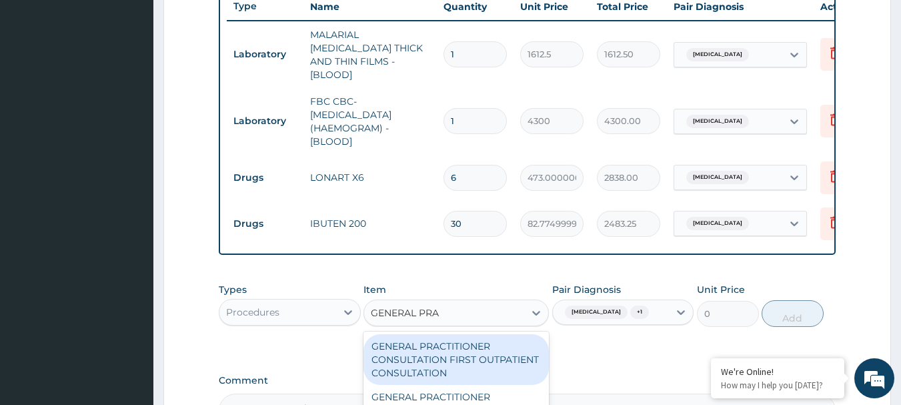
type input "GENERAL PRAC"
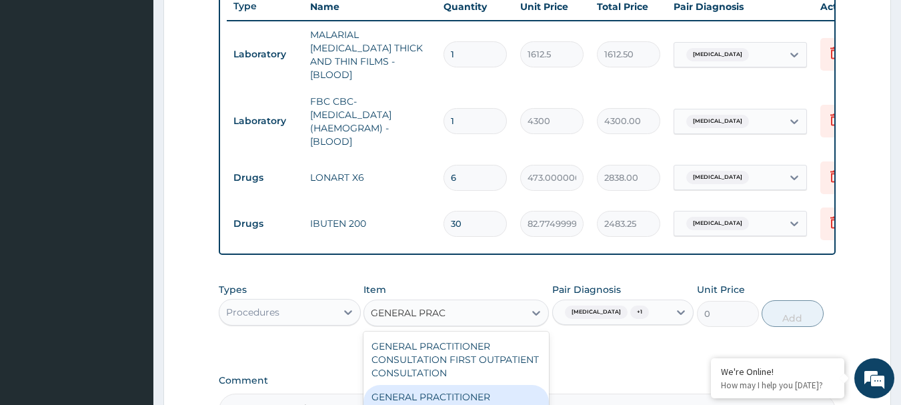
click at [451, 394] on div "GENERAL PRACTITIONER CONSULTATION FOLLOW UP" at bounding box center [455, 403] width 185 height 37
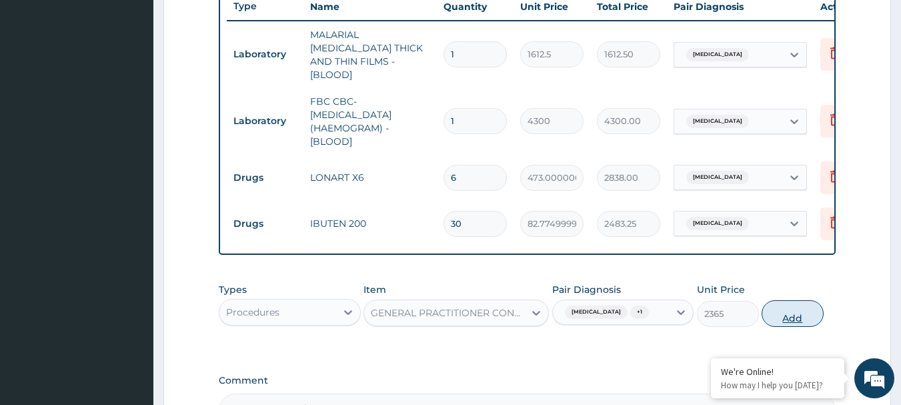
click at [794, 311] on button "Add" at bounding box center [793, 313] width 62 height 27
type input "0"
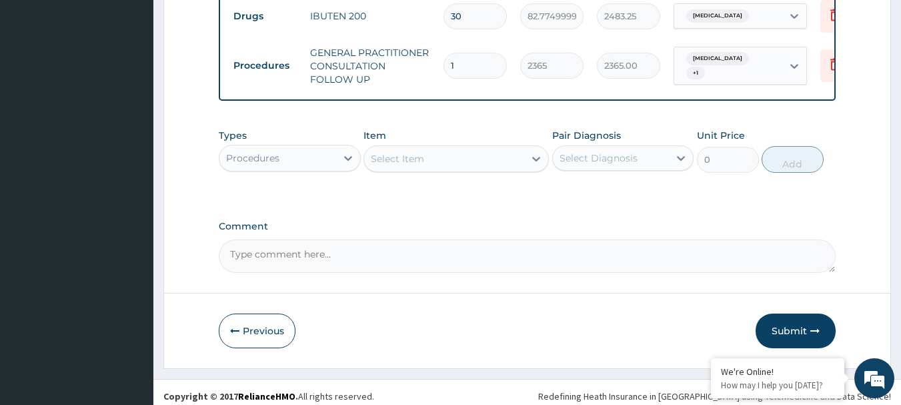
scroll to position [723, 0]
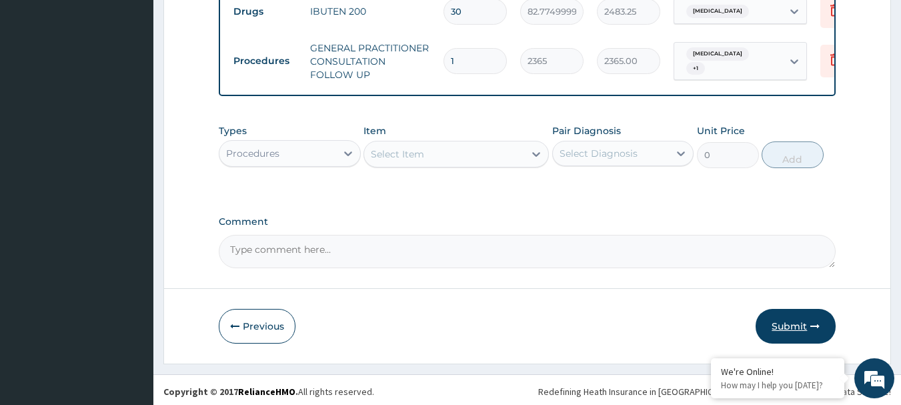
click at [785, 323] on button "Submit" at bounding box center [796, 326] width 80 height 35
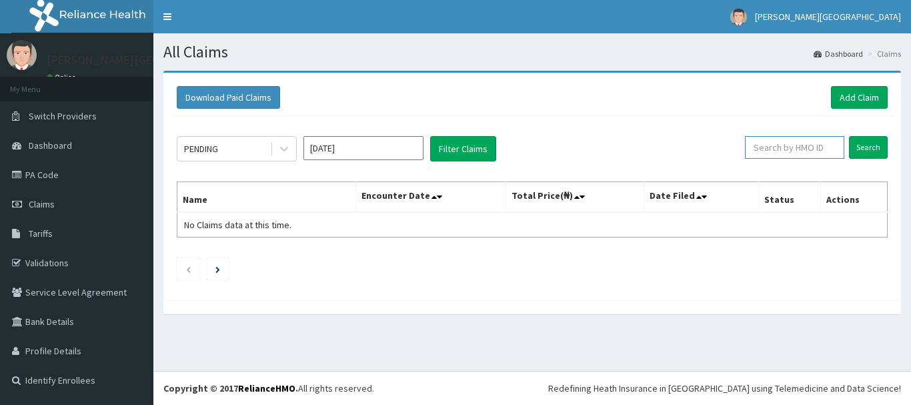
click at [778, 150] on input "text" at bounding box center [794, 147] width 99 height 23
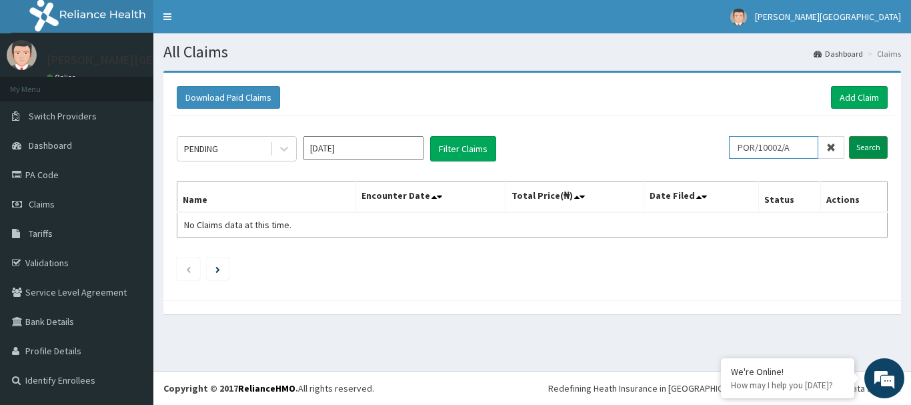
type input "POR/10002/A"
click at [866, 147] on input "Search" at bounding box center [868, 147] width 39 height 23
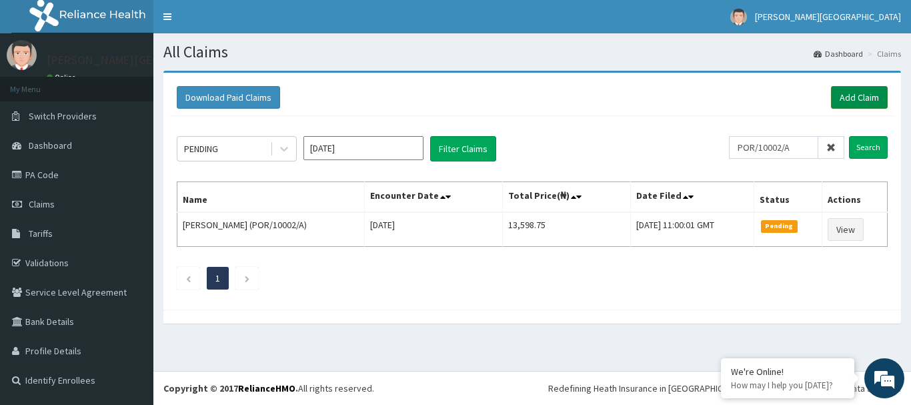
click at [854, 89] on link "Add Claim" at bounding box center [859, 97] width 57 height 23
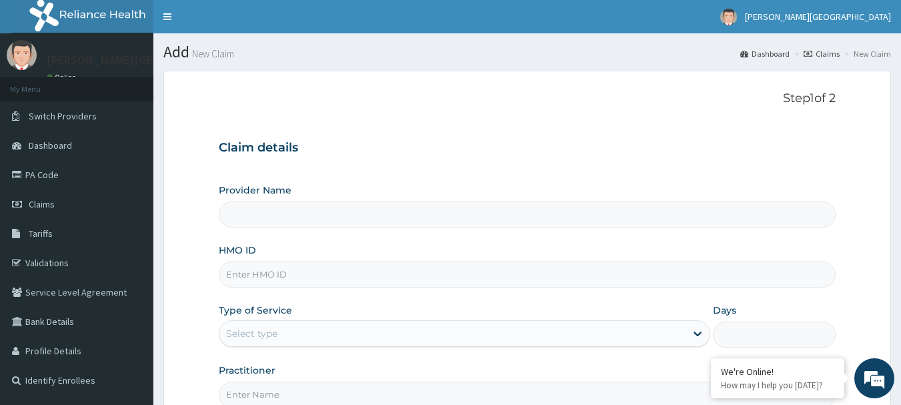
type input "[PERSON_NAME][GEOGRAPHIC_DATA]"
click at [367, 272] on input "HMO ID" at bounding box center [528, 274] width 618 height 26
type input "CDG/10042/D"
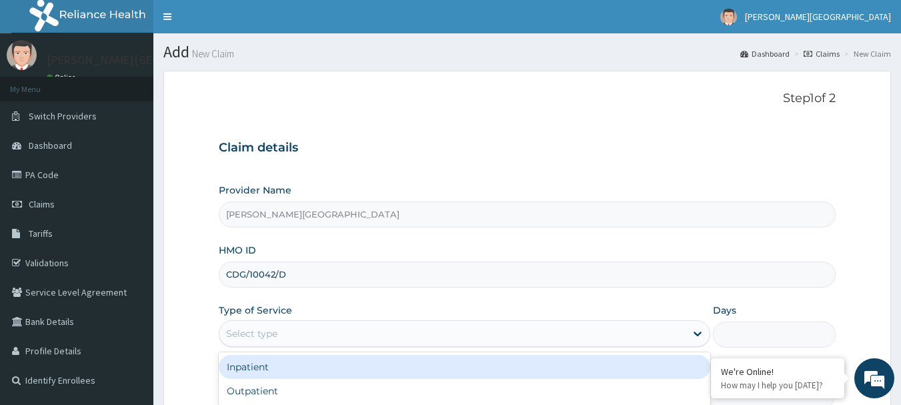
click at [330, 327] on div "Select type" at bounding box center [452, 333] width 466 height 21
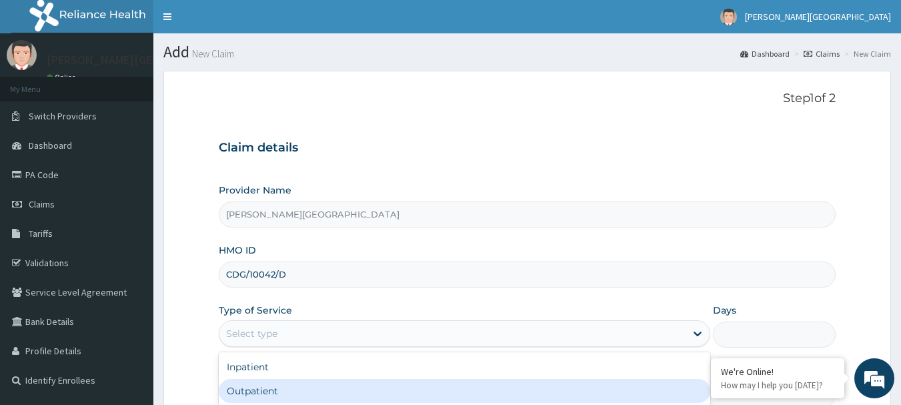
click at [320, 389] on div "Outpatient" at bounding box center [464, 391] width 491 height 24
type input "1"
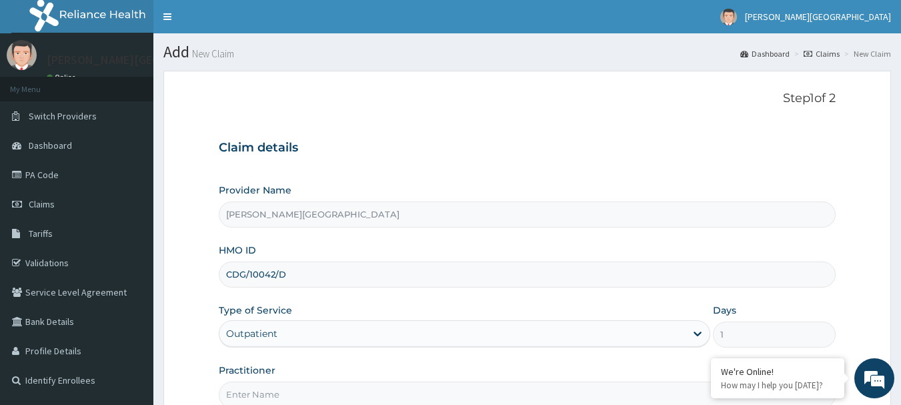
click at [321, 392] on input "Practitioner" at bounding box center [528, 394] width 618 height 26
type input "[PERSON_NAME]"
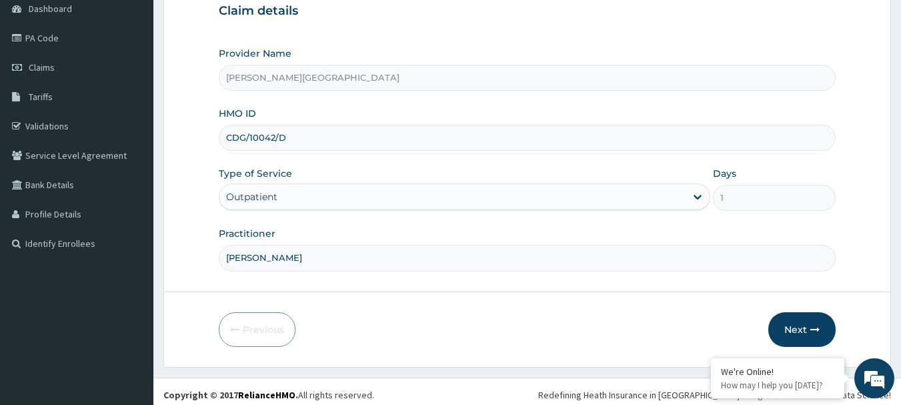
scroll to position [143, 0]
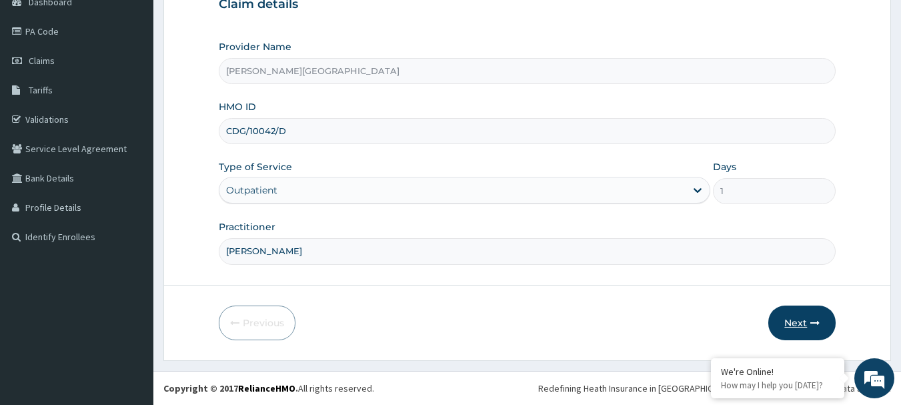
click at [802, 317] on button "Next" at bounding box center [801, 322] width 67 height 35
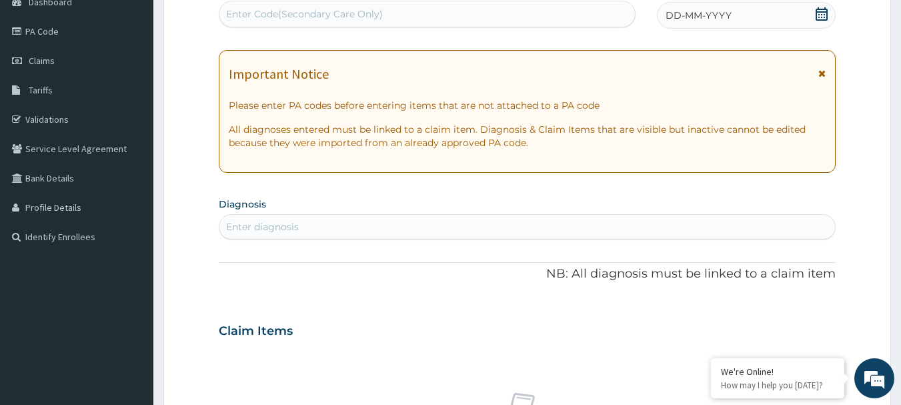
click at [818, 11] on icon at bounding box center [822, 13] width 12 height 13
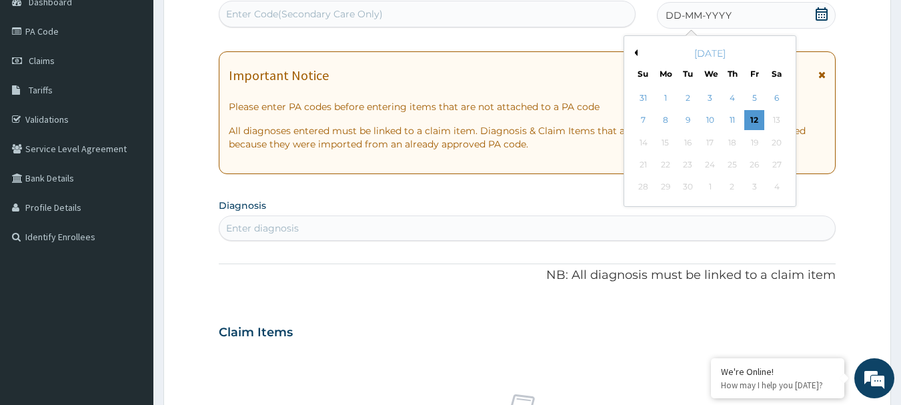
click at [636, 51] on button "Previous Month" at bounding box center [634, 52] width 7 height 7
click at [754, 120] on div "8" at bounding box center [754, 121] width 20 height 20
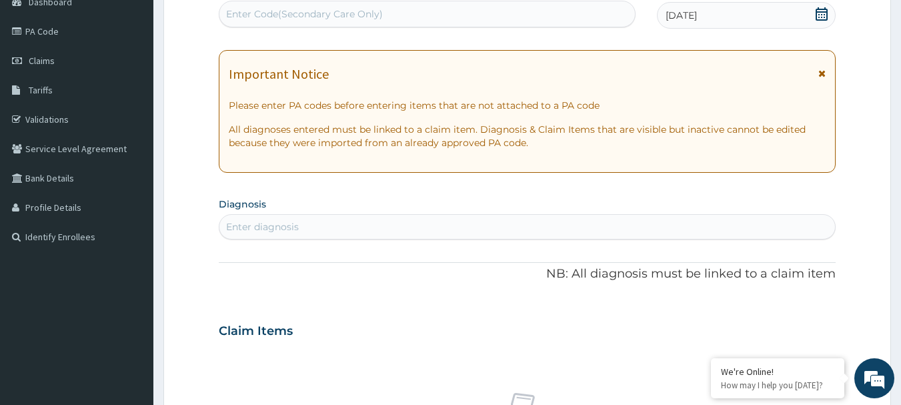
click at [380, 233] on div "Enter diagnosis" at bounding box center [527, 226] width 616 height 21
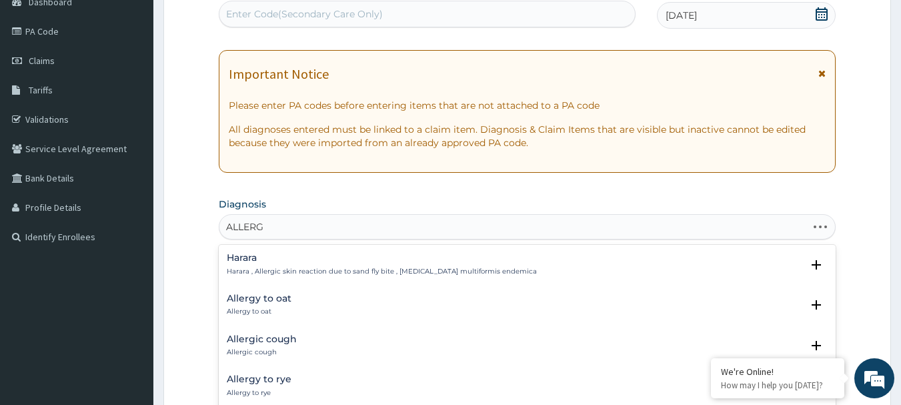
type input "ALLERGI"
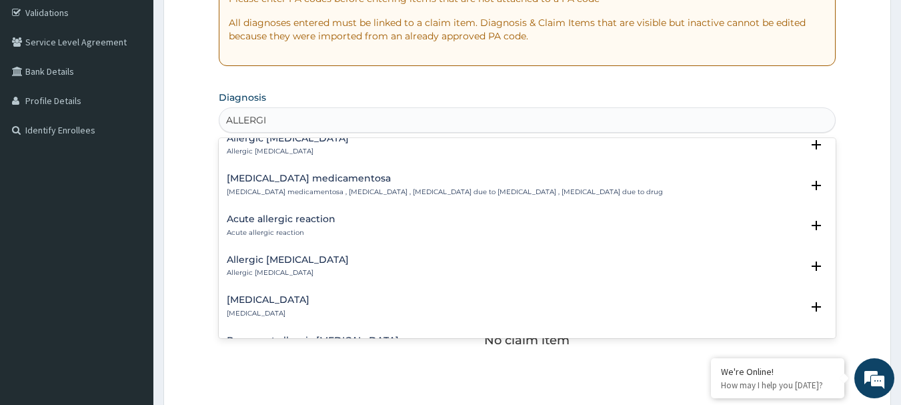
scroll to position [1473, 0]
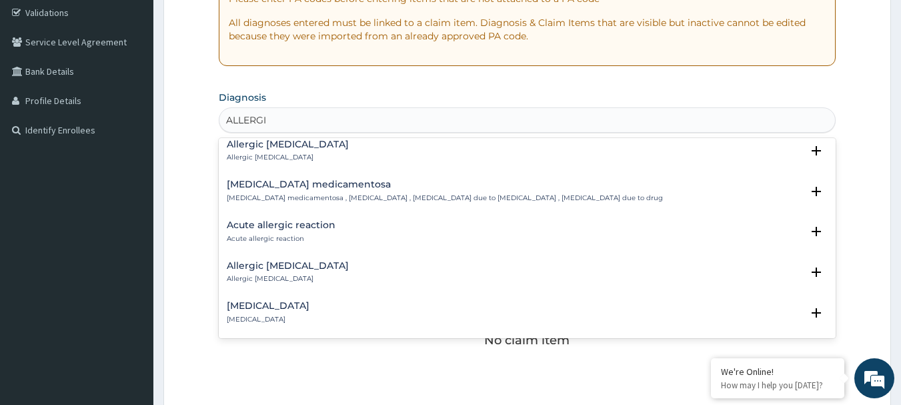
click at [293, 220] on h4 "Acute allergic reaction" at bounding box center [281, 225] width 109 height 10
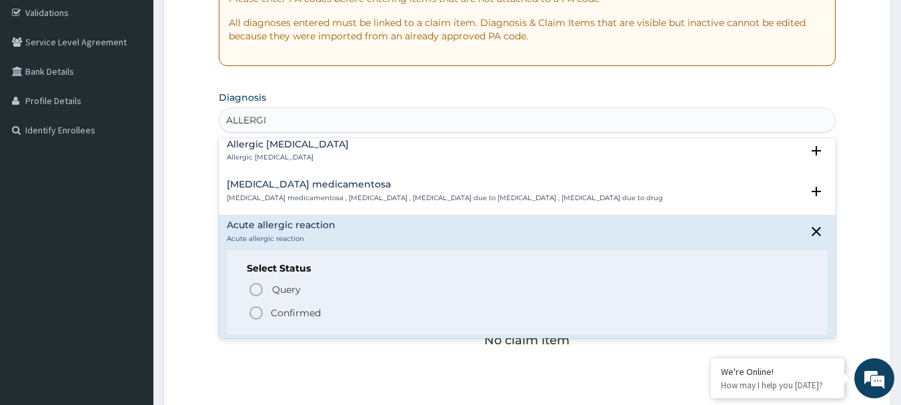
click at [256, 306] on icon "status option filled" at bounding box center [256, 313] width 16 height 16
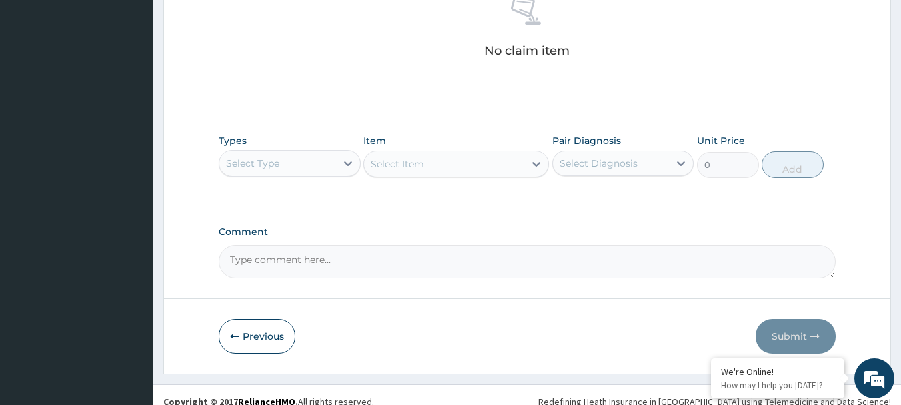
scroll to position [557, 0]
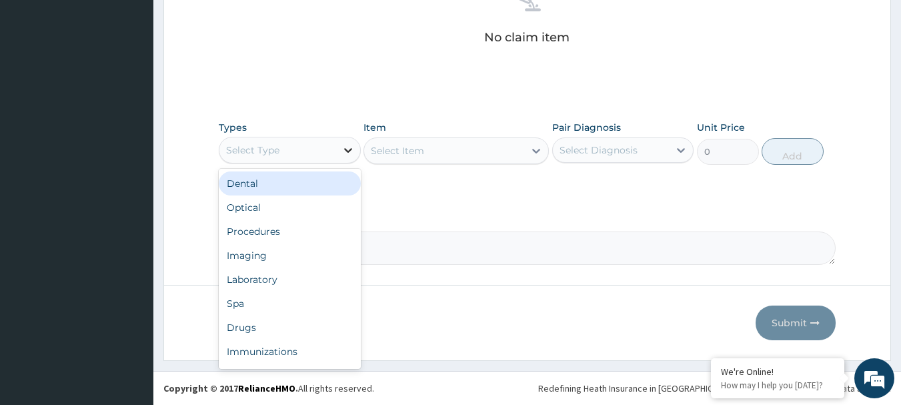
click at [348, 151] on icon at bounding box center [348, 150] width 8 height 5
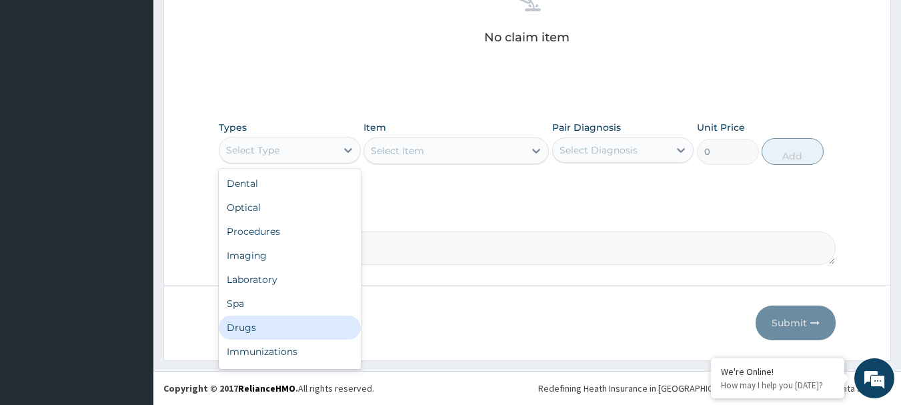
click at [300, 317] on div "Drugs" at bounding box center [290, 327] width 142 height 24
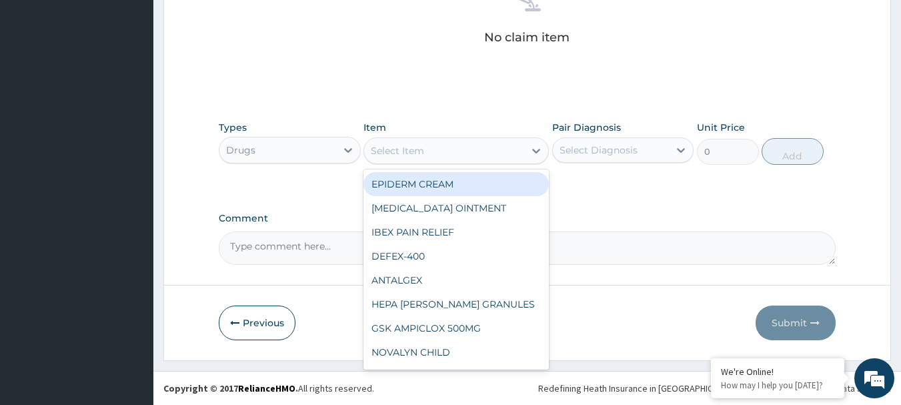
click at [412, 153] on div "Select Item" at bounding box center [397, 150] width 53 height 13
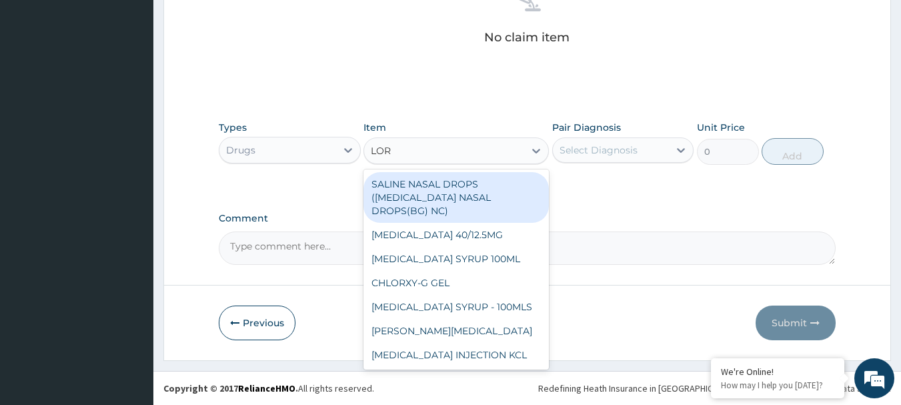
type input "LORA"
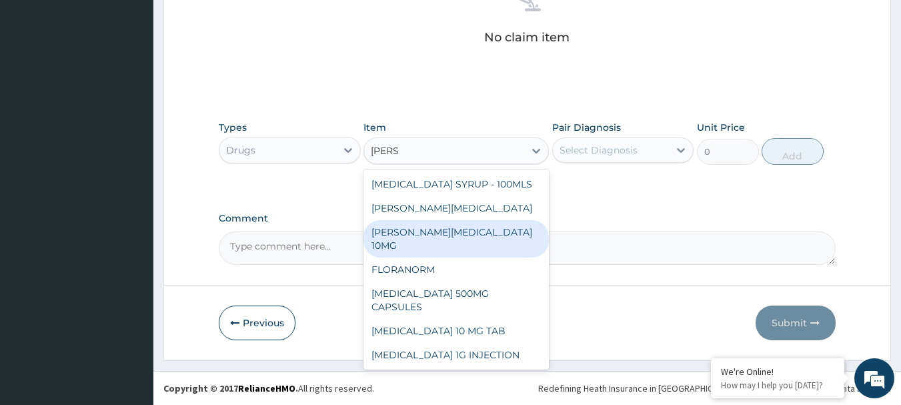
click at [489, 233] on div "LORATYN LORATADINE 10MG" at bounding box center [455, 238] width 185 height 37
type input "88.6875"
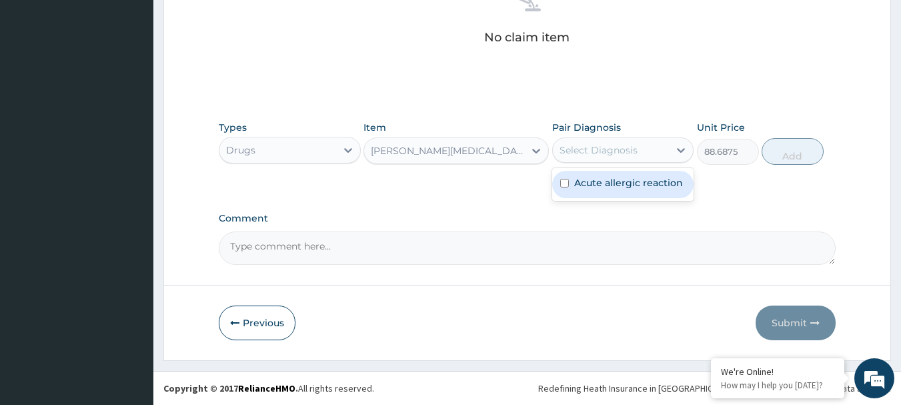
click at [642, 151] on div "Select Diagnosis" at bounding box center [611, 149] width 117 height 21
click at [654, 188] on label "Acute allergic reaction" at bounding box center [628, 182] width 109 height 13
checkbox input "true"
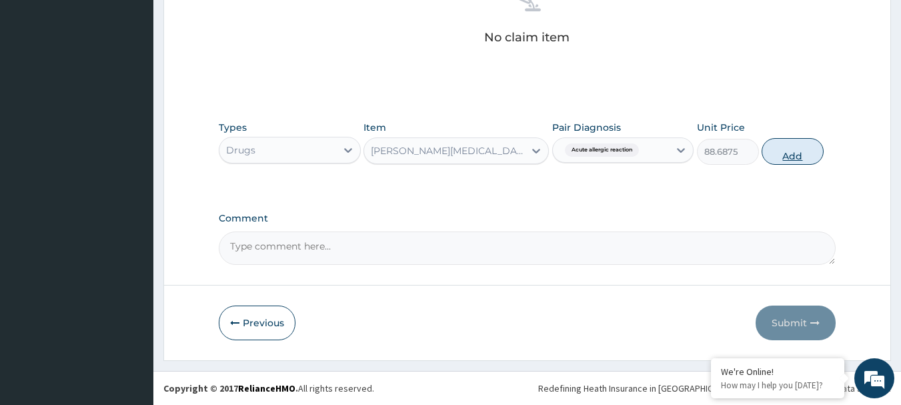
click at [796, 147] on button "Add" at bounding box center [793, 151] width 62 height 27
type input "0"
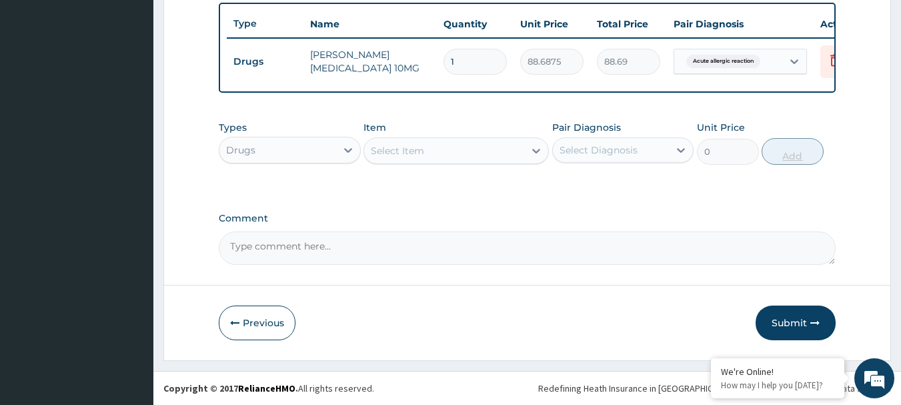
scroll to position [503, 0]
type input "0.00"
type input "4"
type input "354.75"
type input "4"
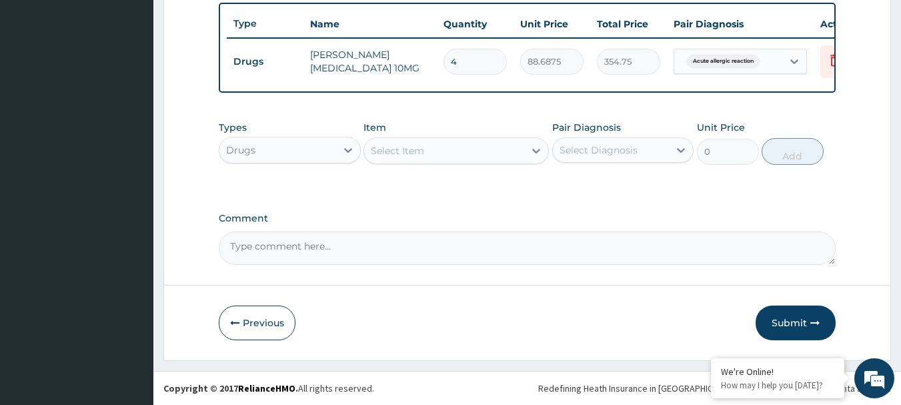
click at [291, 143] on div "Drugs" at bounding box center [277, 149] width 117 height 21
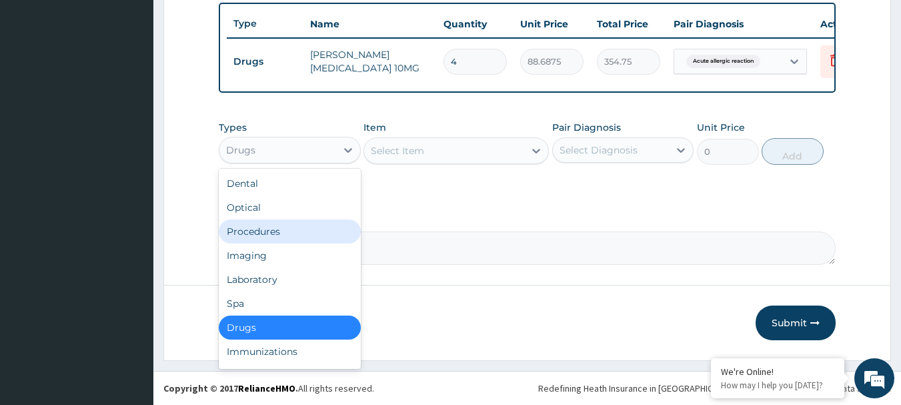
click at [284, 231] on div "Procedures" at bounding box center [290, 231] width 142 height 24
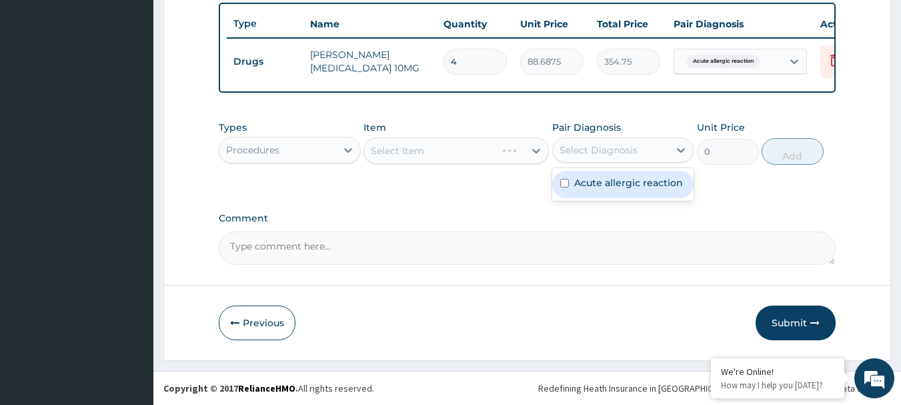
click at [595, 149] on div "Select Diagnosis" at bounding box center [599, 149] width 78 height 13
click at [605, 181] on label "Acute allergic reaction" at bounding box center [628, 182] width 109 height 13
checkbox input "true"
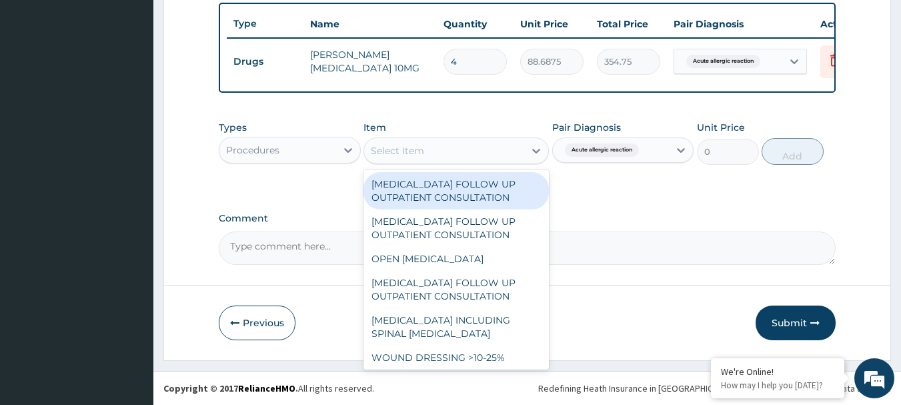
click at [464, 151] on div "Select Item" at bounding box center [444, 150] width 160 height 21
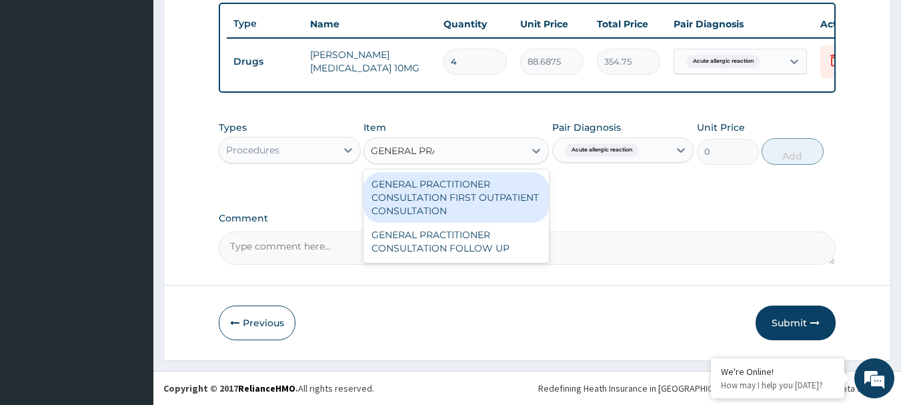
type input "GENERAL PRAC"
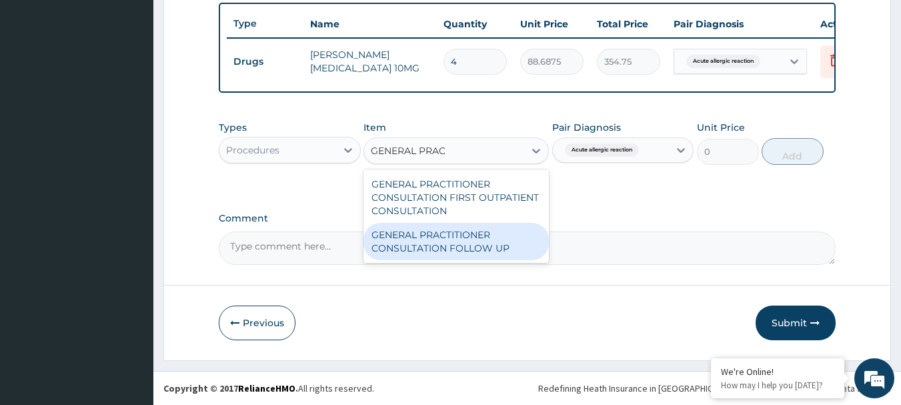
click at [486, 241] on div "GENERAL PRACTITIONER CONSULTATION FOLLOW UP" at bounding box center [455, 241] width 185 height 37
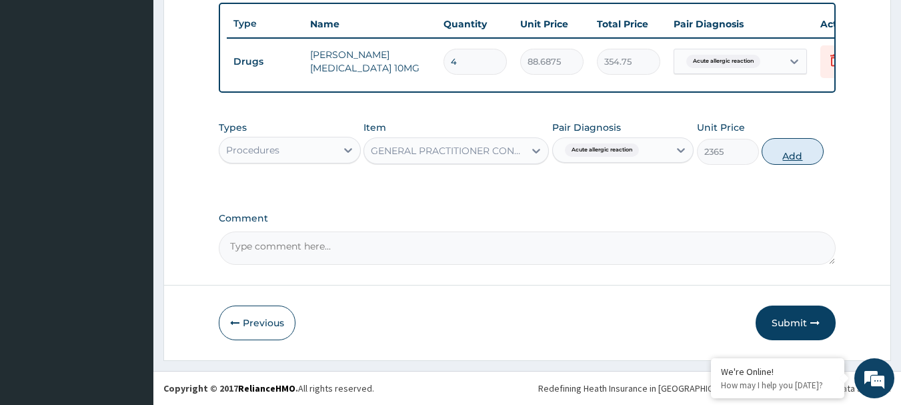
click at [786, 150] on button "Add" at bounding box center [793, 151] width 62 height 27
type input "0"
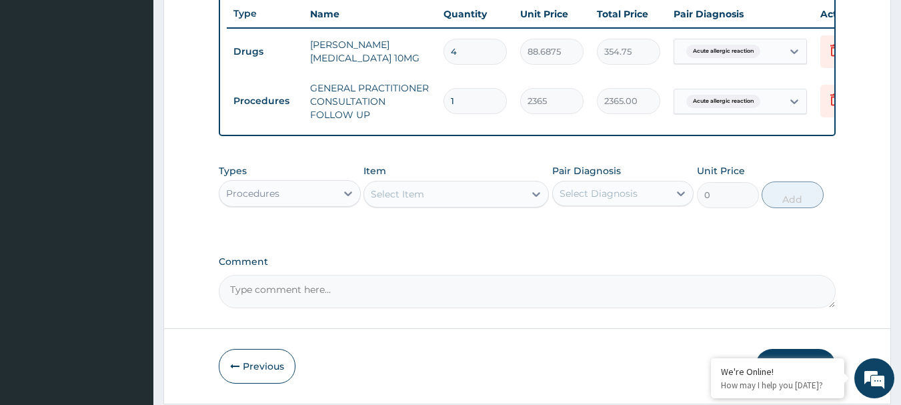
scroll to position [557, 0]
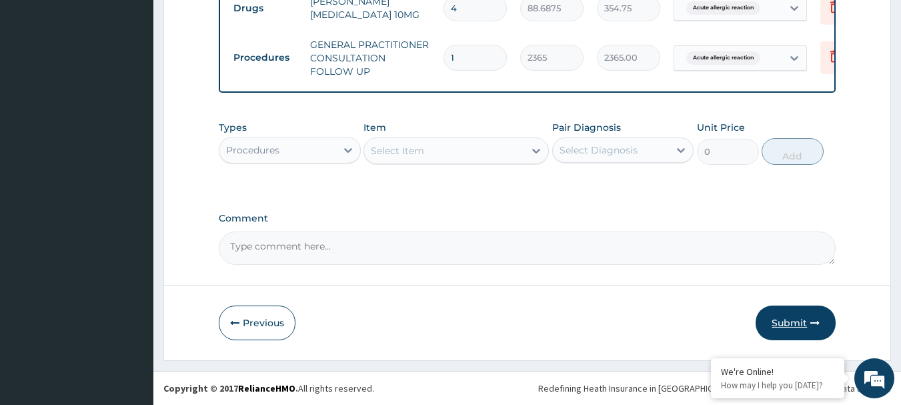
click at [791, 319] on button "Submit" at bounding box center [796, 322] width 80 height 35
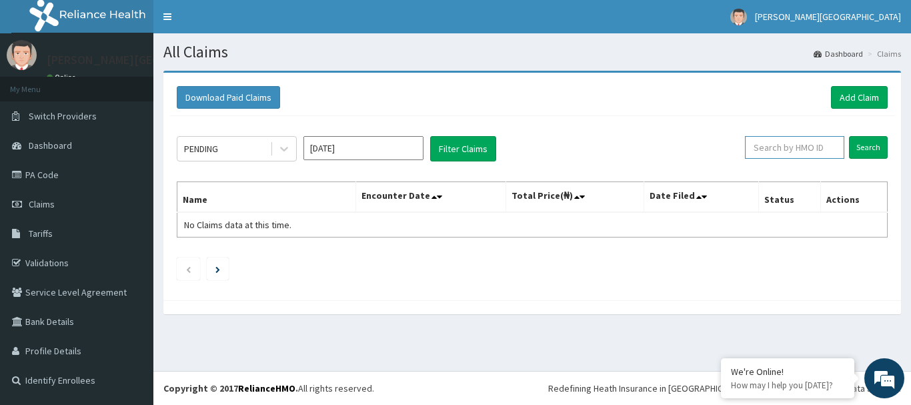
click at [783, 150] on input "text" at bounding box center [794, 147] width 99 height 23
type input "CDG/10042/D"
click at [866, 148] on input "Search" at bounding box center [868, 147] width 39 height 23
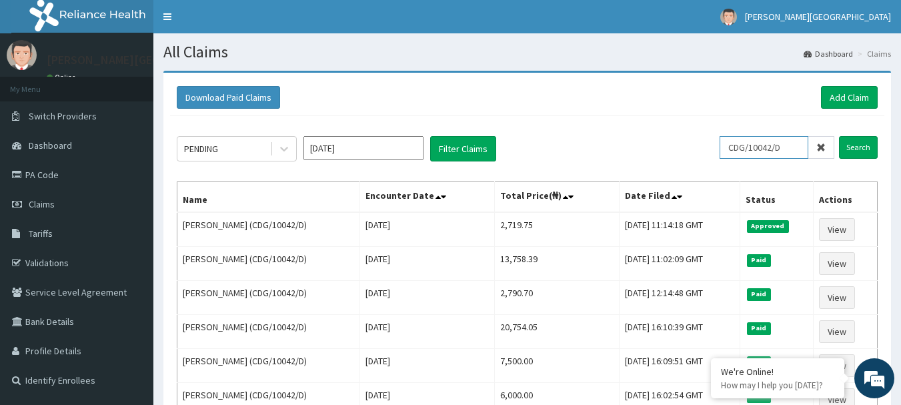
click at [790, 147] on input "CDG/10042/D" at bounding box center [764, 147] width 89 height 23
drag, startPoint x: 790, startPoint y: 147, endPoint x: 703, endPoint y: 151, distance: 87.4
click at [703, 151] on div "PENDING [DATE] Filter Claims CDG/10042/D Search" at bounding box center [527, 148] width 701 height 25
click at [856, 95] on link "Add Claim" at bounding box center [849, 97] width 57 height 23
